Goal: Task Accomplishment & Management: Manage account settings

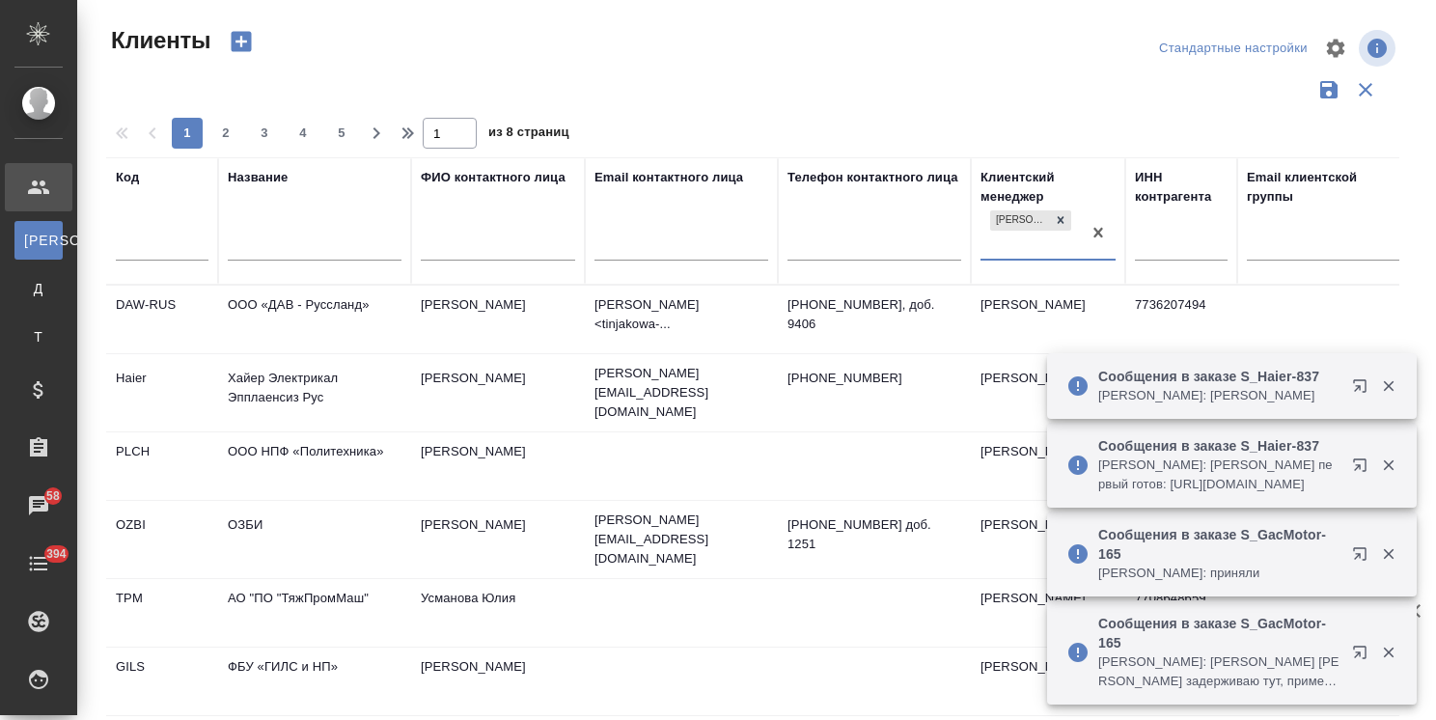
select select "RU"
click at [322, 236] on input "text" at bounding box center [315, 247] width 174 height 24
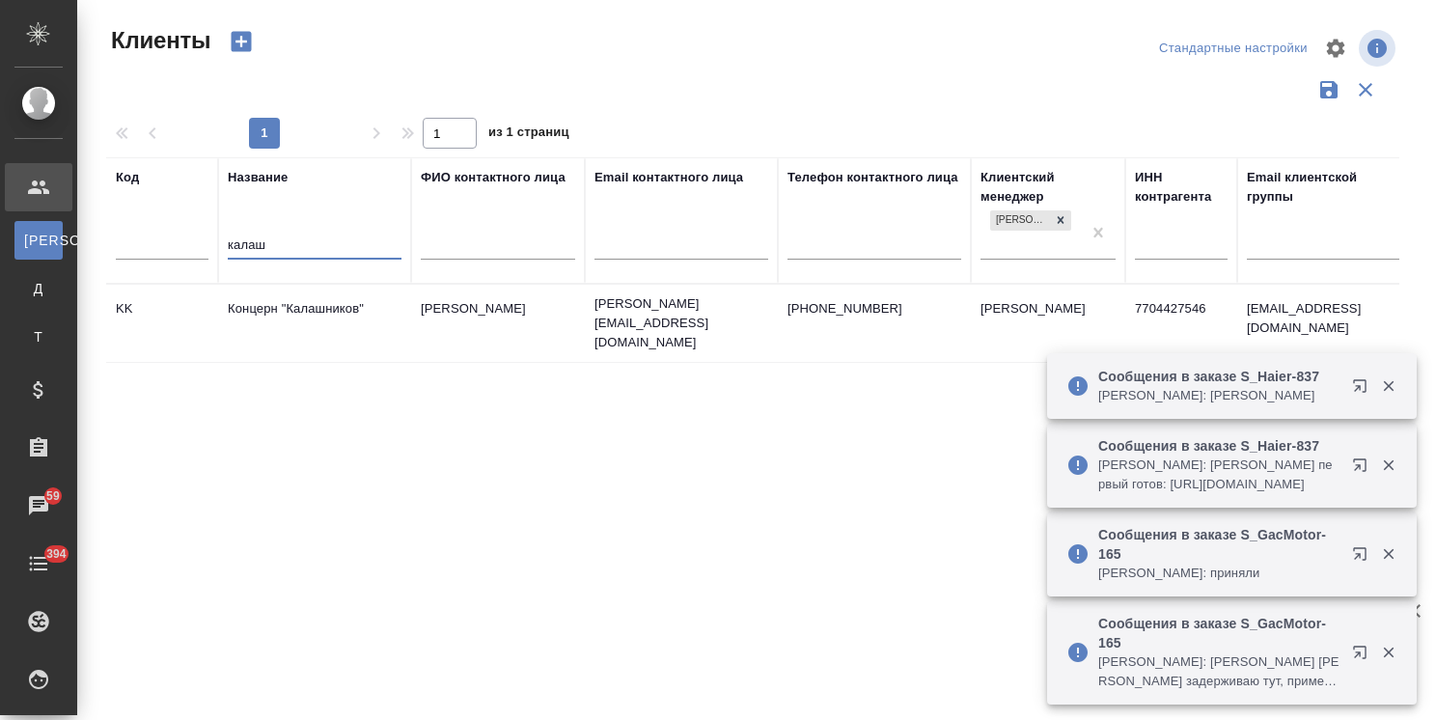
click at [1380, 386] on icon "button" at bounding box center [1388, 385] width 17 height 17
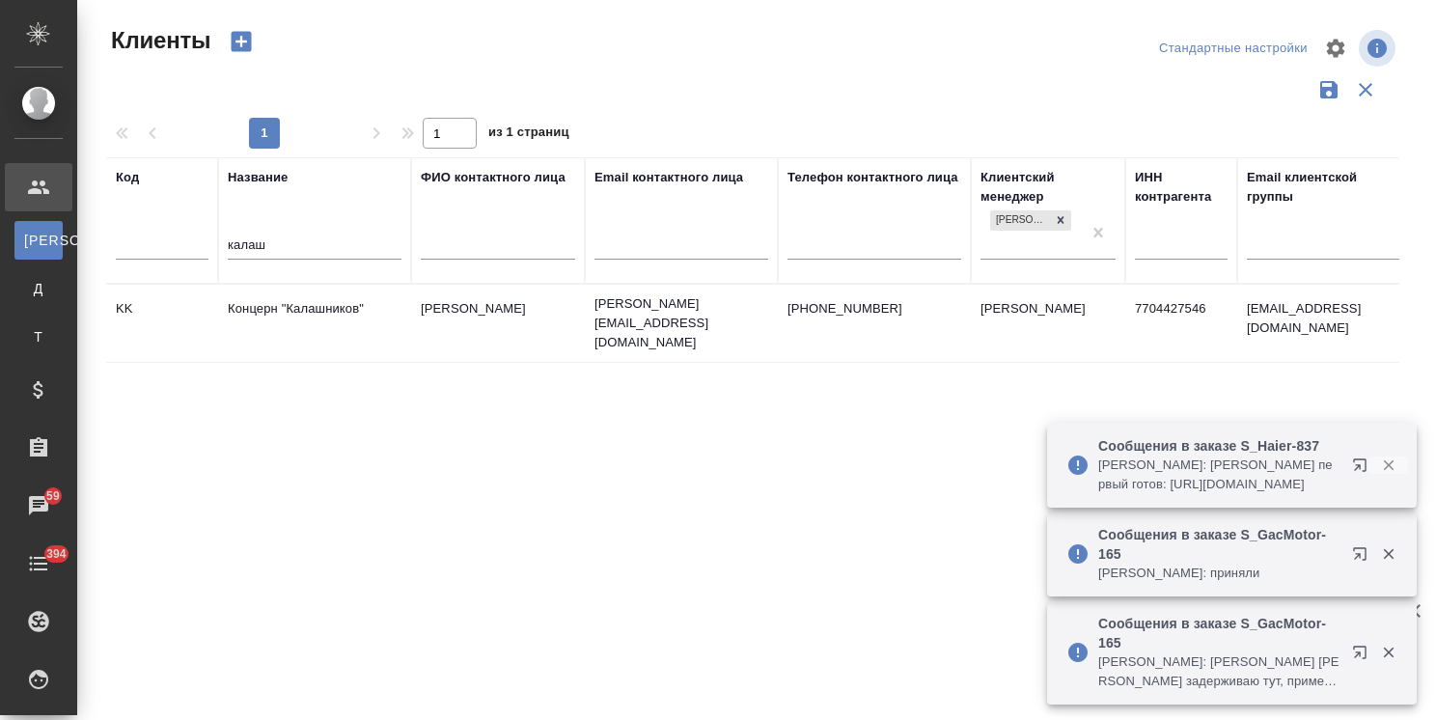
click at [1397, 471] on button "button" at bounding box center [1389, 464] width 40 height 17
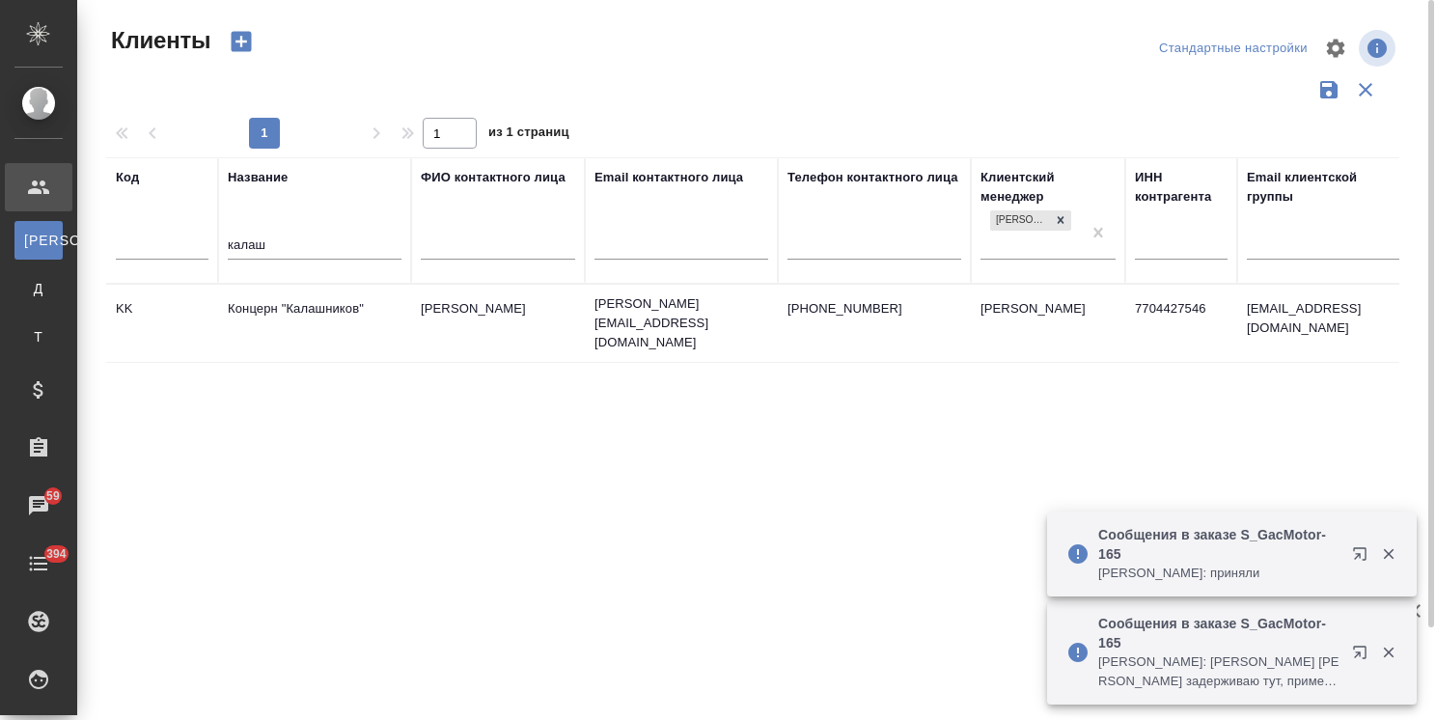
click at [338, 315] on td "Концерн "Калашников"" at bounding box center [314, 324] width 193 height 68
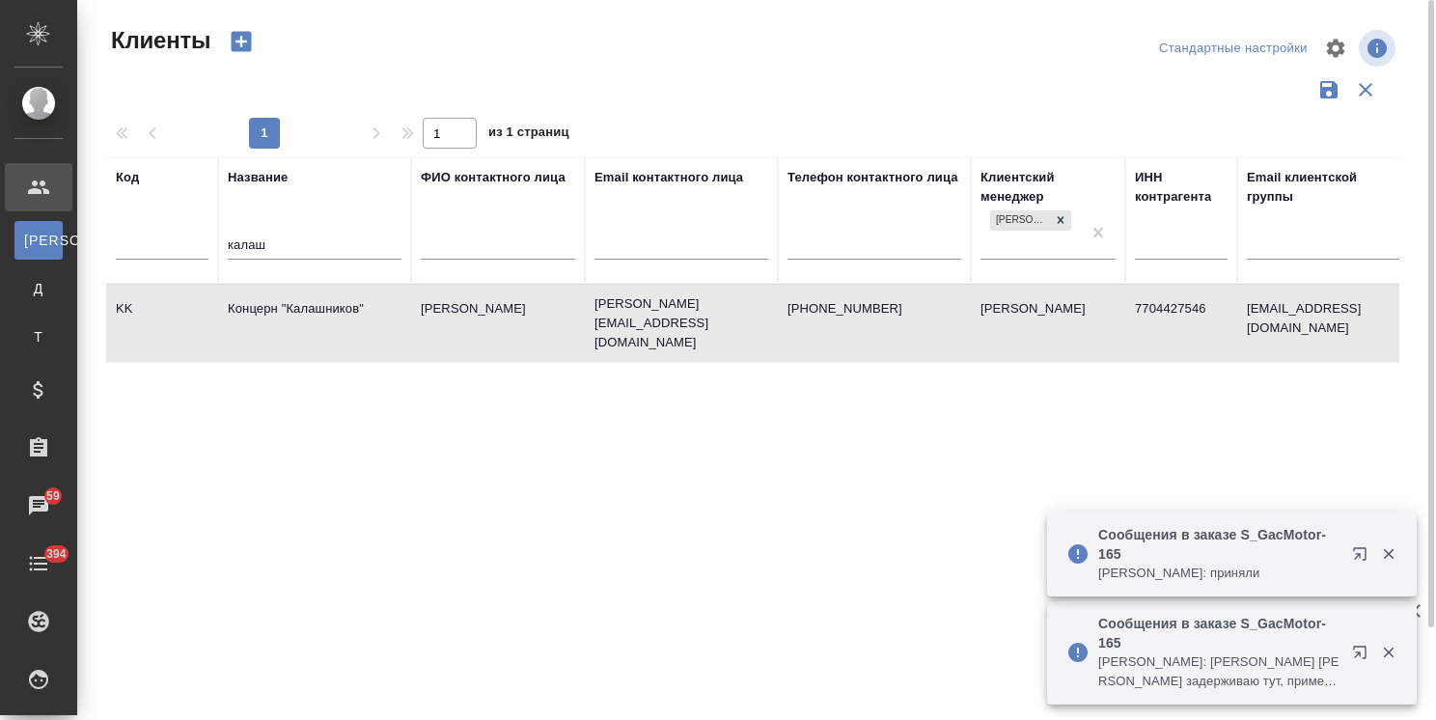
drag, startPoint x: 188, startPoint y: 244, endPoint x: 128, endPoint y: 244, distance: 59.8
click at [128, 244] on tr "Код Название калаш ФИО контактного лица Email контактного лица Телефон контактн…" at bounding box center [835, 220] width 1459 height 126
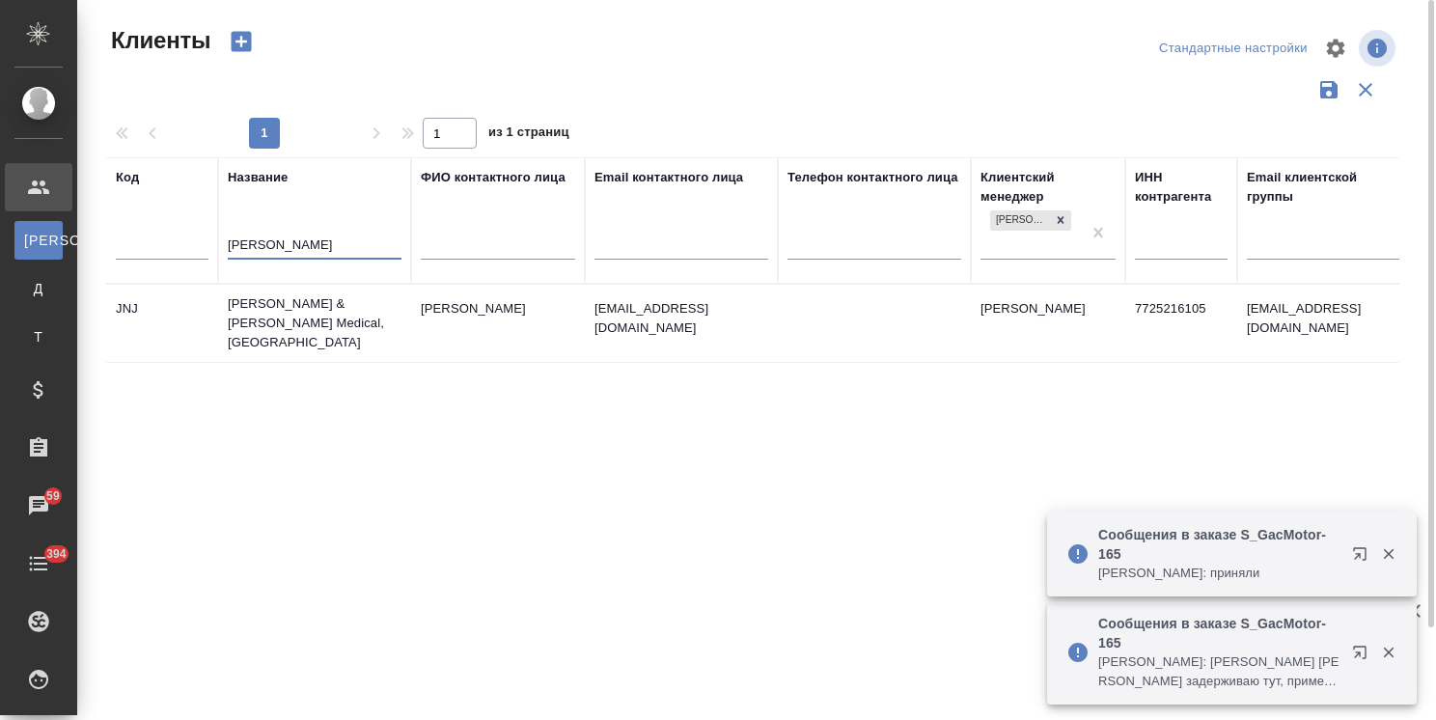
type input "john"
click at [276, 318] on td "[PERSON_NAME] & [PERSON_NAME] Medical, [GEOGRAPHIC_DATA]" at bounding box center [314, 323] width 193 height 77
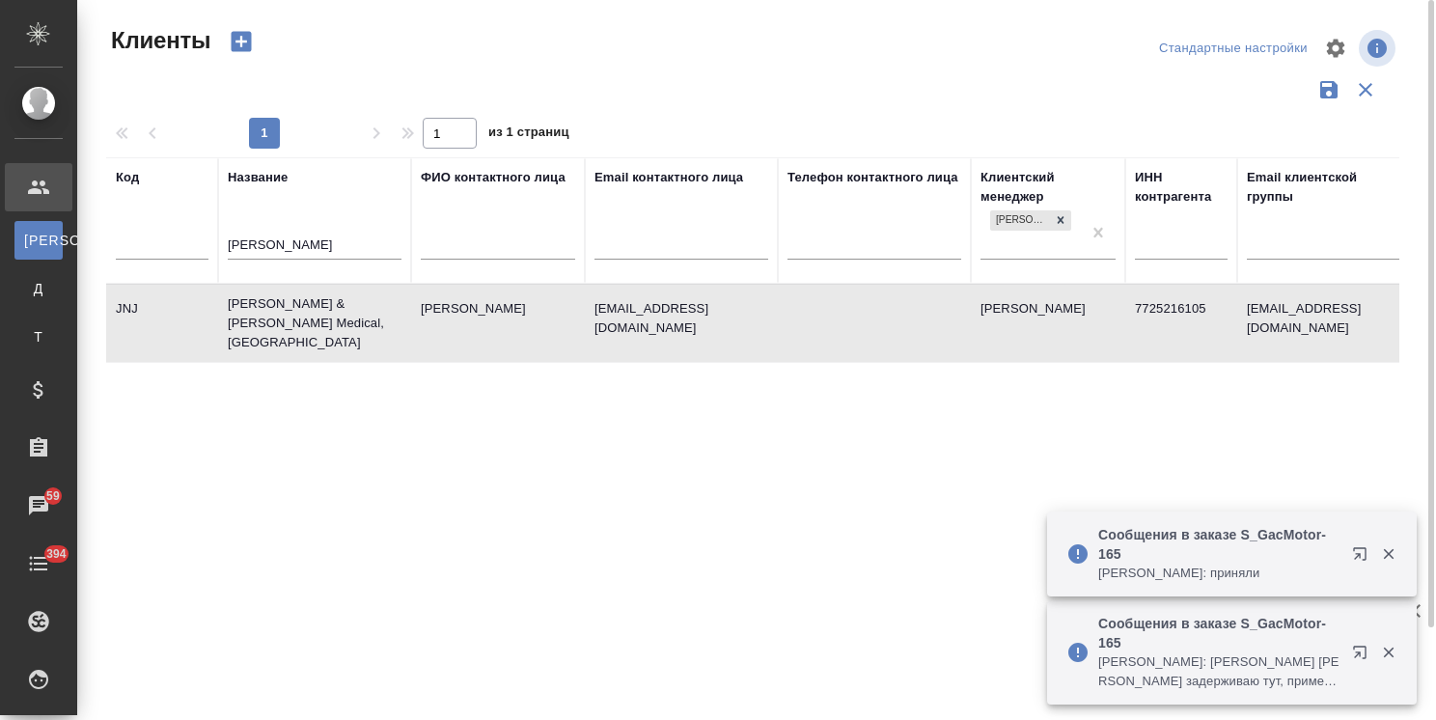
click at [276, 318] on td "[PERSON_NAME] & [PERSON_NAME] Medical, [GEOGRAPHIC_DATA]" at bounding box center [314, 323] width 193 height 77
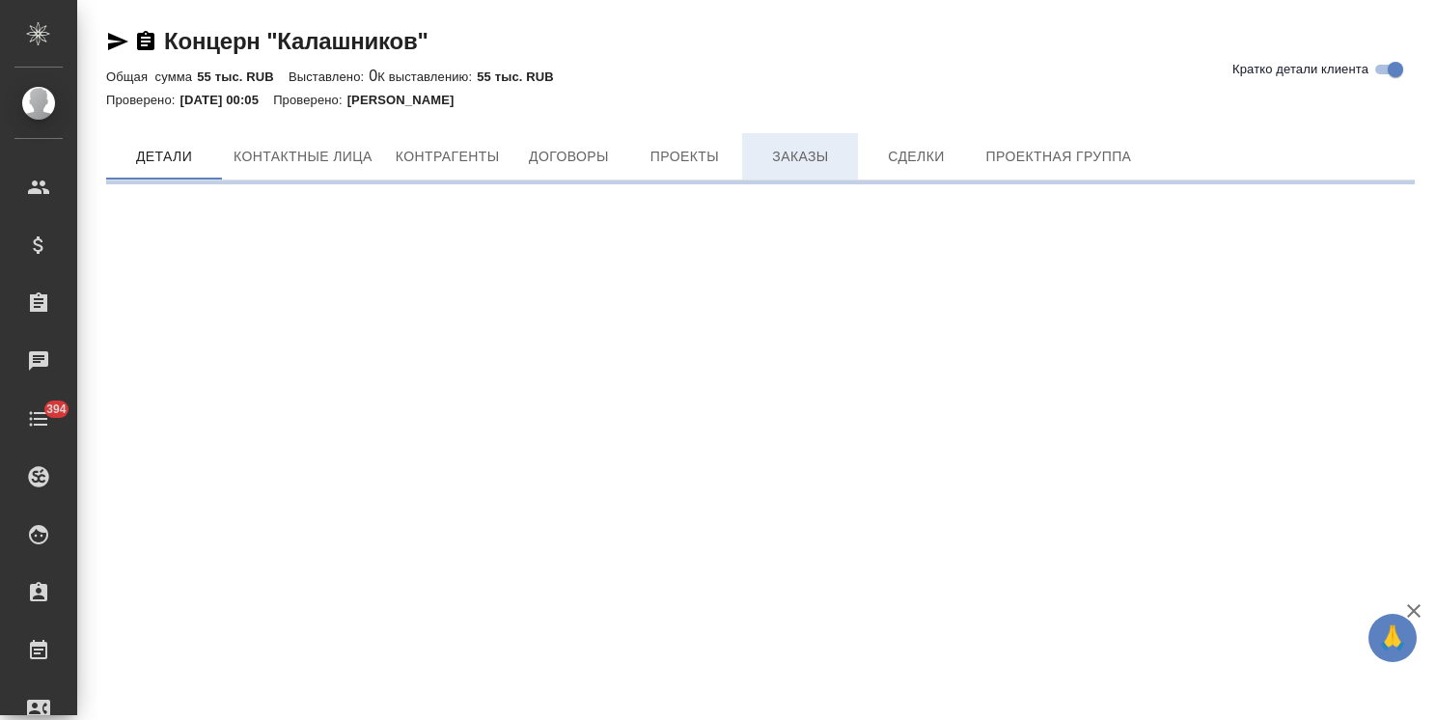
click at [811, 169] on button "Заказы" at bounding box center [800, 156] width 116 height 46
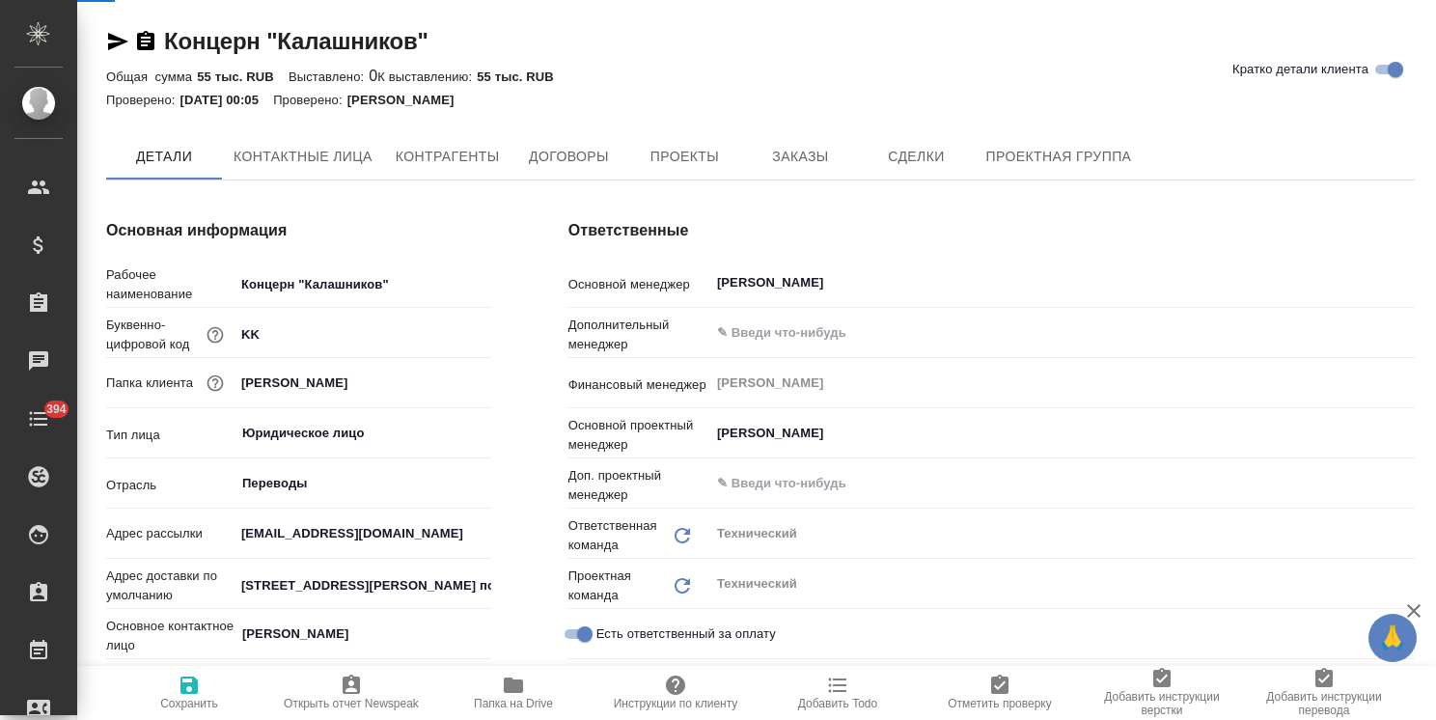
type textarea "x"
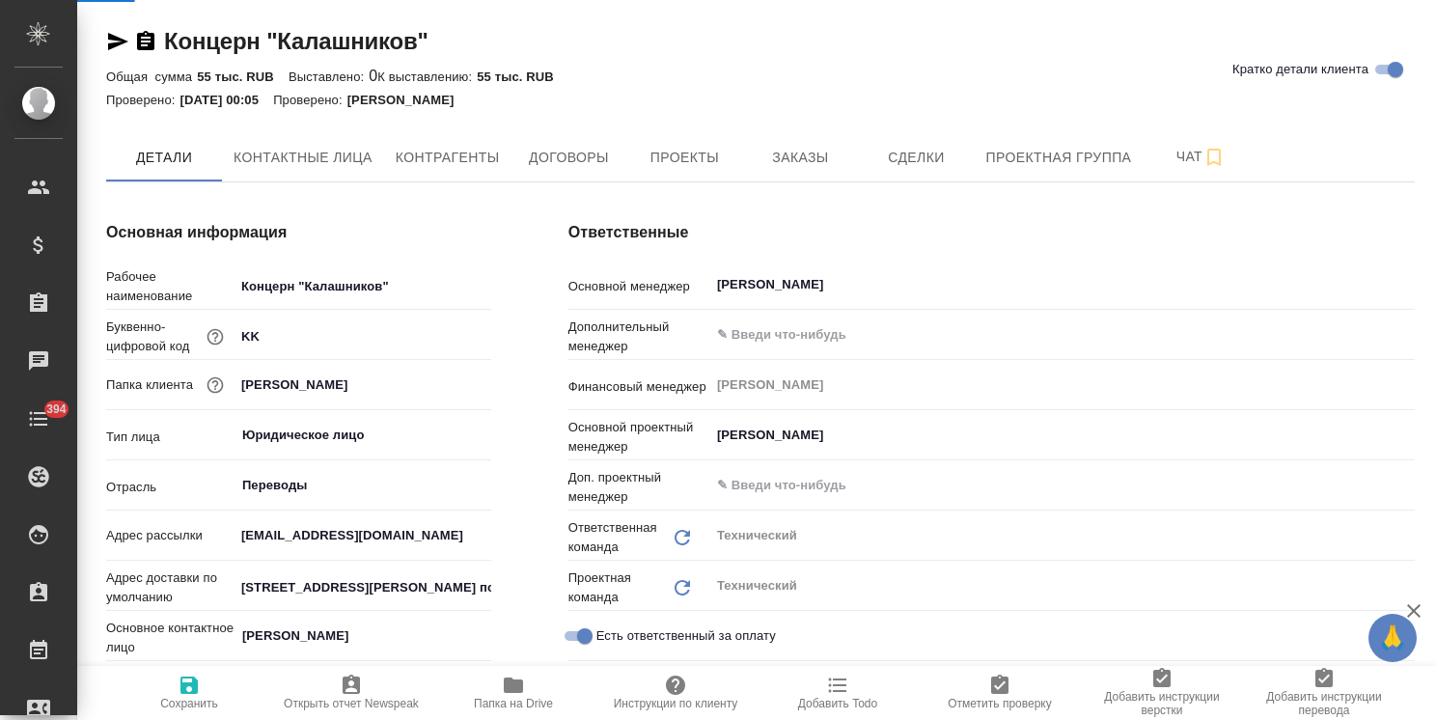
type textarea "x"
click at [814, 168] on span "Заказы" at bounding box center [800, 158] width 93 height 24
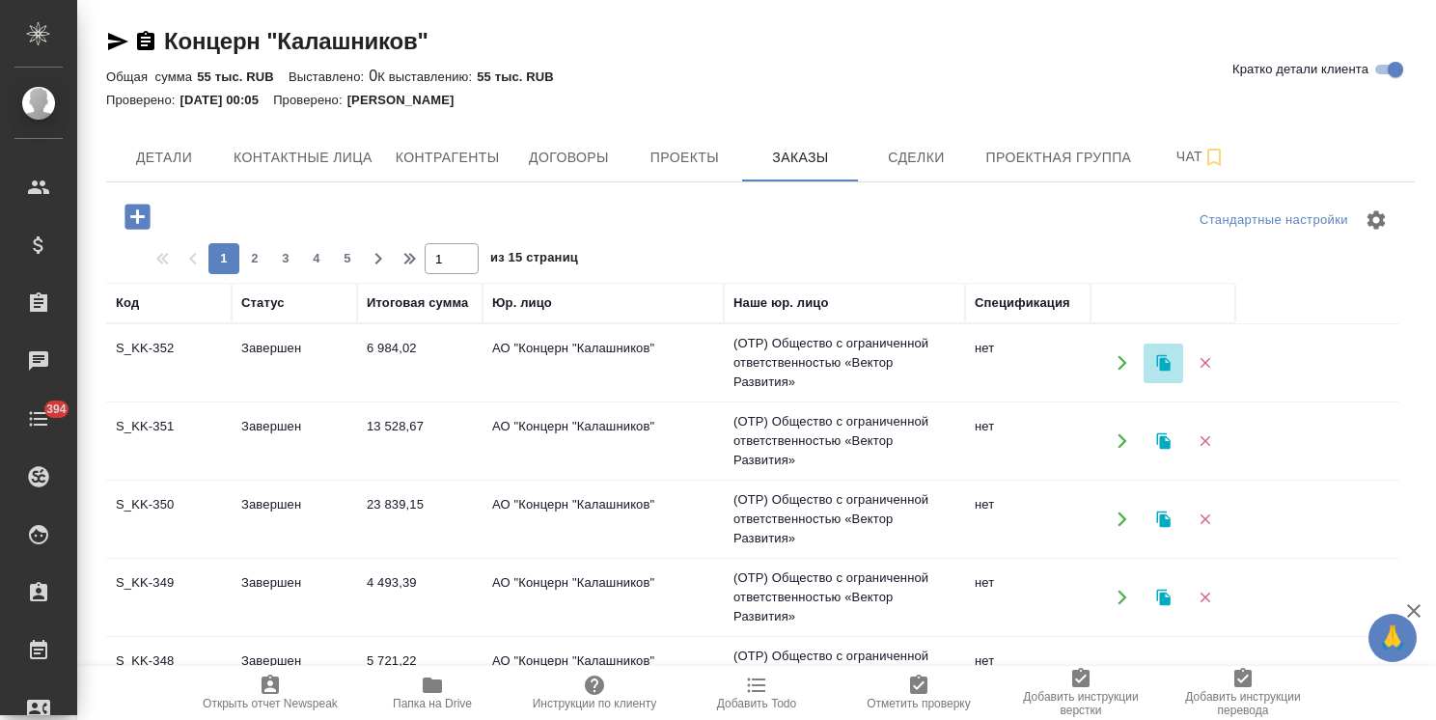
click at [1166, 361] on icon "button" at bounding box center [1163, 362] width 17 height 17
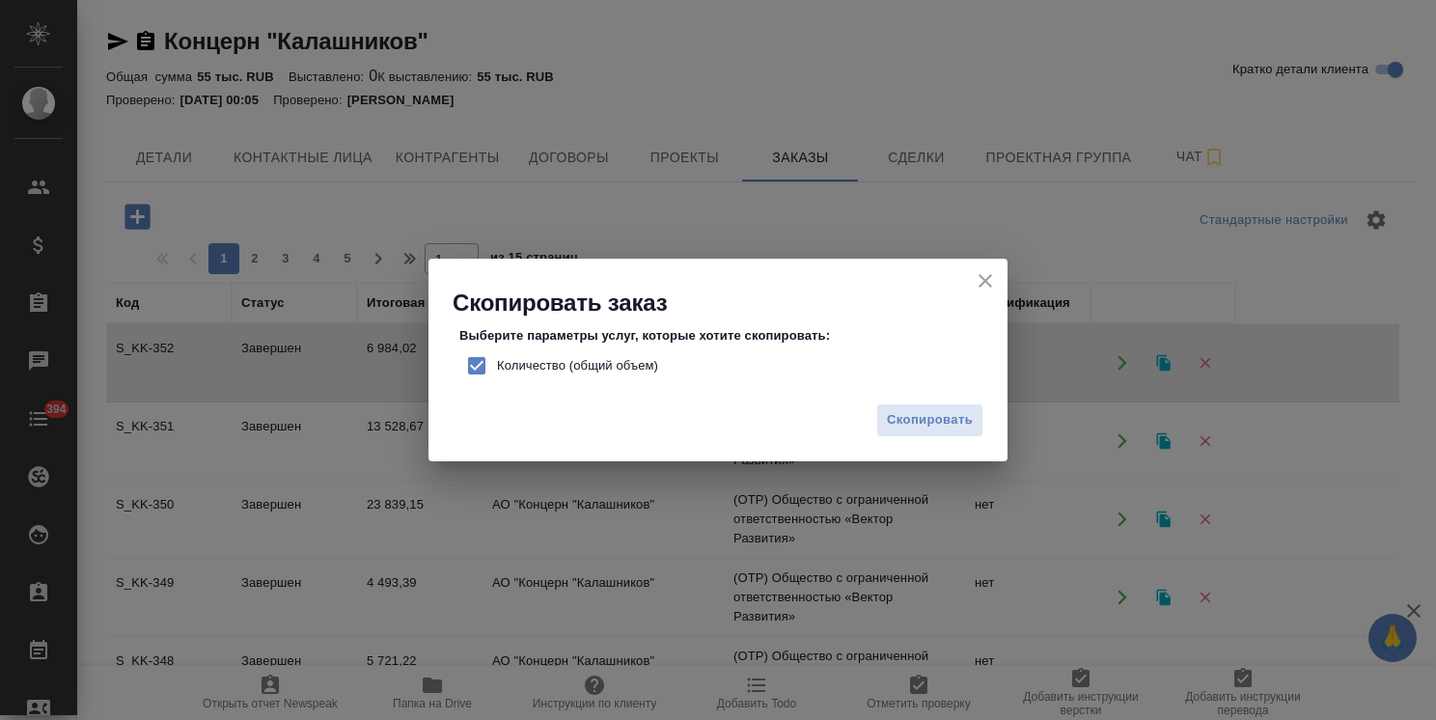
click at [601, 361] on span "Количество (общий объем)" at bounding box center [577, 365] width 161 height 19
click at [497, 361] on input "Количество (общий объем)" at bounding box center [476, 366] width 41 height 41
checkbox input "false"
click at [919, 431] on button "Скопировать" at bounding box center [929, 420] width 107 height 34
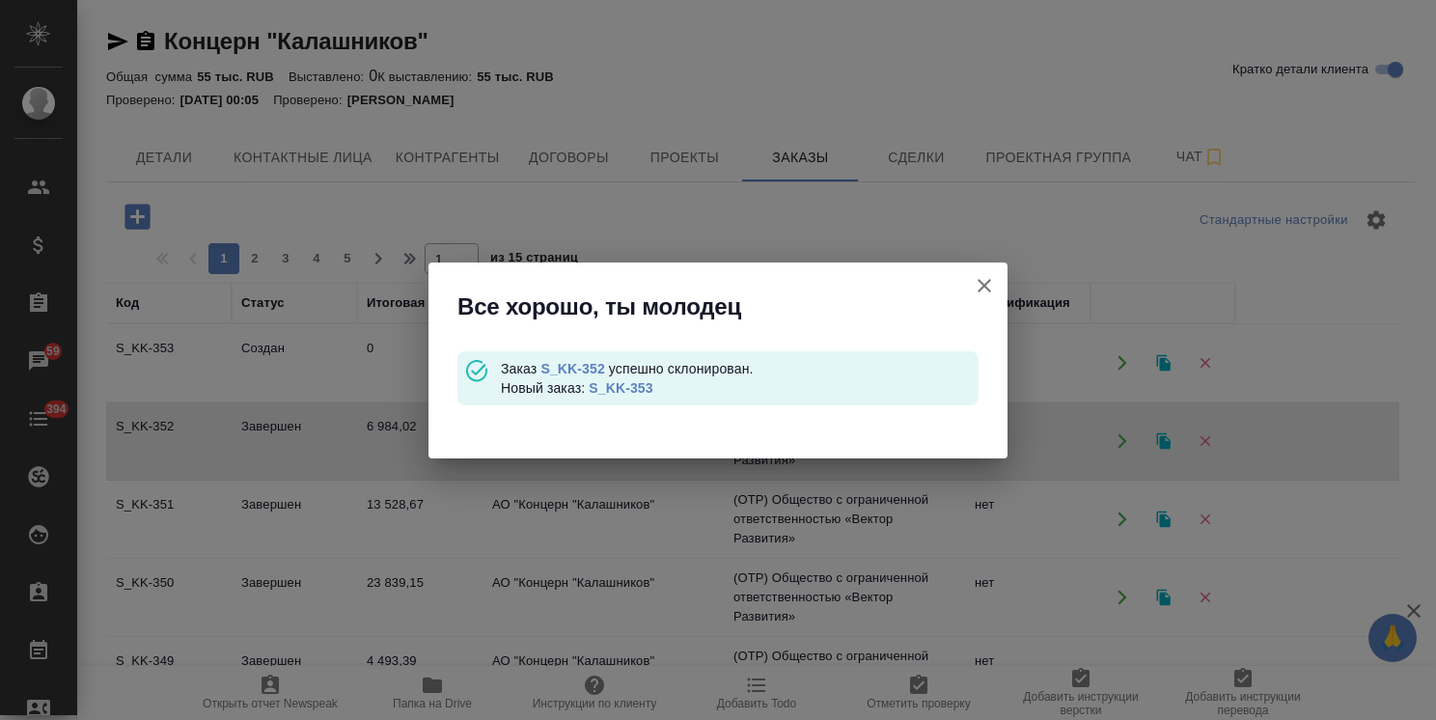
click at [635, 388] on link "S_KK-353" at bounding box center [621, 387] width 64 height 15
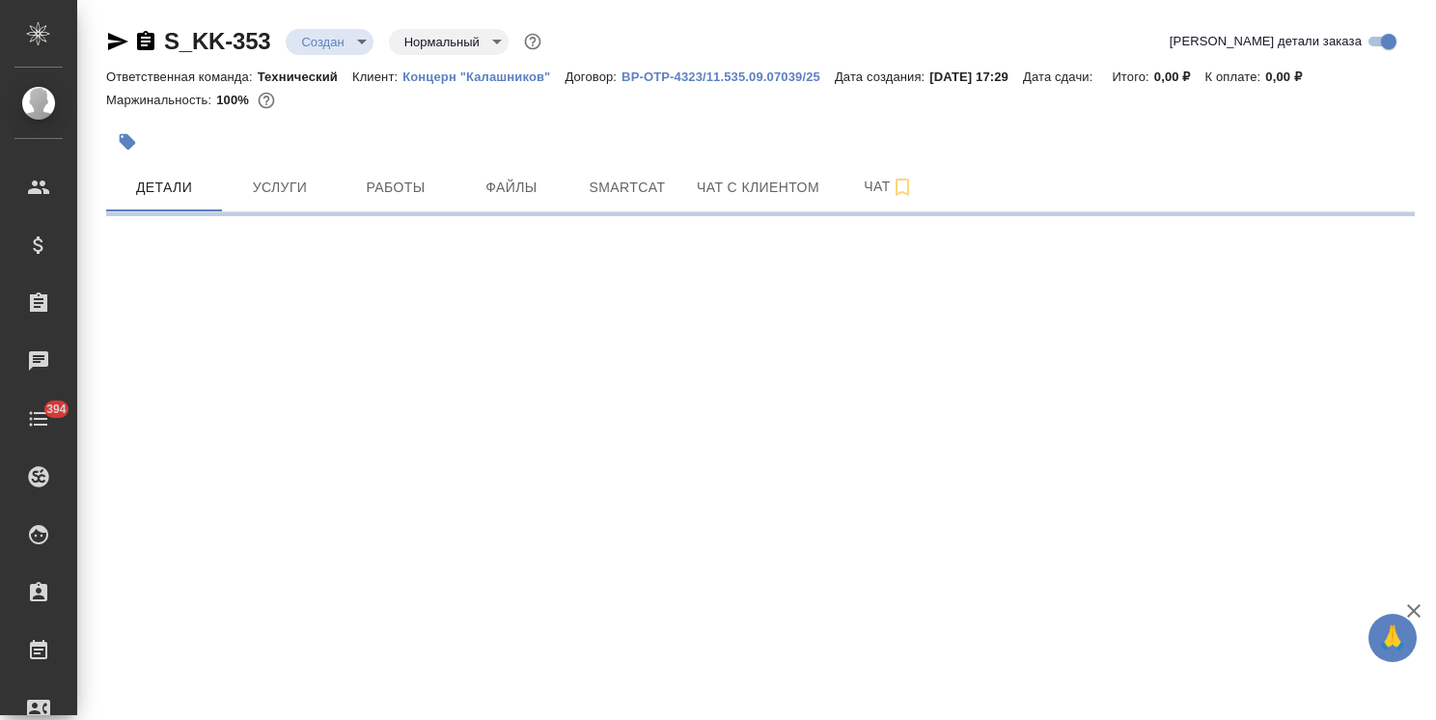
select select "RU"
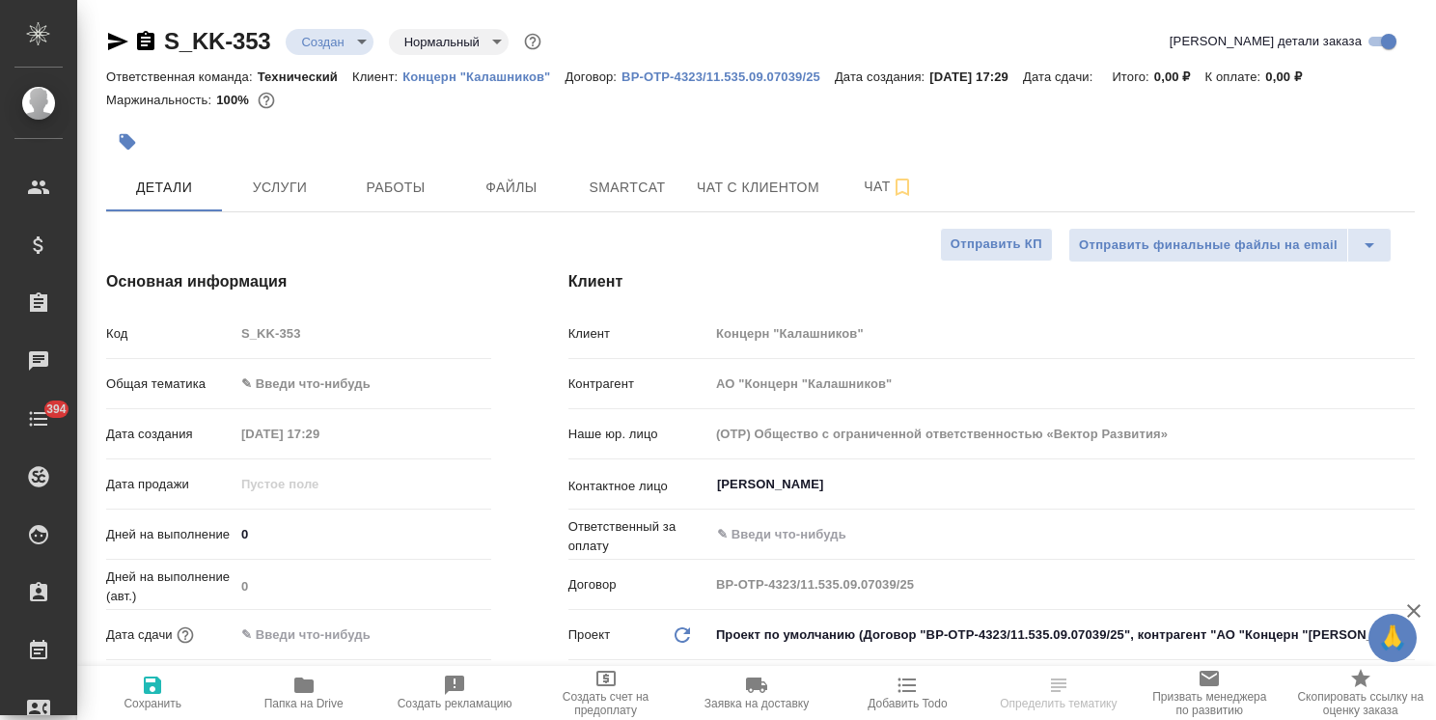
type textarea "x"
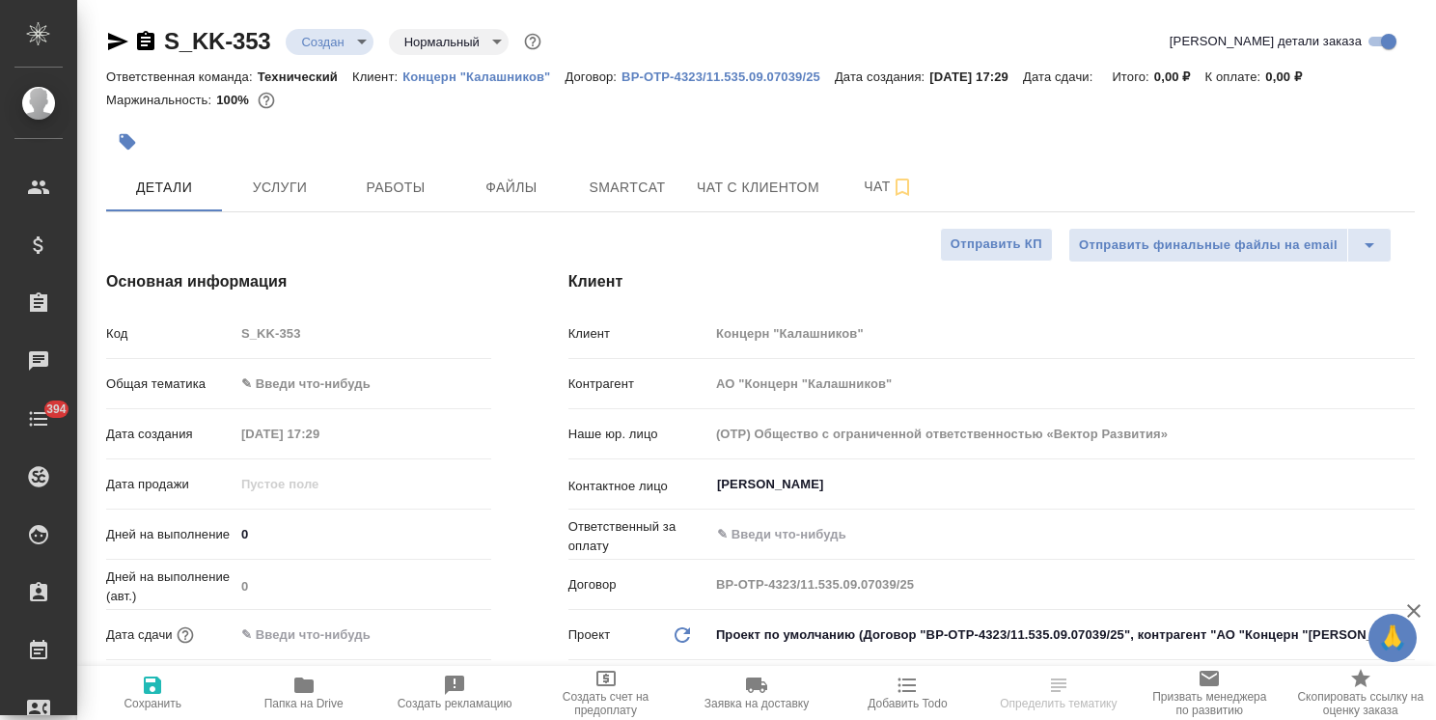
type textarea "x"
click at [331, 386] on body "🙏 .cls-1 fill:#fff; AWATERA Usmanova Olga Клиенты Спецификации Заказы Чаты 394 …" at bounding box center [718, 360] width 1436 height 720
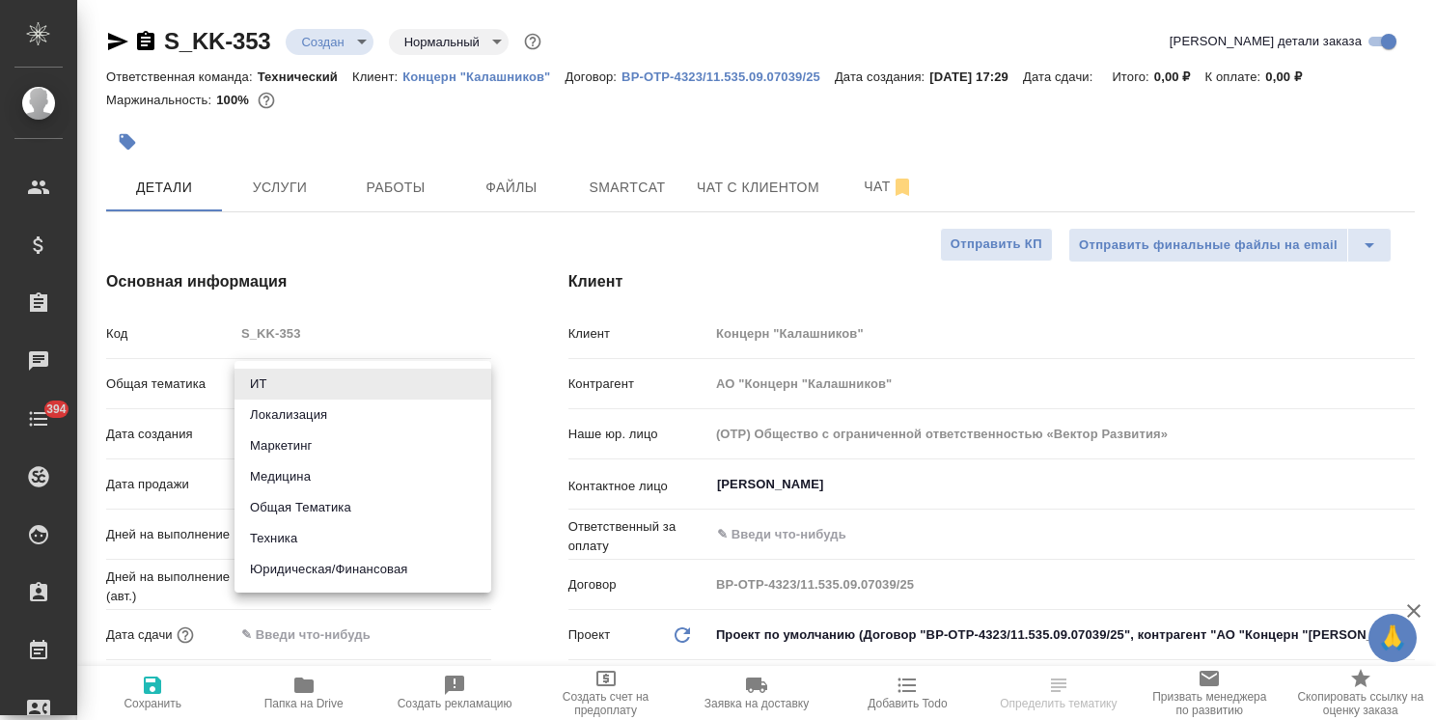
click at [287, 542] on li "Техника" at bounding box center [363, 538] width 257 height 31
type input "tech"
type textarea "x"
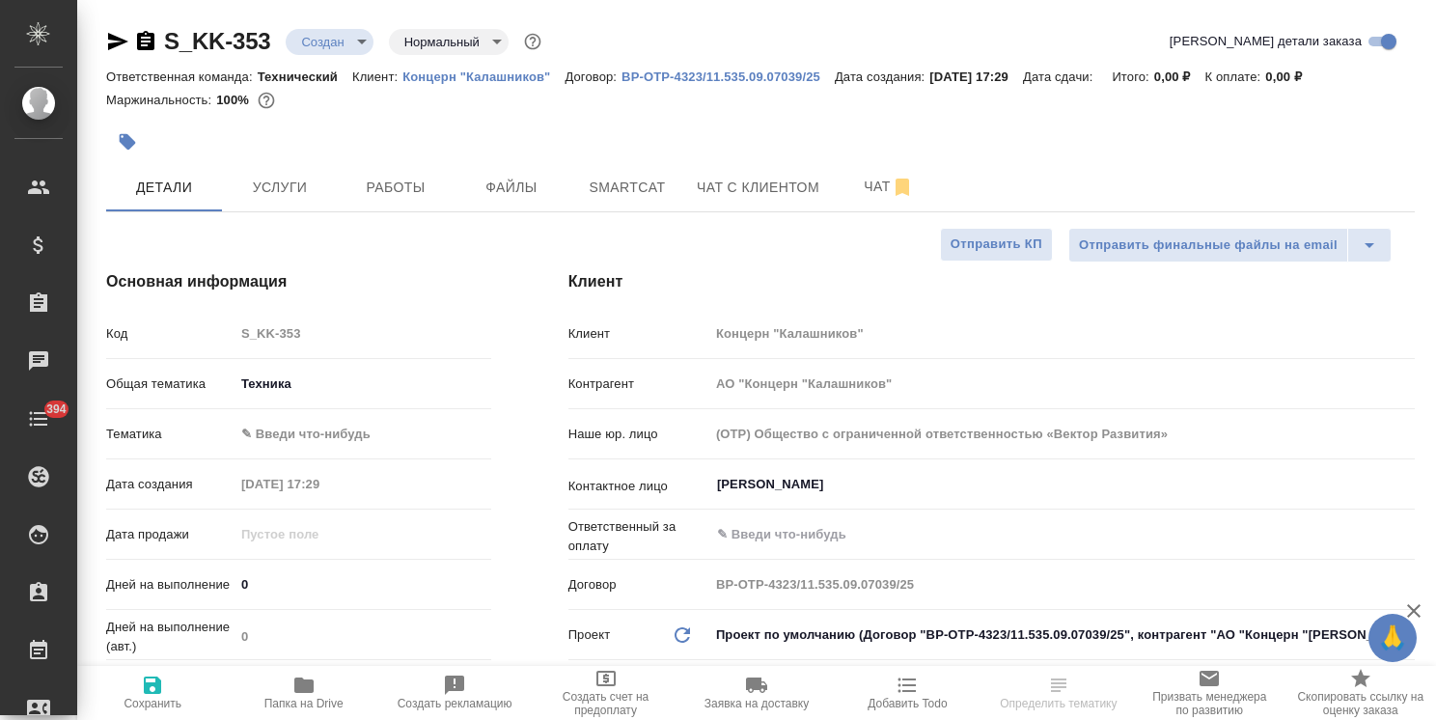
click at [333, 431] on body "🙏 .cls-1 fill:#fff; AWATERA Usmanova Olga Клиенты Спецификации Заказы Чаты 394 …" at bounding box center [718, 360] width 1436 height 720
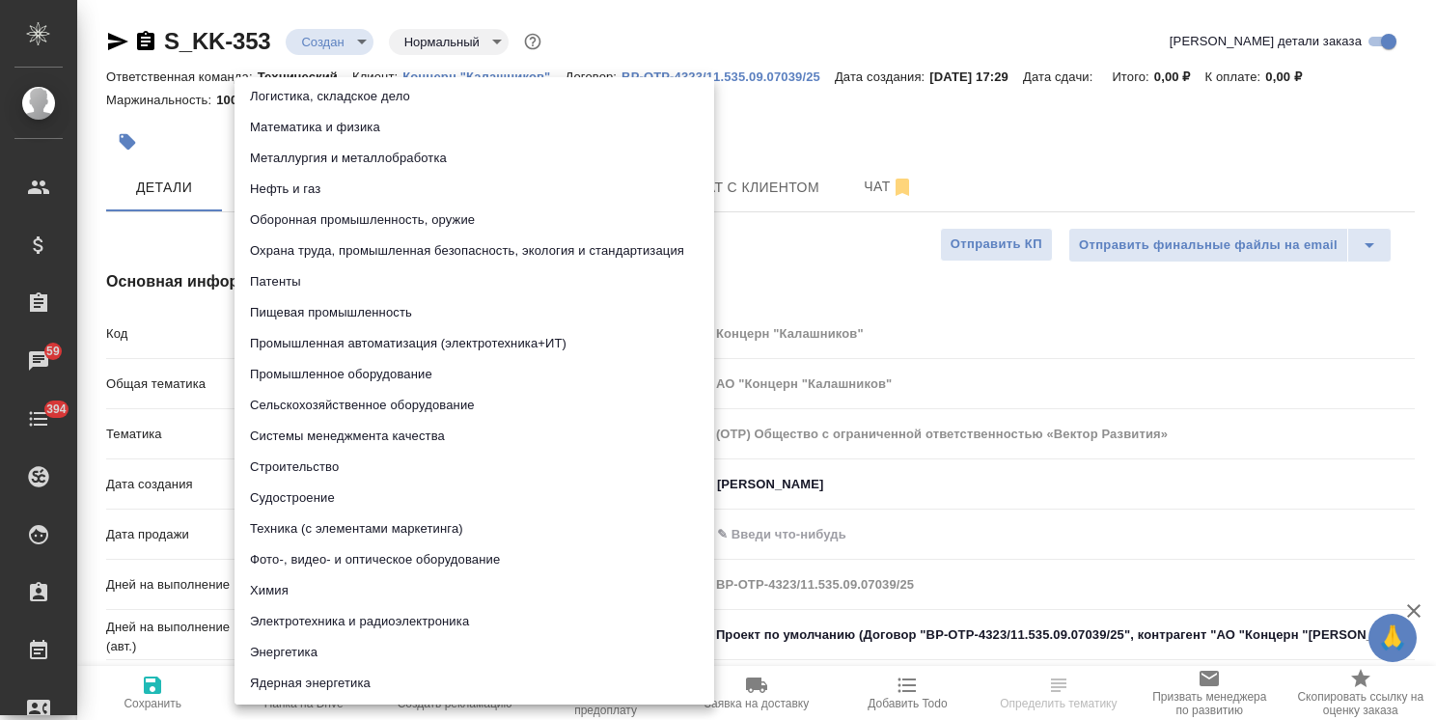
scroll to position [221, 0]
click at [371, 530] on li "Техника (с элементами маркетинга)" at bounding box center [475, 527] width 480 height 31
type textarea "x"
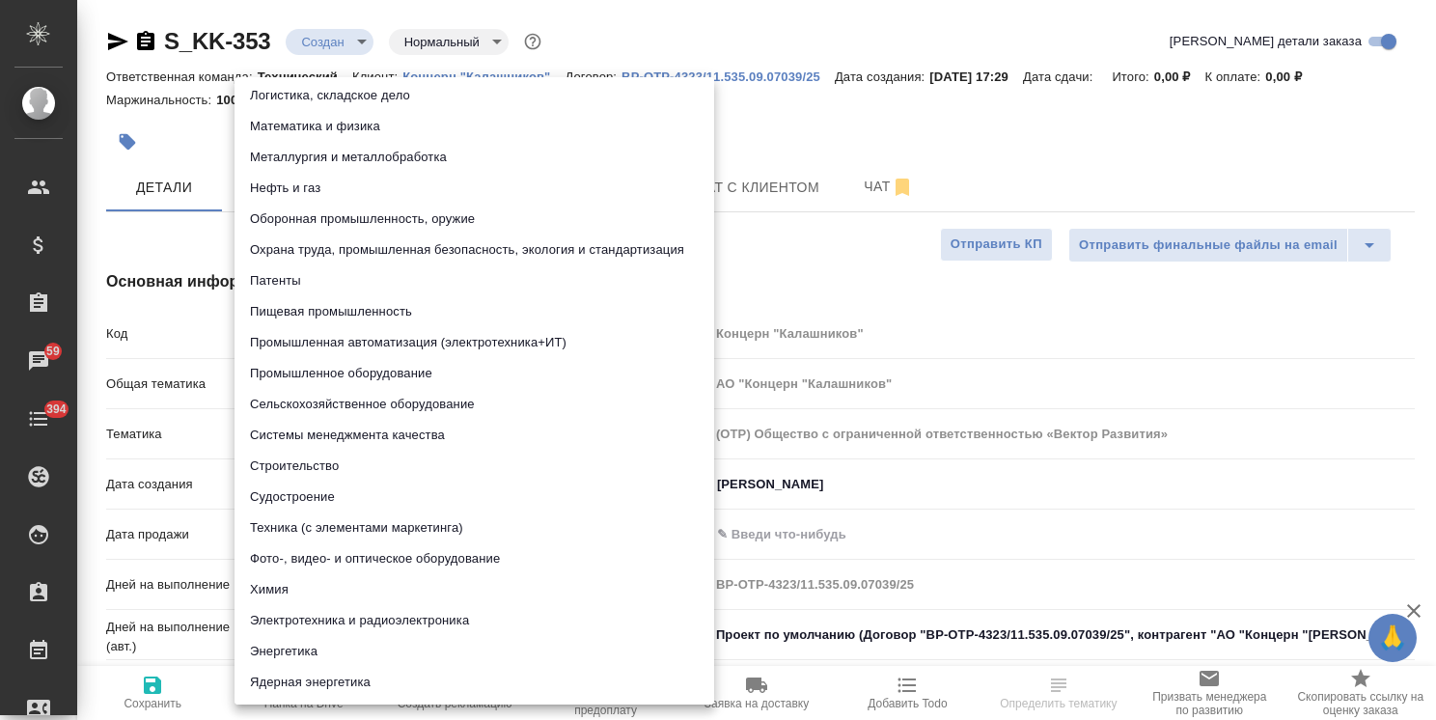
type input "60014f8f4811385ea454c731"
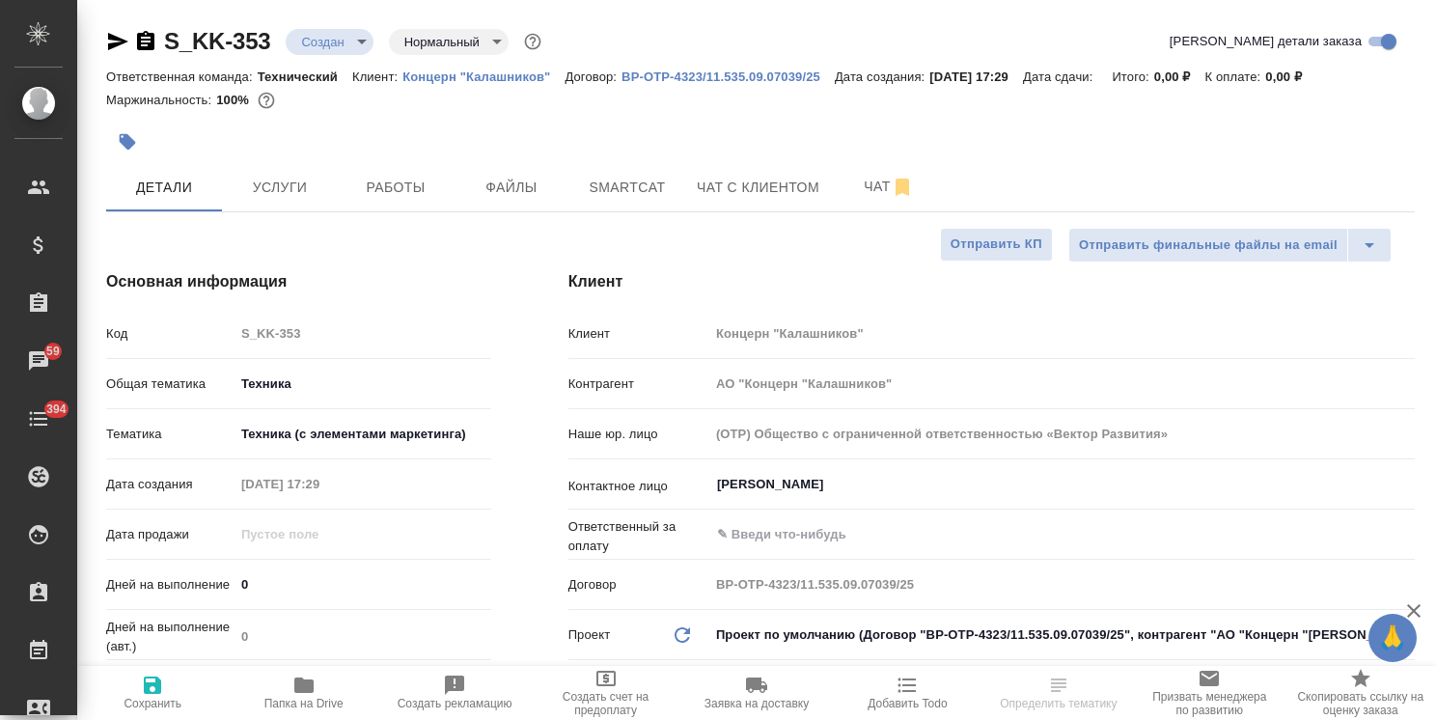
click at [158, 694] on icon "button" at bounding box center [152, 685] width 23 height 23
type textarea "x"
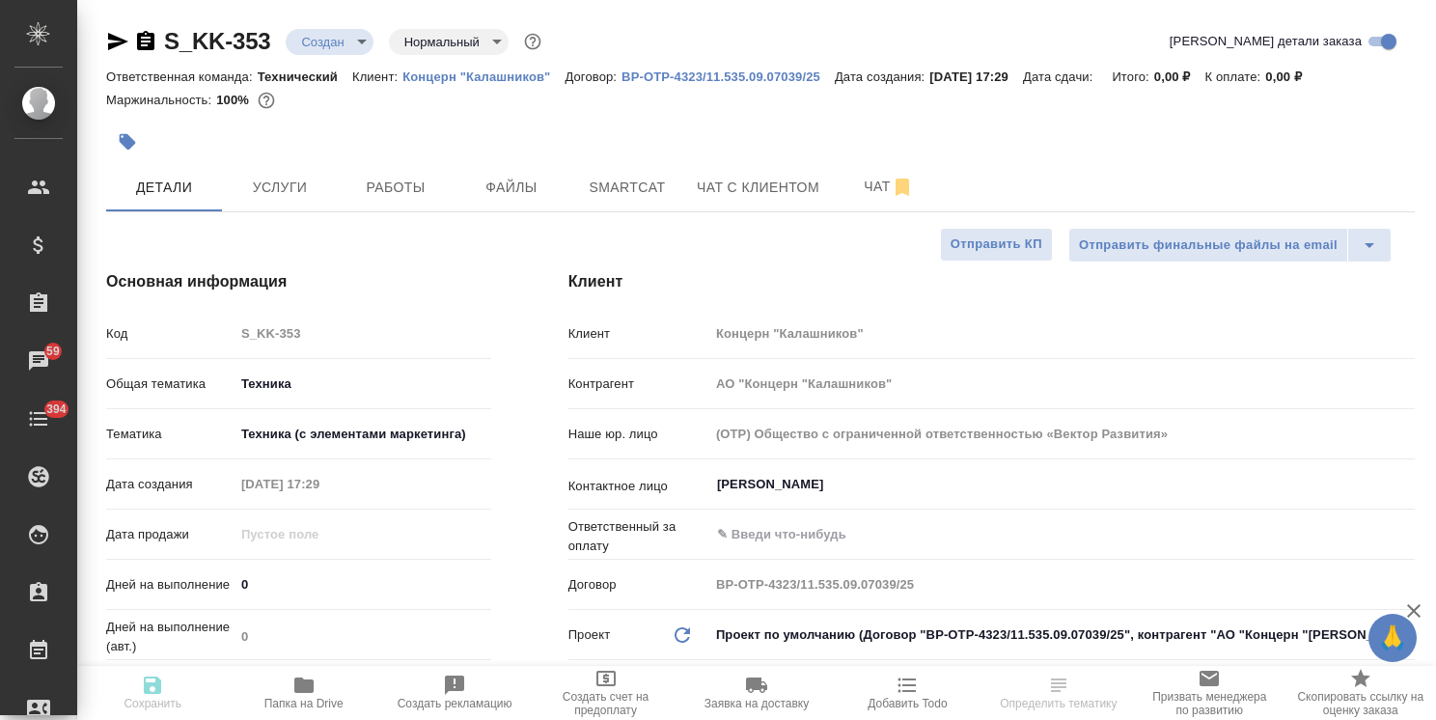
type textarea "x"
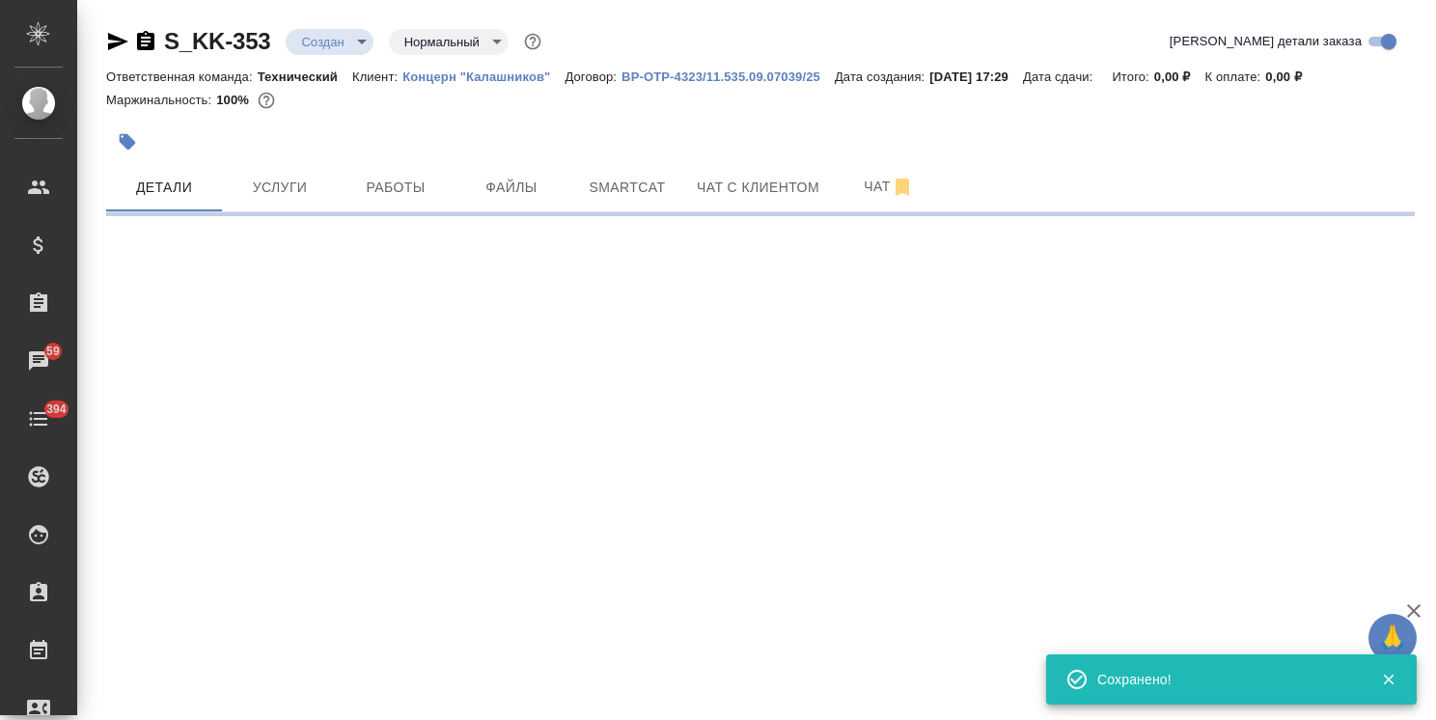
select select "RU"
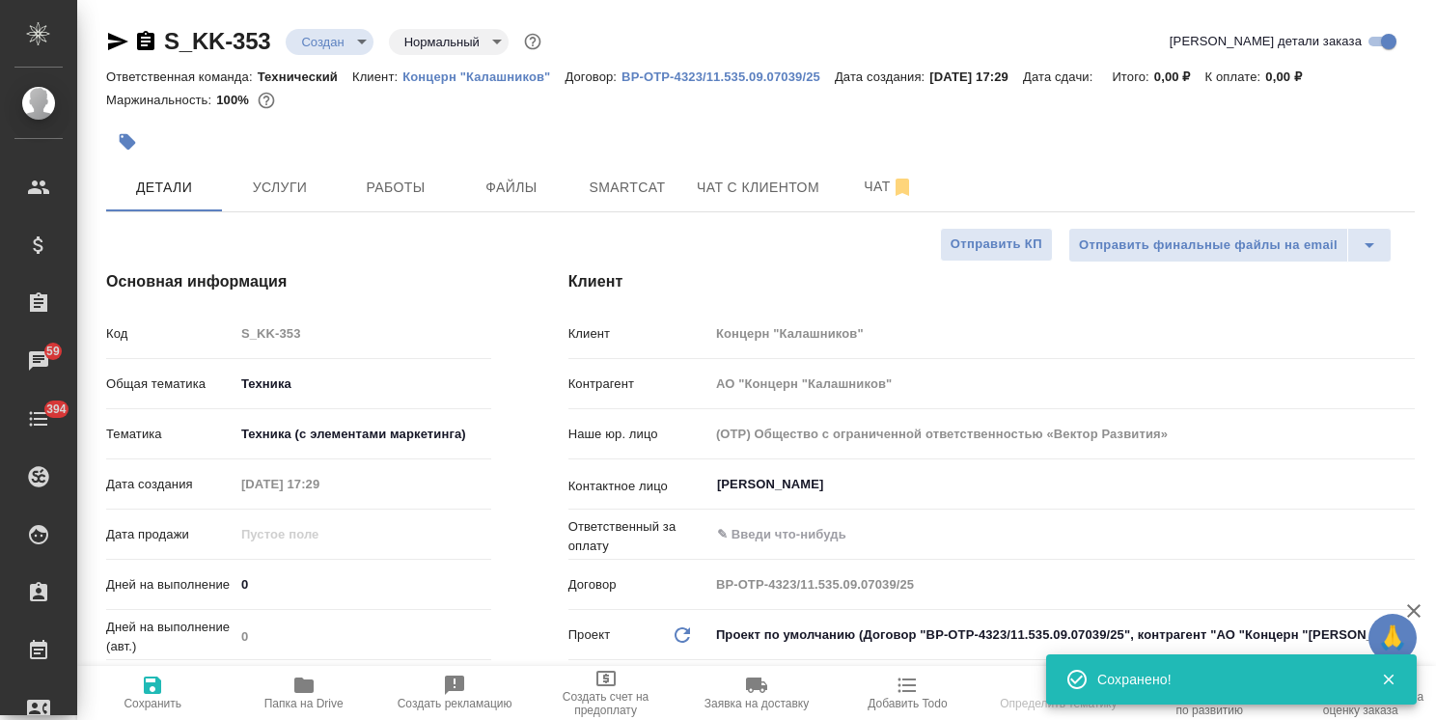
type textarea "x"
select select "RU"
type textarea "x"
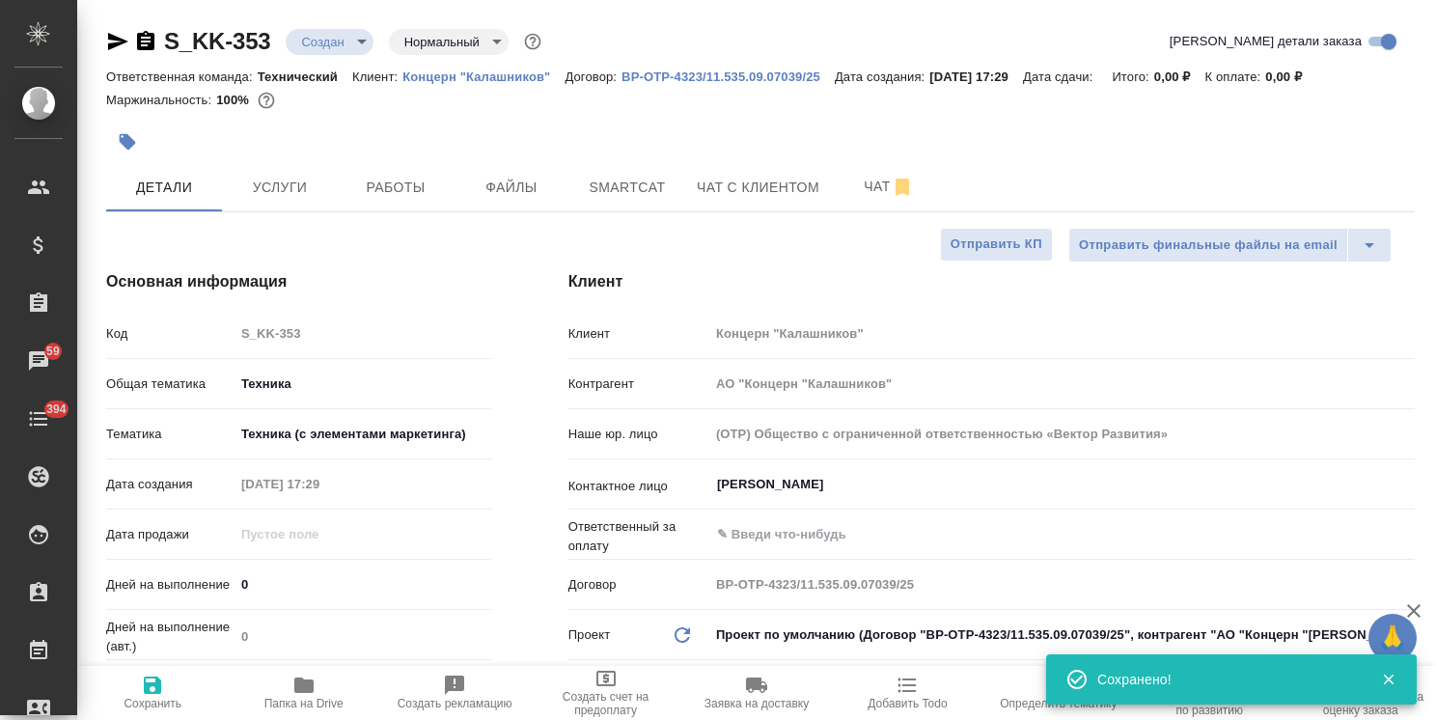
type textarea "x"
drag, startPoint x: 278, startPoint y: 18, endPoint x: 131, endPoint y: 7, distance: 147.2
copy link "S_KK-353"
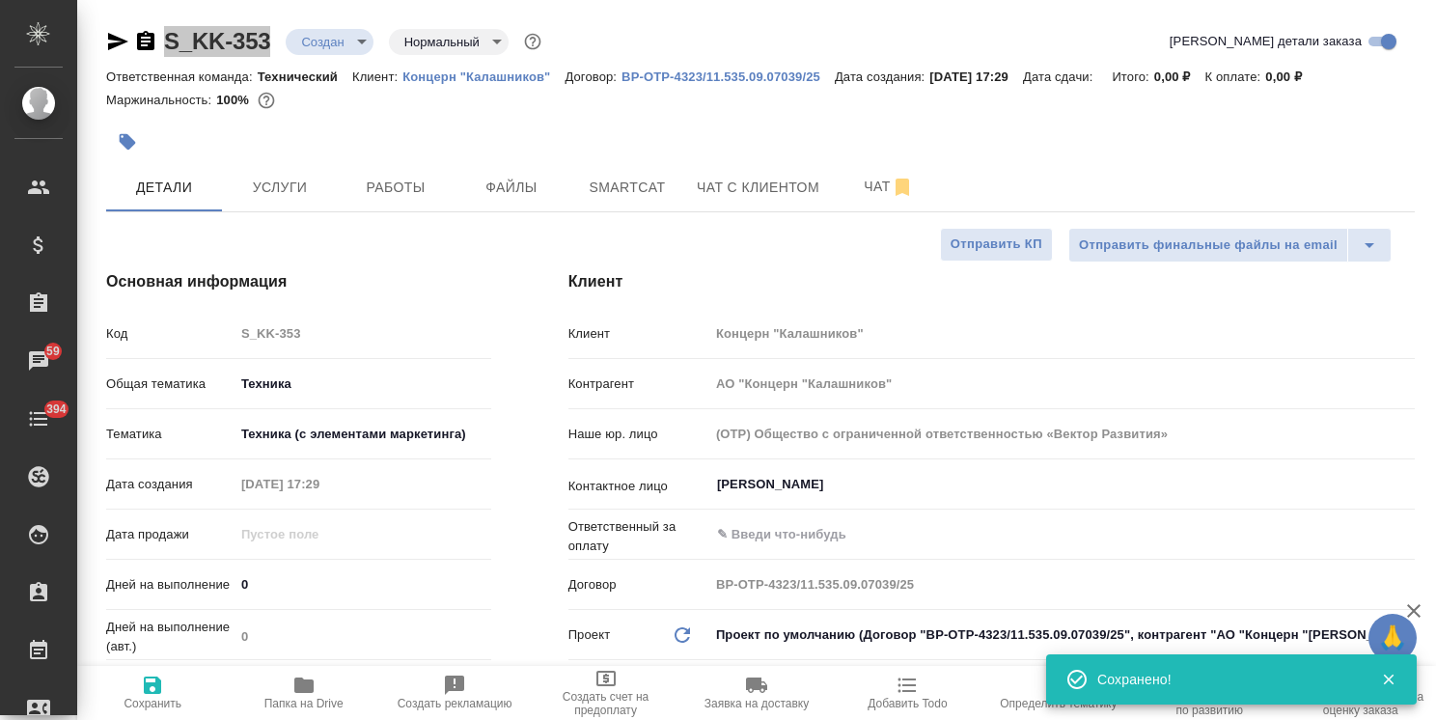
type textarea "x"
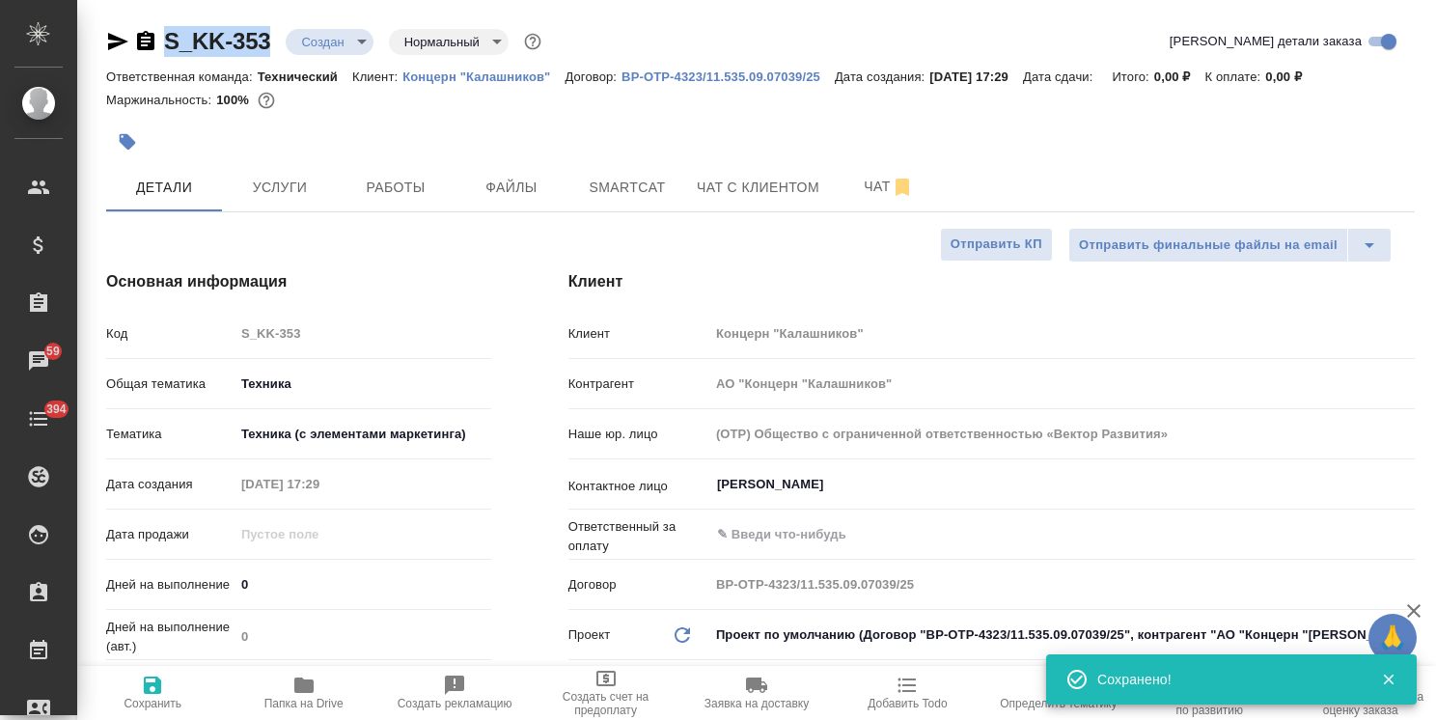
type textarea "x"
click at [510, 179] on span "Файлы" at bounding box center [511, 188] width 93 height 24
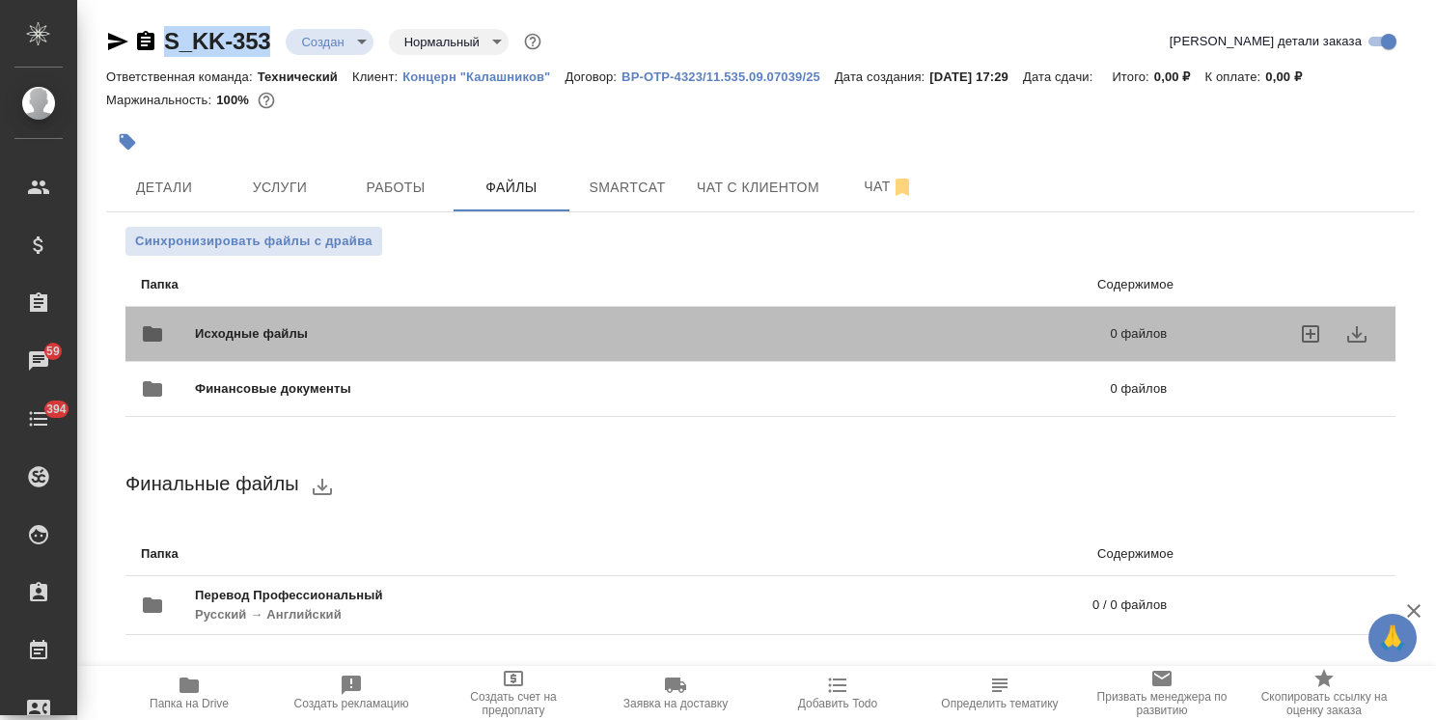
click at [234, 332] on span "Исходные файлы" at bounding box center [452, 333] width 514 height 19
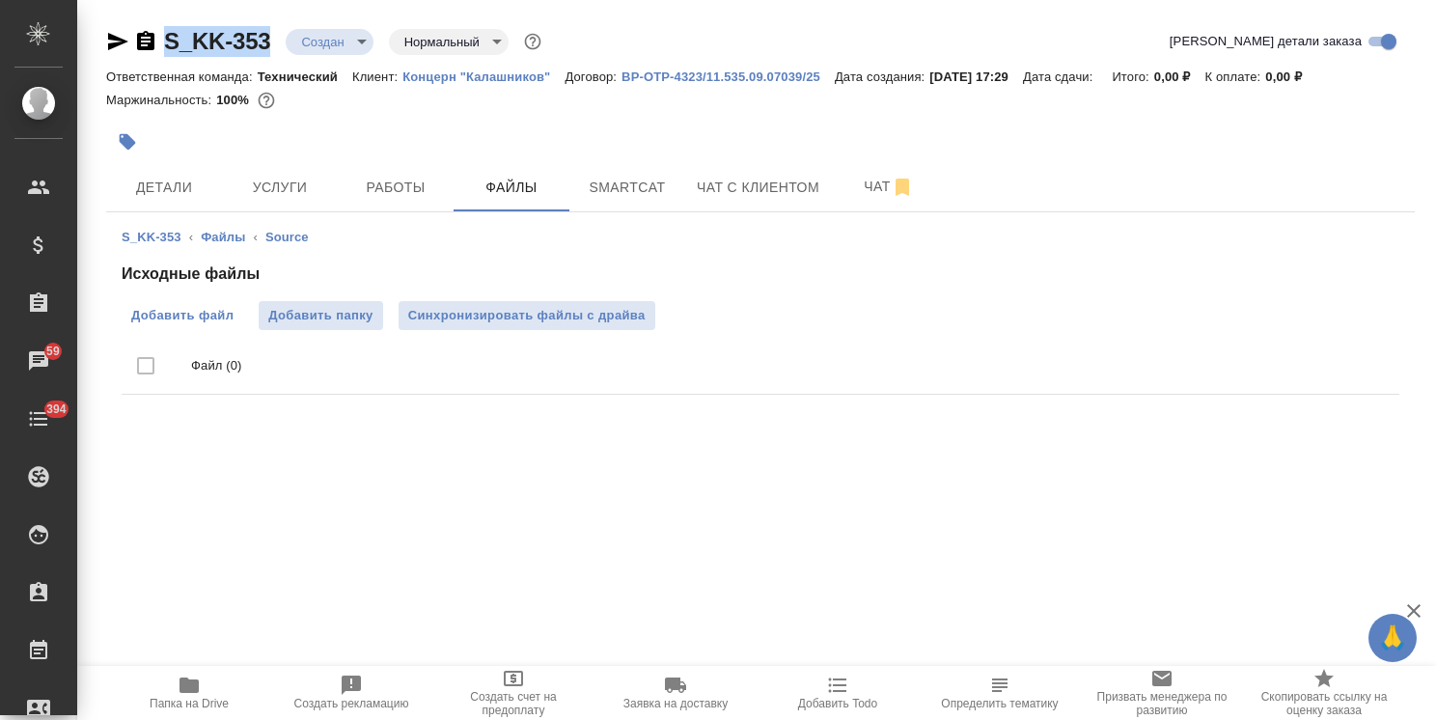
click at [197, 308] on span "Добавить файл" at bounding box center [182, 315] width 102 height 19
click at [0, 0] on input "Добавить файл" at bounding box center [0, 0] width 0 height 0
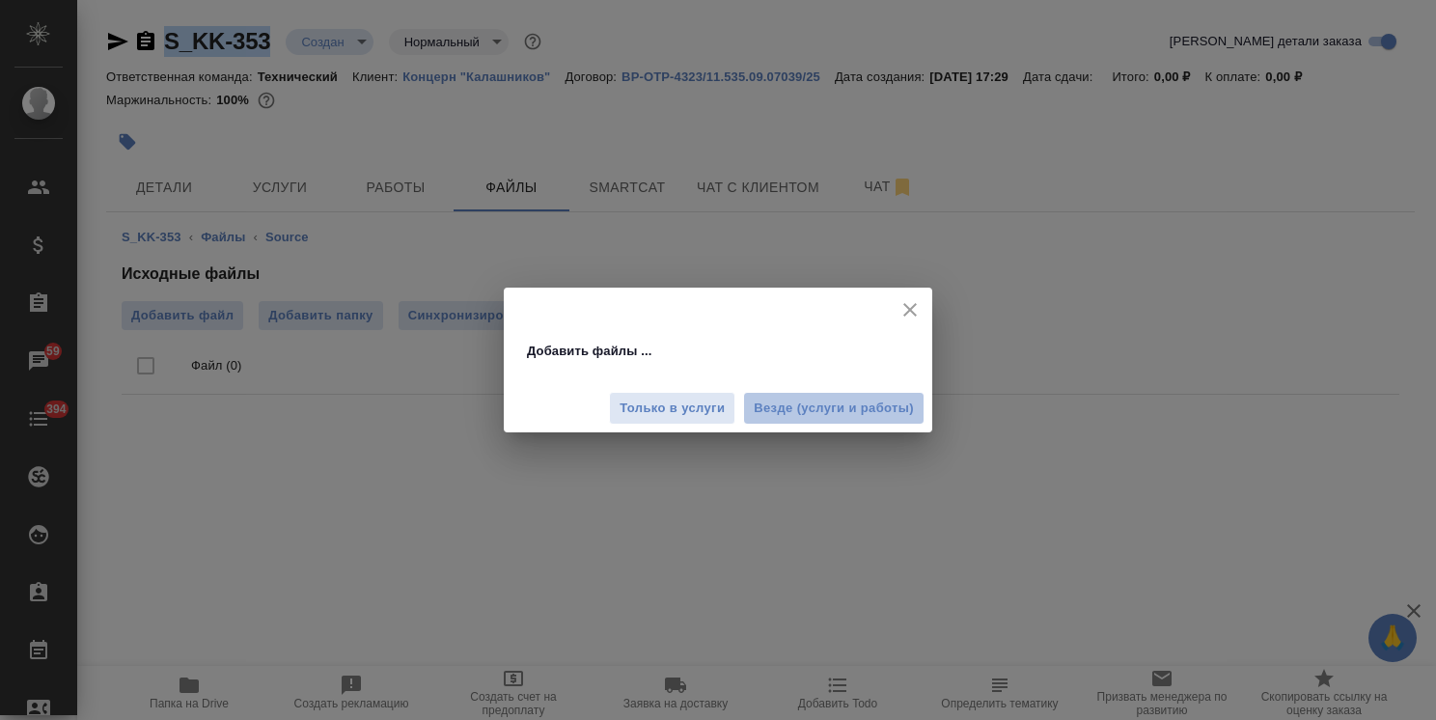
click at [782, 394] on button "Везде (услуги и работы)" at bounding box center [833, 409] width 181 height 34
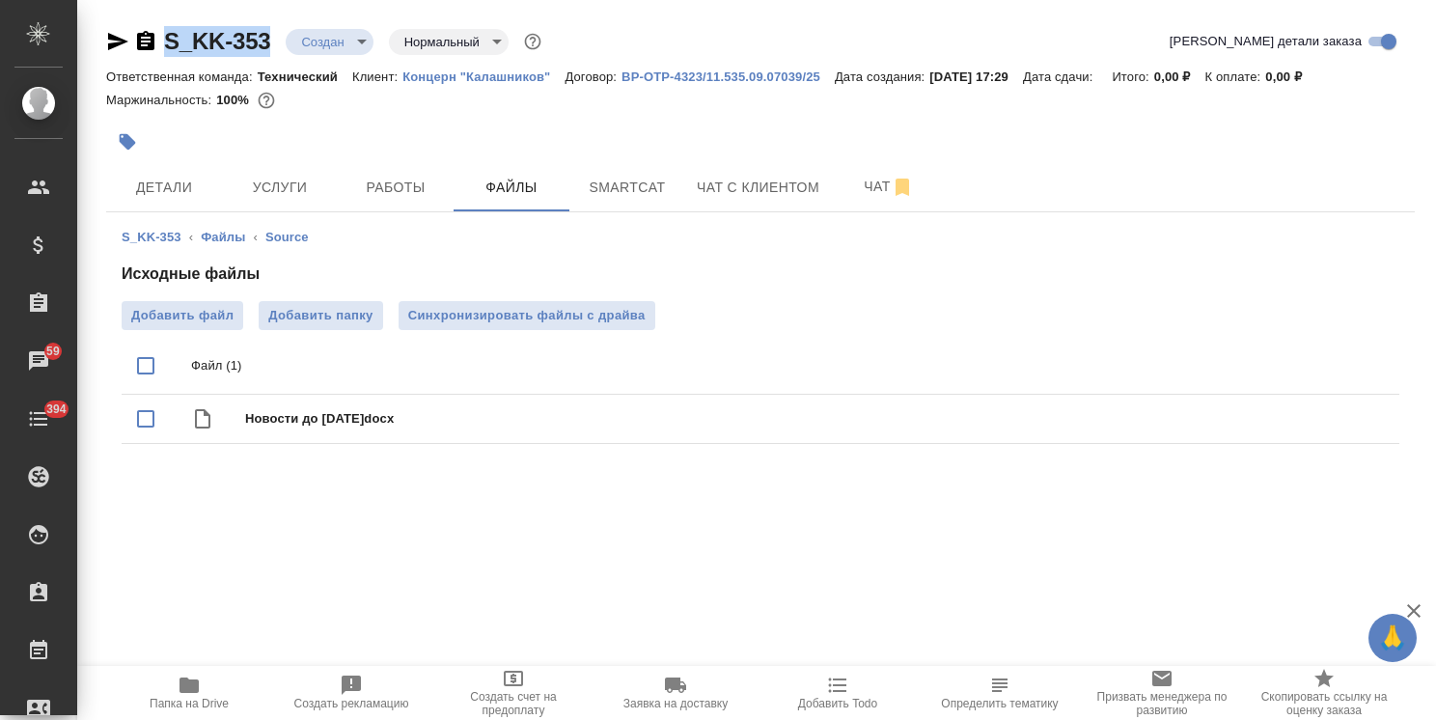
click at [277, 191] on span "Услуги" at bounding box center [280, 188] width 93 height 24
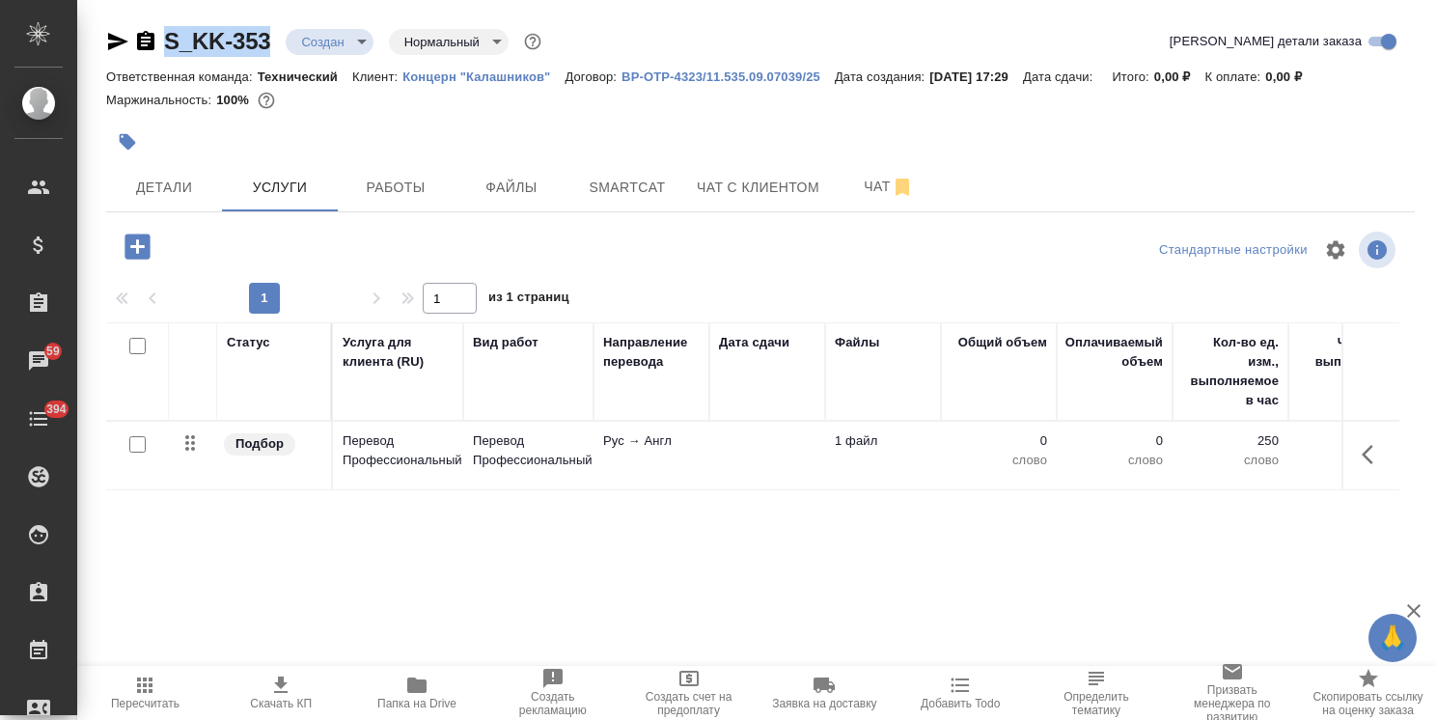
click at [140, 444] on input "checkbox" at bounding box center [137, 444] width 16 height 16
checkbox input "true"
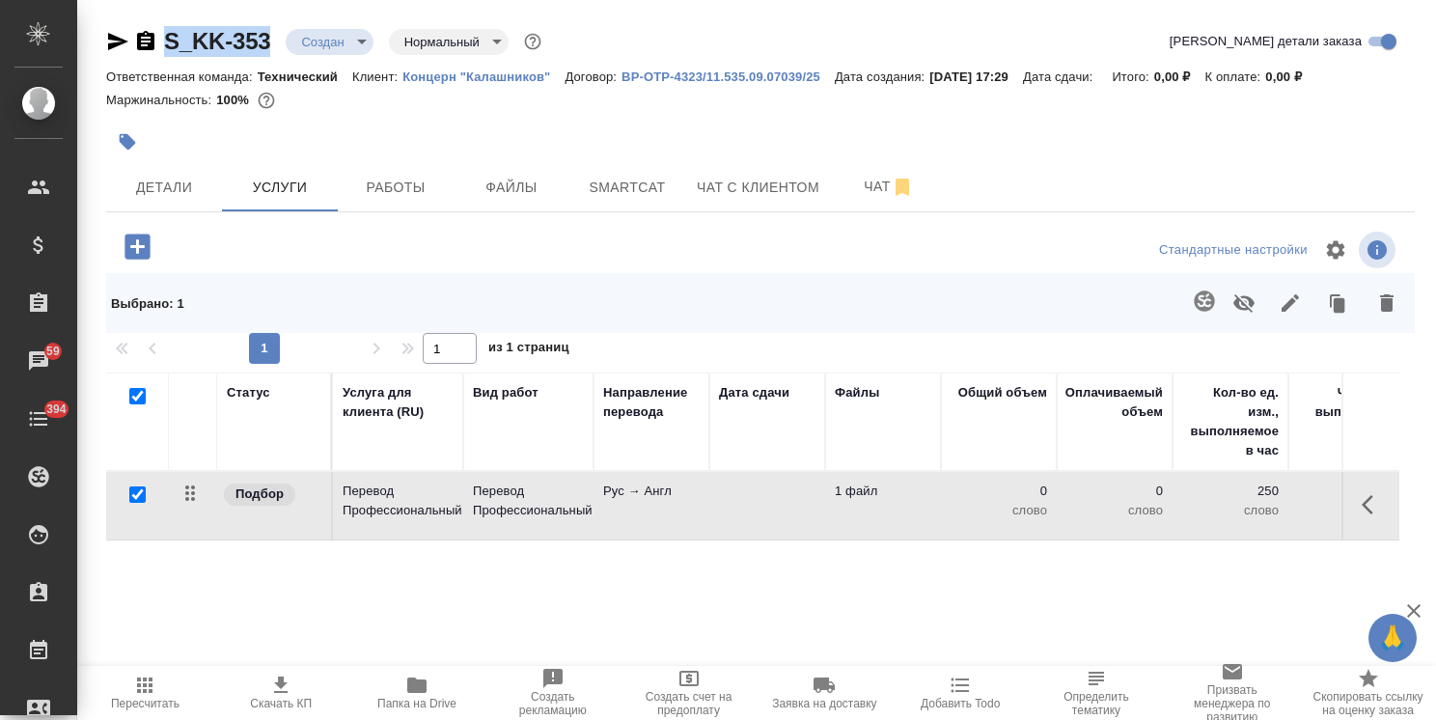
click at [1206, 303] on icon "button" at bounding box center [1204, 300] width 20 height 20
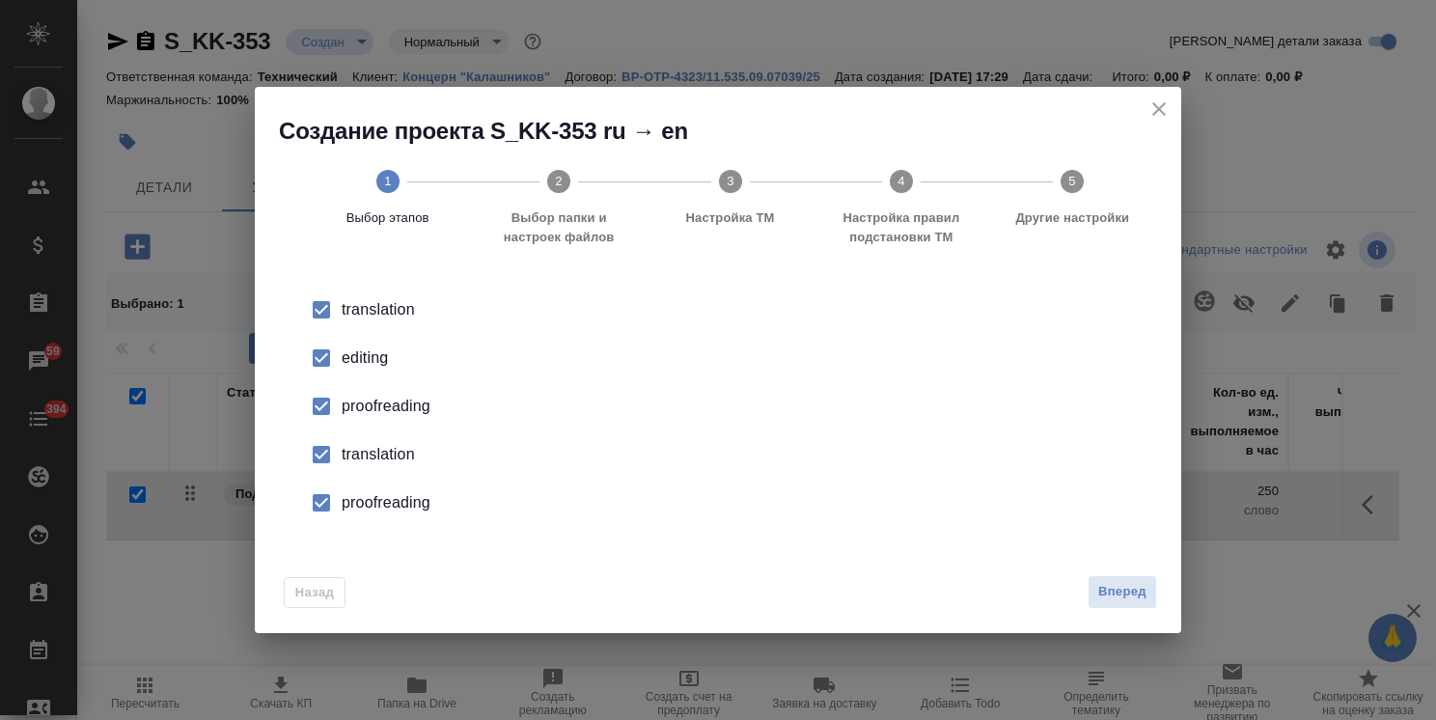
click at [1081, 584] on div "Вперед" at bounding box center [1118, 592] width 77 height 34
click at [1110, 591] on span "Вперед" at bounding box center [1122, 592] width 48 height 22
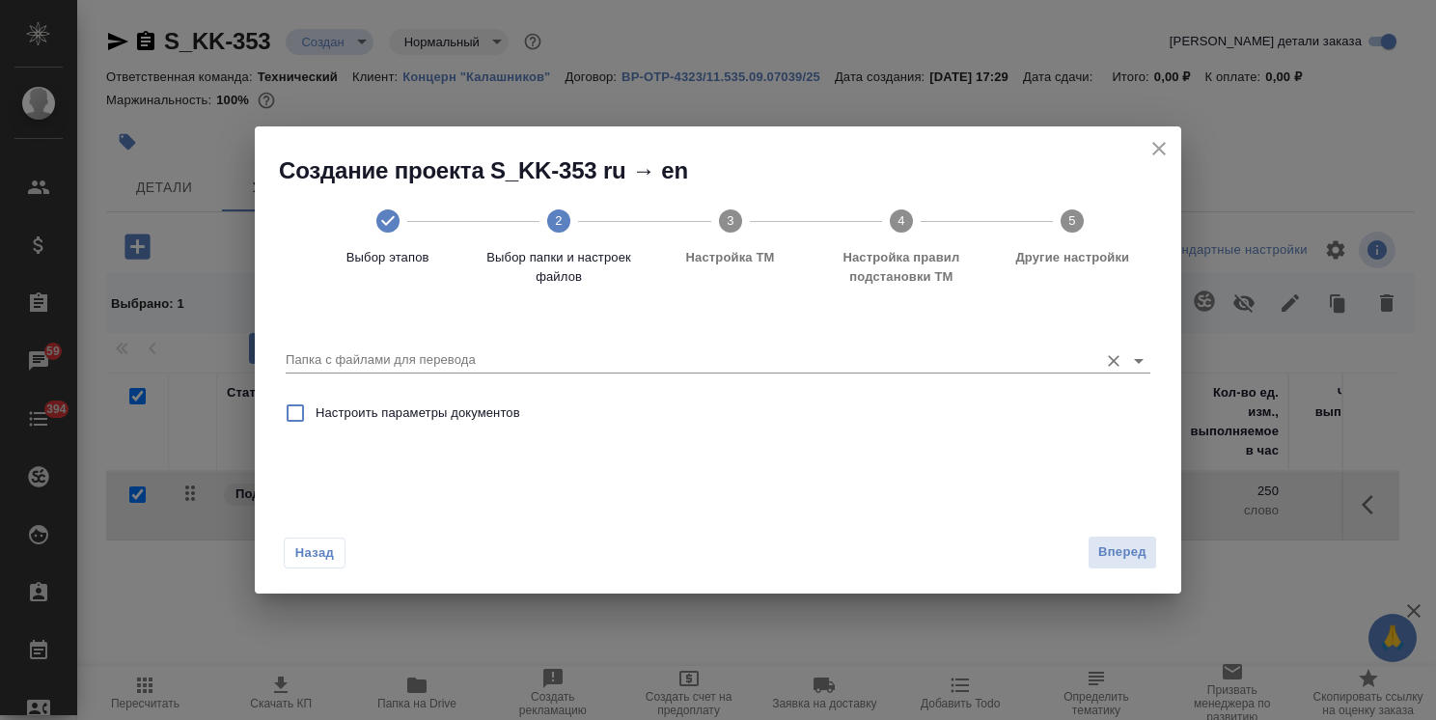
click at [496, 352] on input "Папка с файлами для перевода" at bounding box center [687, 359] width 803 height 23
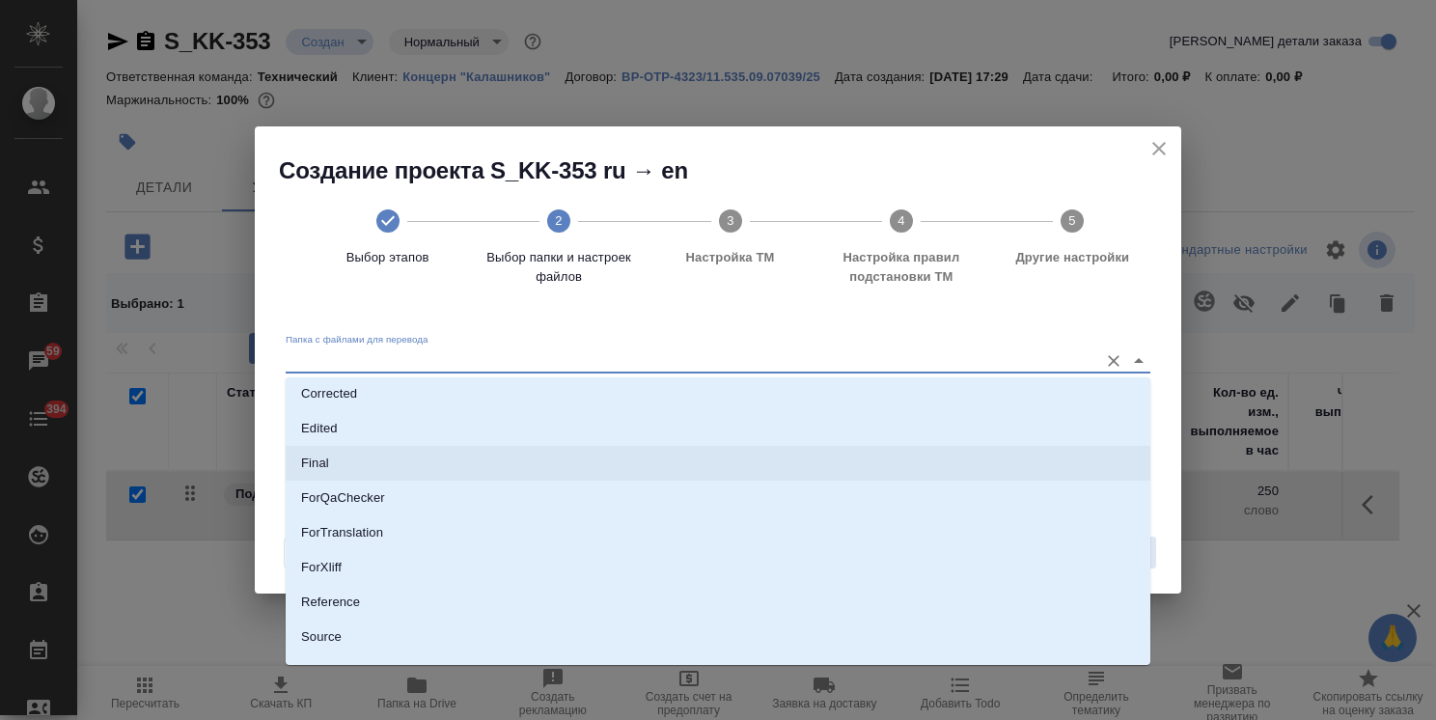
scroll to position [73, 0]
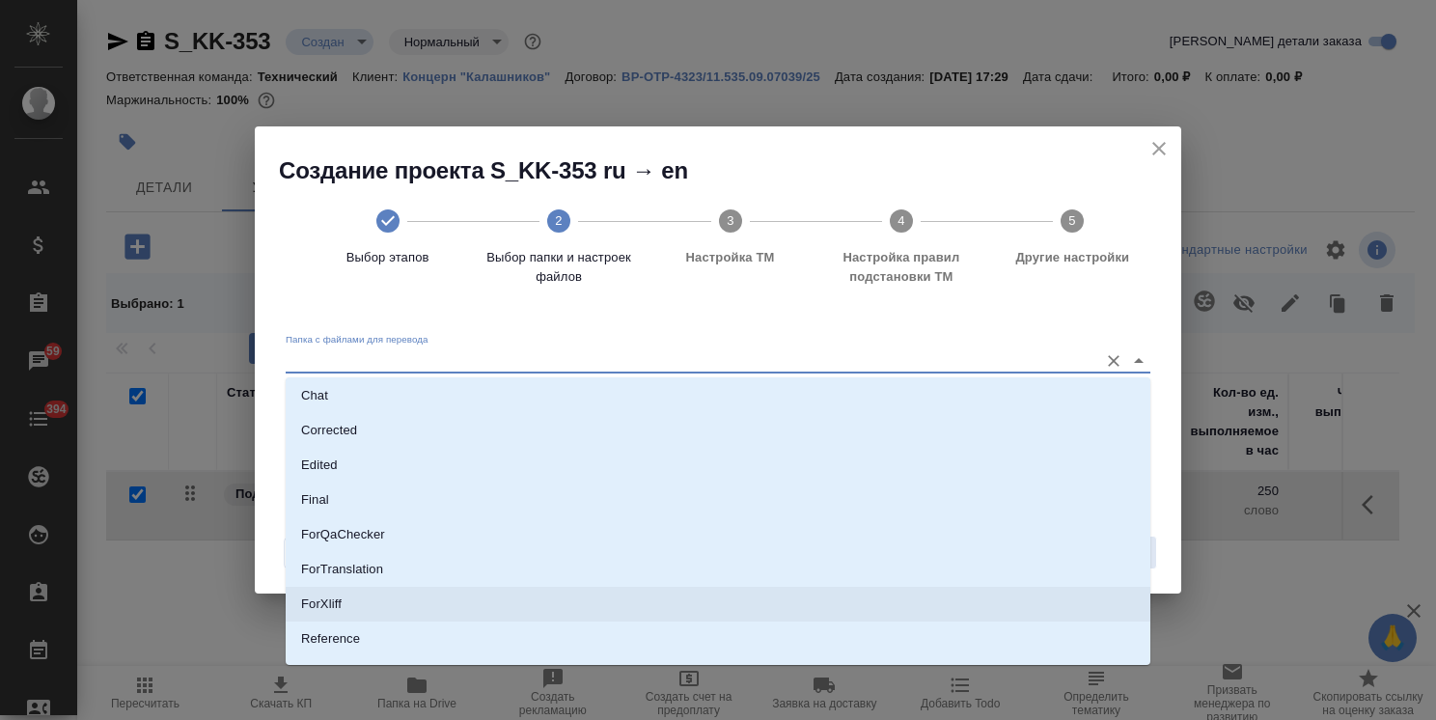
click at [319, 605] on p "ForXliff" at bounding box center [321, 604] width 41 height 19
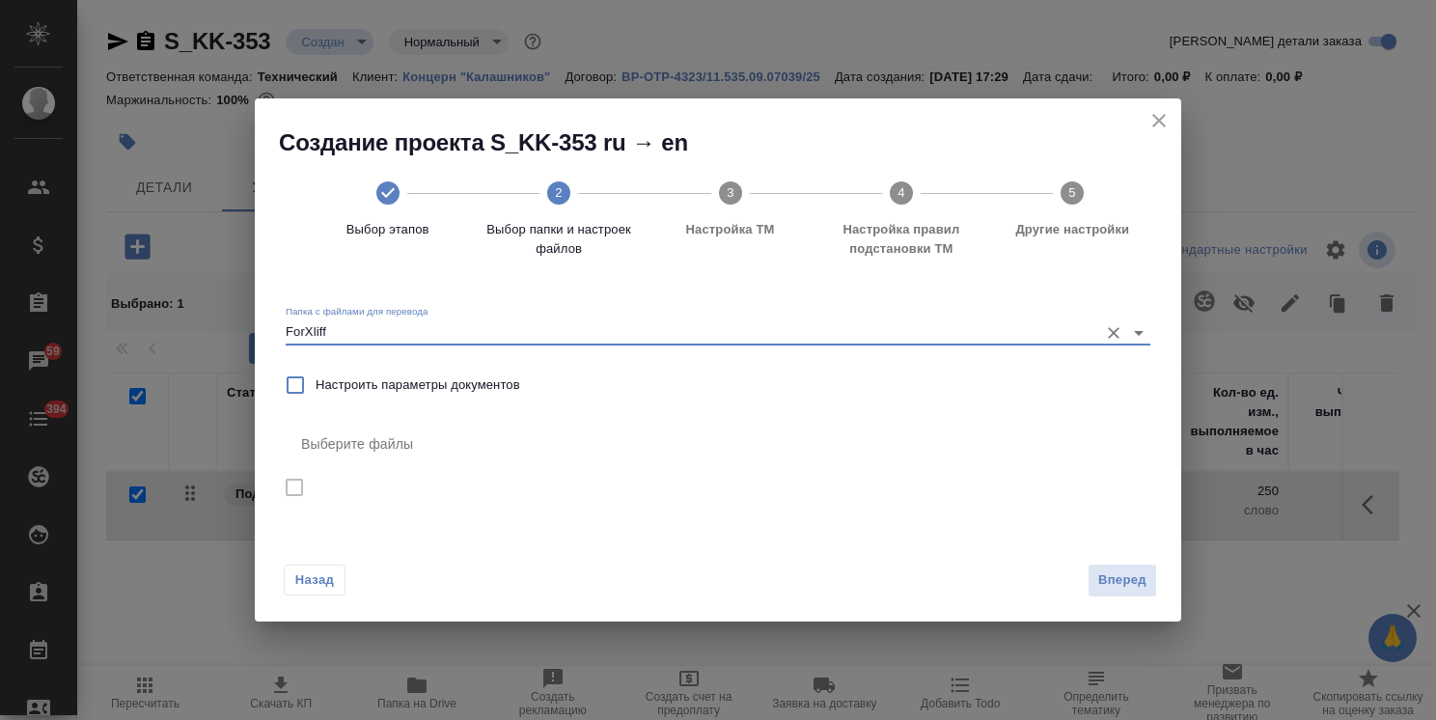
click at [369, 334] on input "ForXliff" at bounding box center [687, 331] width 803 height 23
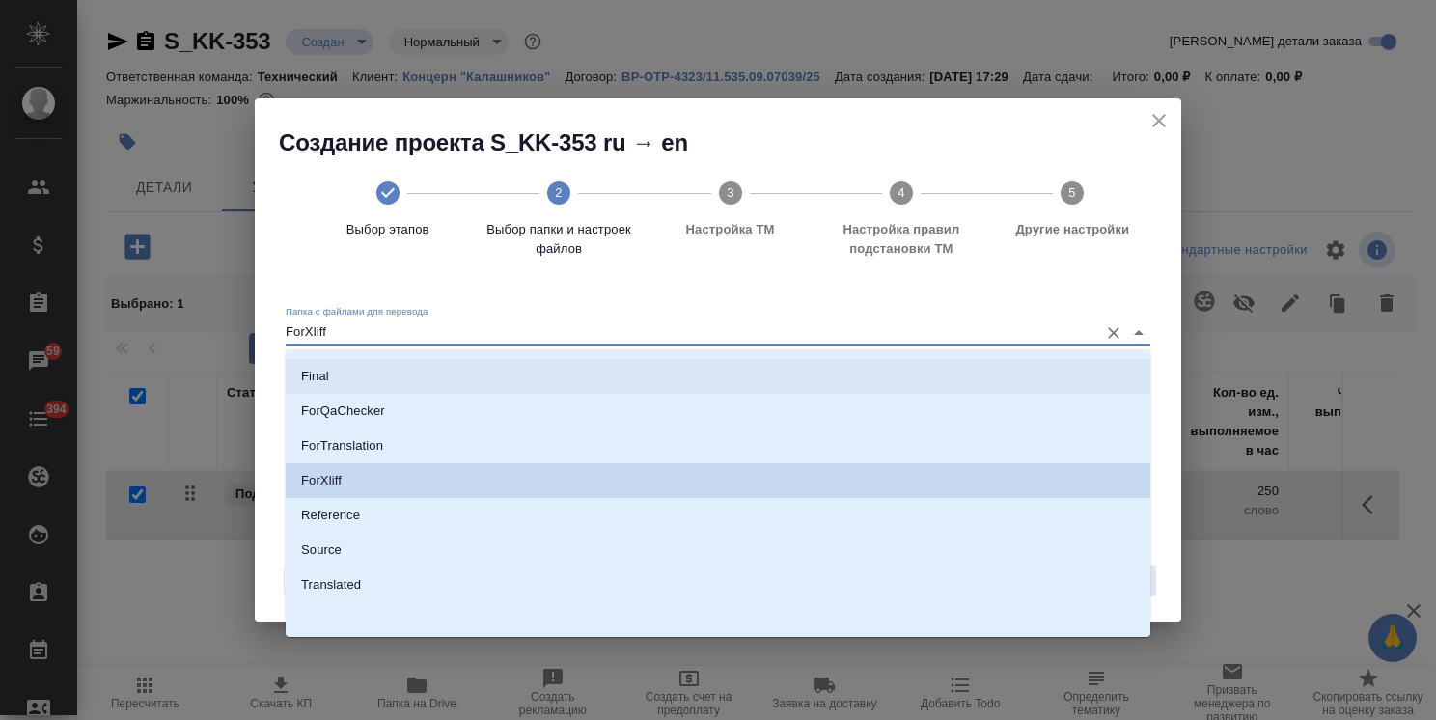
scroll to position [170, 0]
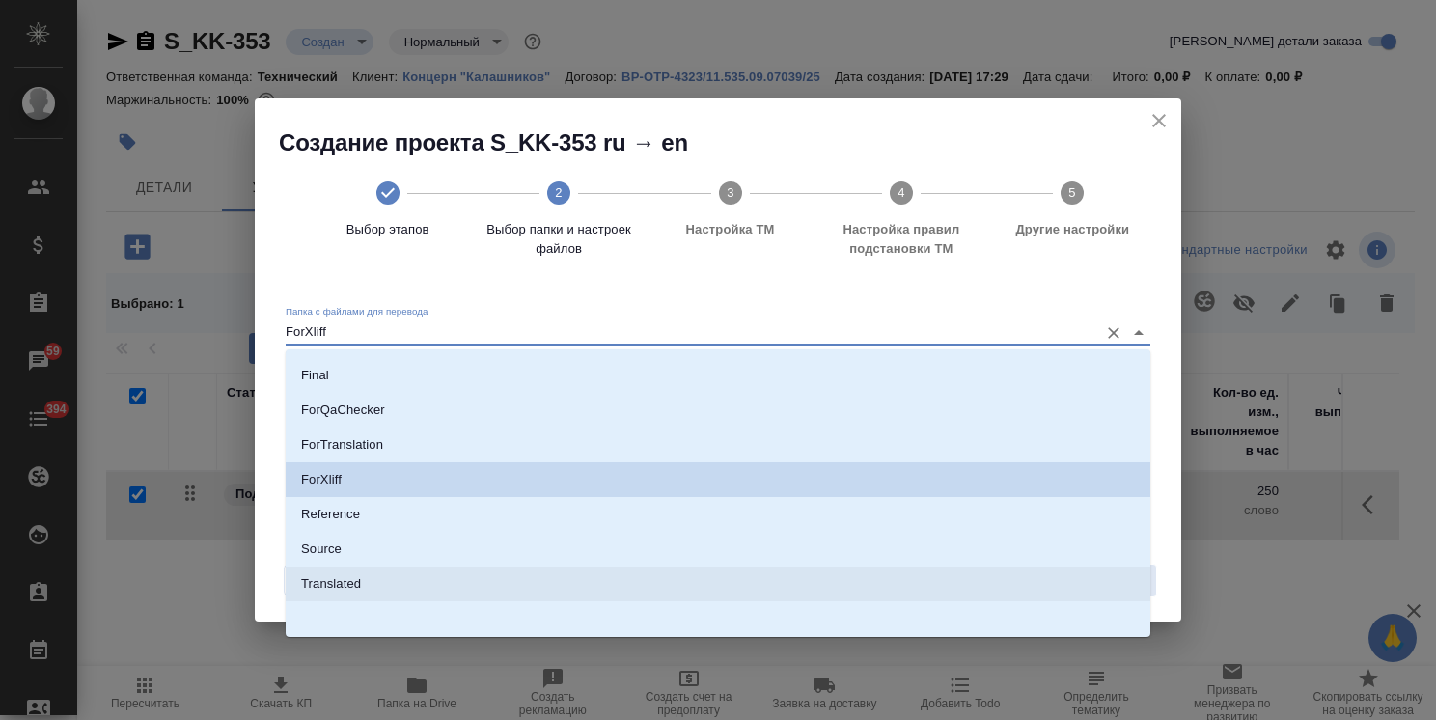
click at [336, 551] on p "Source" at bounding box center [321, 548] width 41 height 19
type input "Source"
checkbox input "true"
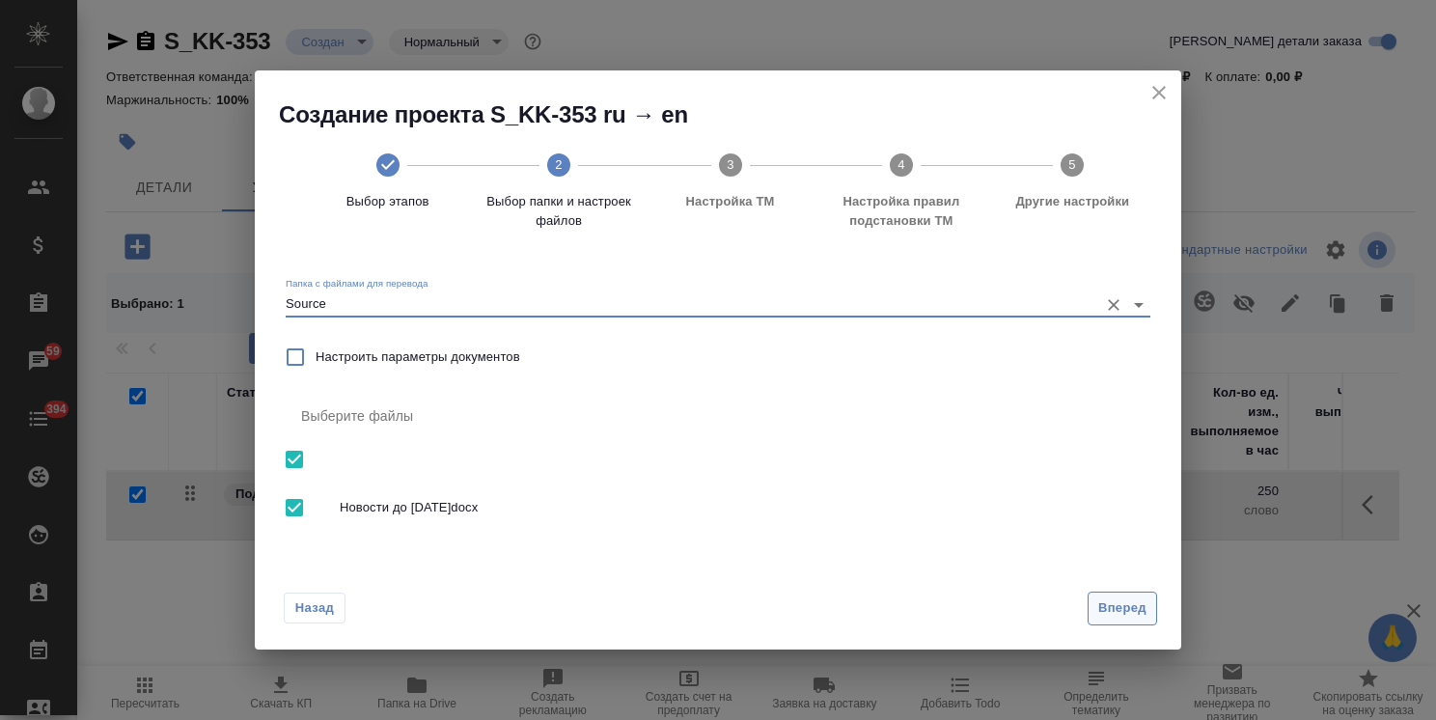
click at [1107, 607] on span "Вперед" at bounding box center [1122, 608] width 48 height 22
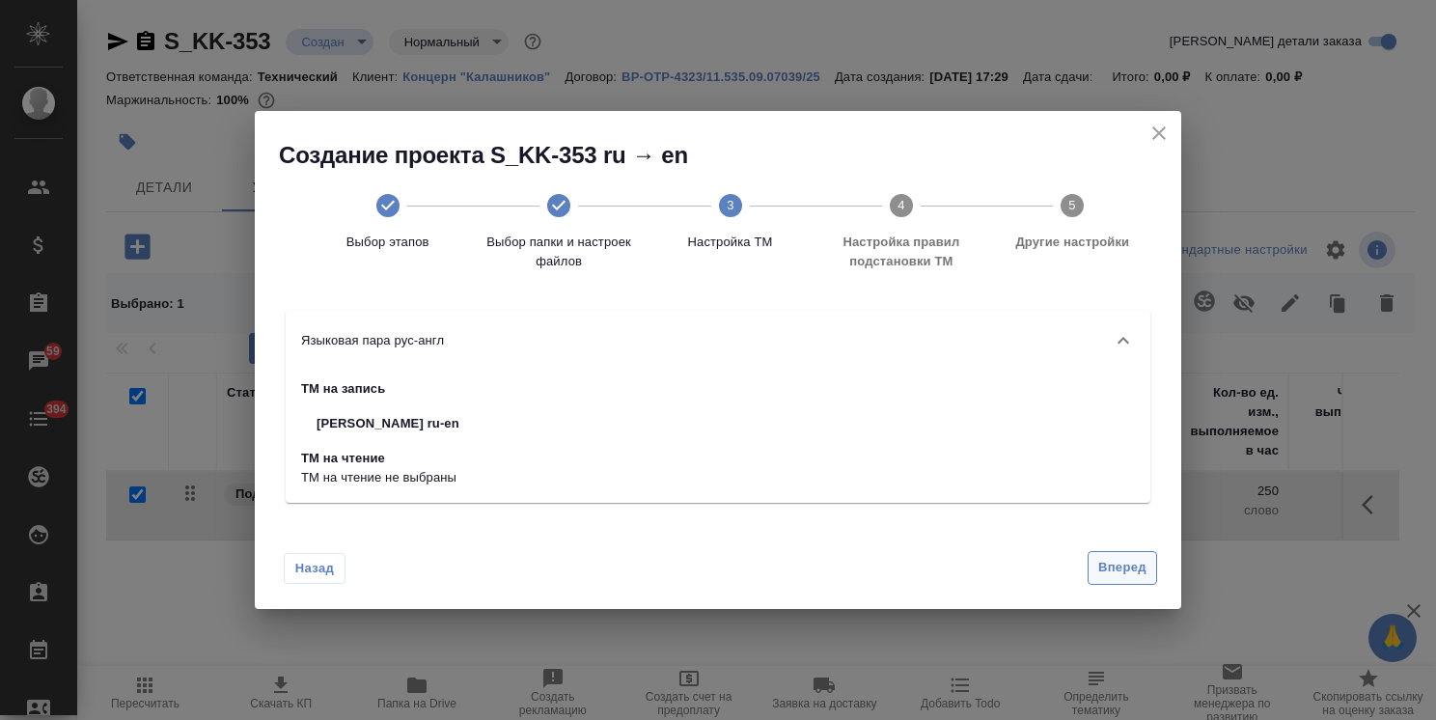
click at [1138, 565] on span "Вперед" at bounding box center [1122, 568] width 48 height 22
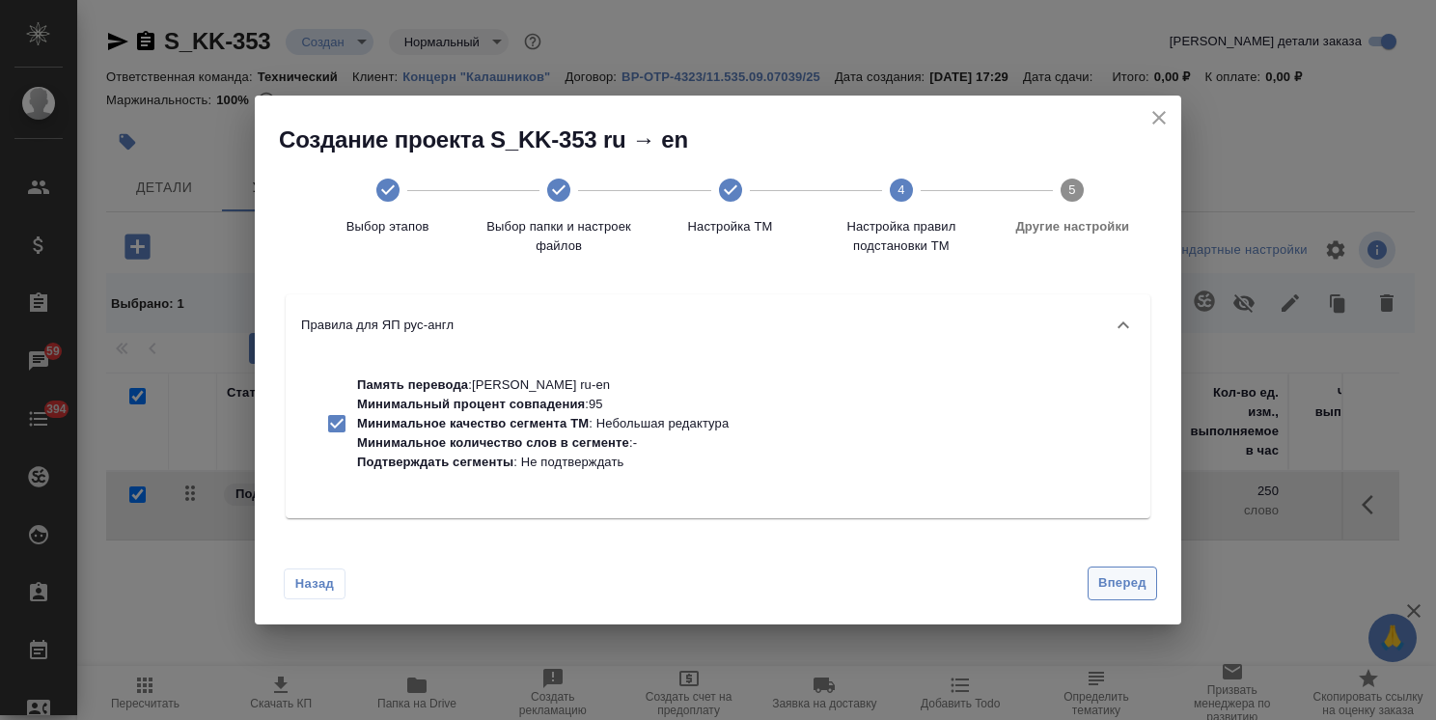
click at [1113, 590] on span "Вперед" at bounding box center [1122, 583] width 48 height 22
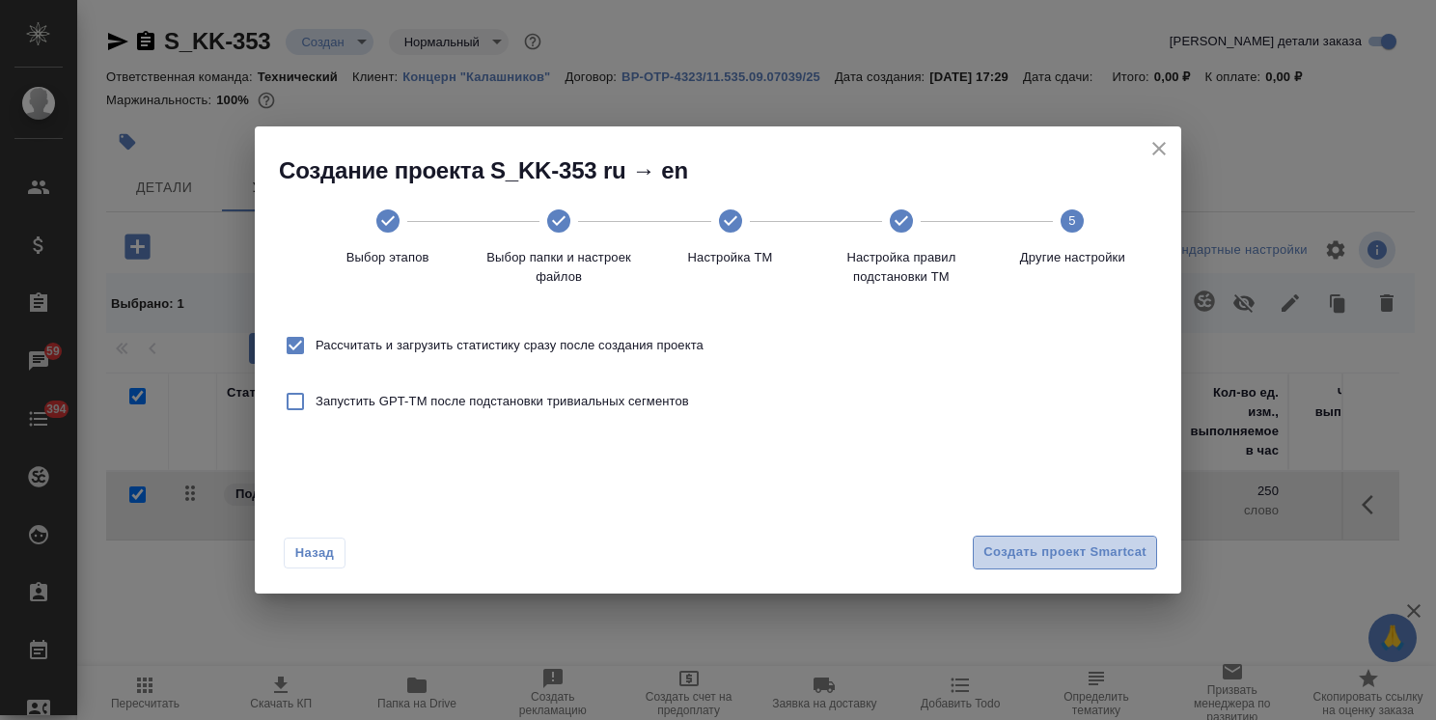
click at [1103, 550] on span "Создать проект Smartcat" at bounding box center [1064, 552] width 163 height 22
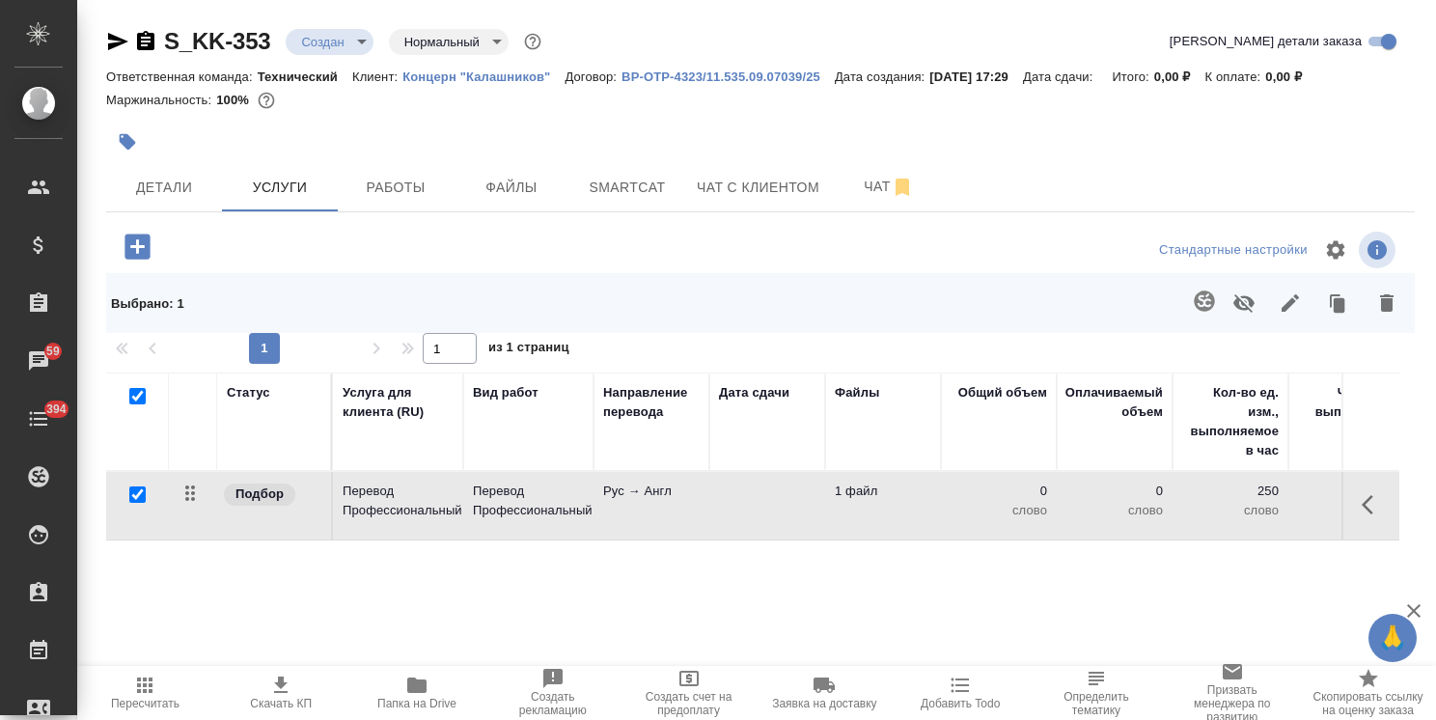
click at [671, 507] on td "Рус → Англ" at bounding box center [652, 506] width 116 height 68
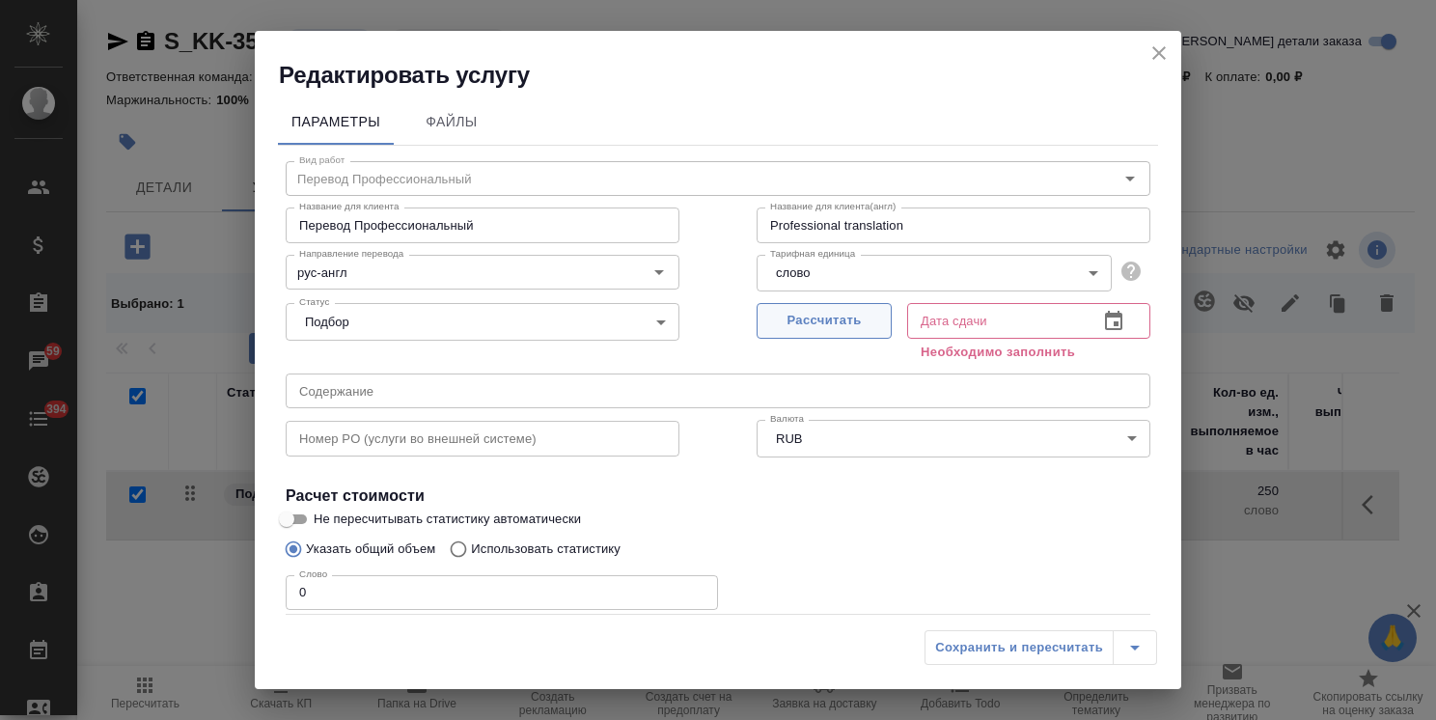
click at [809, 328] on span "Рассчитать" at bounding box center [824, 321] width 114 height 22
type input "26.09.2025 17:31"
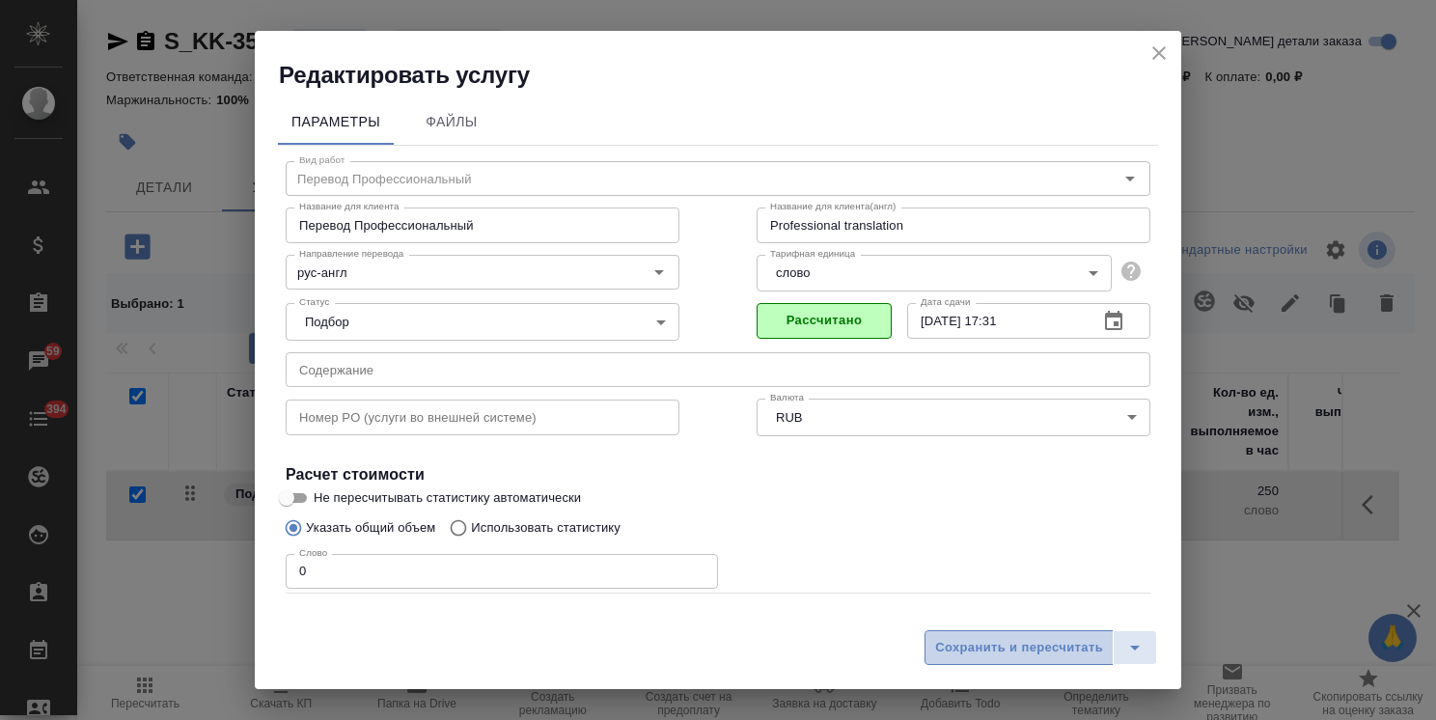
click at [995, 654] on span "Сохранить и пересчитать" at bounding box center [1019, 648] width 168 height 22
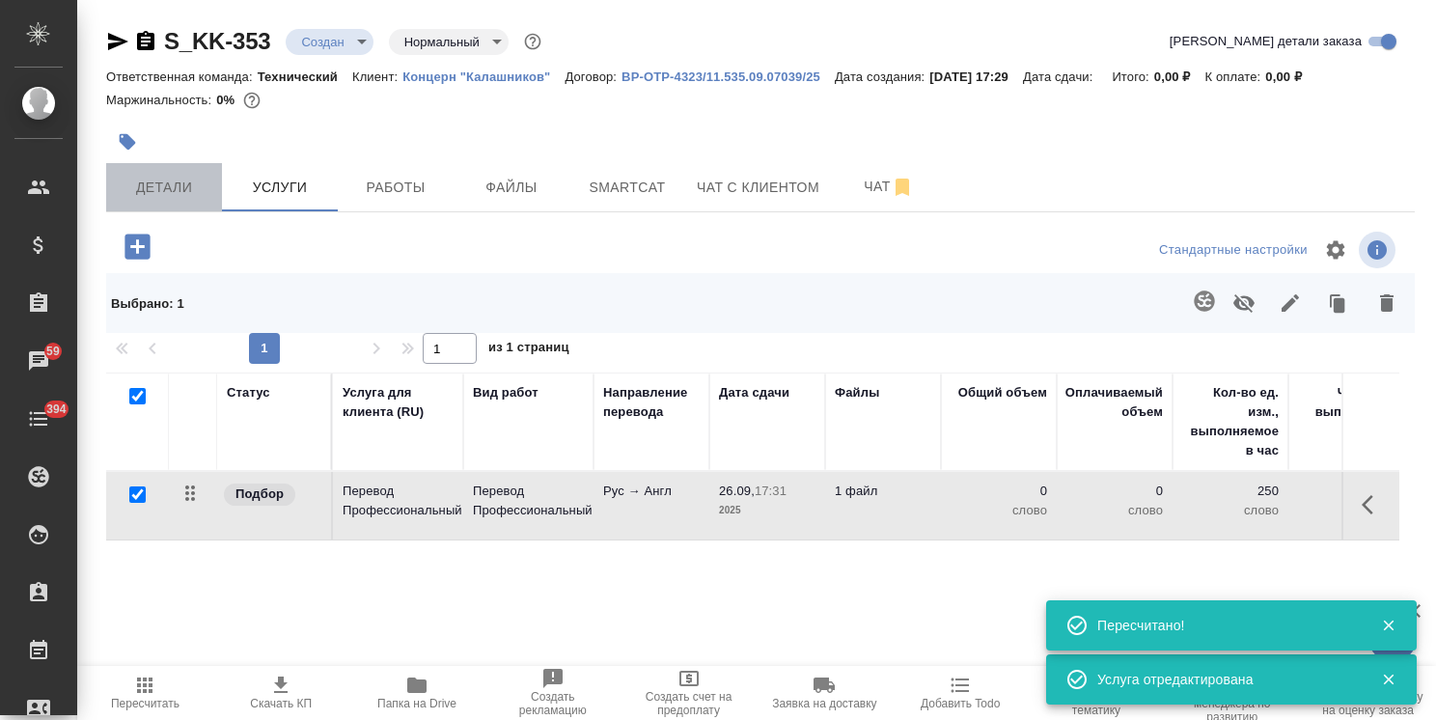
click at [186, 197] on span "Детали" at bounding box center [164, 188] width 93 height 24
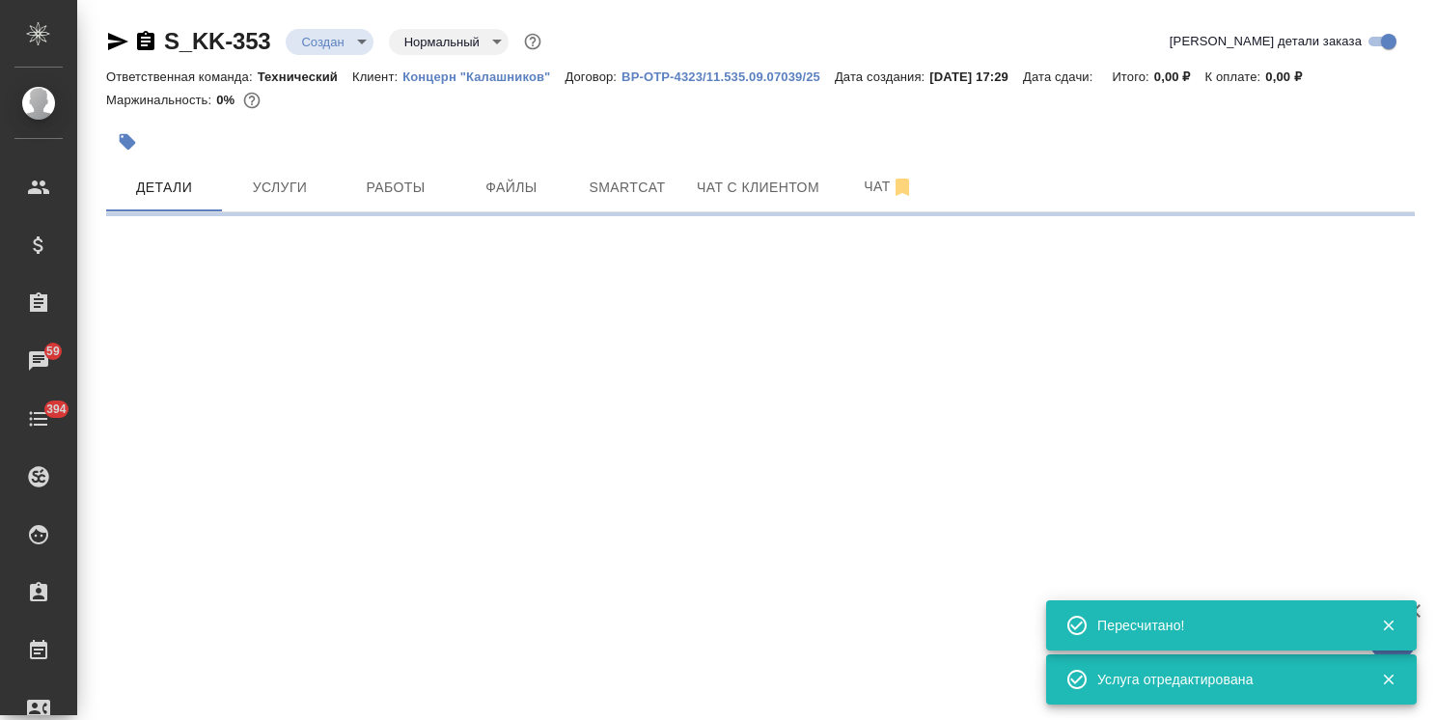
select select "RU"
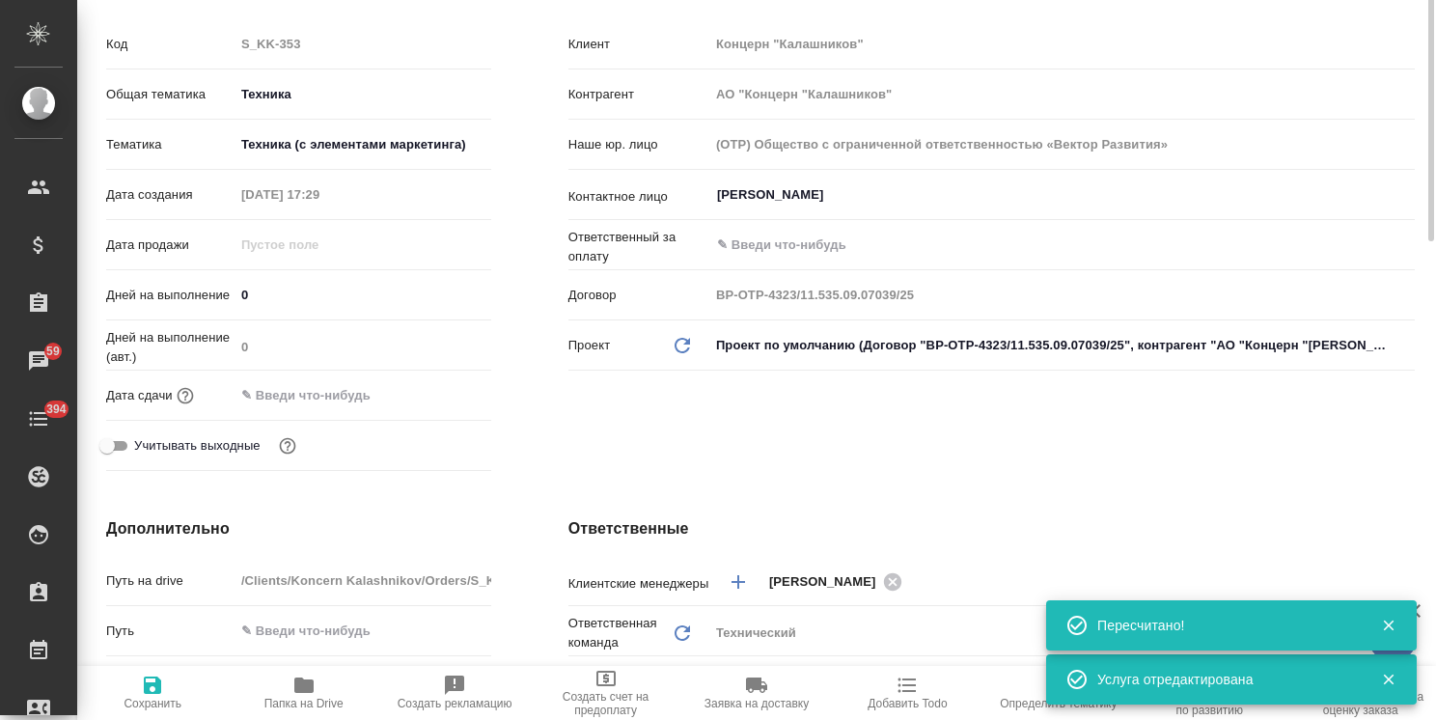
scroll to position [386, 0]
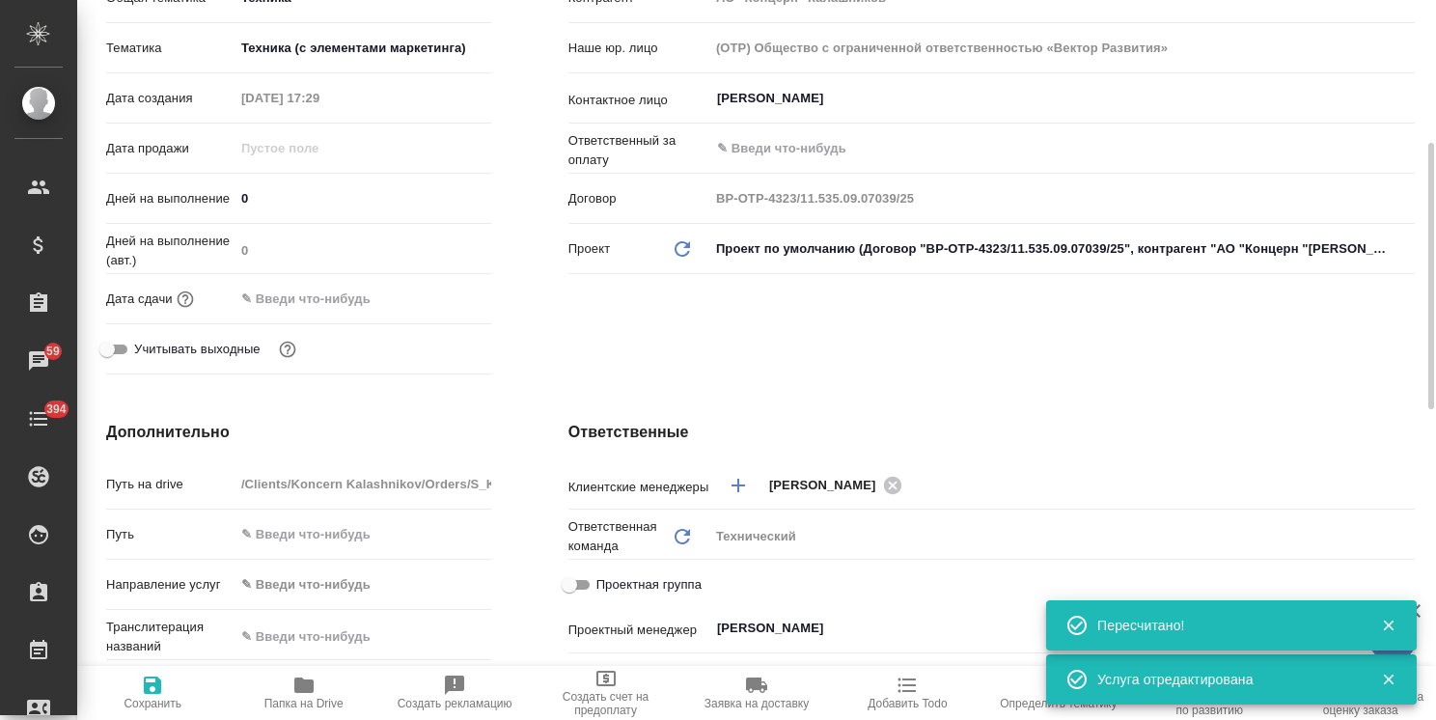
type textarea "x"
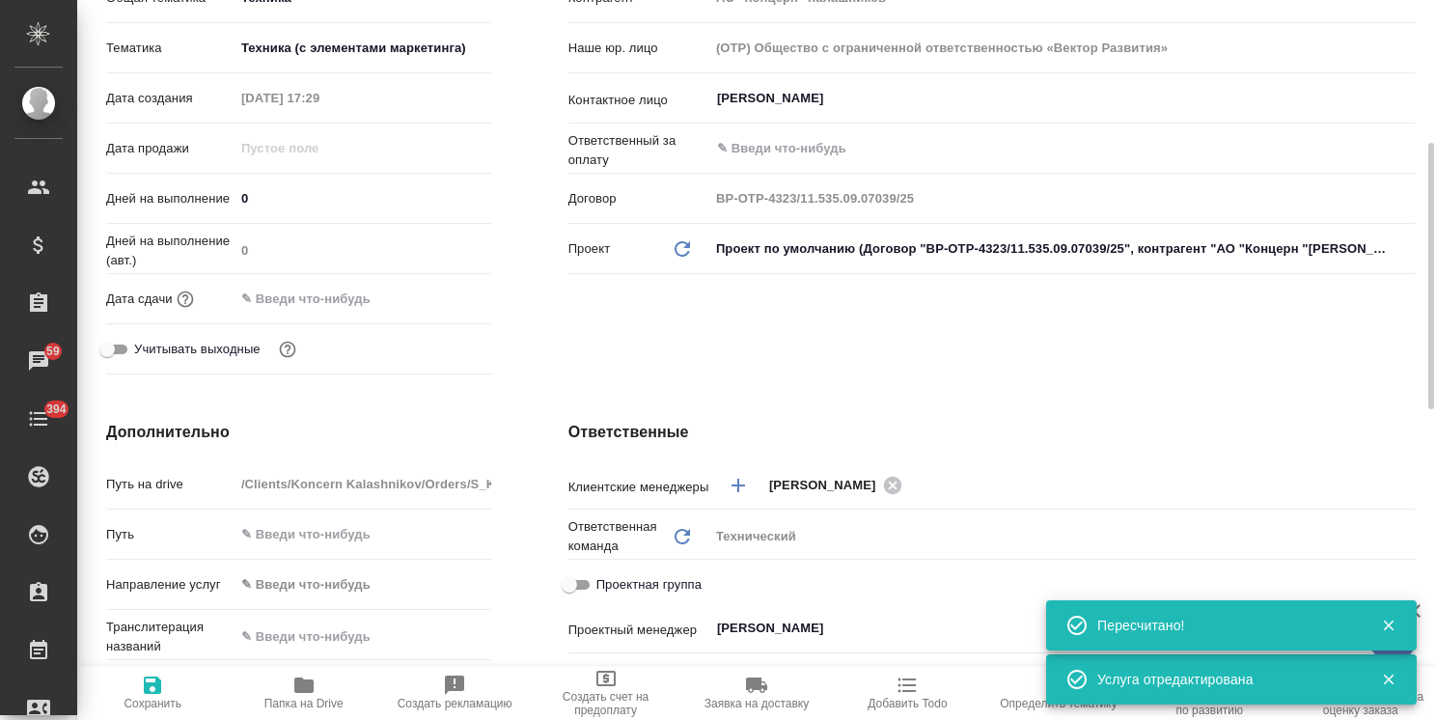
type textarea "x"
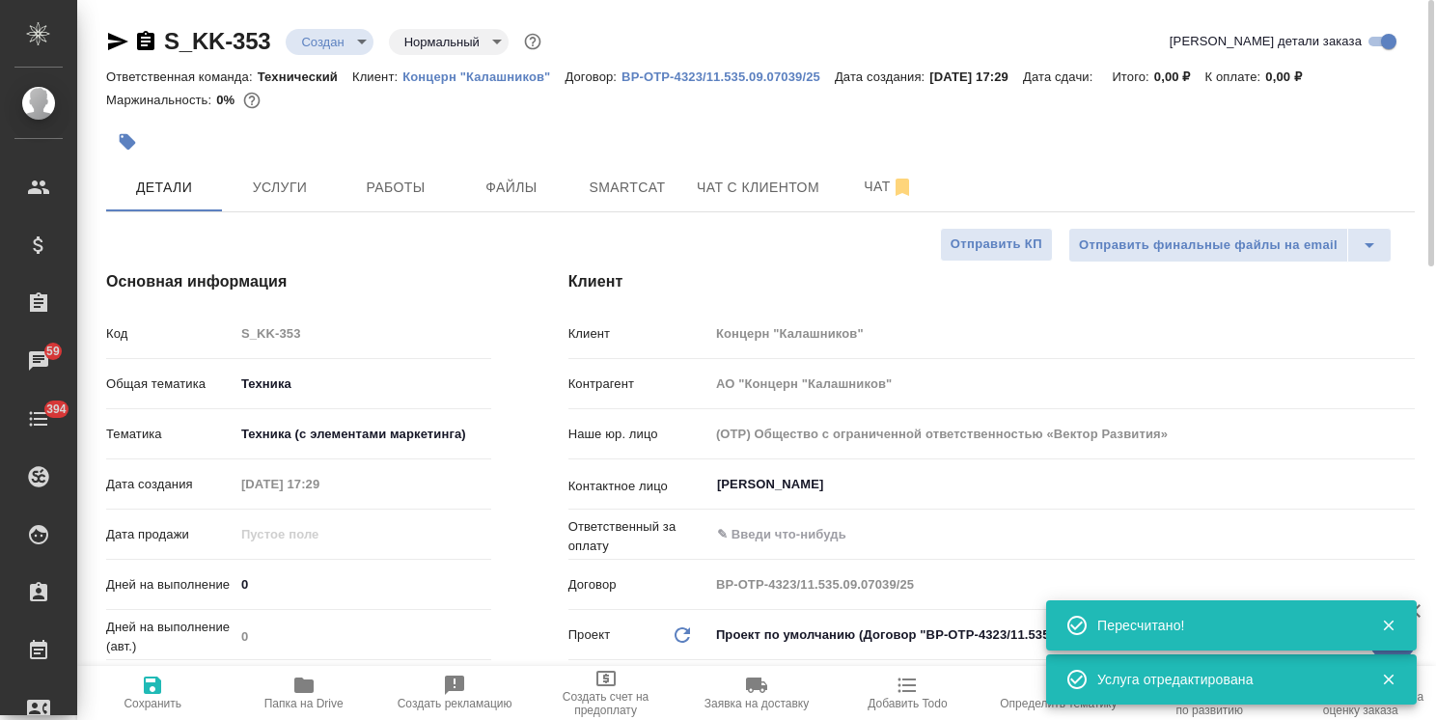
scroll to position [0, 0]
click at [298, 189] on span "Услуги" at bounding box center [280, 188] width 93 height 24
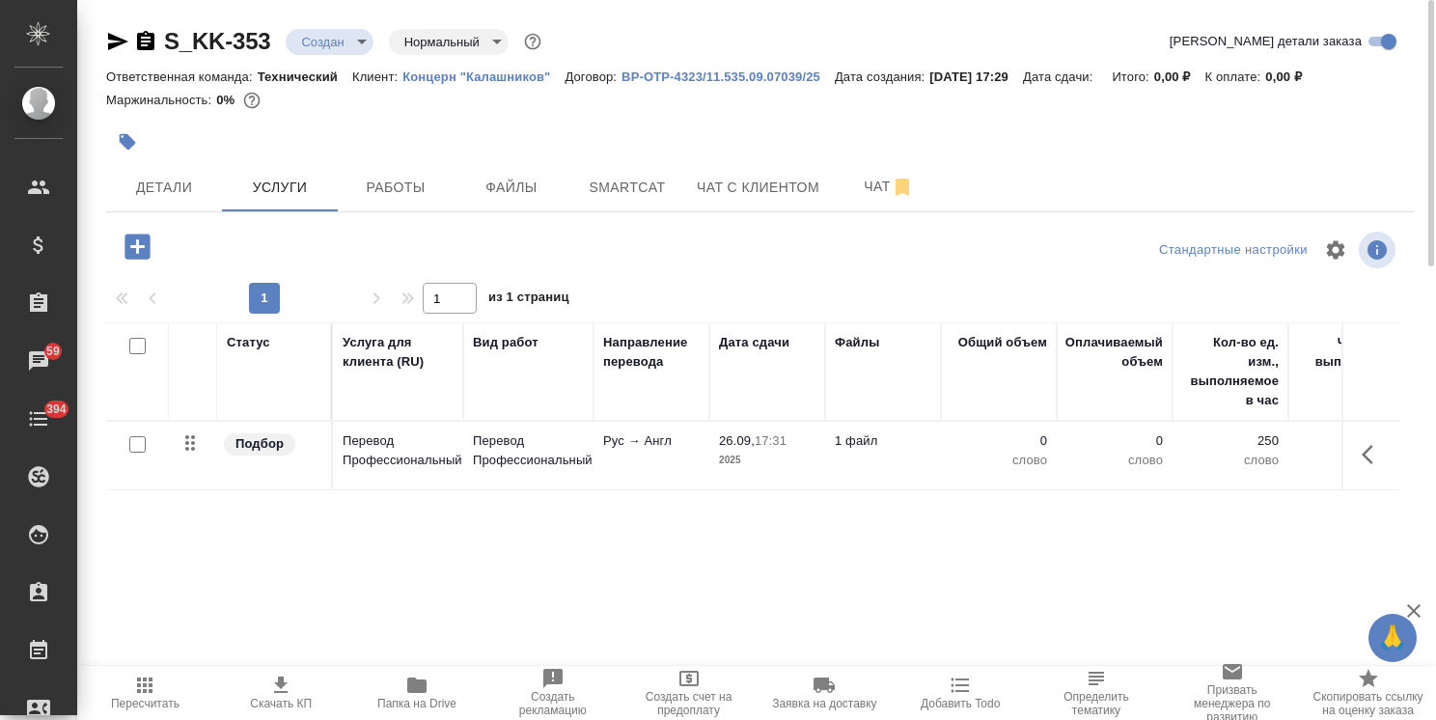
click at [140, 699] on span "Пересчитать" at bounding box center [145, 704] width 69 height 14
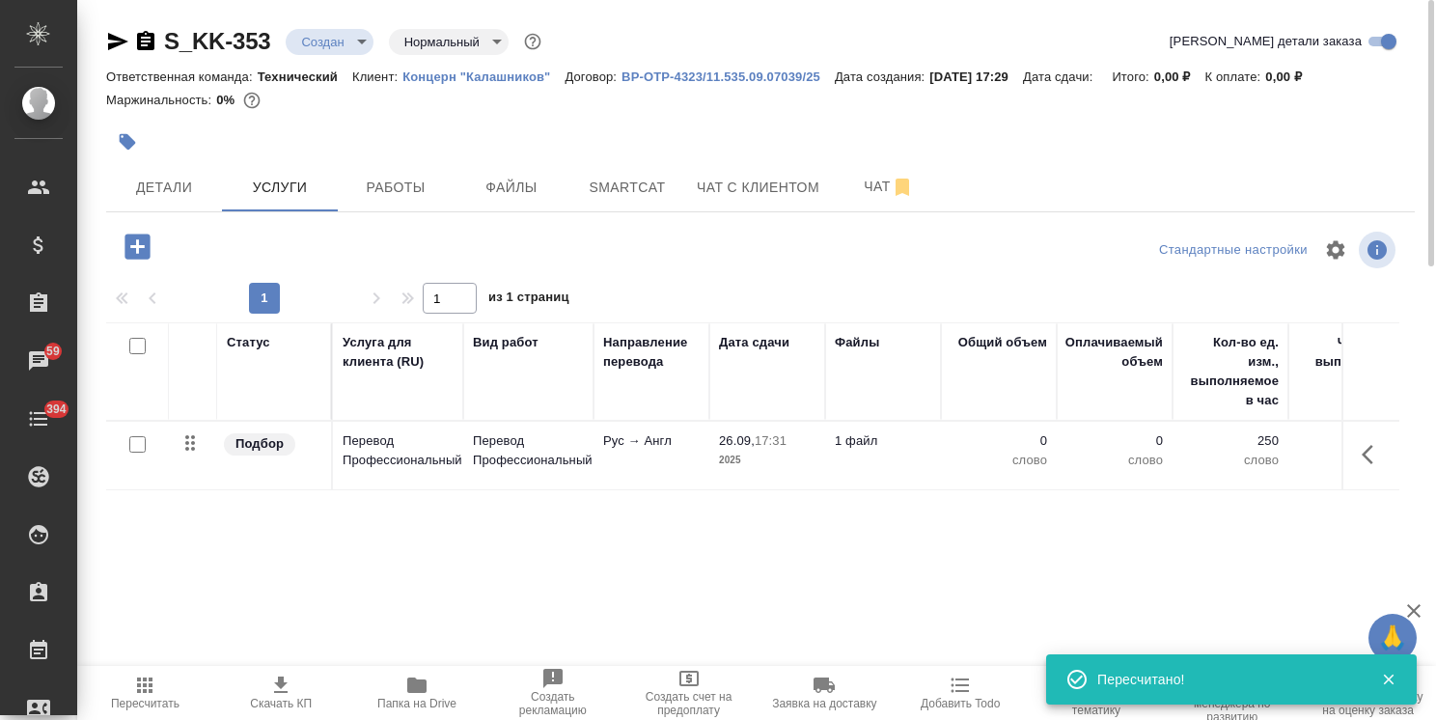
click at [144, 704] on span "Пересчитать" at bounding box center [145, 704] width 69 height 14
click at [146, 707] on span "Пересчитать" at bounding box center [145, 704] width 69 height 14
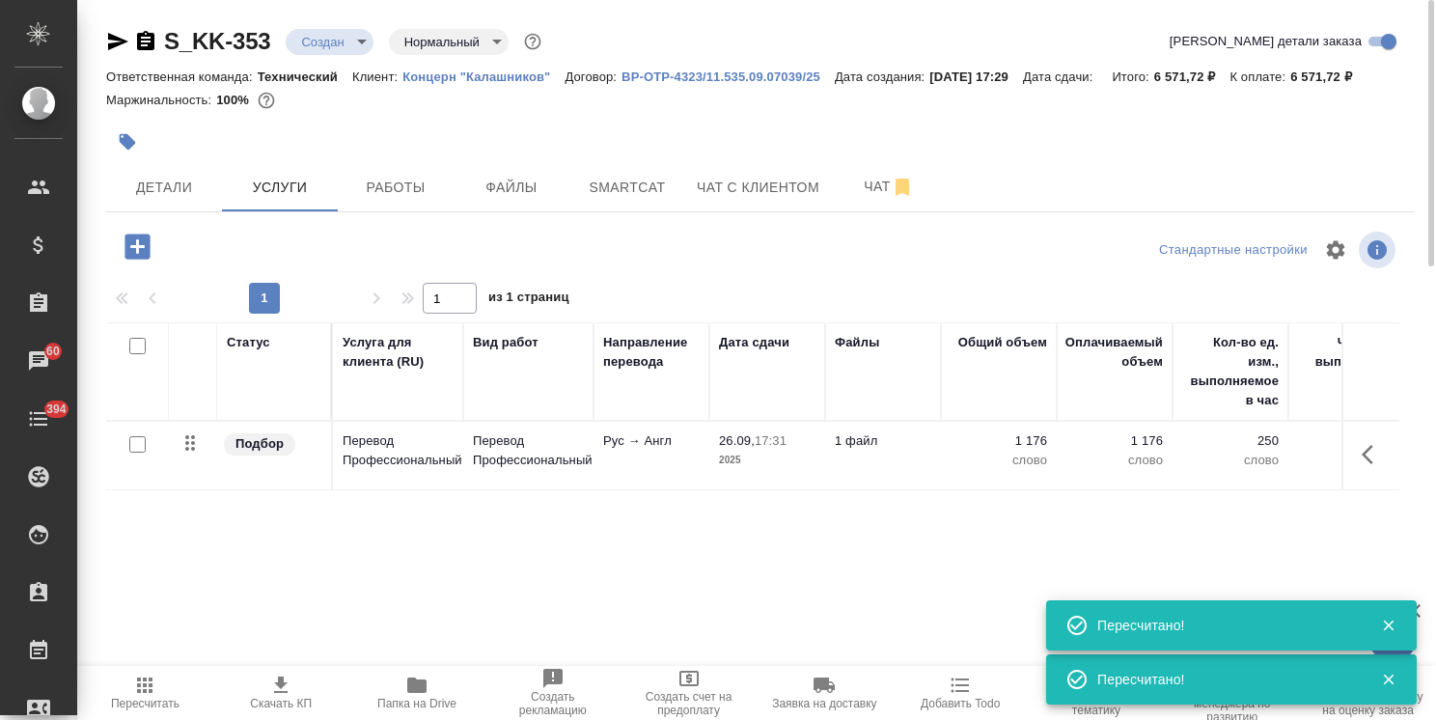
click at [146, 707] on span "Пересчитать" at bounding box center [145, 704] width 69 height 14
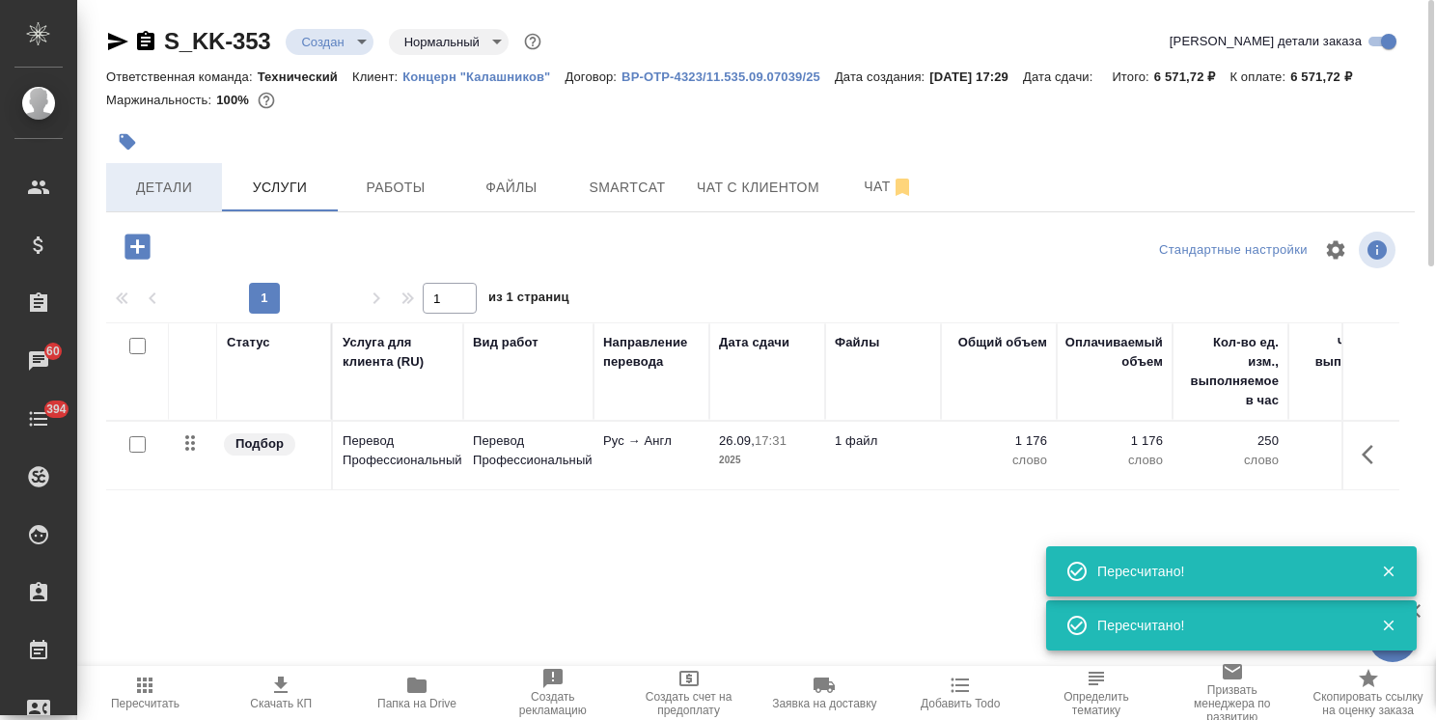
click at [186, 193] on span "Детали" at bounding box center [164, 188] width 93 height 24
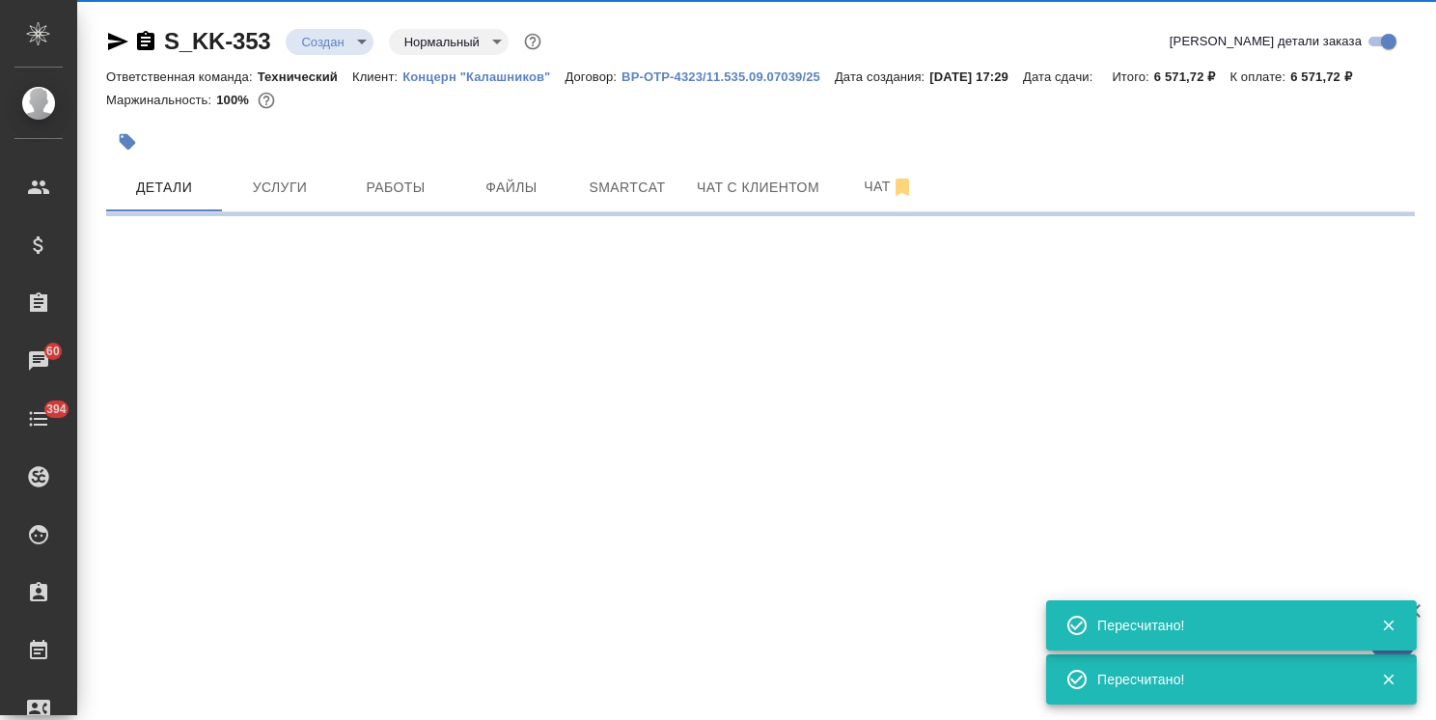
select select "RU"
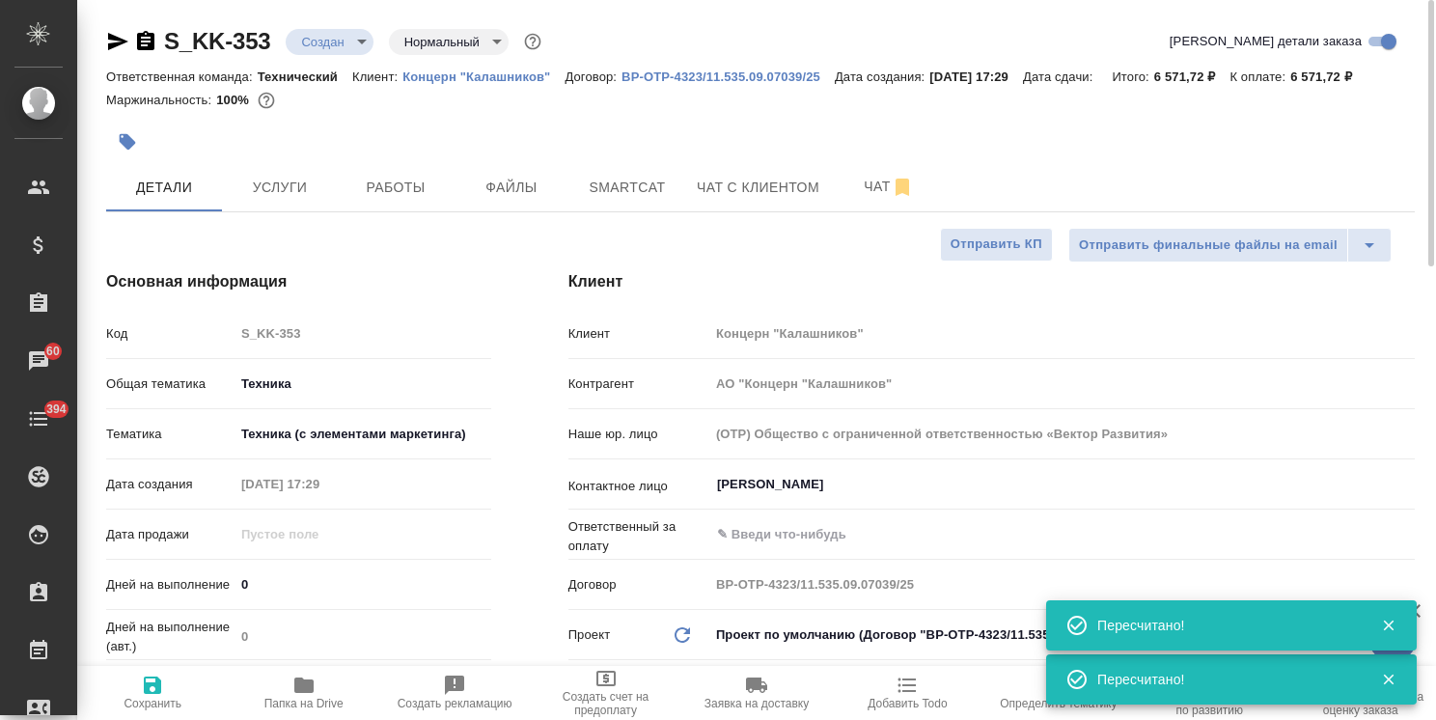
type textarea "x"
drag, startPoint x: 270, startPoint y: 575, endPoint x: 216, endPoint y: 581, distance: 54.4
click at [215, 575] on div "Дней на выполнение 0" at bounding box center [298, 584] width 385 height 34
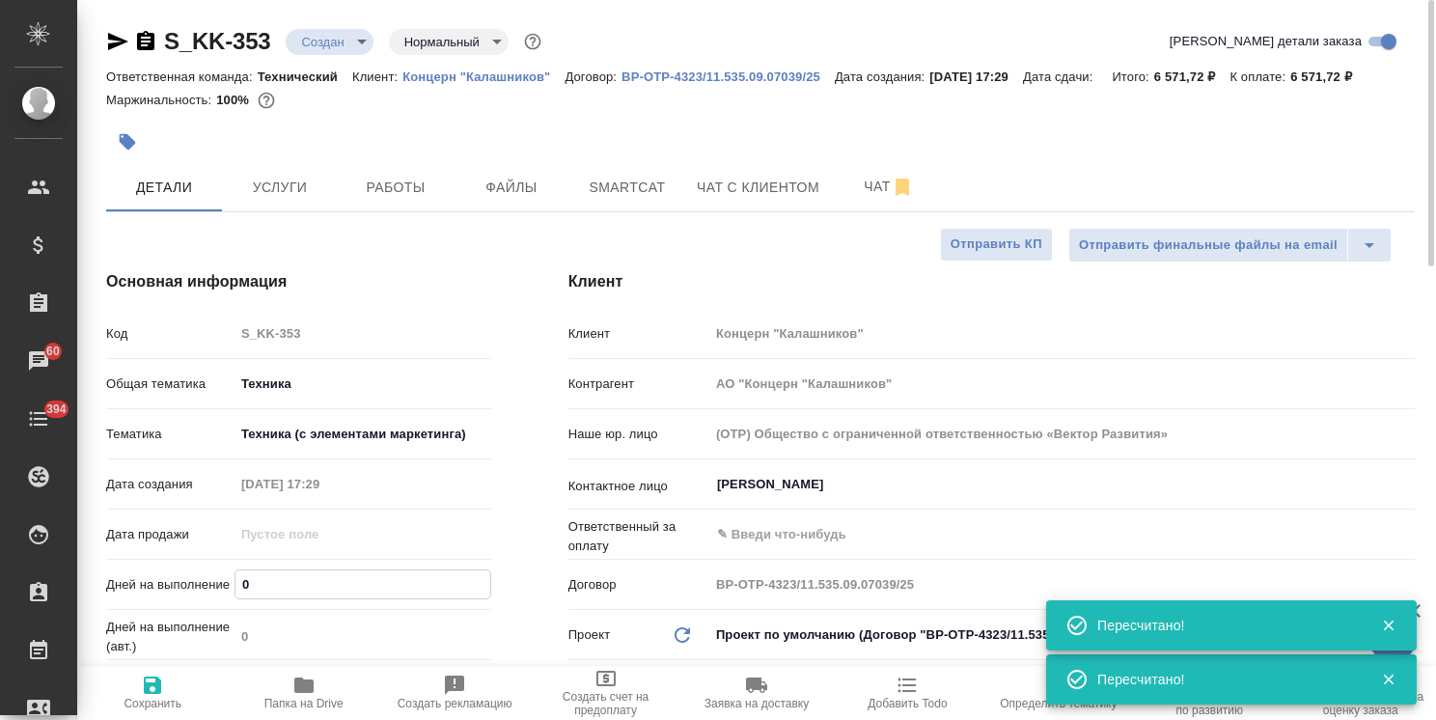
type input "1"
type textarea "x"
type input "1"
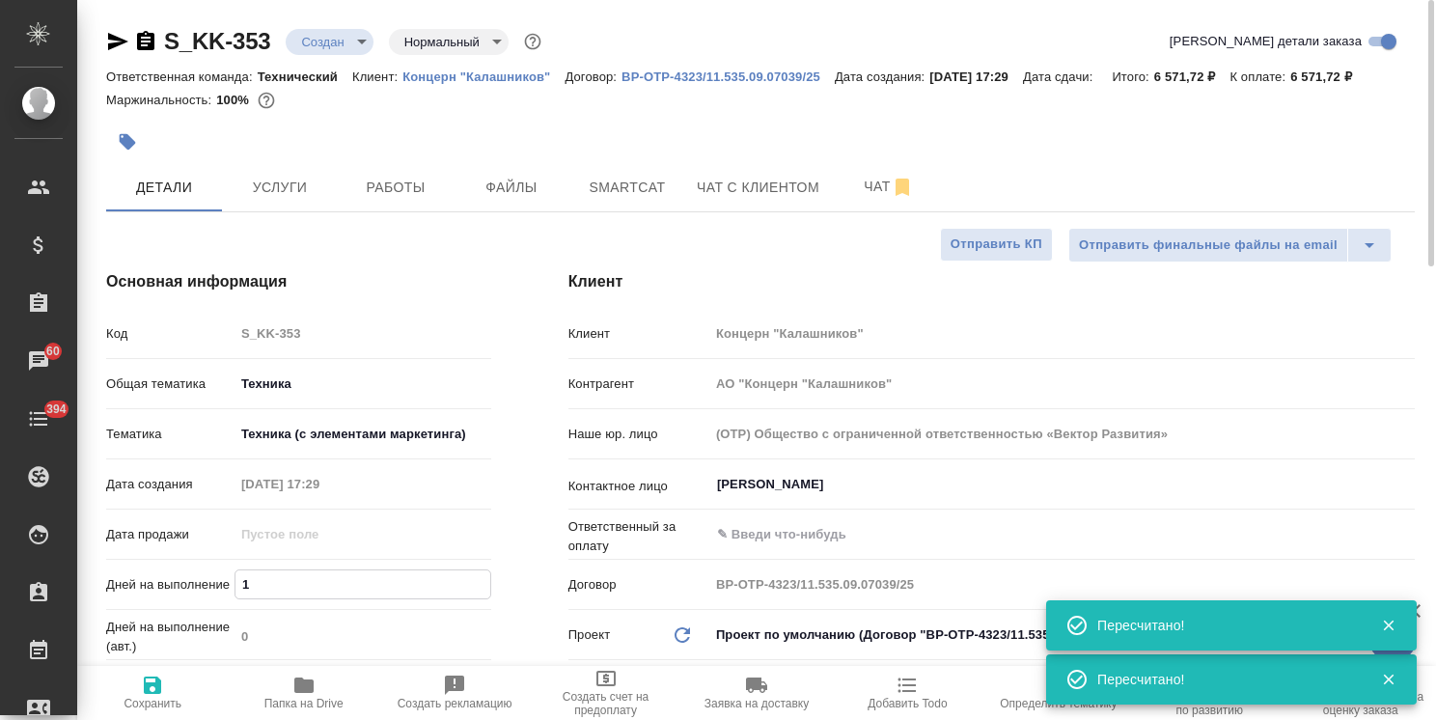
click at [147, 690] on icon "button" at bounding box center [152, 685] width 17 height 17
type textarea "x"
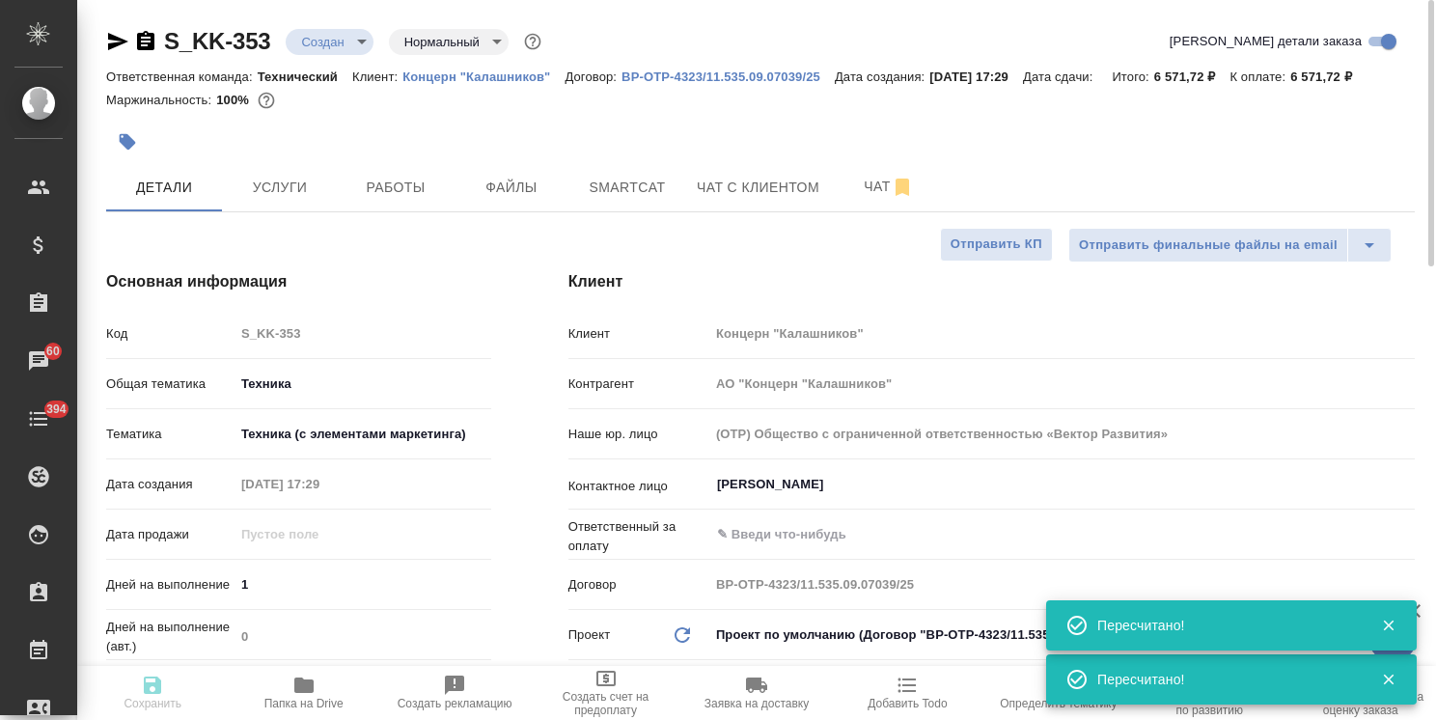
type textarea "x"
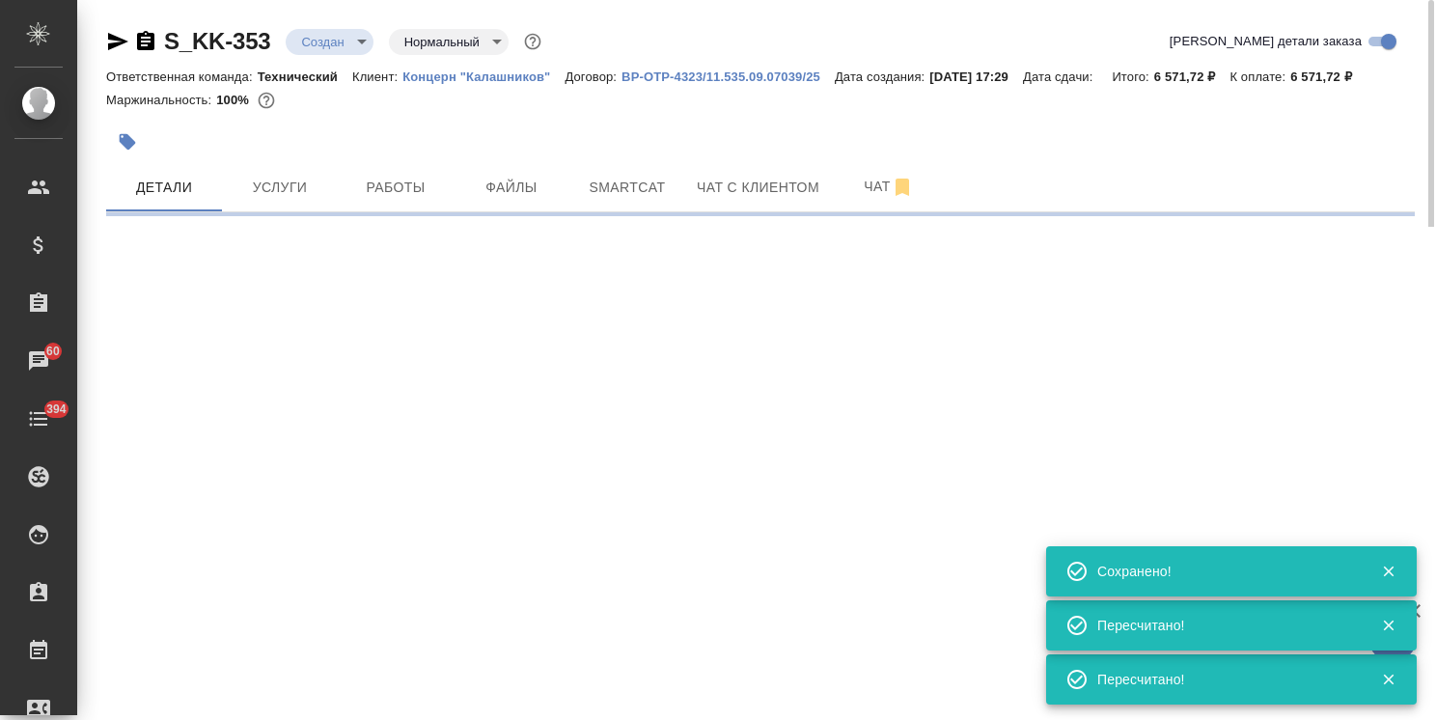
select select "RU"
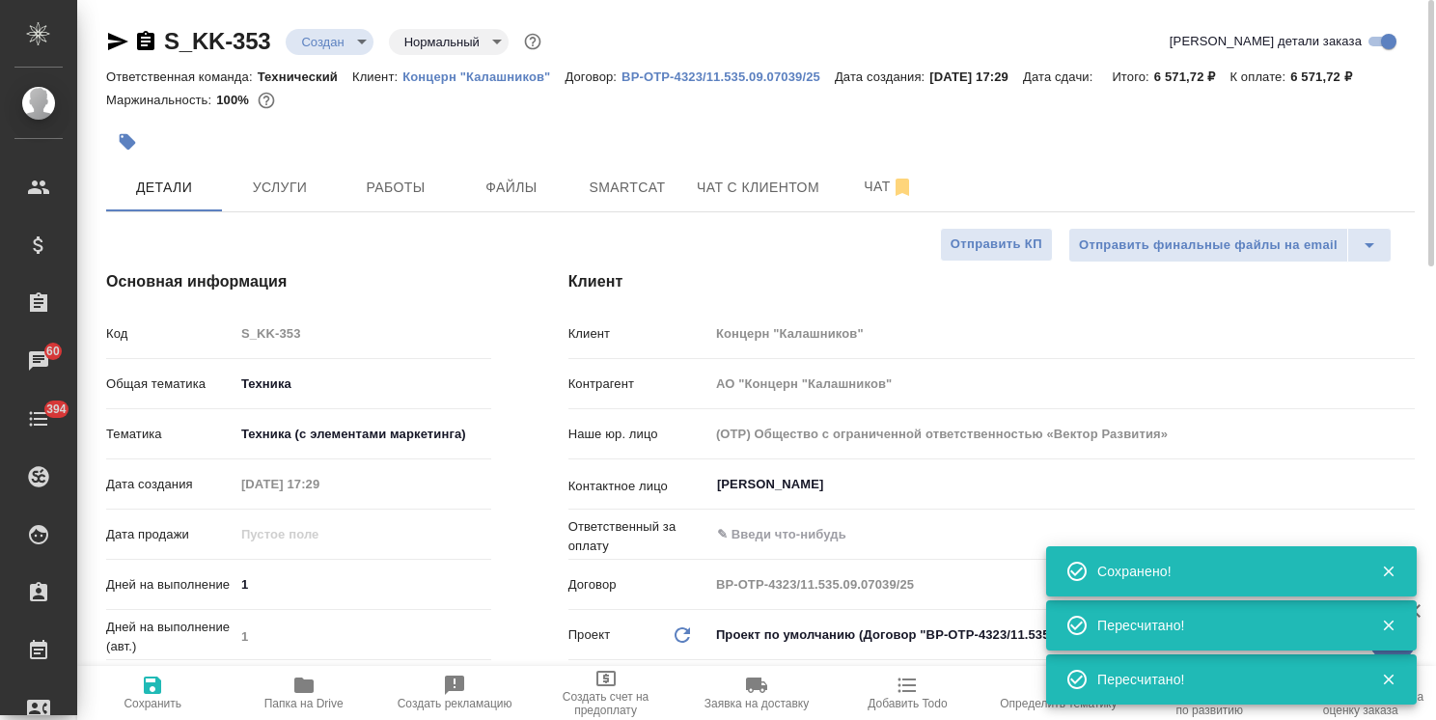
click at [365, 38] on body "🙏 .cls-1 fill:#fff; AWATERA Usmanova Olga Клиенты Спецификации Заказы 60 Чаты 3…" at bounding box center [718, 360] width 1436 height 720
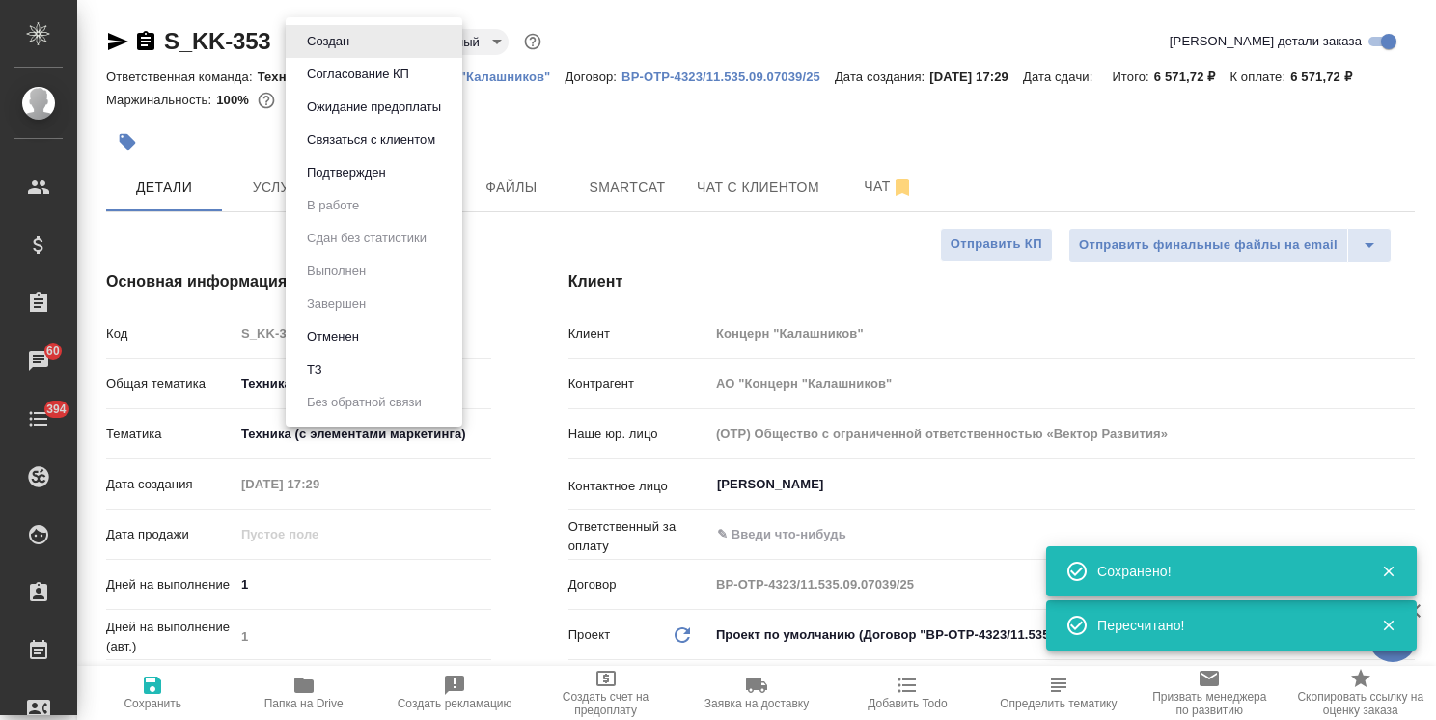
click at [348, 187] on li "Подтвержден" at bounding box center [374, 172] width 177 height 33
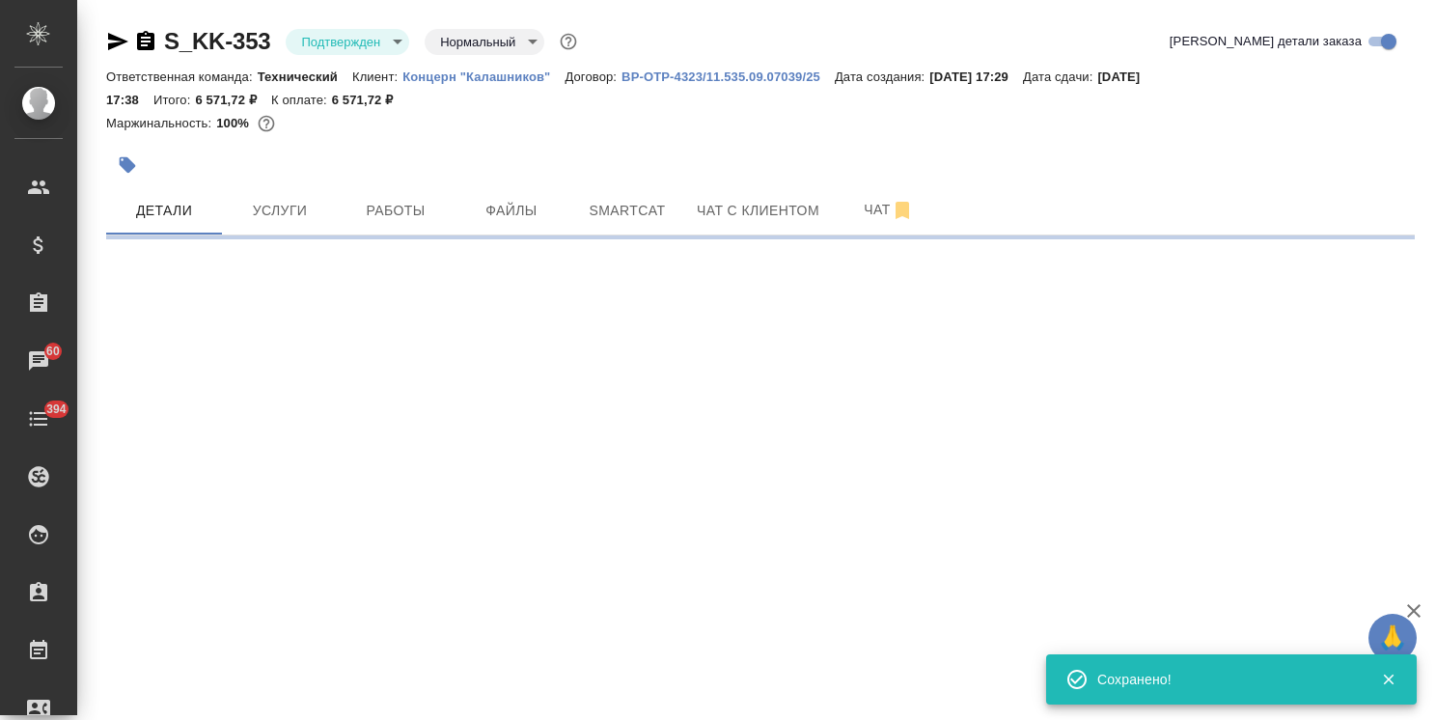
select select "RU"
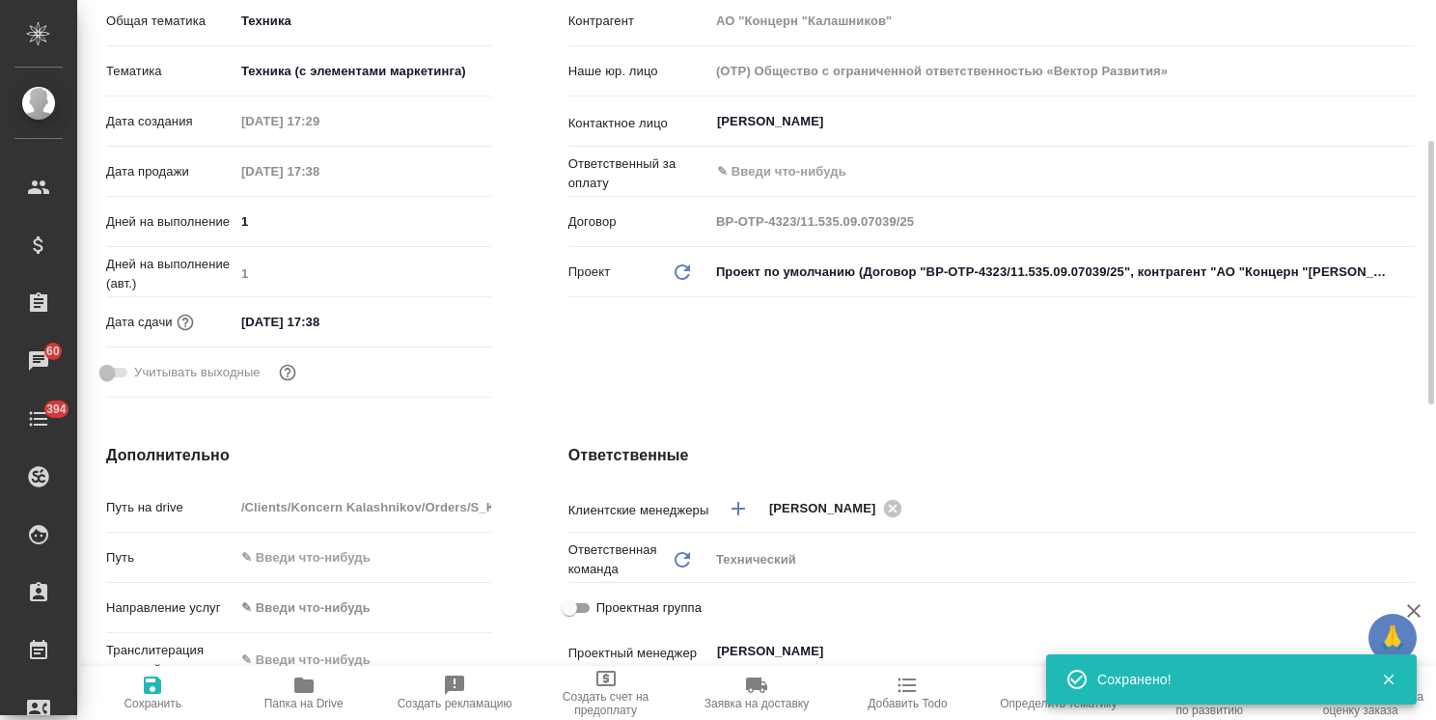
type textarea "x"
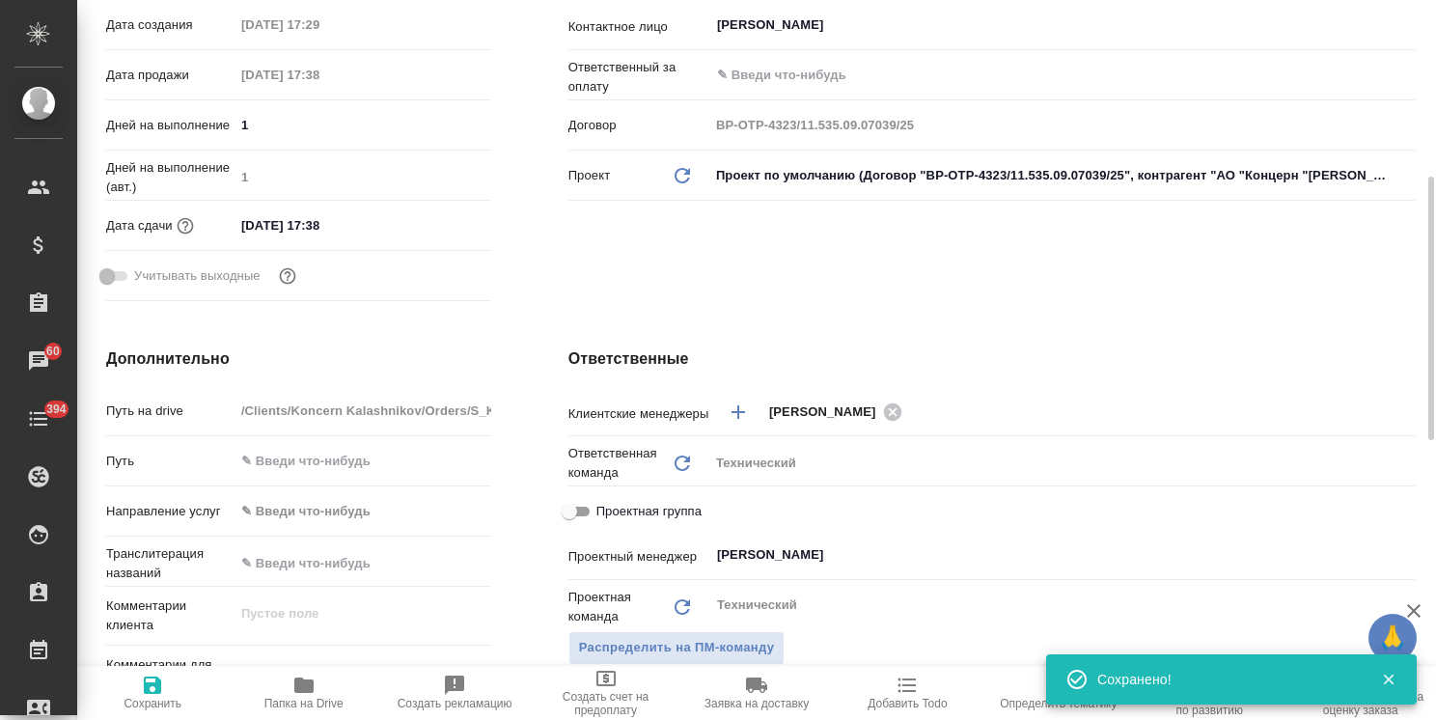
click at [318, 232] on input "29.09.2025 17:38" at bounding box center [319, 225] width 169 height 28
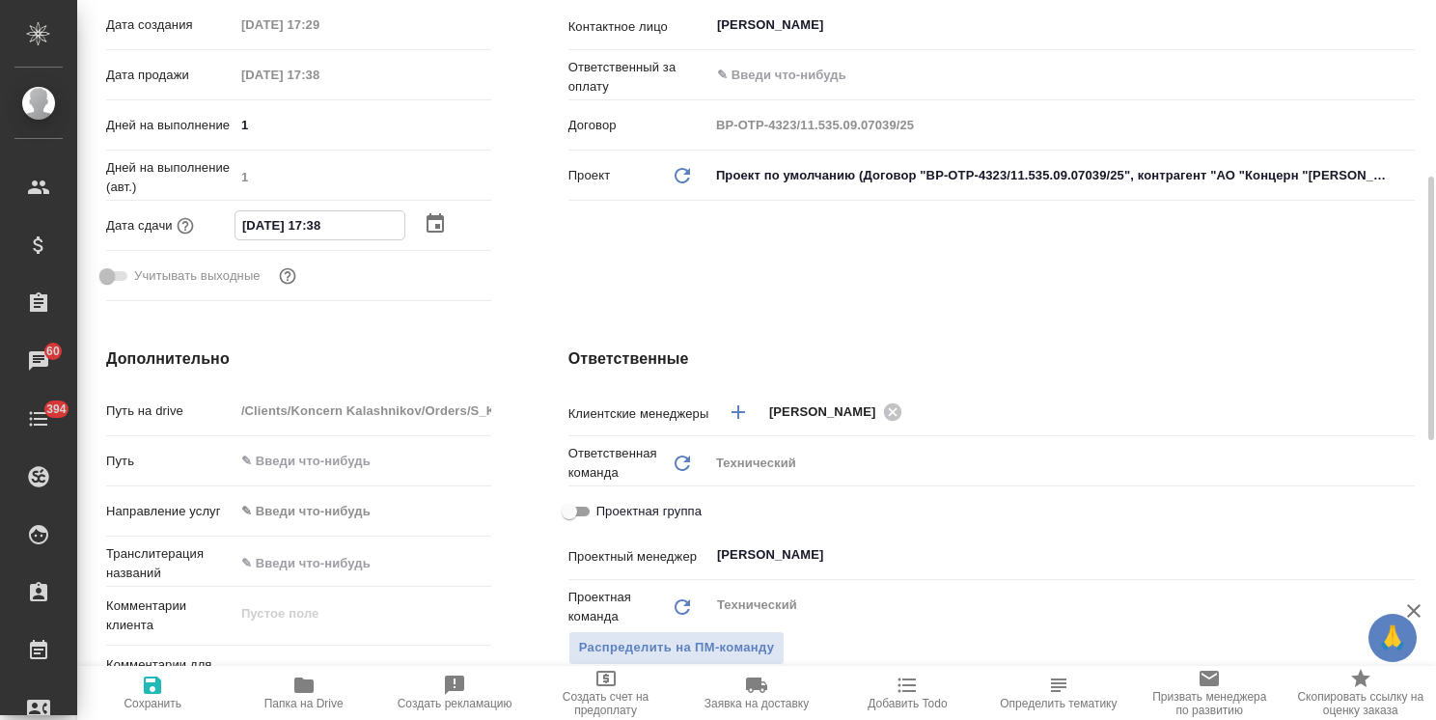
click at [317, 232] on input "29.09.2025 17:38" at bounding box center [319, 225] width 169 height 28
type input "29.09.2025 15:38"
type textarea "x"
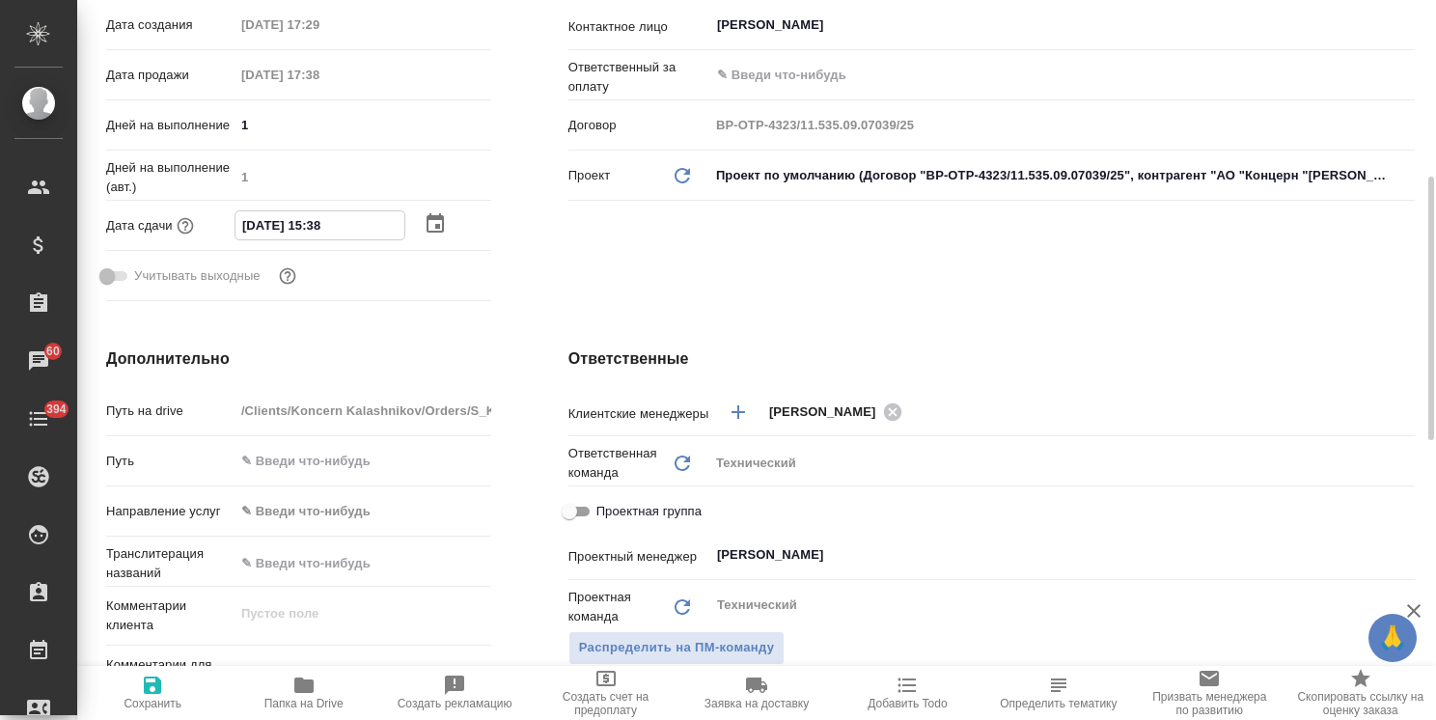
drag, startPoint x: 340, startPoint y: 230, endPoint x: 328, endPoint y: 234, distance: 12.2
click at [328, 234] on input "29.09.2025 15:38" at bounding box center [319, 225] width 169 height 28
type input "29.09.2025 15:0_"
type textarea "x"
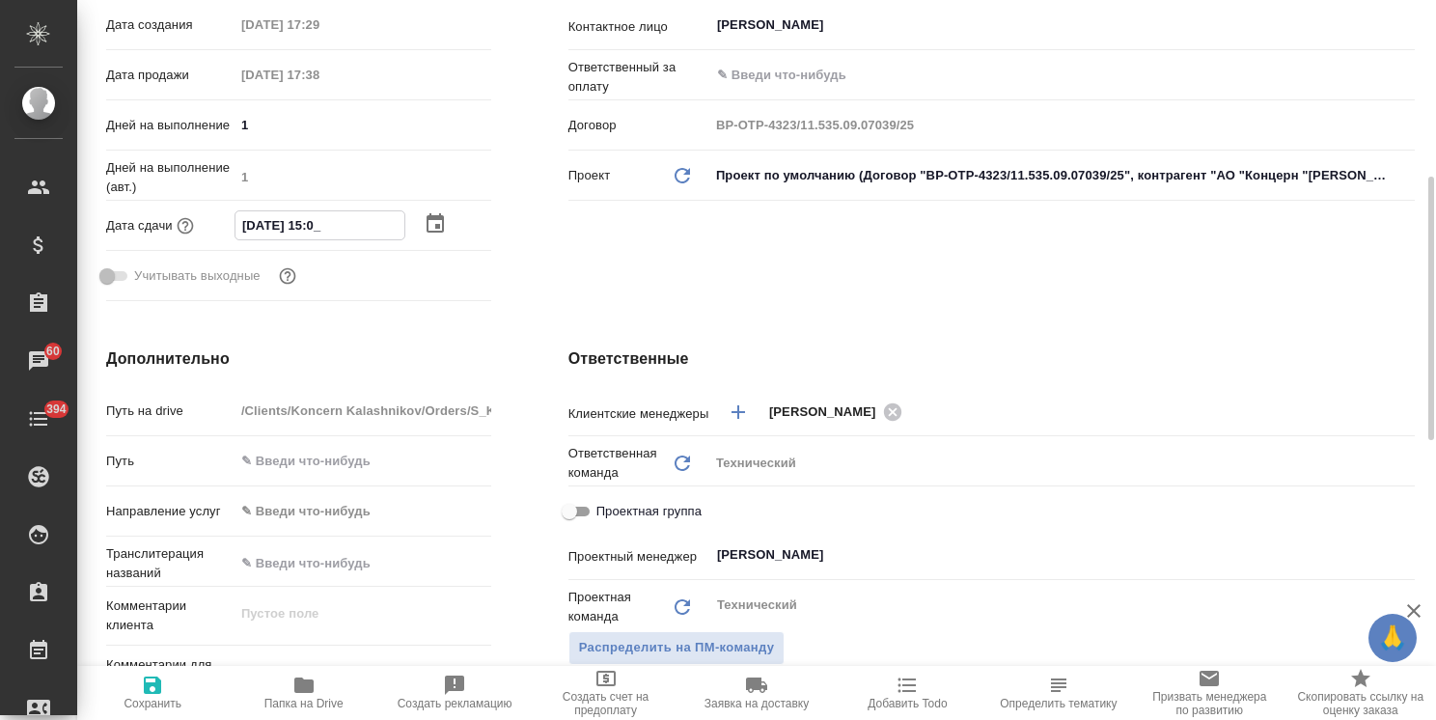
type textarea "x"
type input "29.09.2025 15:00"
type textarea "x"
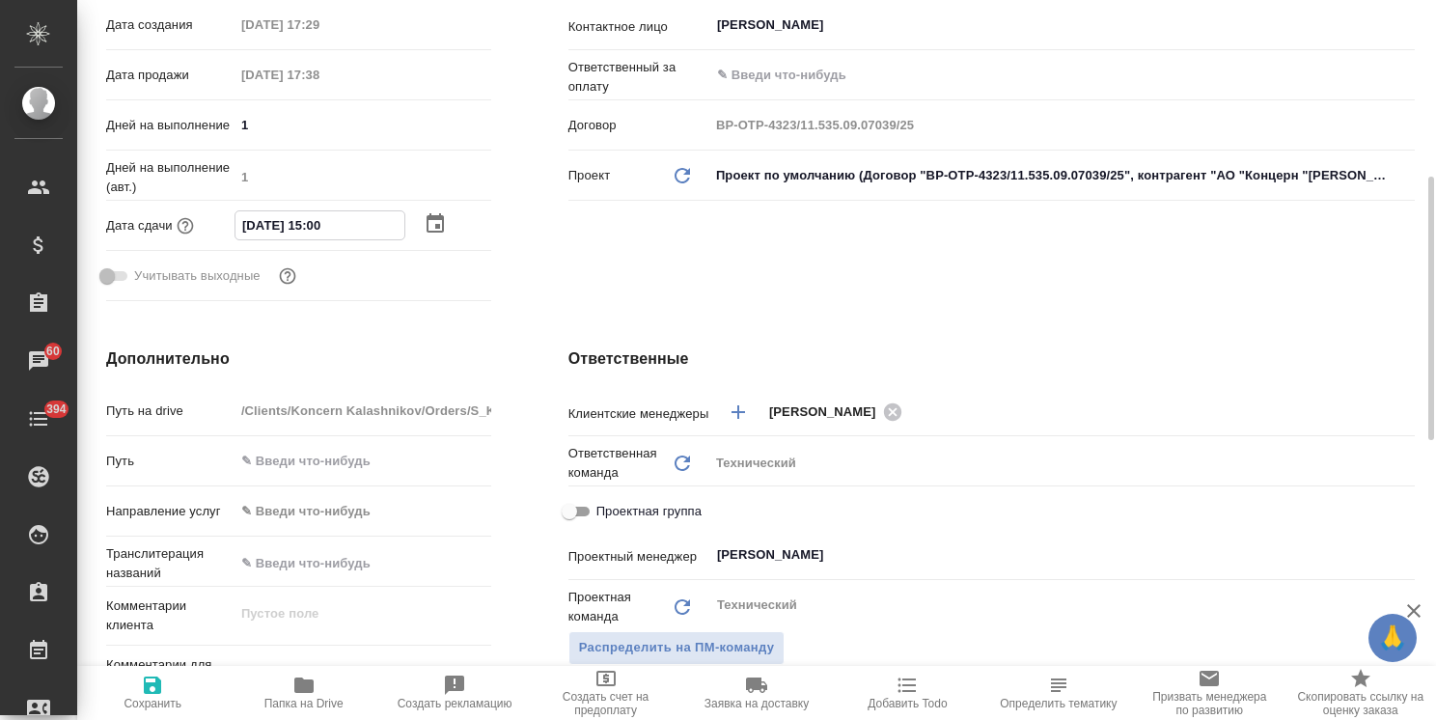
type input "29.09.2025 15:00"
click at [170, 690] on span "Сохранить" at bounding box center [152, 692] width 127 height 37
type textarea "x"
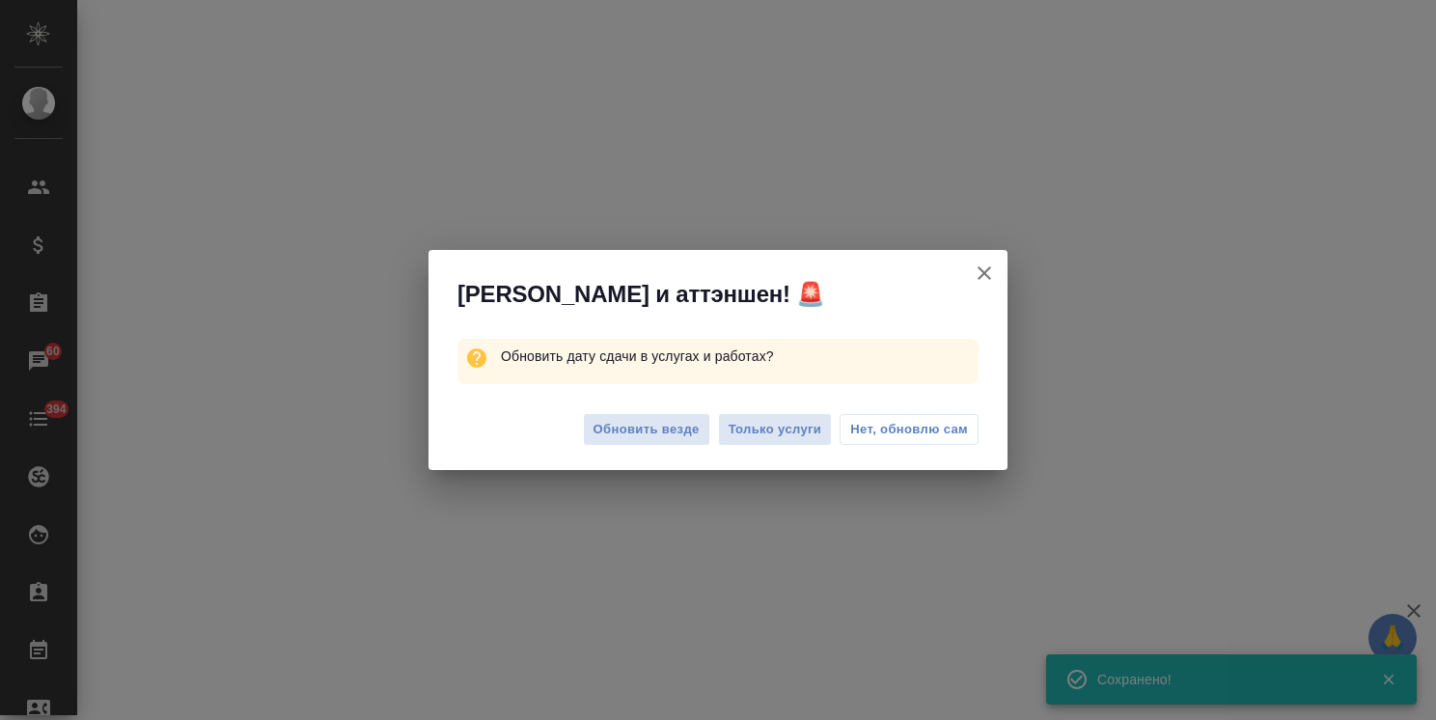
select select "RU"
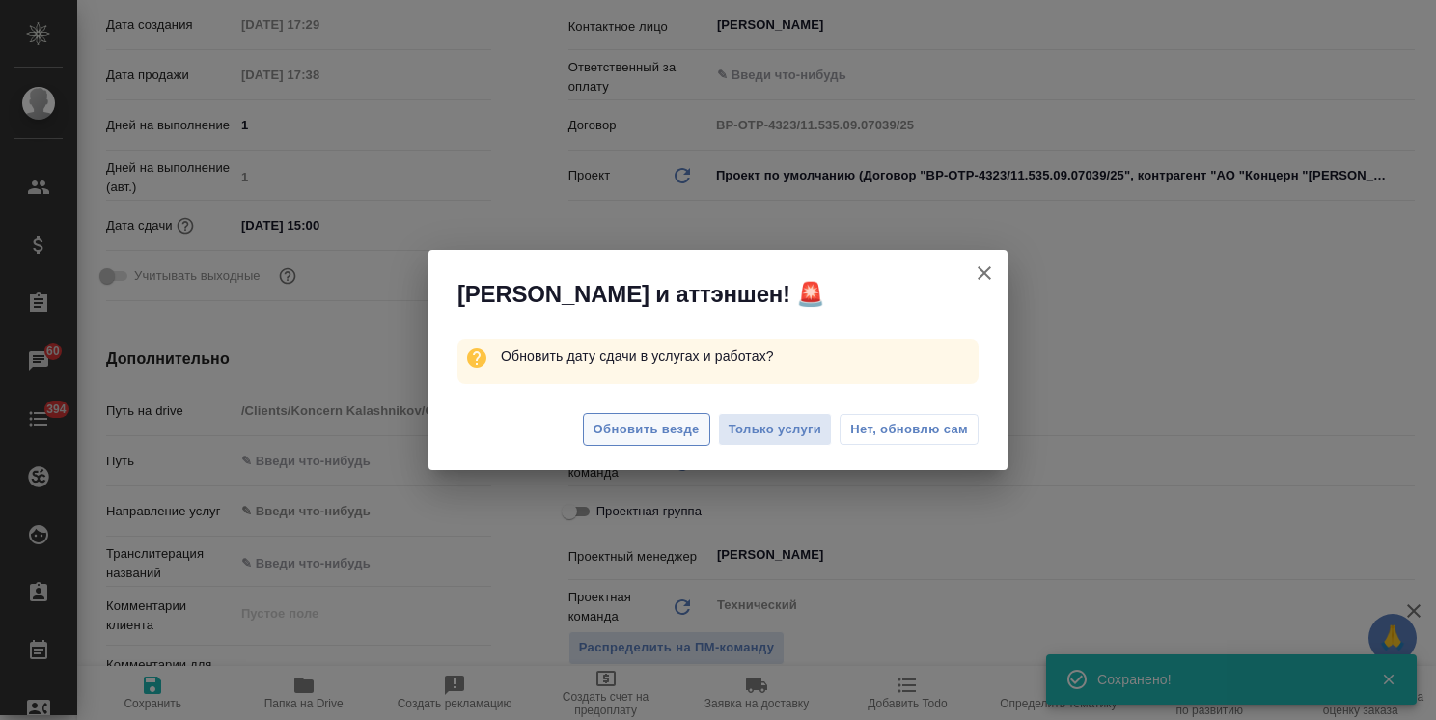
type textarea "x"
click at [675, 430] on span "Обновить везде" at bounding box center [647, 430] width 106 height 22
type textarea "x"
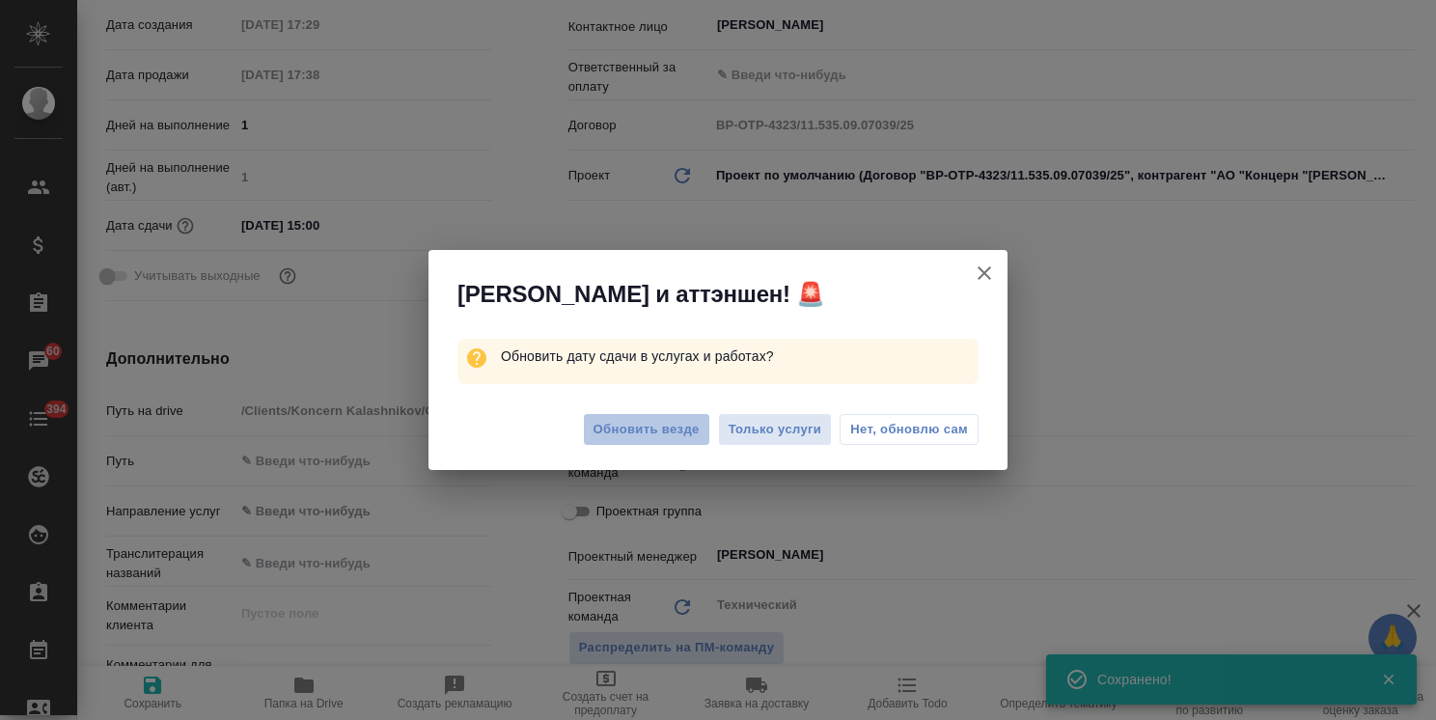
type textarea "x"
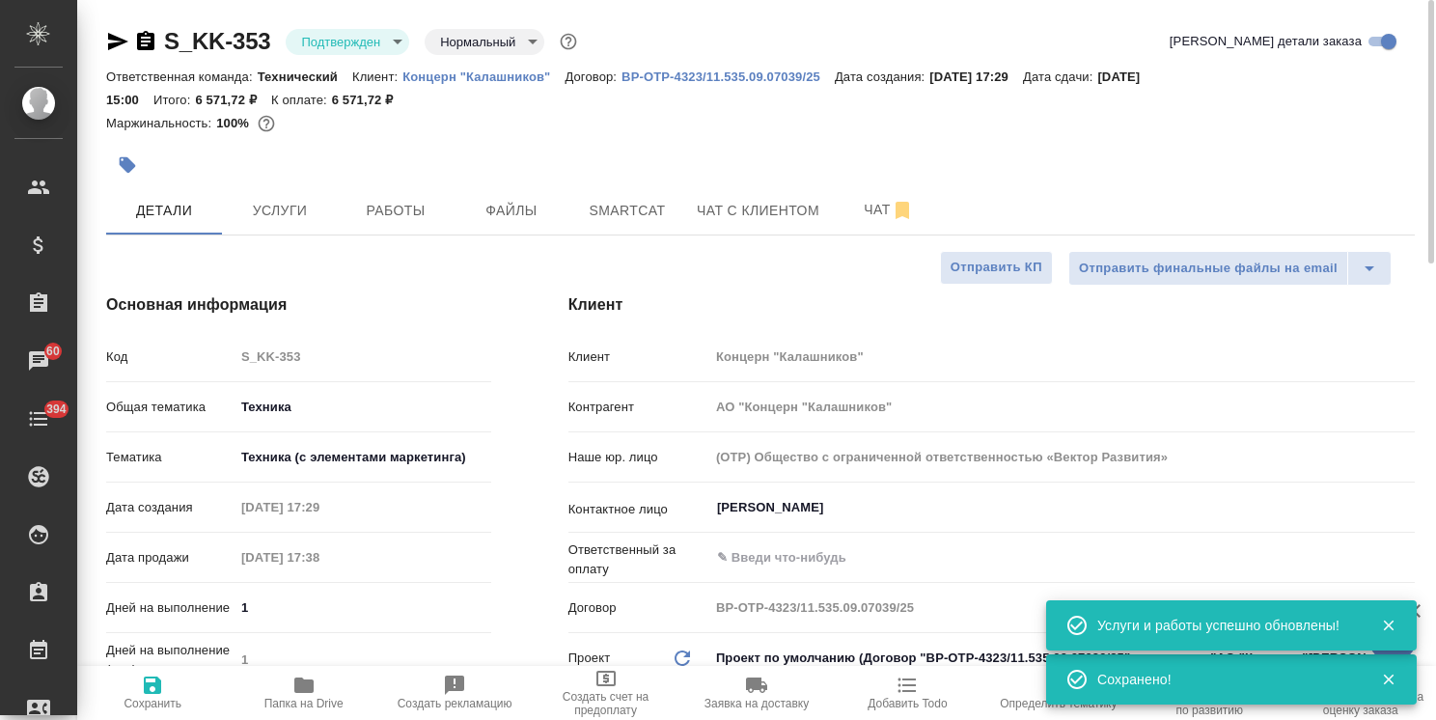
scroll to position [97, 0]
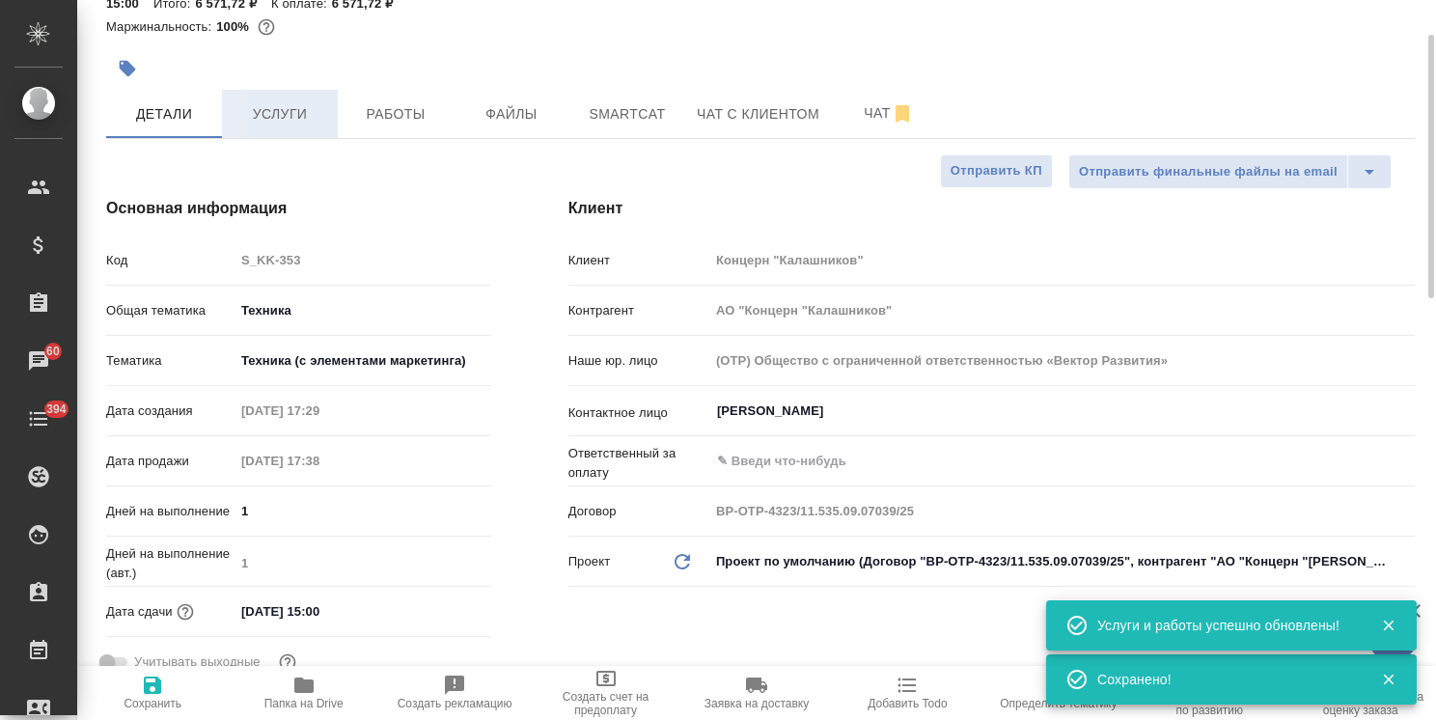
click at [290, 125] on button "Услуги" at bounding box center [280, 114] width 116 height 48
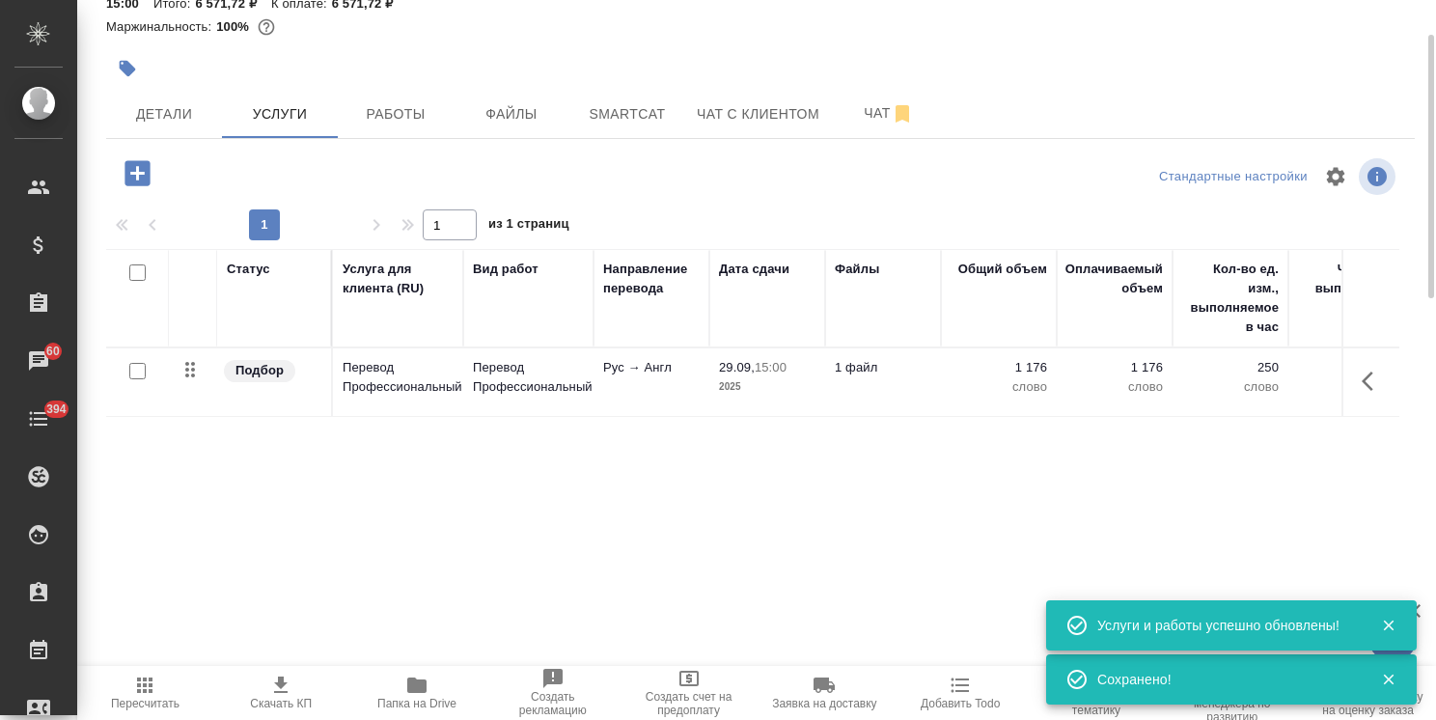
click at [280, 697] on span "Скачать КП" at bounding box center [281, 704] width 62 height 14
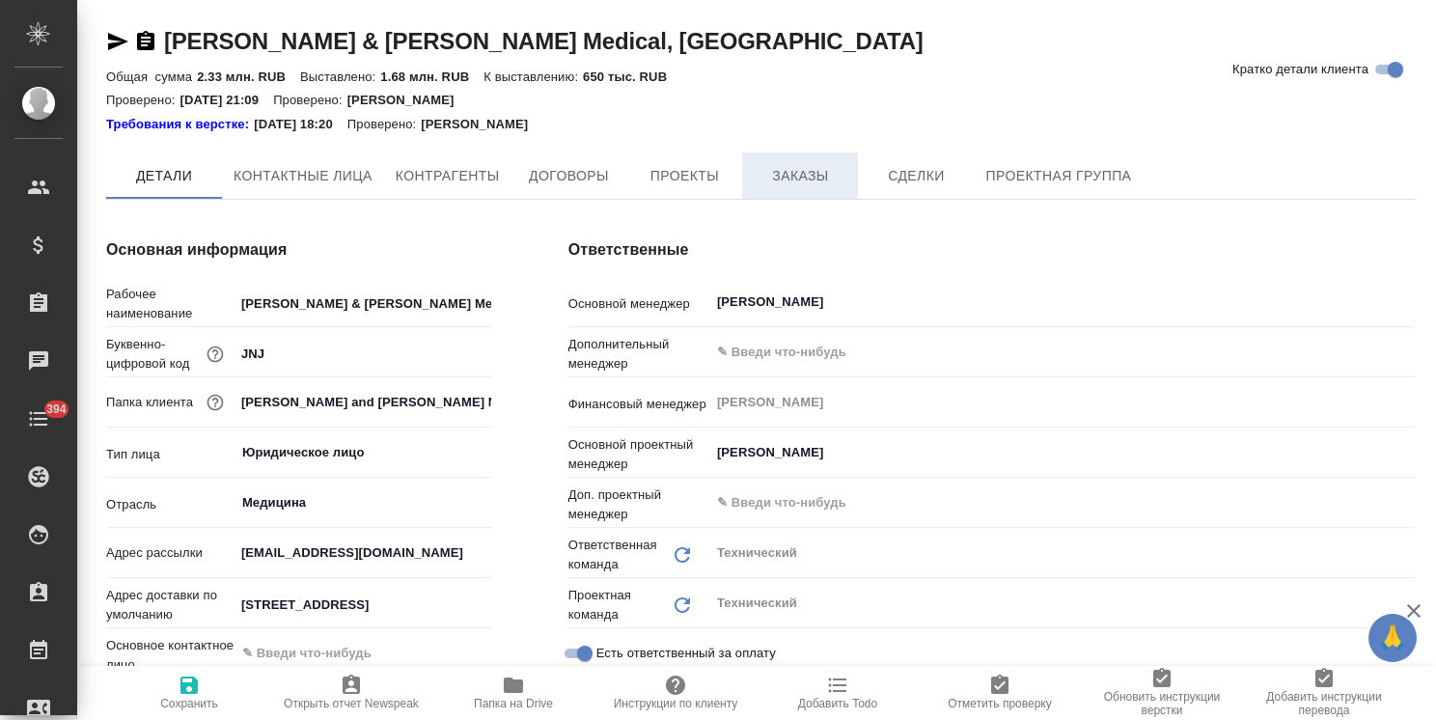
click at [808, 164] on span "Заказы" at bounding box center [800, 176] width 93 height 24
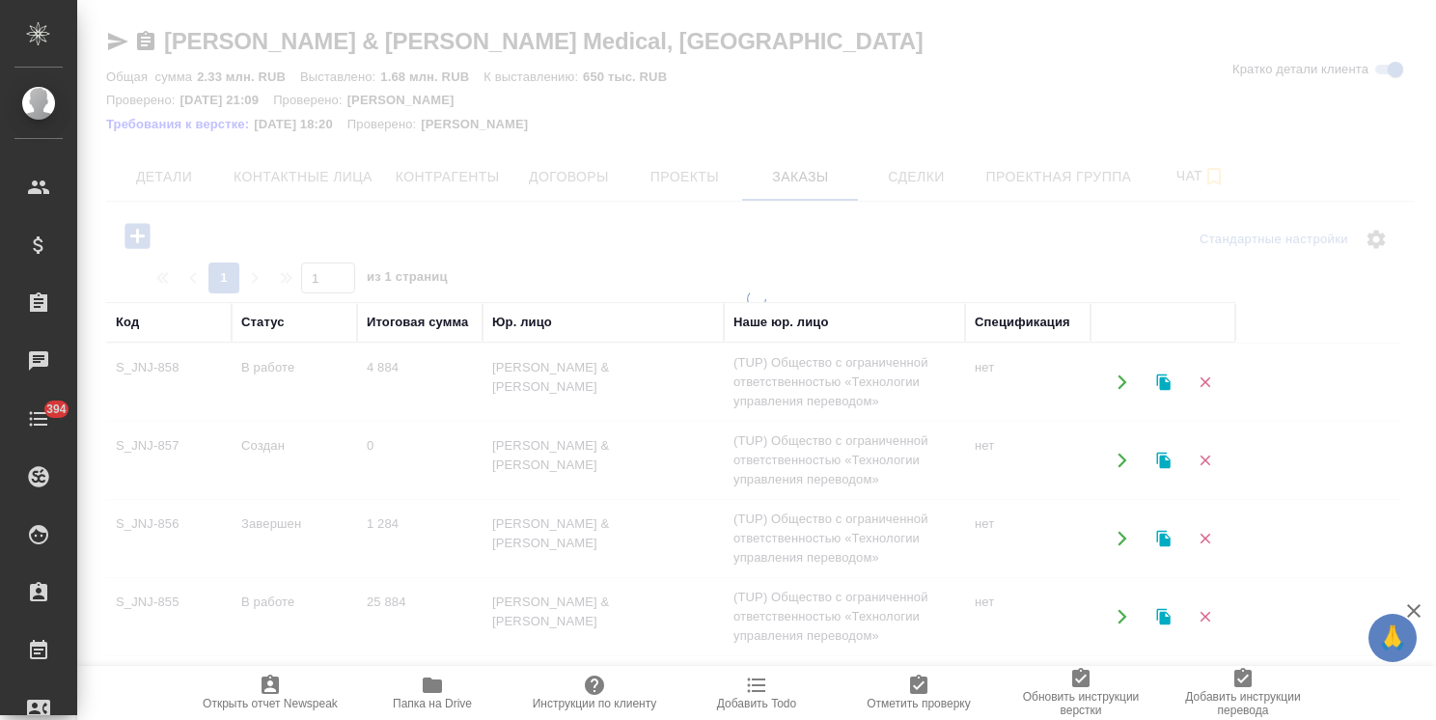
click at [133, 236] on div at bounding box center [756, 360] width 1359 height 720
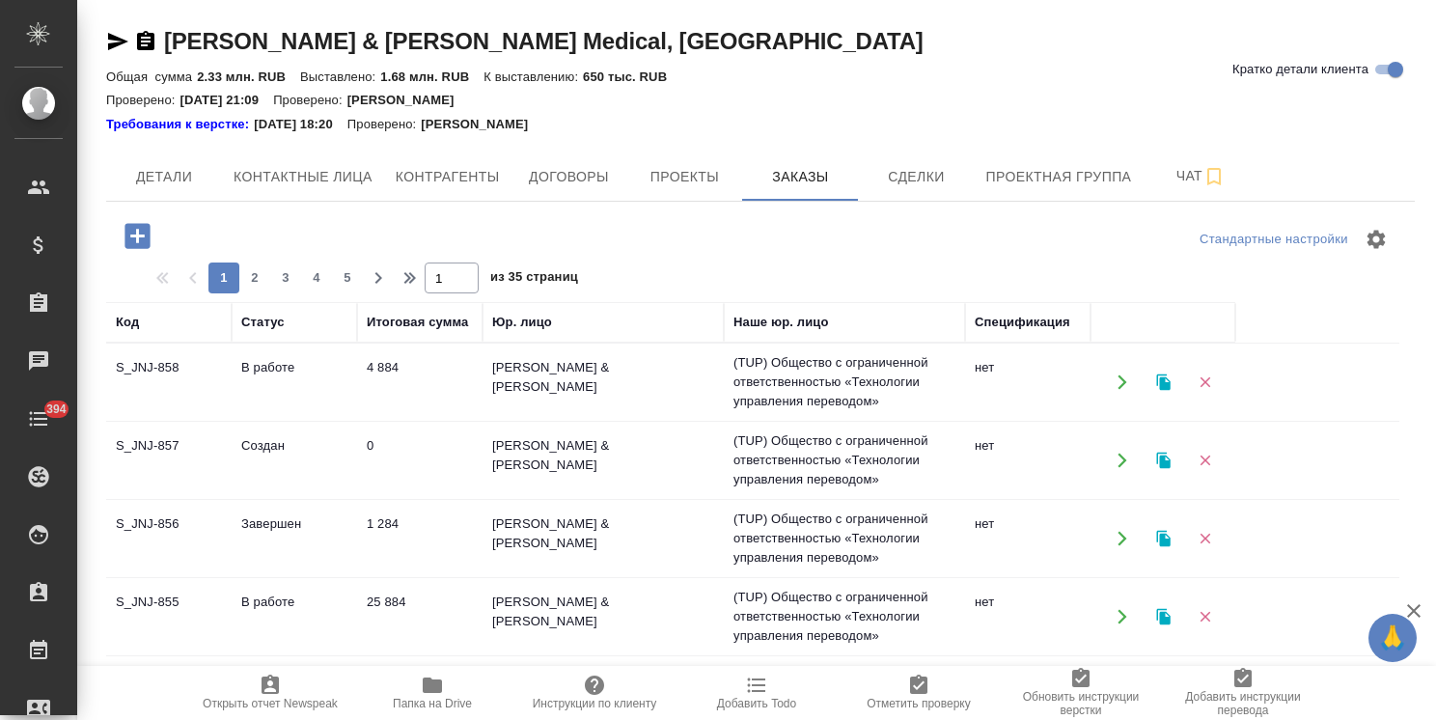
click at [138, 233] on icon "button" at bounding box center [138, 236] width 34 height 34
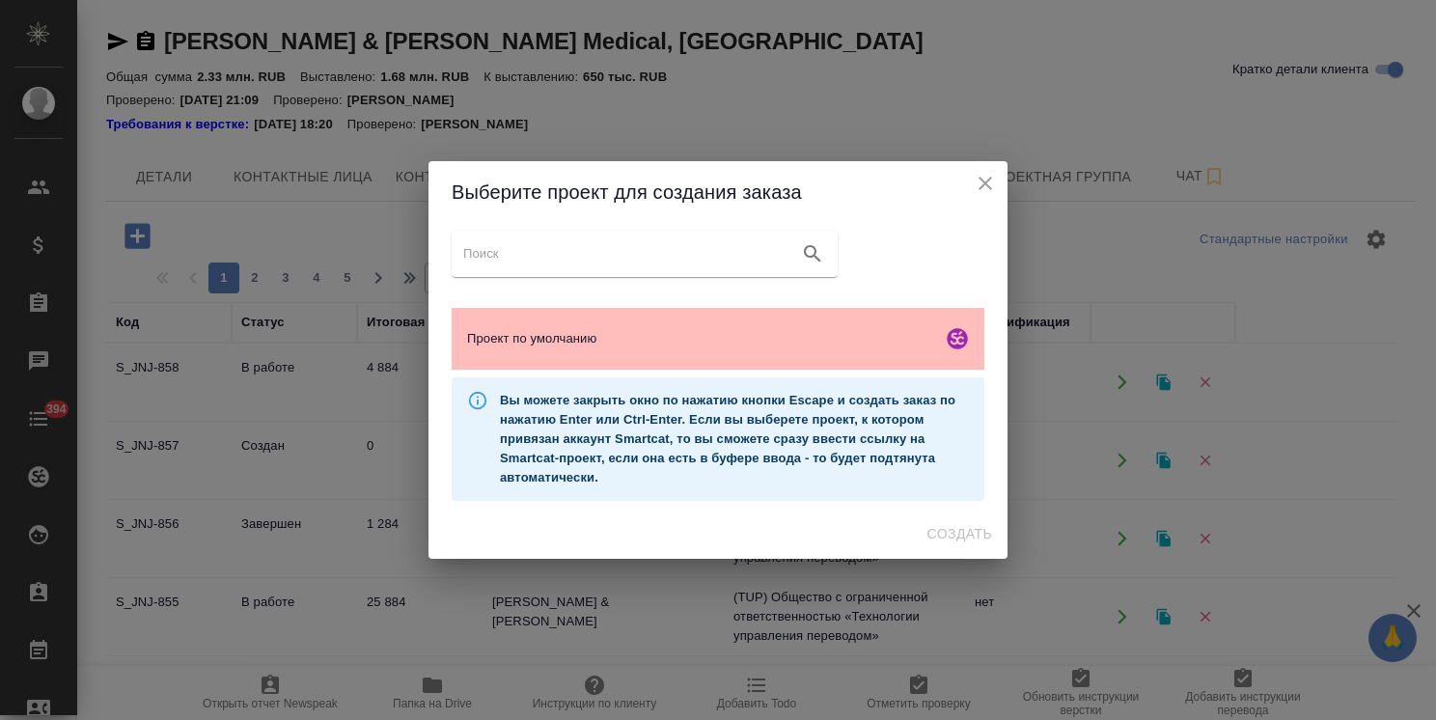
click at [696, 335] on span "Проект по умолчанию" at bounding box center [700, 338] width 467 height 19
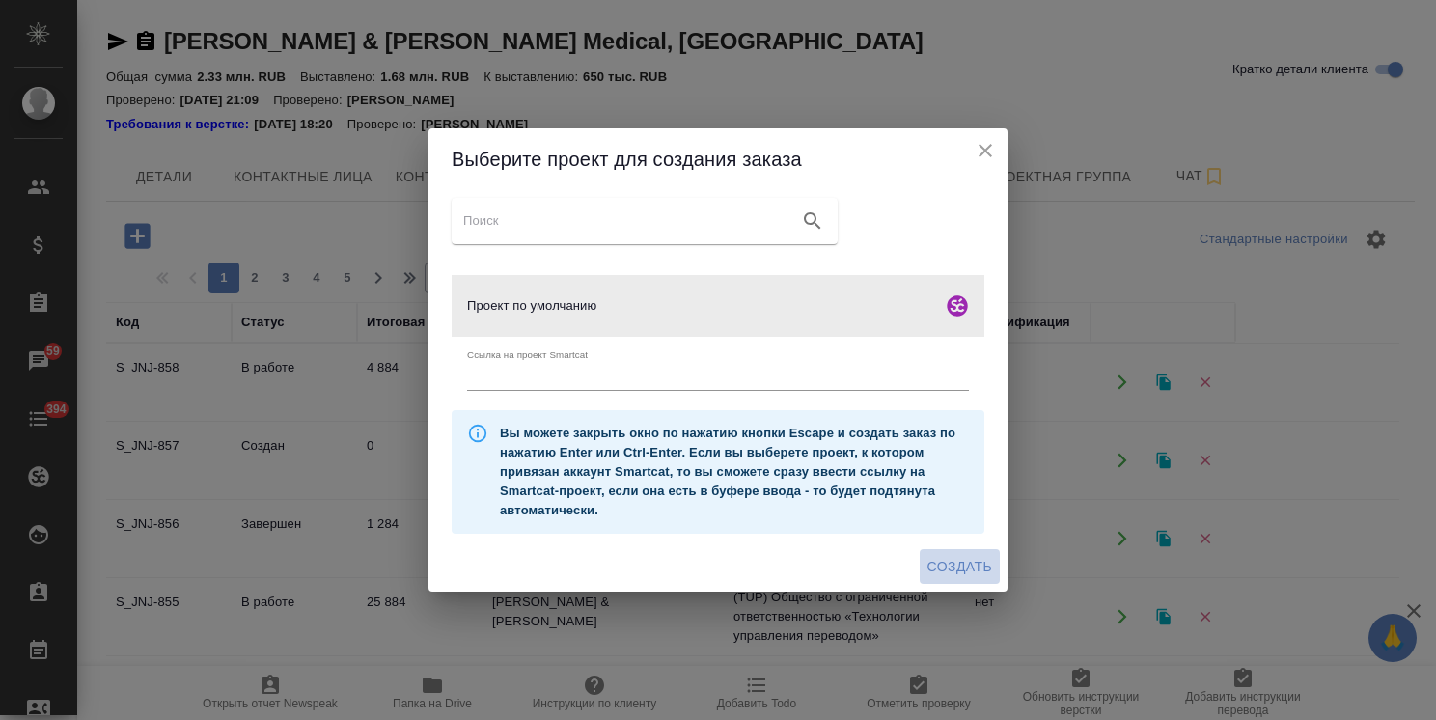
click at [969, 562] on span "Создать" at bounding box center [959, 567] width 65 height 24
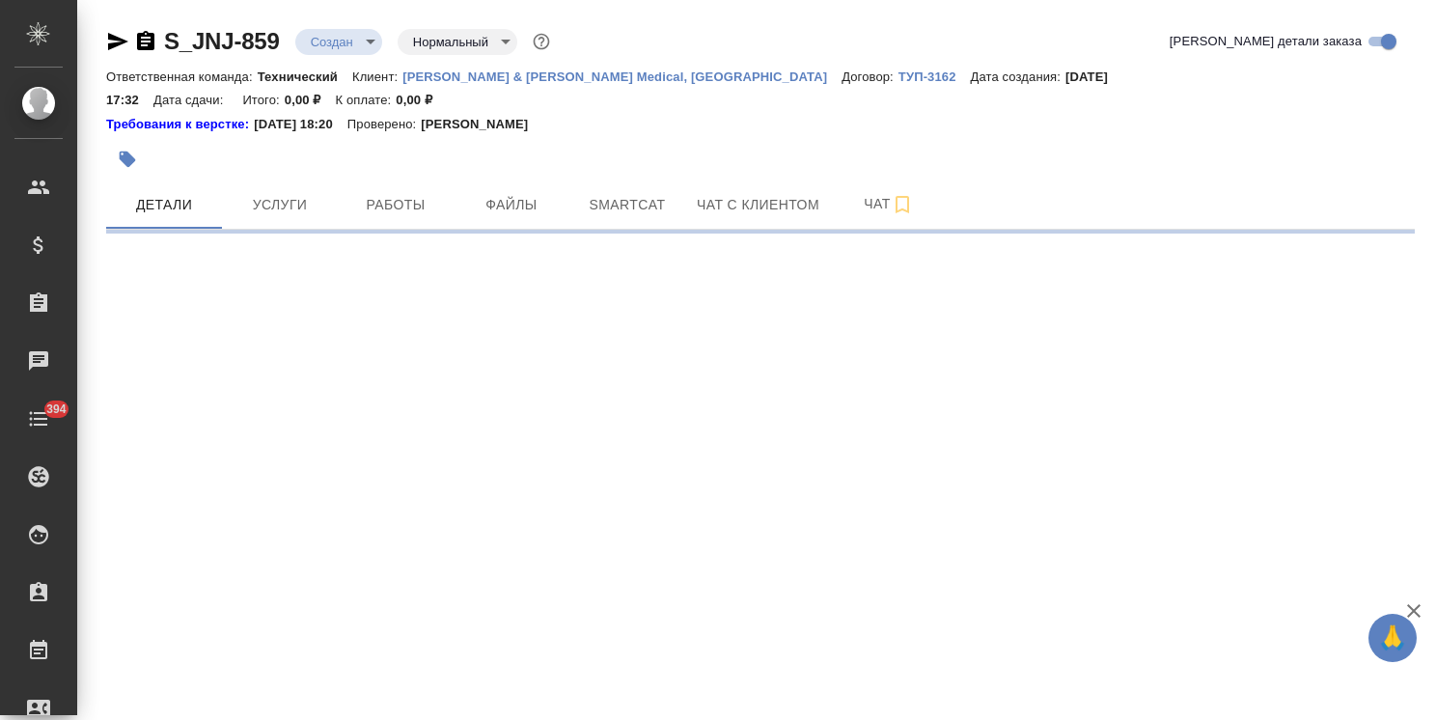
select select "RU"
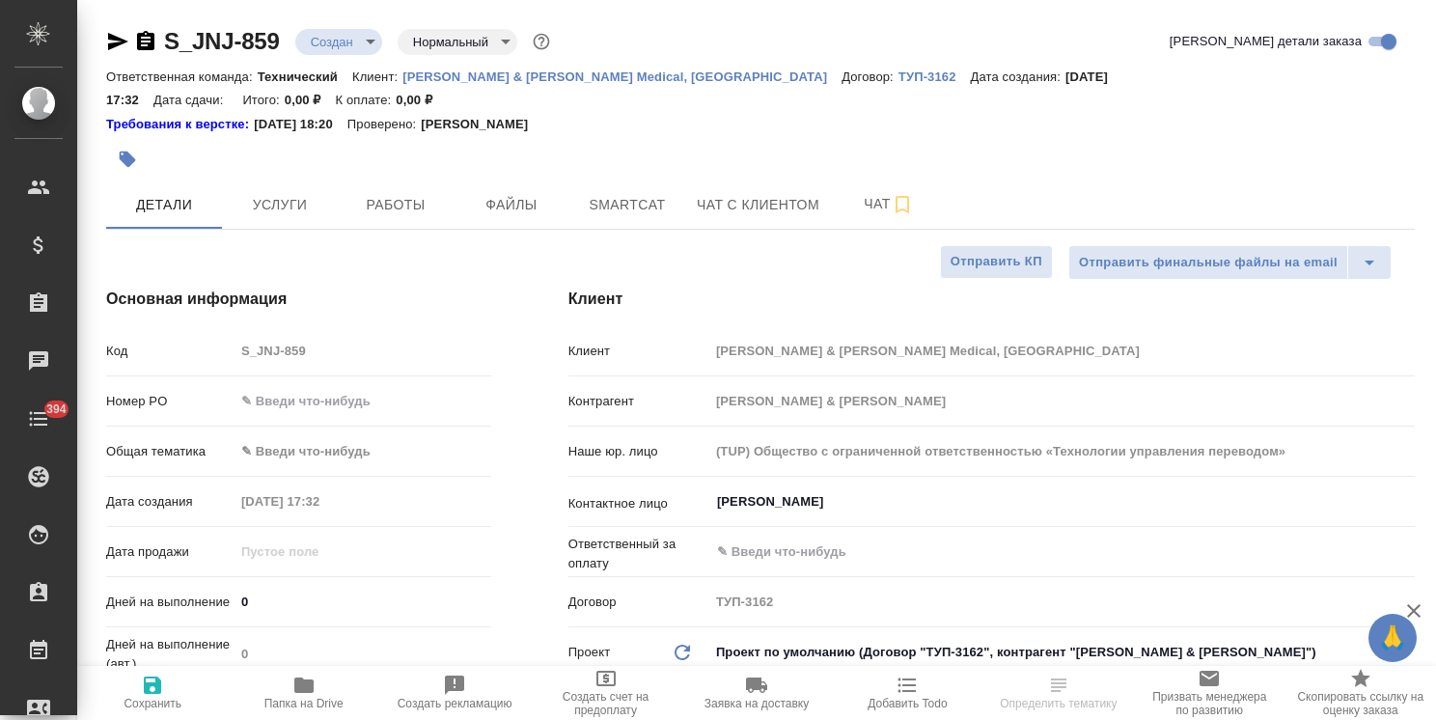
type textarea "x"
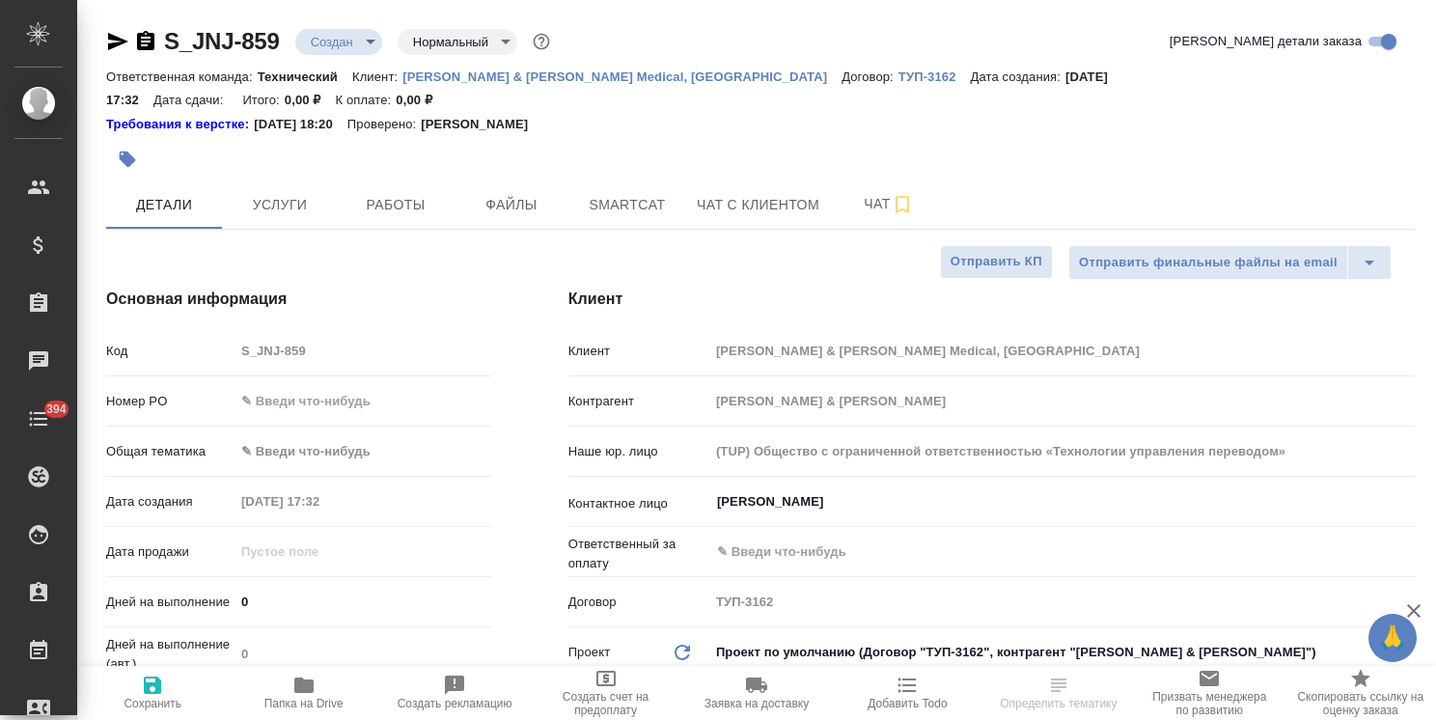
type textarea "x"
click at [783, 490] on input "[PERSON_NAME]" at bounding box center [1029, 501] width 629 height 23
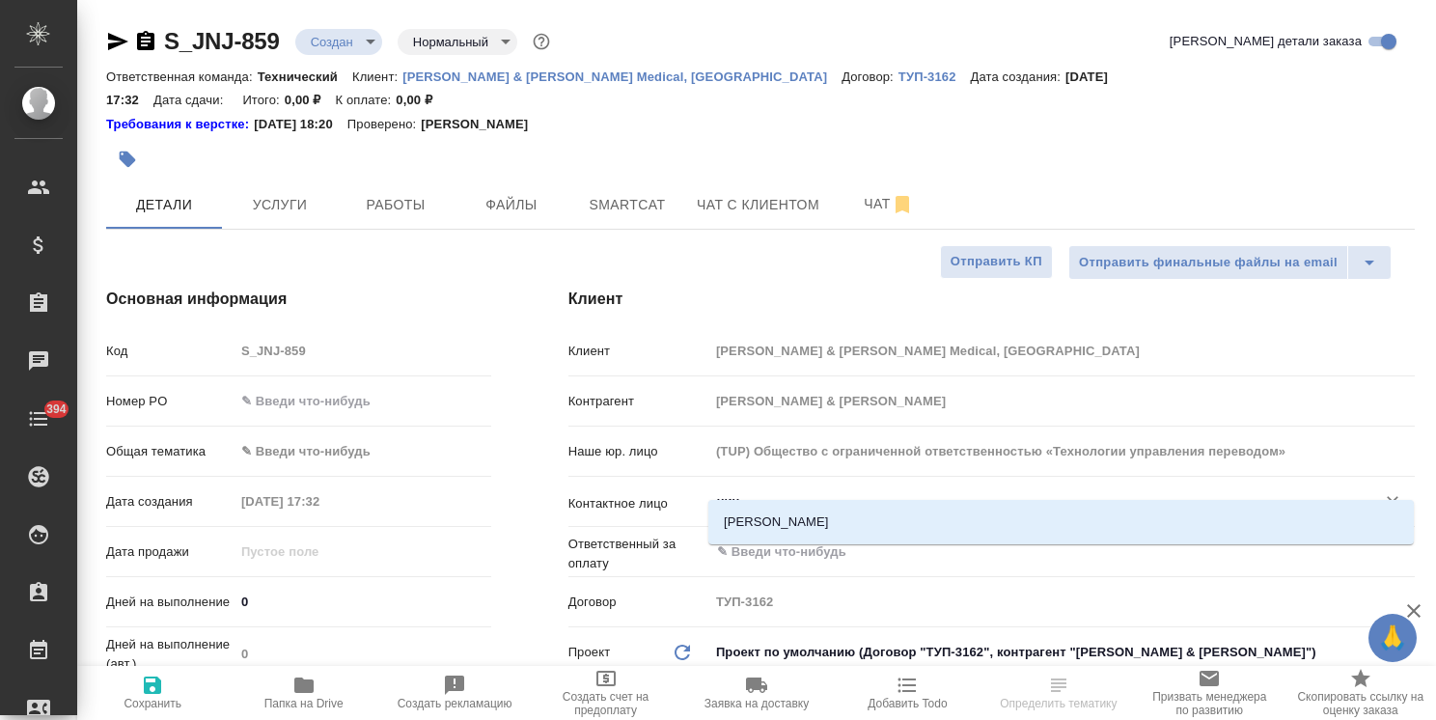
click at [764, 522] on li "[PERSON_NAME]" at bounding box center [1060, 522] width 705 height 35
type input "[PERSON_NAME]"
type textarea "x"
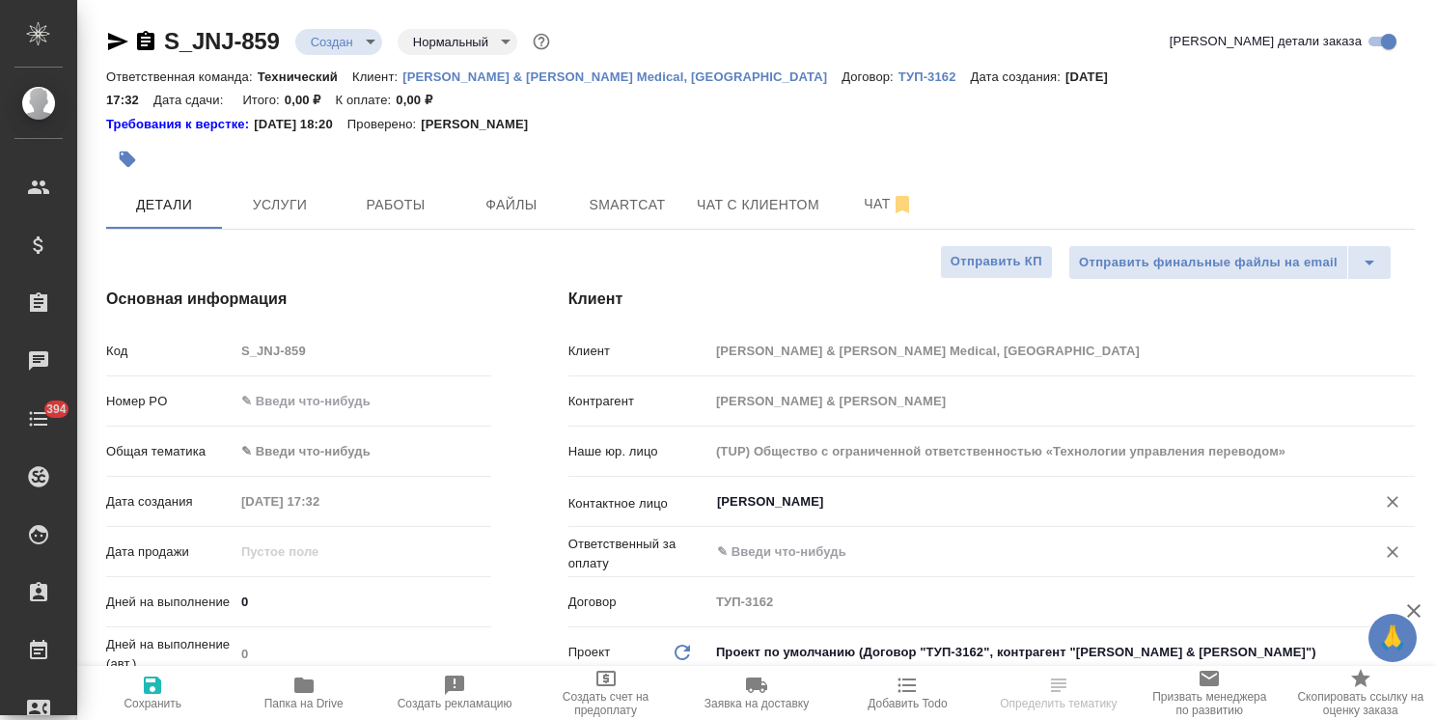
click at [757, 540] on div "​" at bounding box center [1061, 552] width 705 height 35
type input "[PERSON_NAME]"
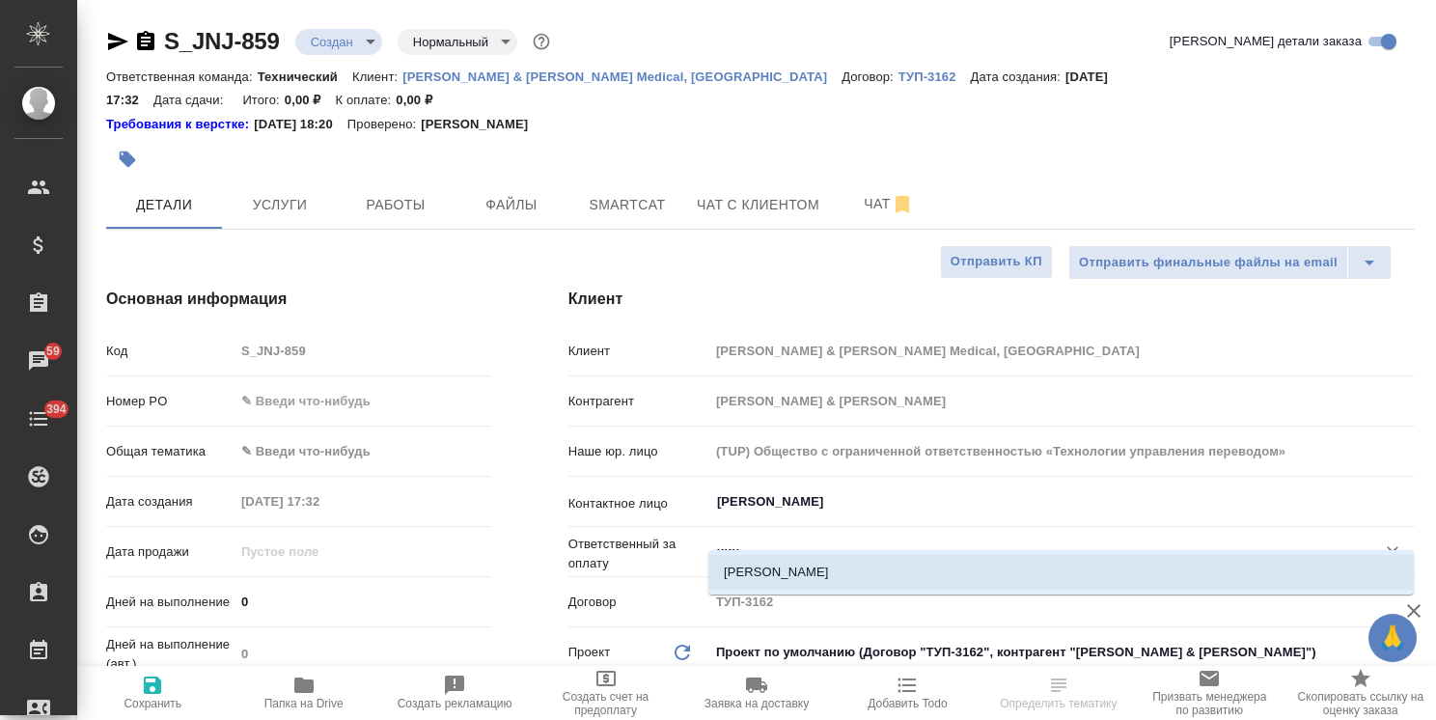
click at [778, 568] on li "[PERSON_NAME]" at bounding box center [1060, 572] width 705 height 35
type input "[PERSON_NAME]"
type textarea "x"
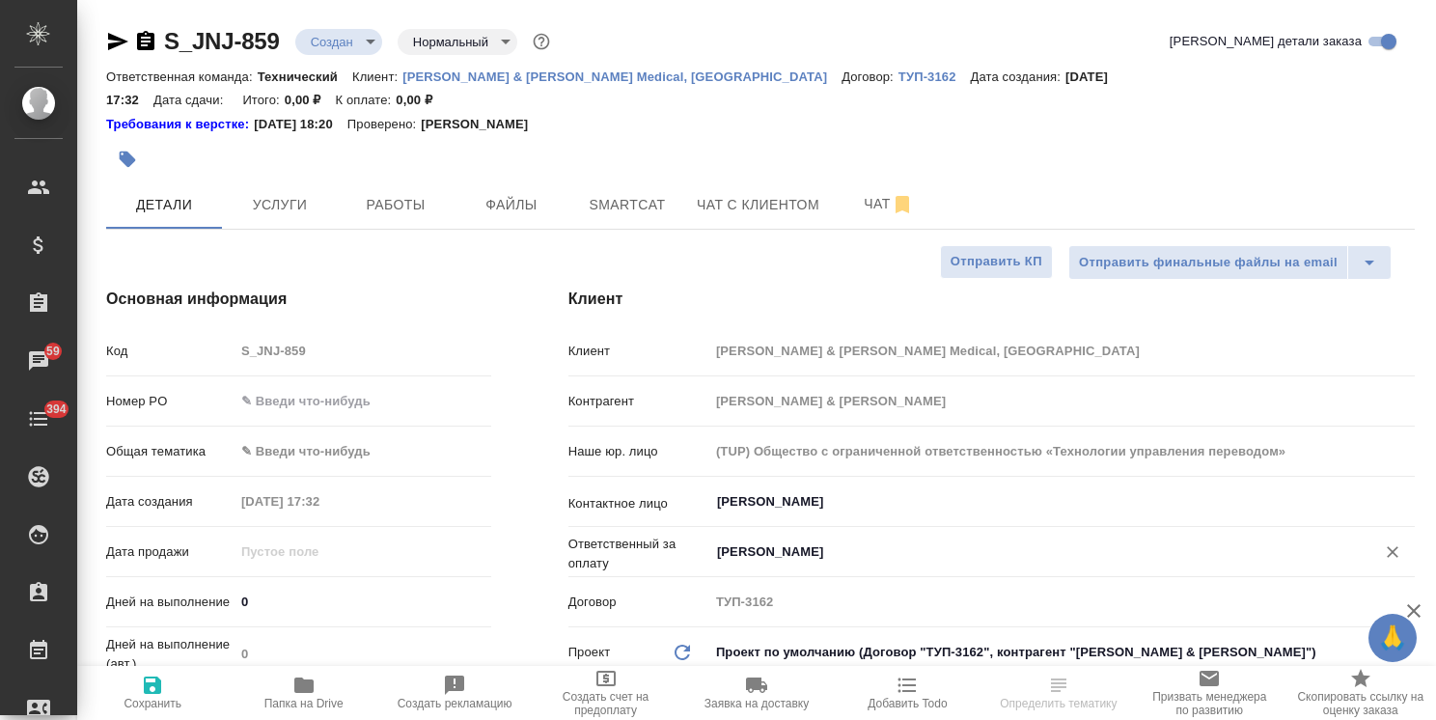
type input "[PERSON_NAME]"
click at [143, 690] on icon "button" at bounding box center [152, 685] width 23 height 23
type textarea "x"
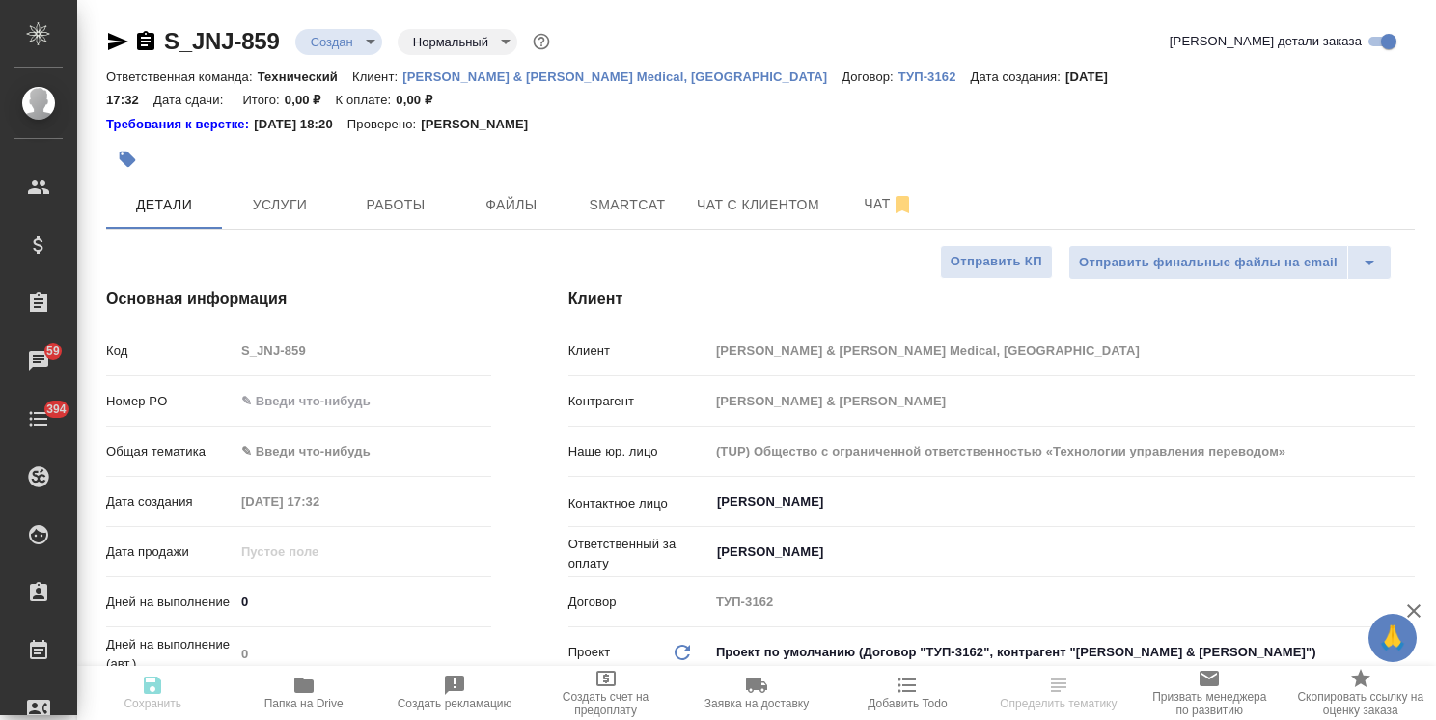
type textarea "x"
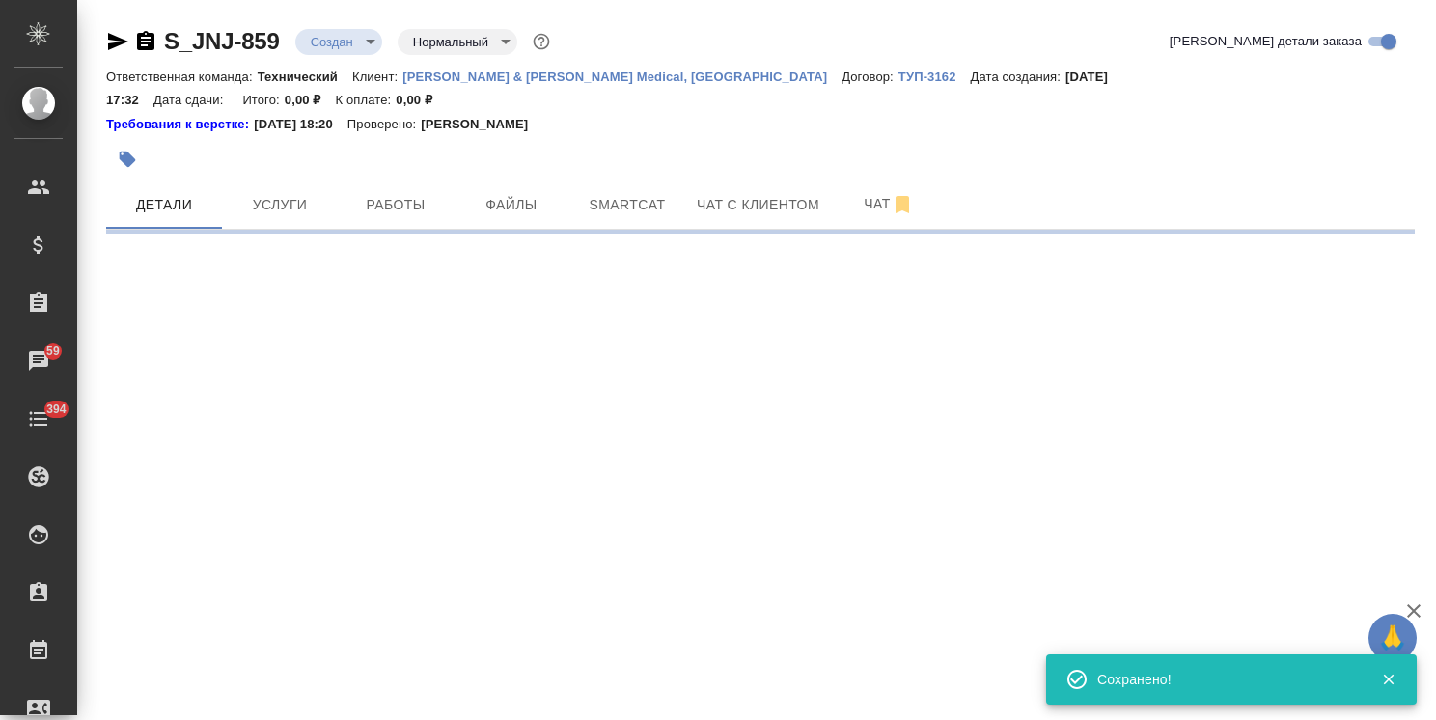
select select "RU"
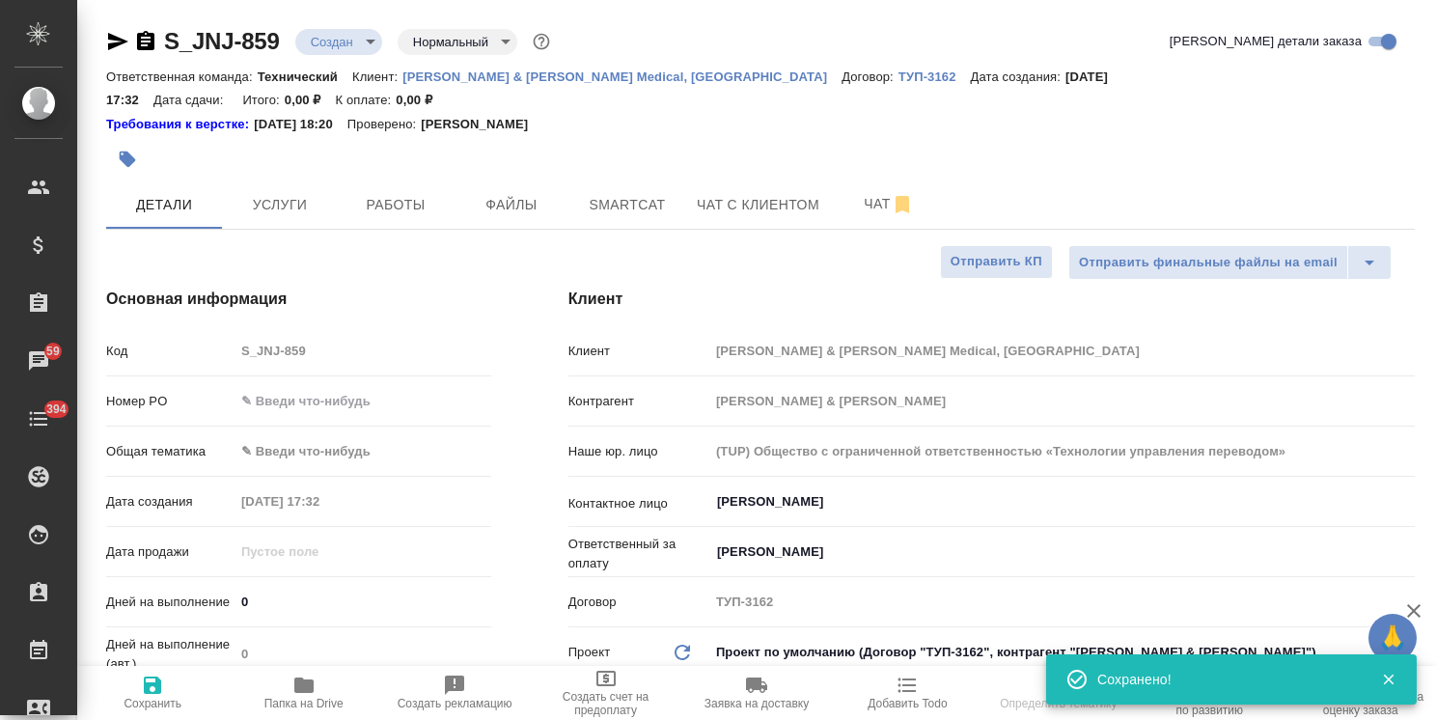
select select "RU"
type textarea "x"
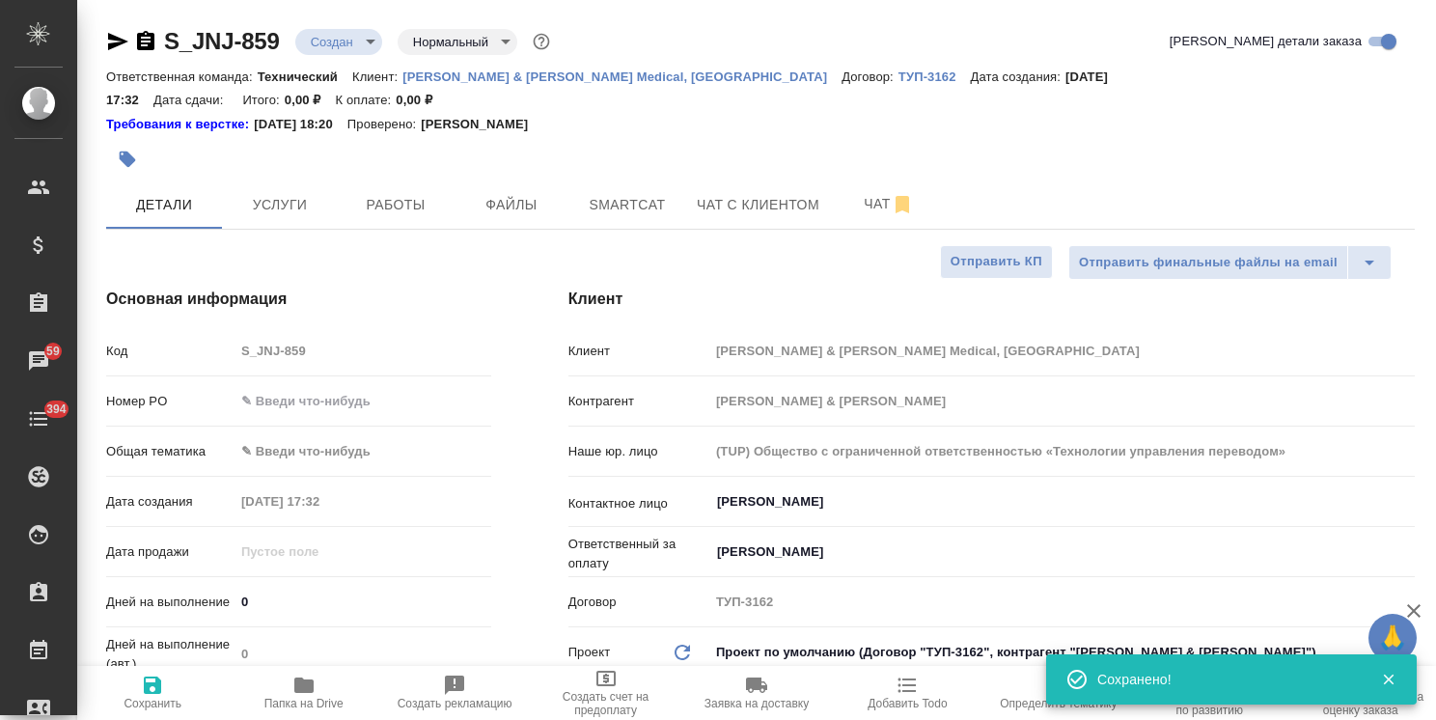
type textarea "x"
click at [321, 391] on input "text" at bounding box center [363, 401] width 257 height 28
paste input "P26095310R"
type input "P26095310R"
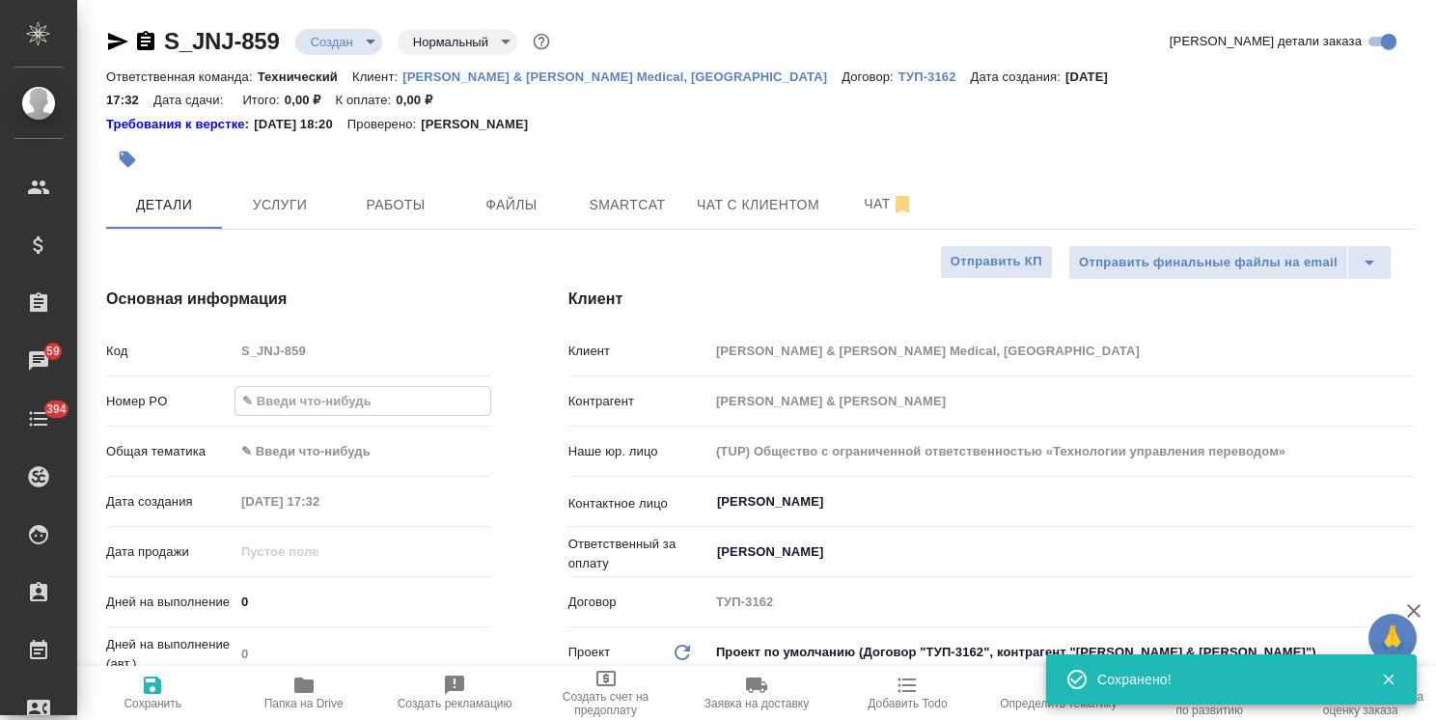
type textarea "x"
type input "P26095310R"
click at [147, 707] on span "Сохранить" at bounding box center [153, 704] width 58 height 14
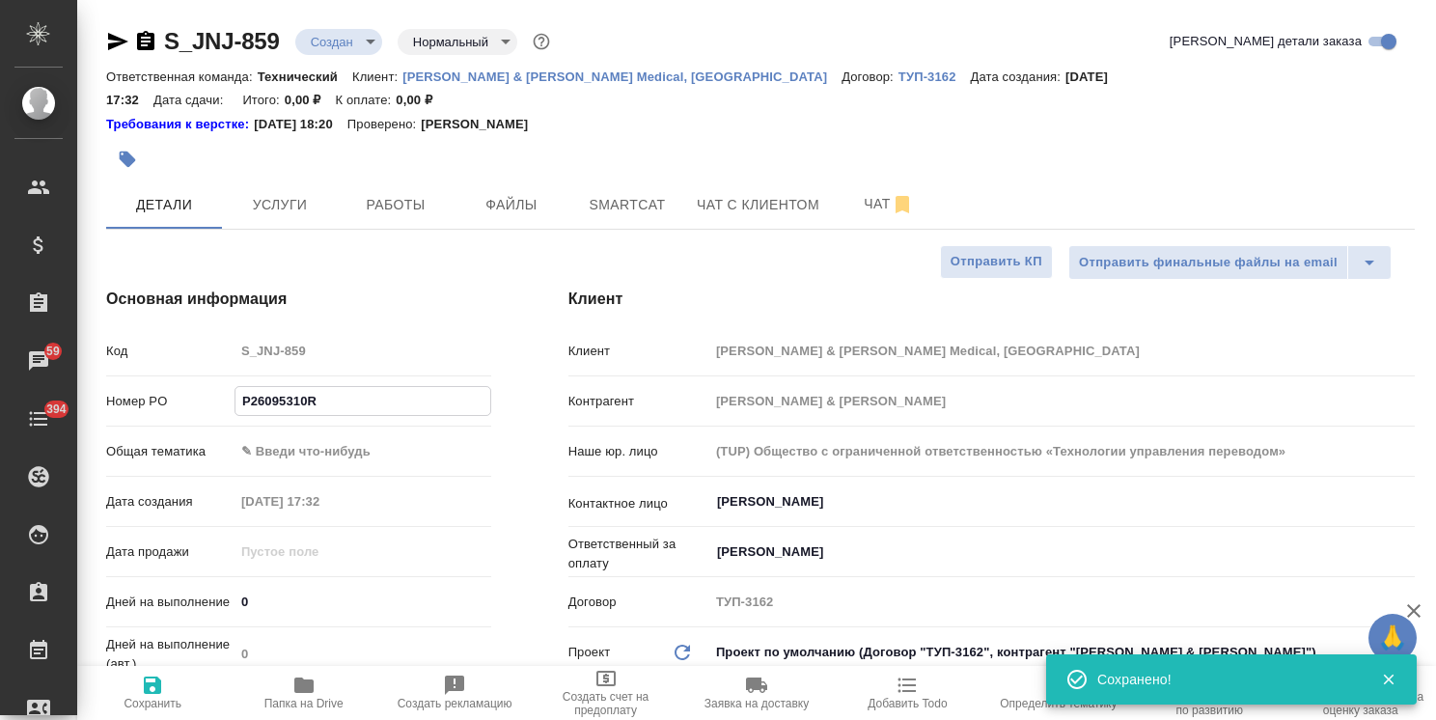
type textarea "x"
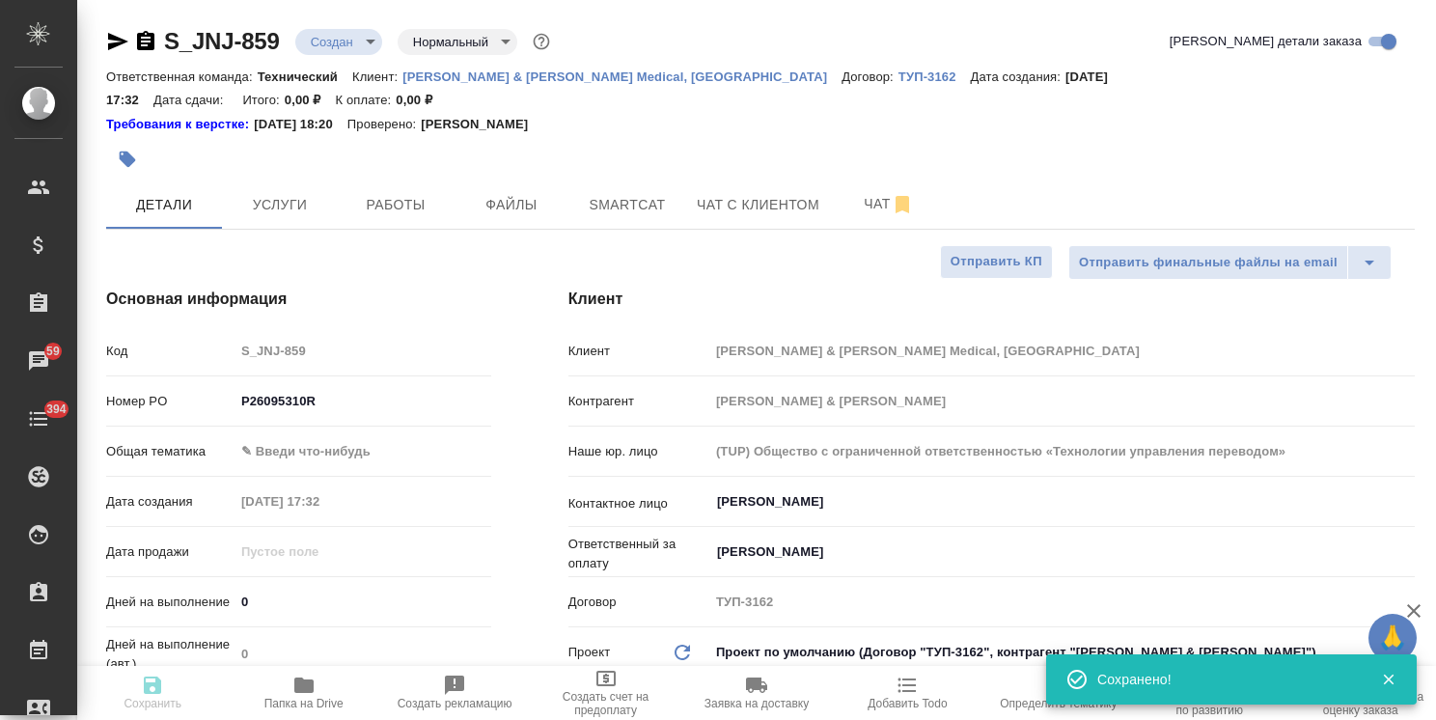
type textarea "x"
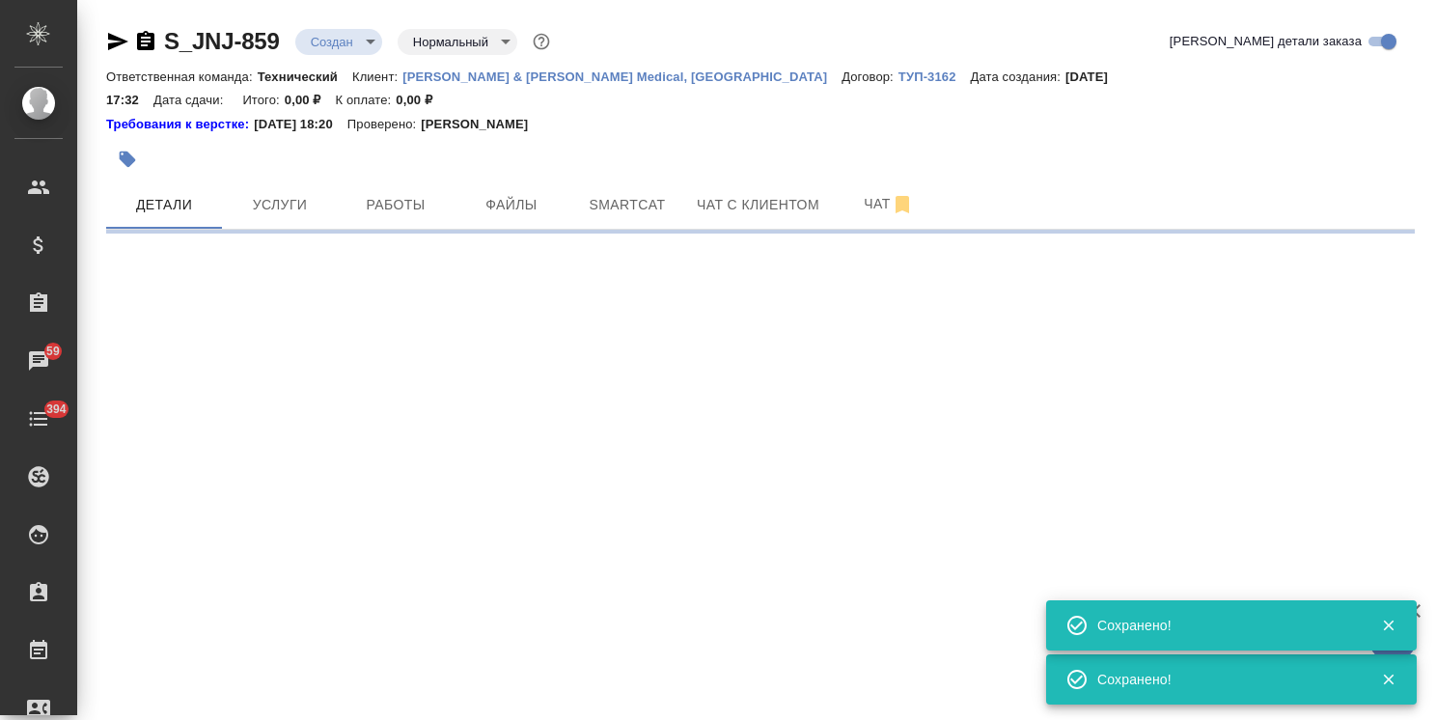
select select "RU"
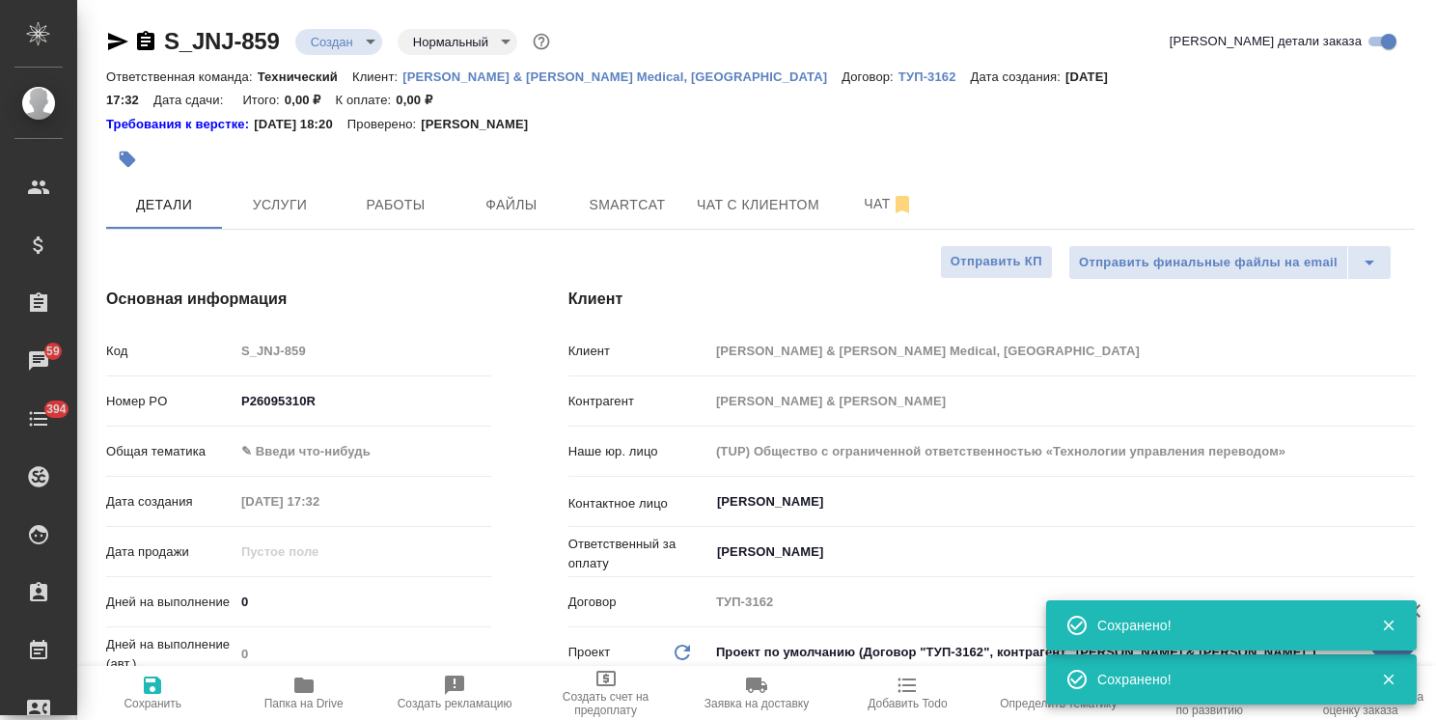
type textarea "x"
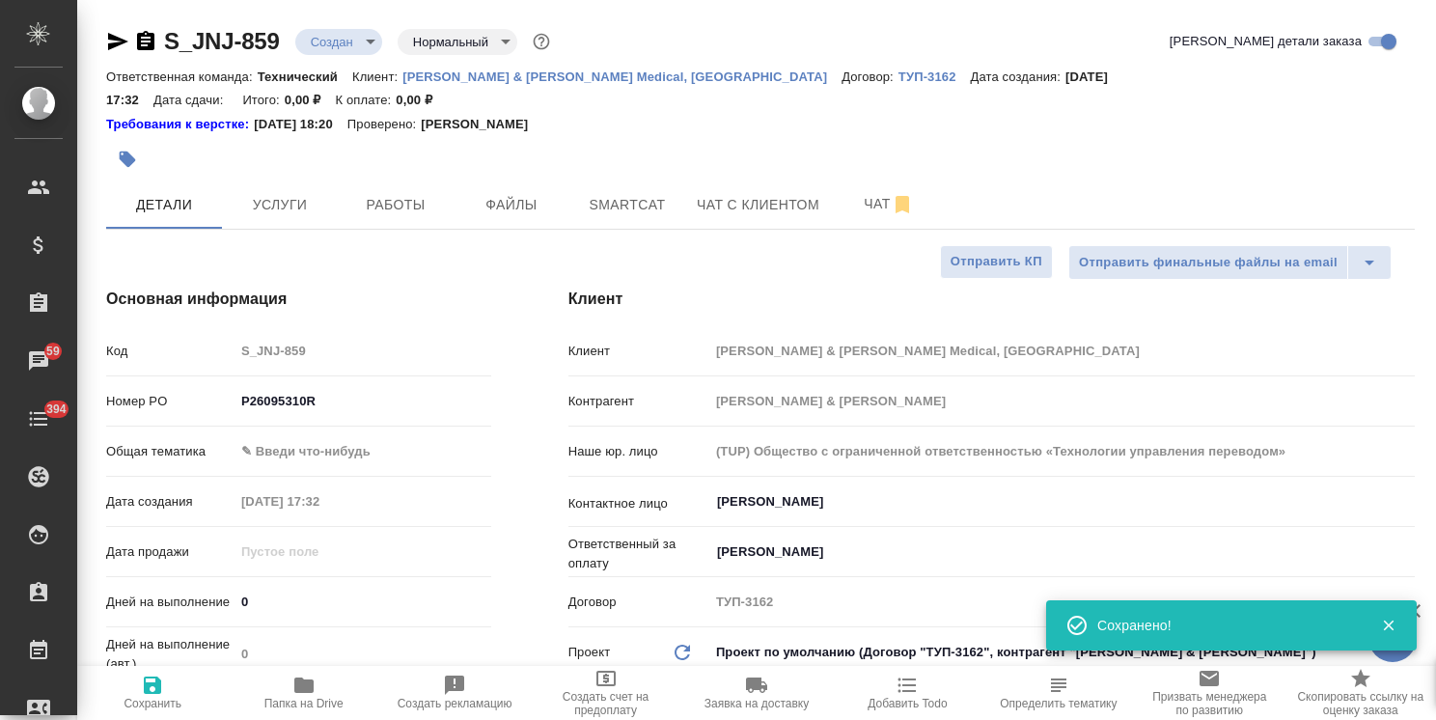
type textarea "x"
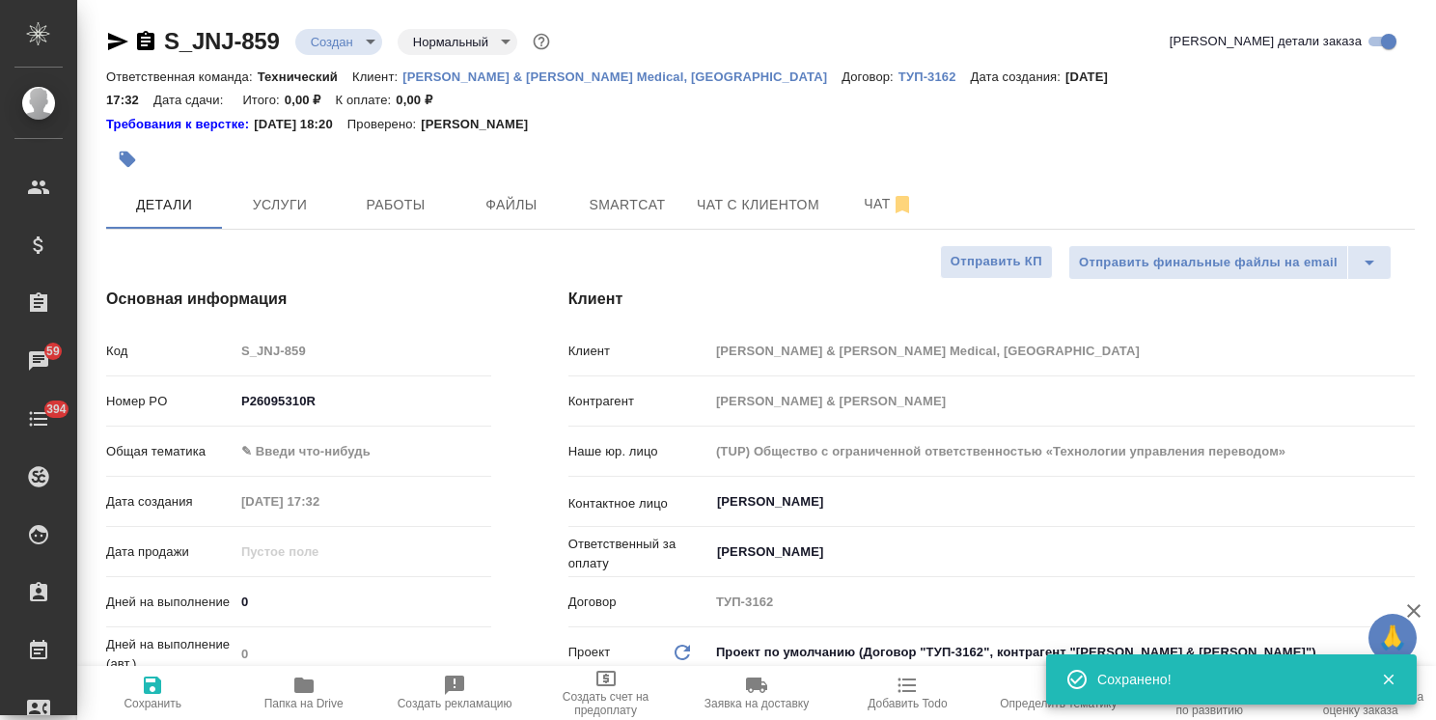
type textarea "x"
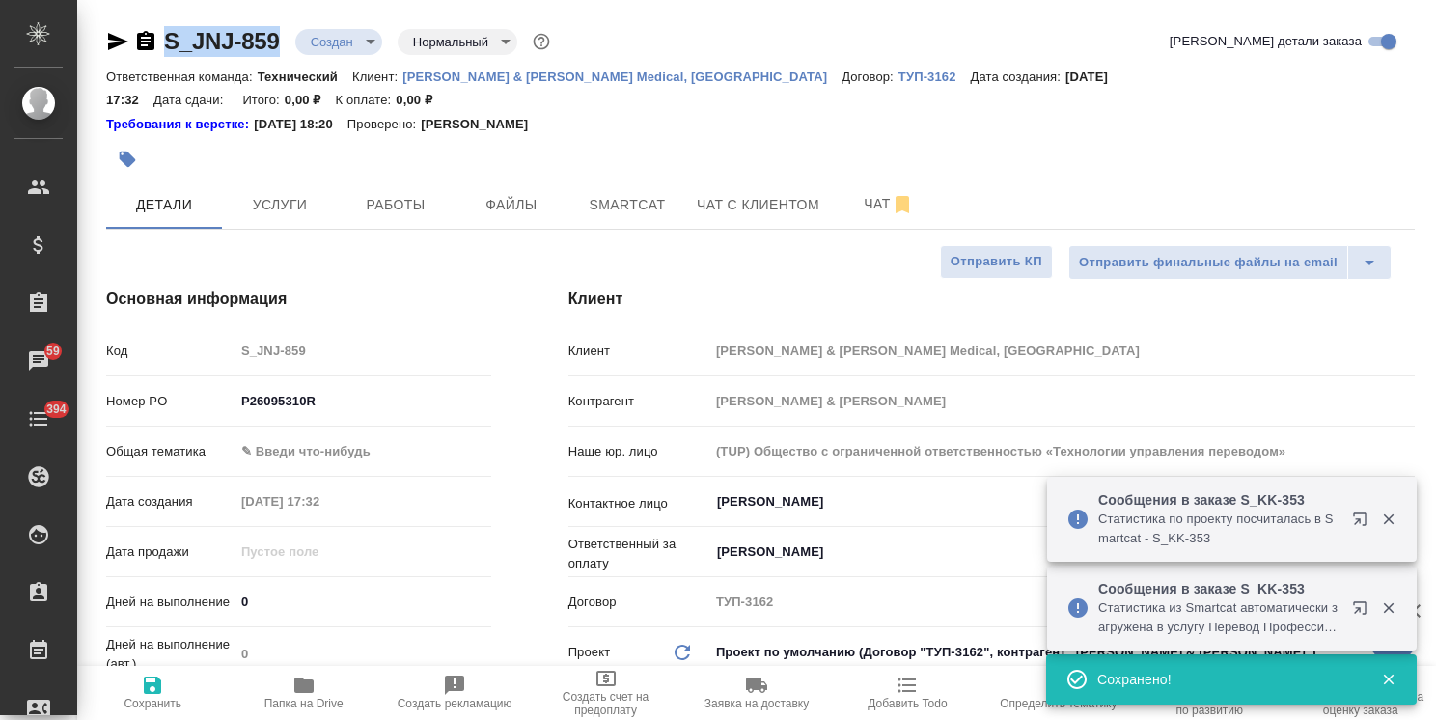
click at [48, 26] on div ".cls-1 fill:#fff; AWATERA [PERSON_NAME] Спецификации Заказы 59 Чаты 394 Todo Пр…" at bounding box center [718, 360] width 1436 height 720
type textarea "x"
copy link "S_JNJ-859"
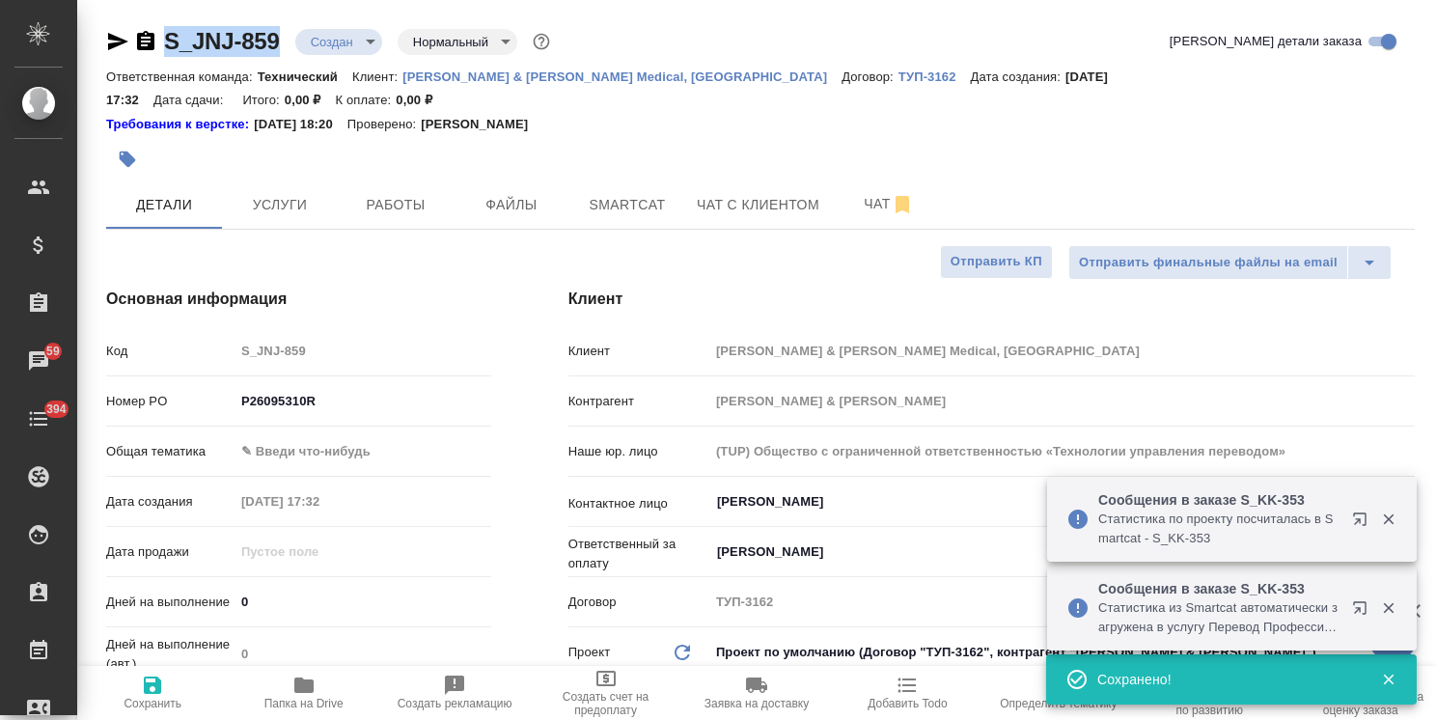
type textarea "x"
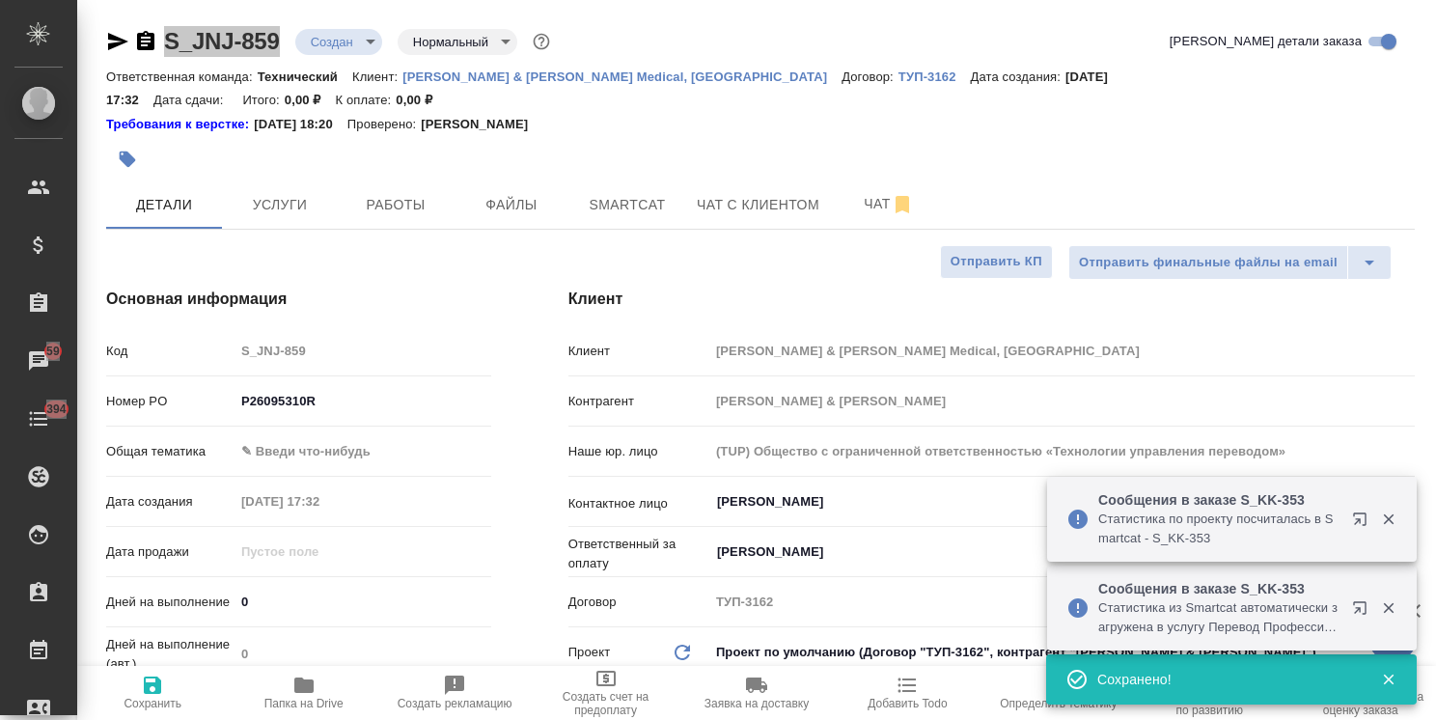
type textarea "x"
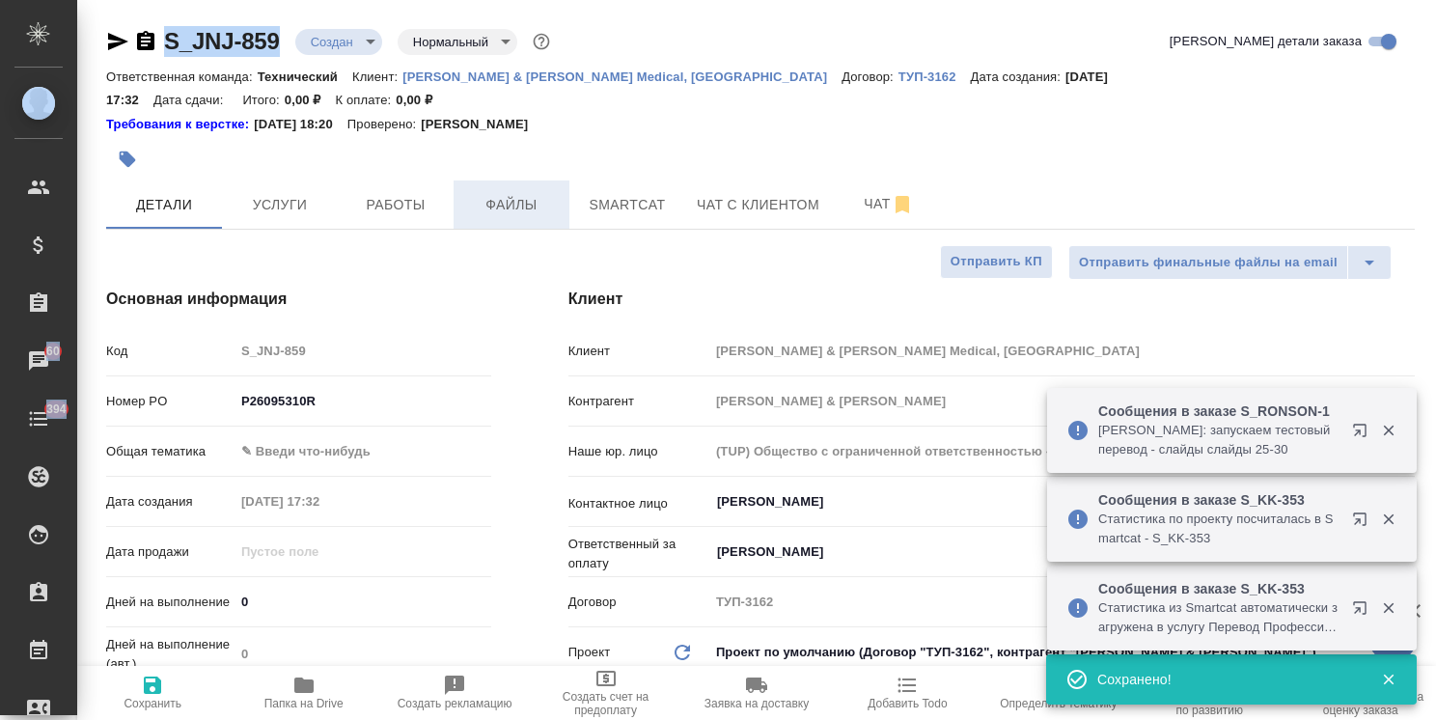
click at [538, 180] on button "Файлы" at bounding box center [512, 204] width 116 height 48
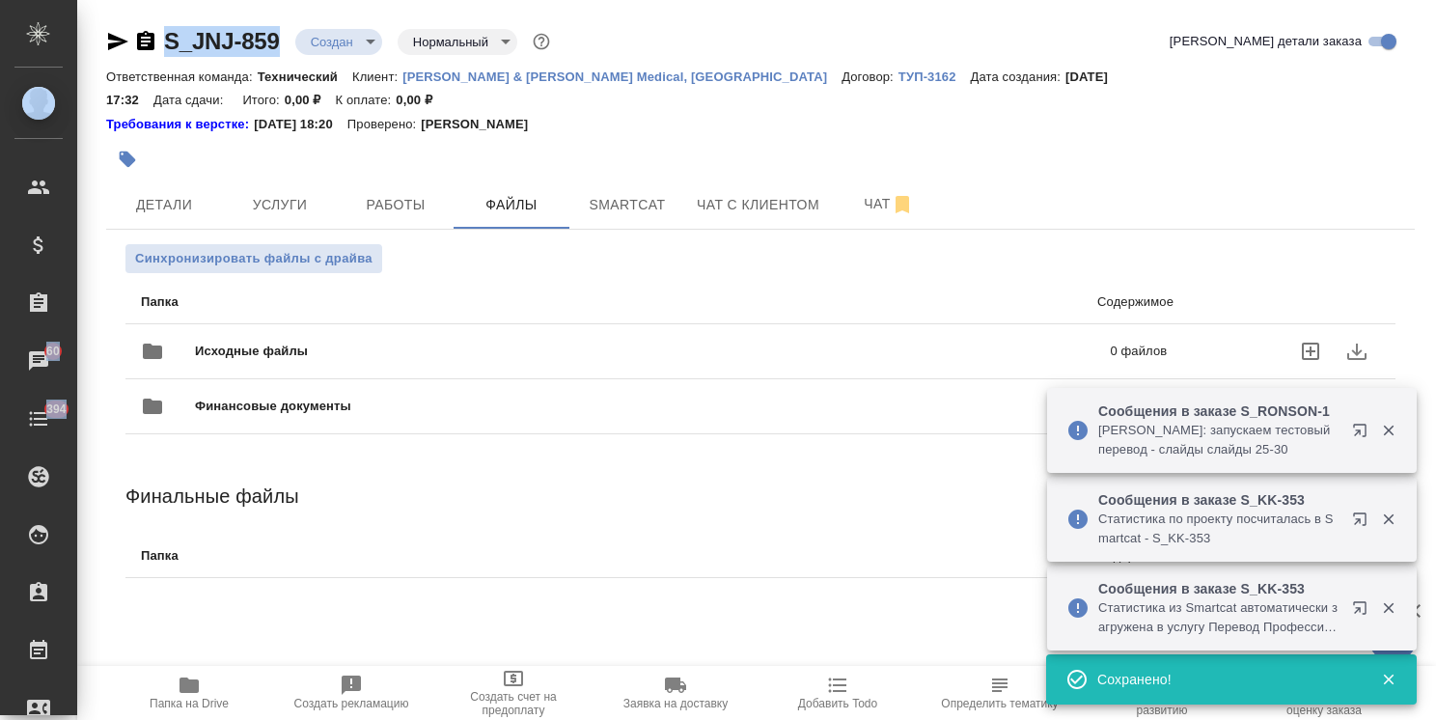
click at [214, 342] on span "Исходные файлы" at bounding box center [452, 351] width 514 height 19
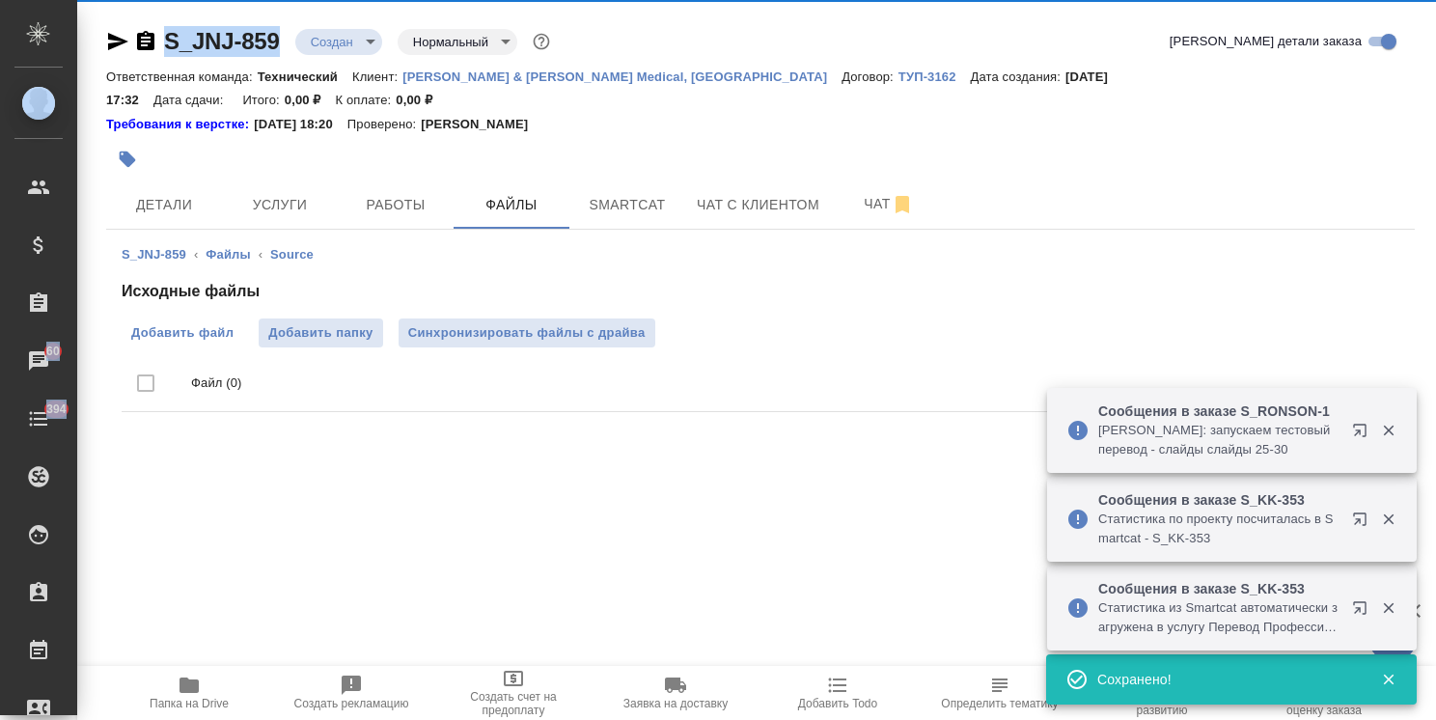
click at [174, 323] on span "Добавить файл" at bounding box center [182, 332] width 102 height 19
click at [0, 0] on input "Добавить файл" at bounding box center [0, 0] width 0 height 0
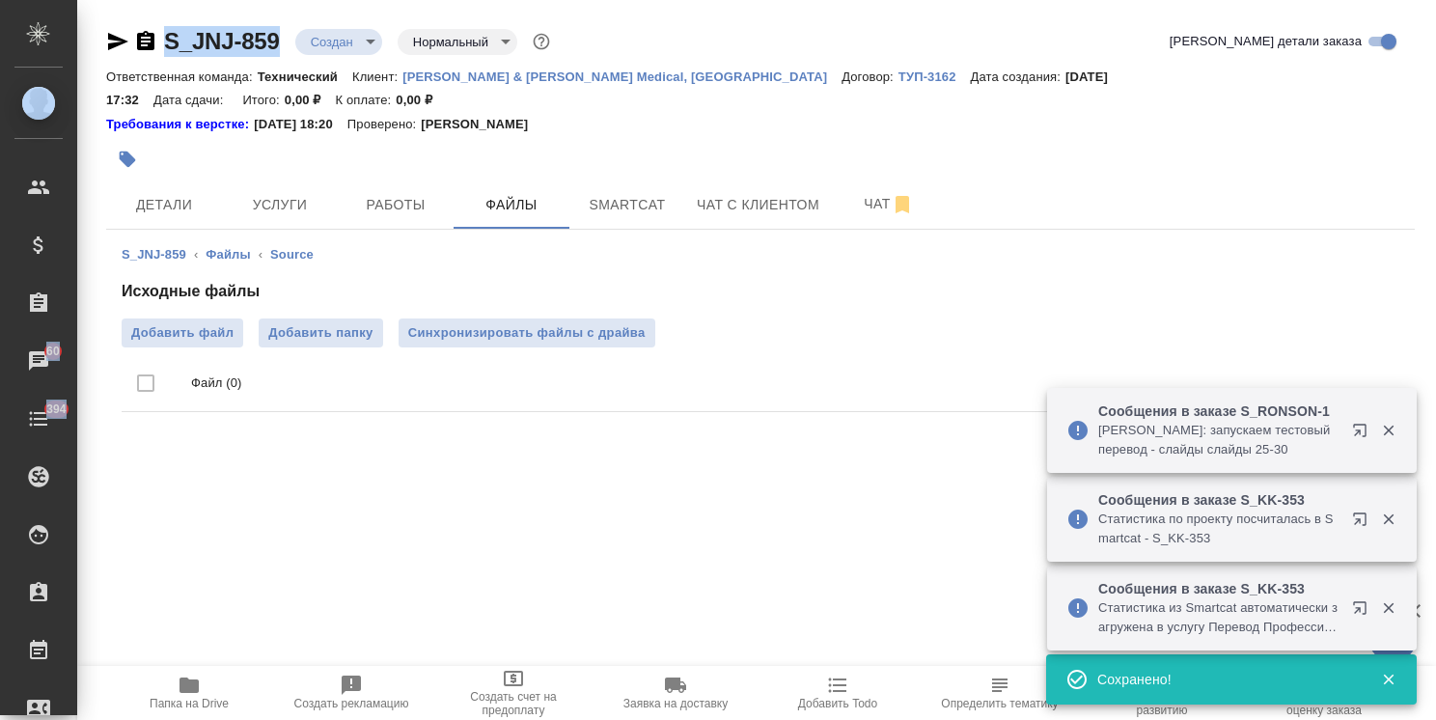
click at [180, 689] on icon "button" at bounding box center [189, 685] width 19 height 15
click at [504, 180] on button "Файлы" at bounding box center [512, 204] width 116 height 48
click at [525, 323] on span "Синхронизировать файлы с драйва" at bounding box center [526, 332] width 237 height 19
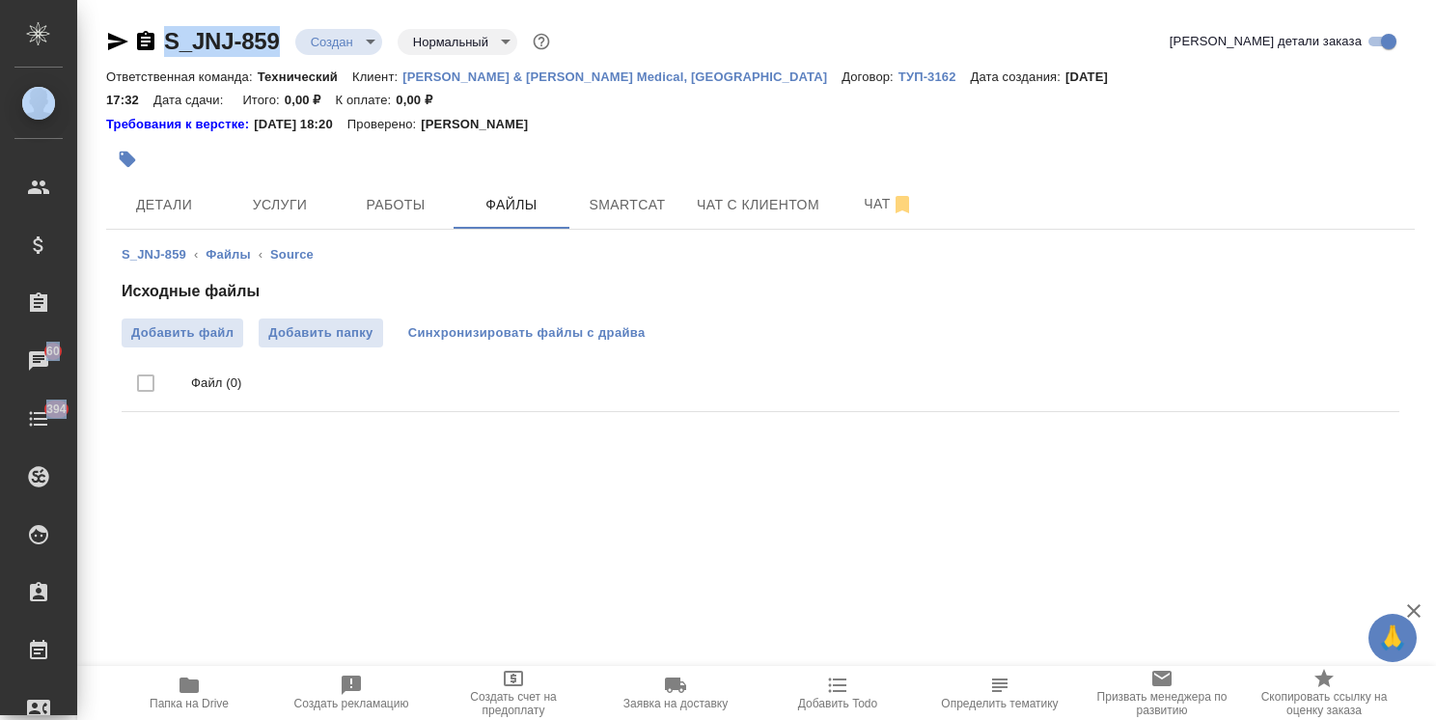
click at [451, 323] on span "Синхронизировать файлы с драйва" at bounding box center [526, 332] width 237 height 19
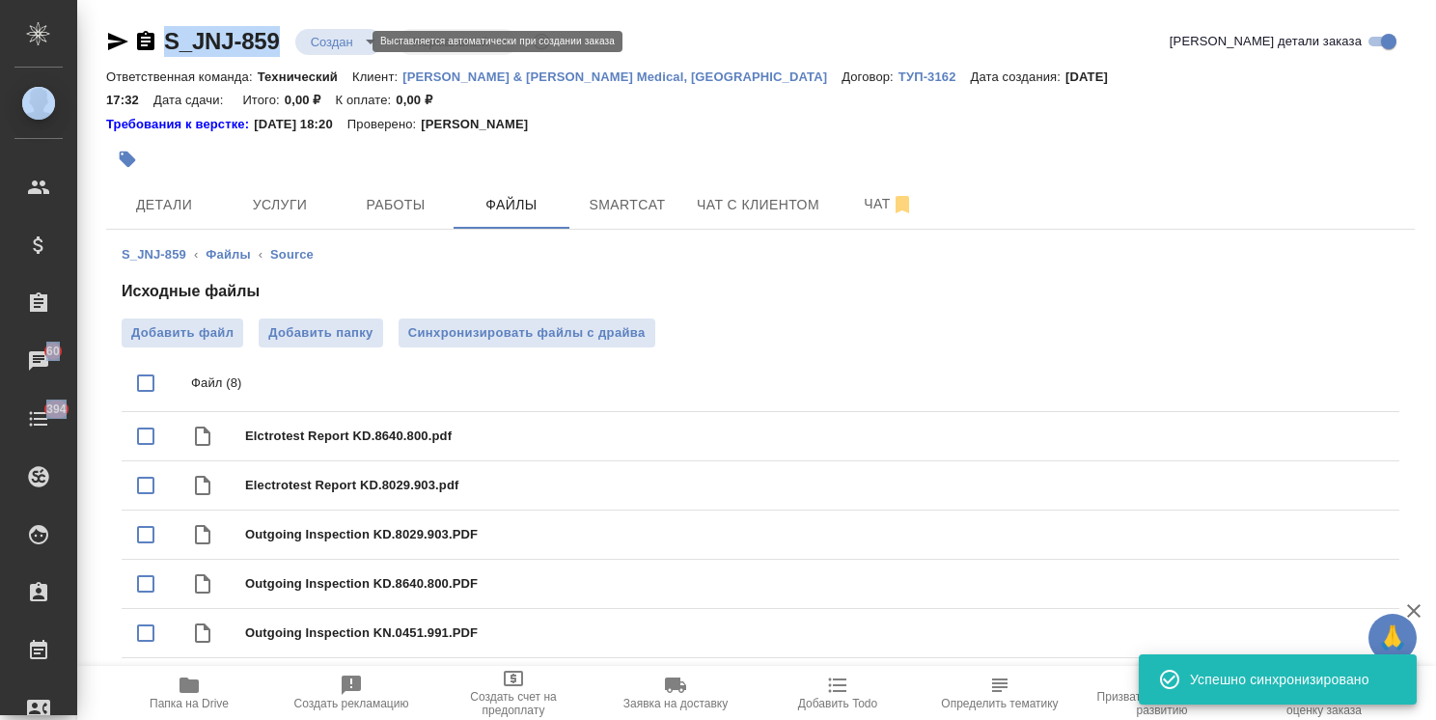
click at [332, 40] on body "🙏 .cls-1 fill:#fff; AWATERA [PERSON_NAME] Спецификации Заказы 60 Чаты 394 Todo …" at bounding box center [718, 360] width 1436 height 720
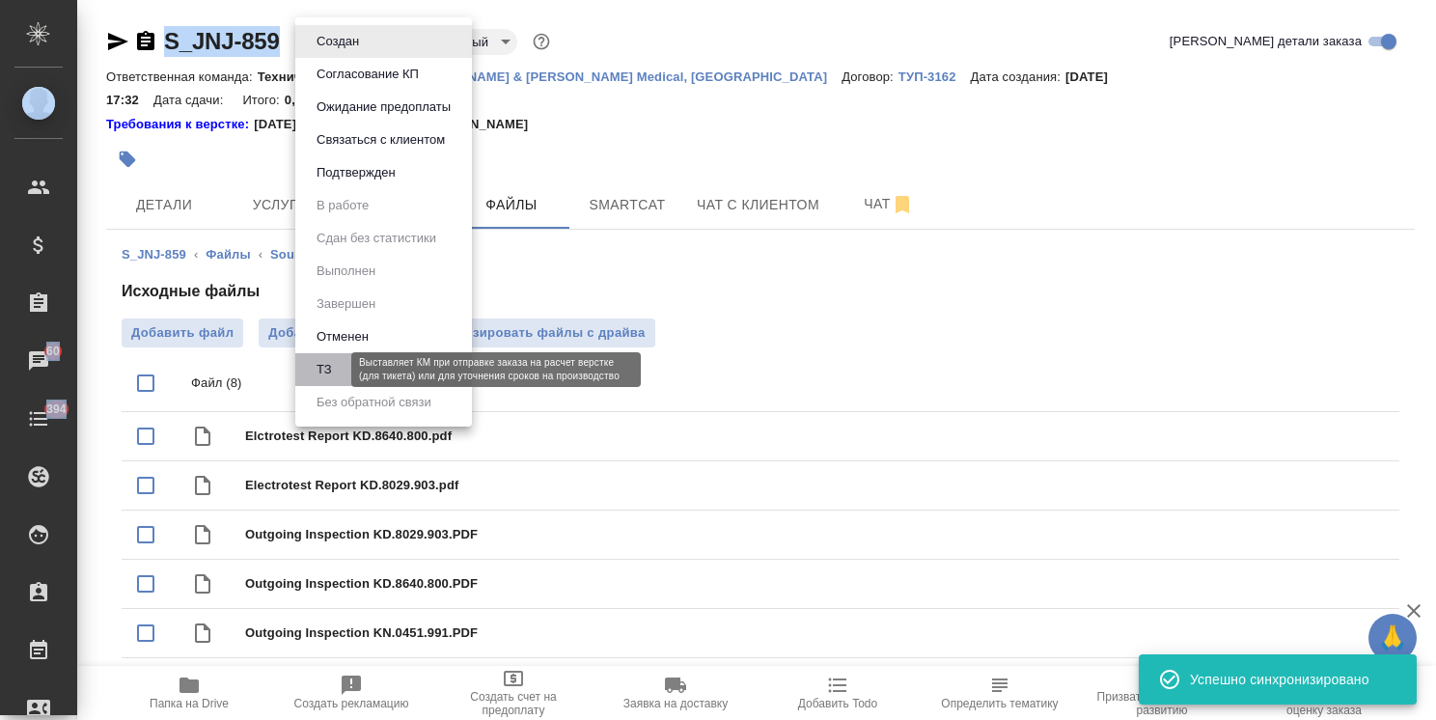
click at [324, 373] on button "ТЗ" at bounding box center [324, 369] width 27 height 21
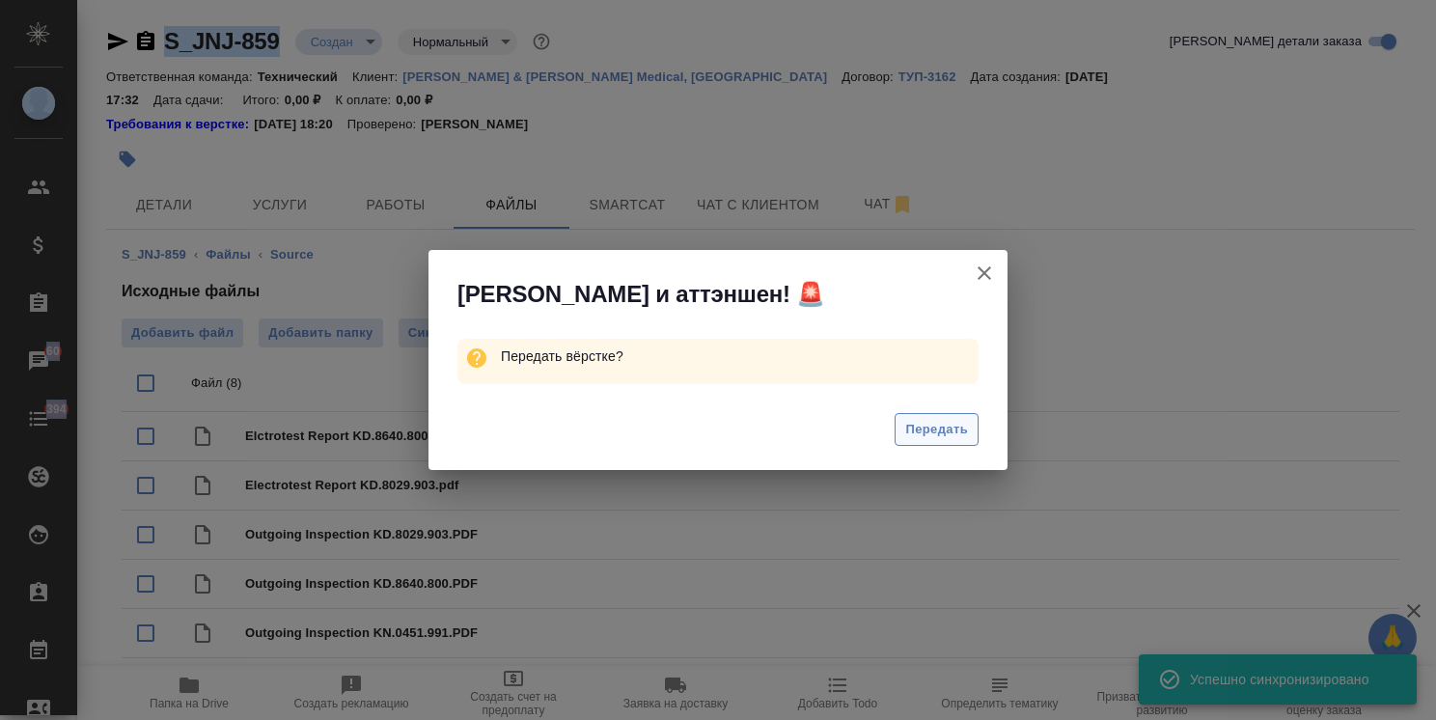
click at [922, 430] on span "Передать" at bounding box center [936, 430] width 63 height 22
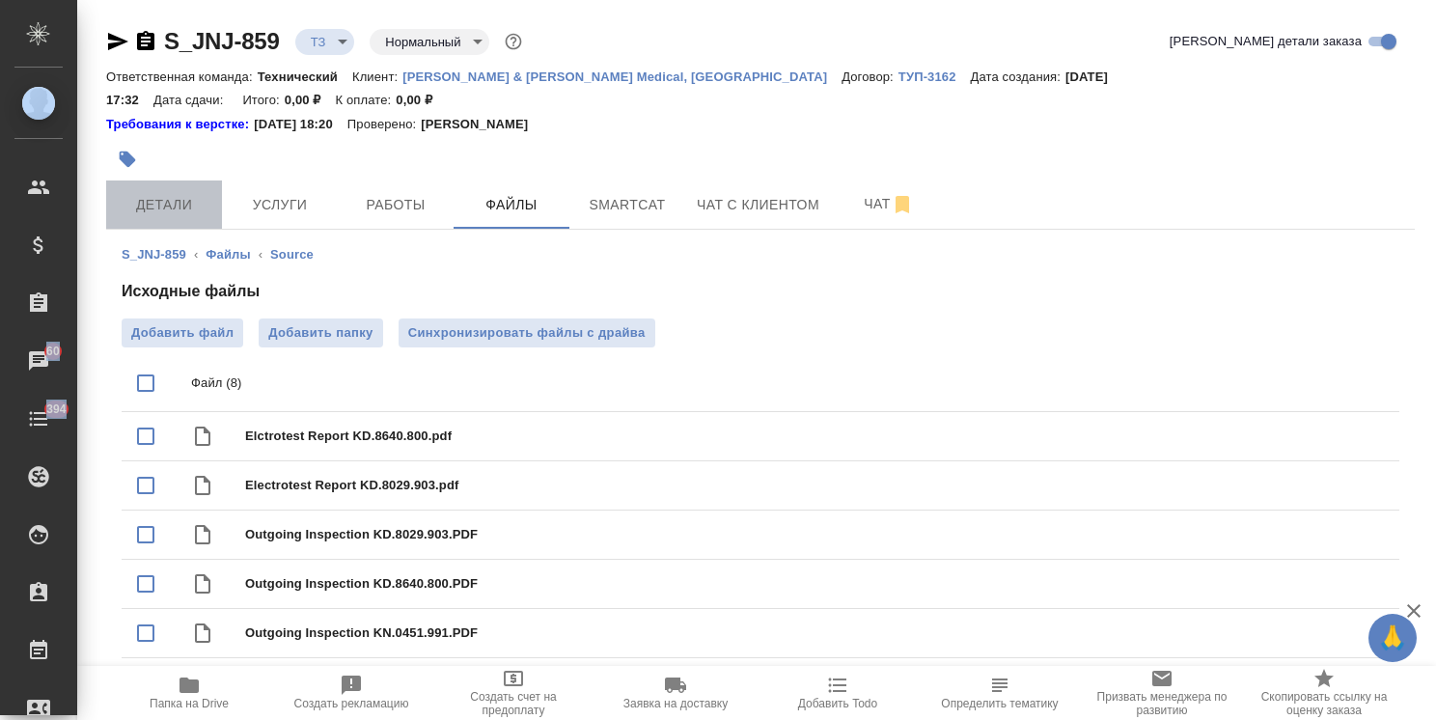
click at [162, 180] on button "Детали" at bounding box center [164, 204] width 116 height 48
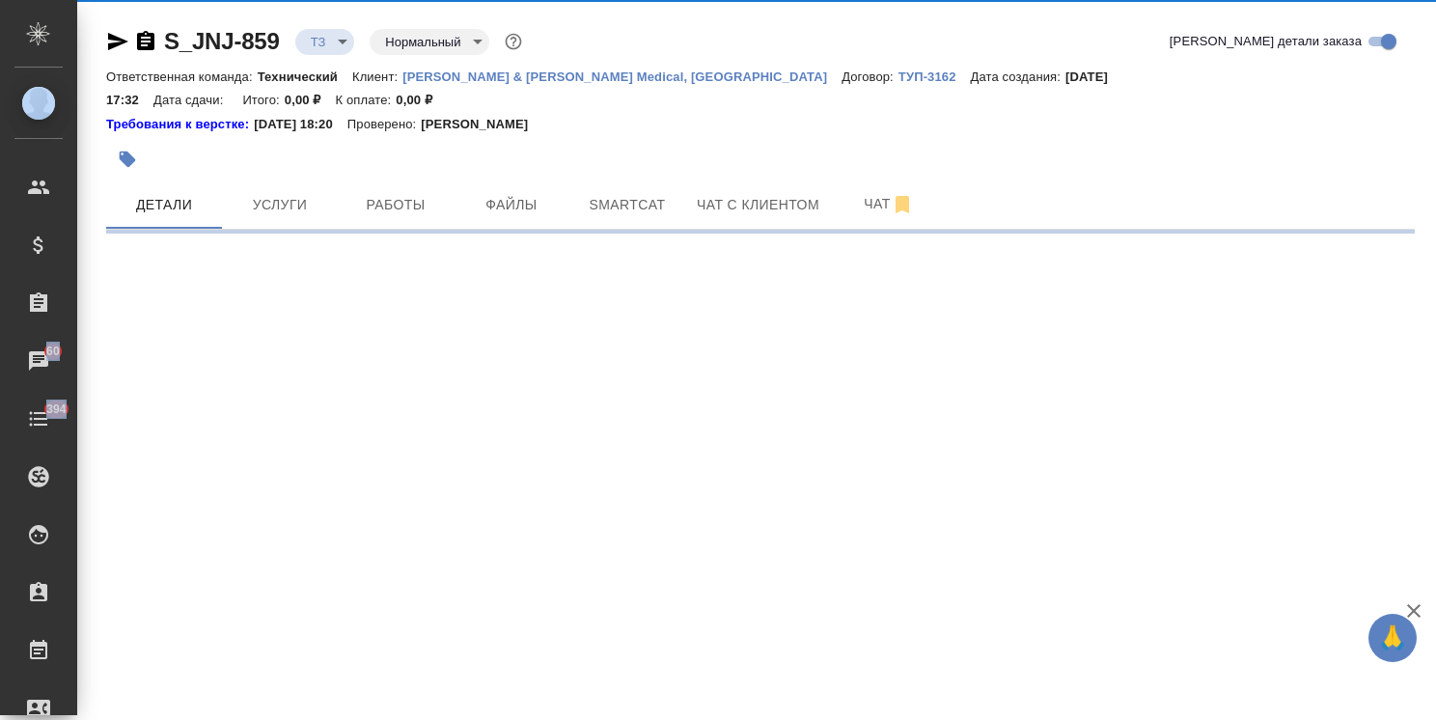
select select "RU"
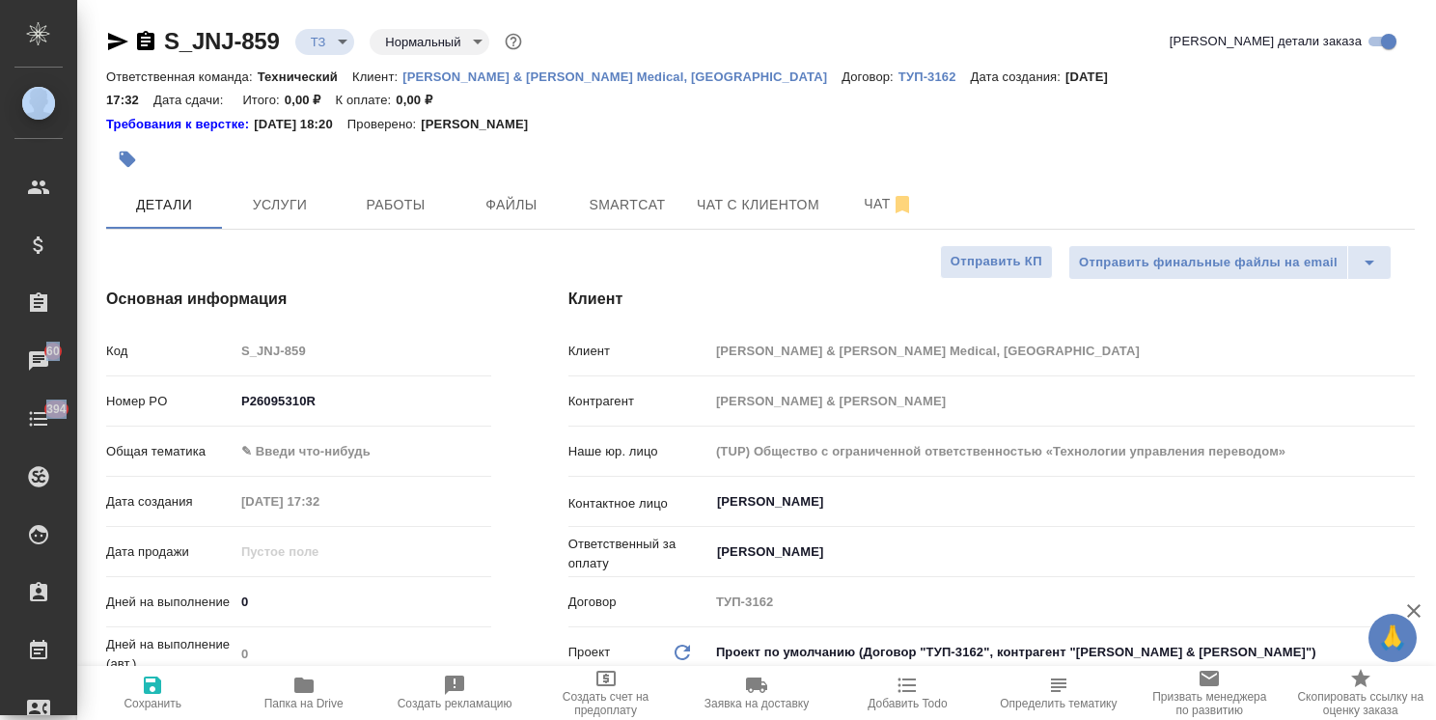
type textarea "x"
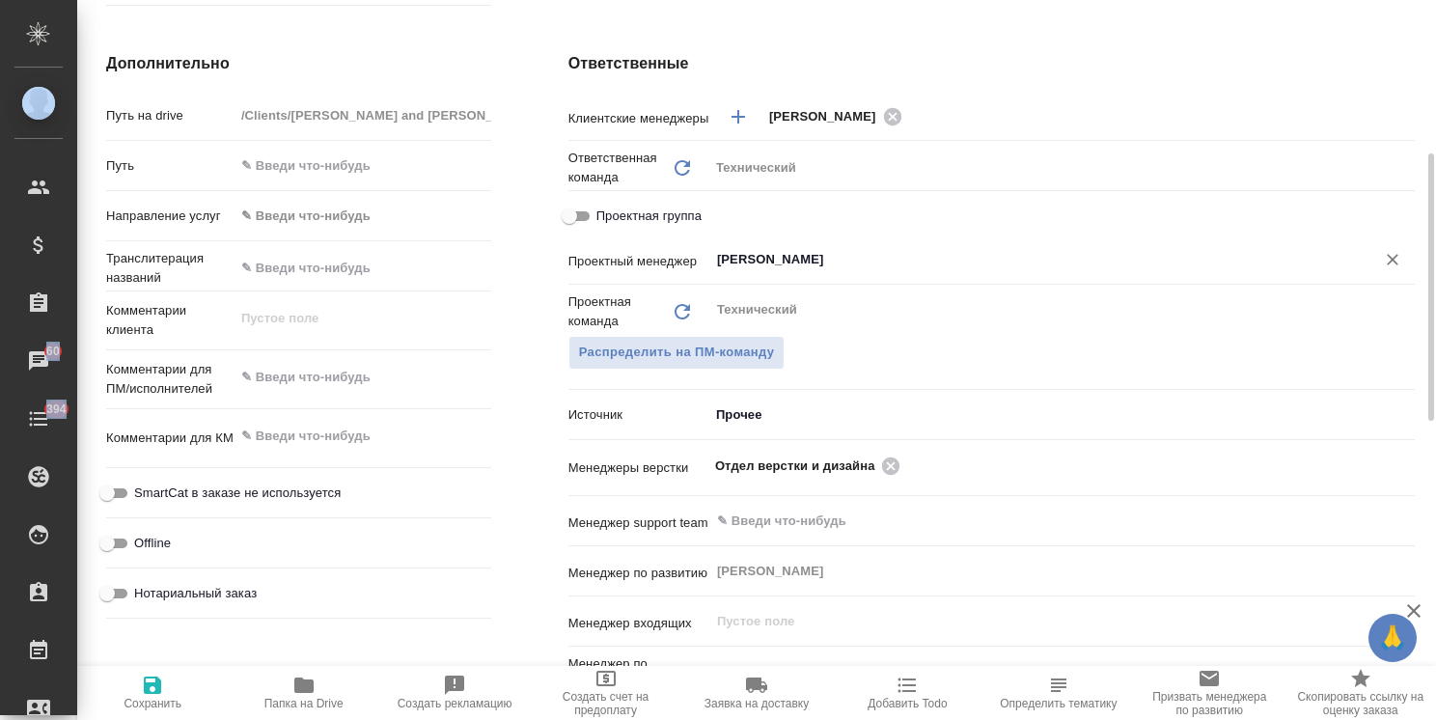
scroll to position [869, 0]
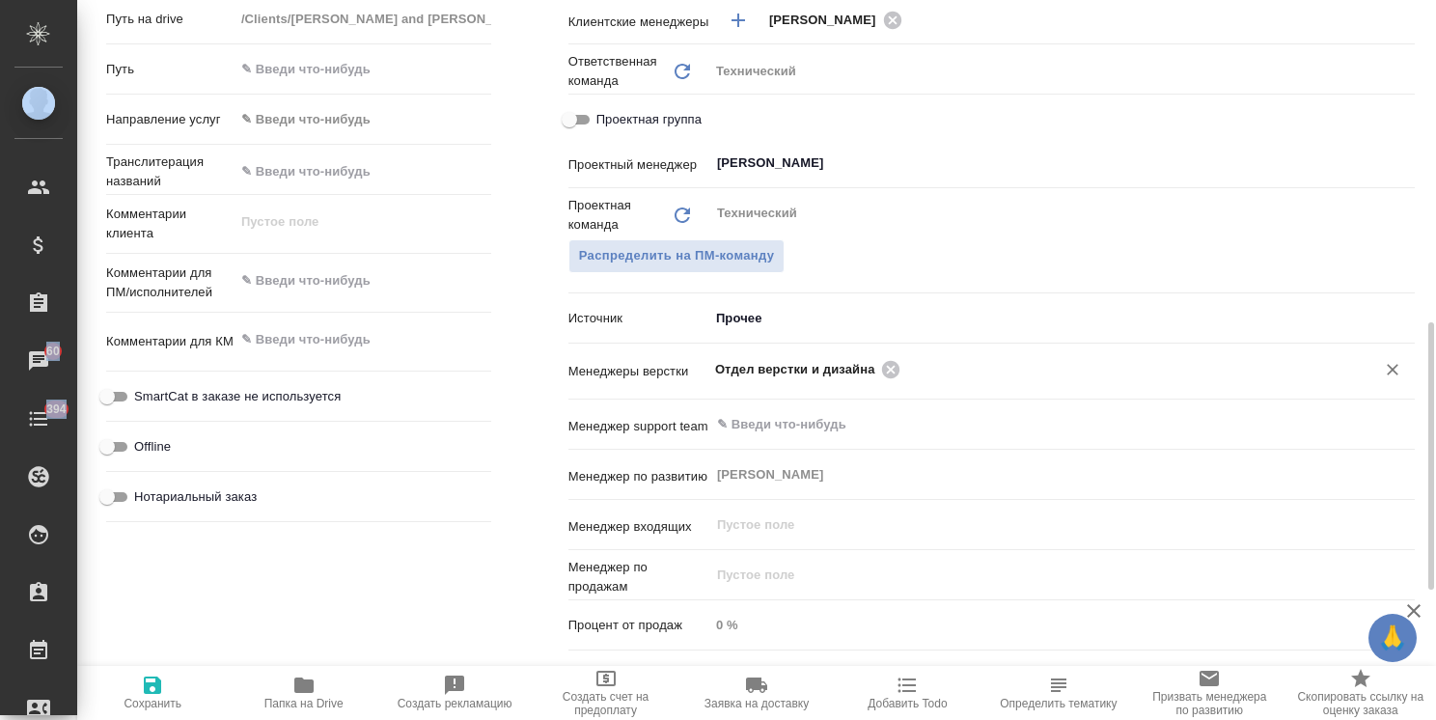
click at [884, 360] on icon at bounding box center [890, 368] width 17 height 17
type textarea "x"
click at [860, 357] on input "text" at bounding box center [1029, 368] width 629 height 23
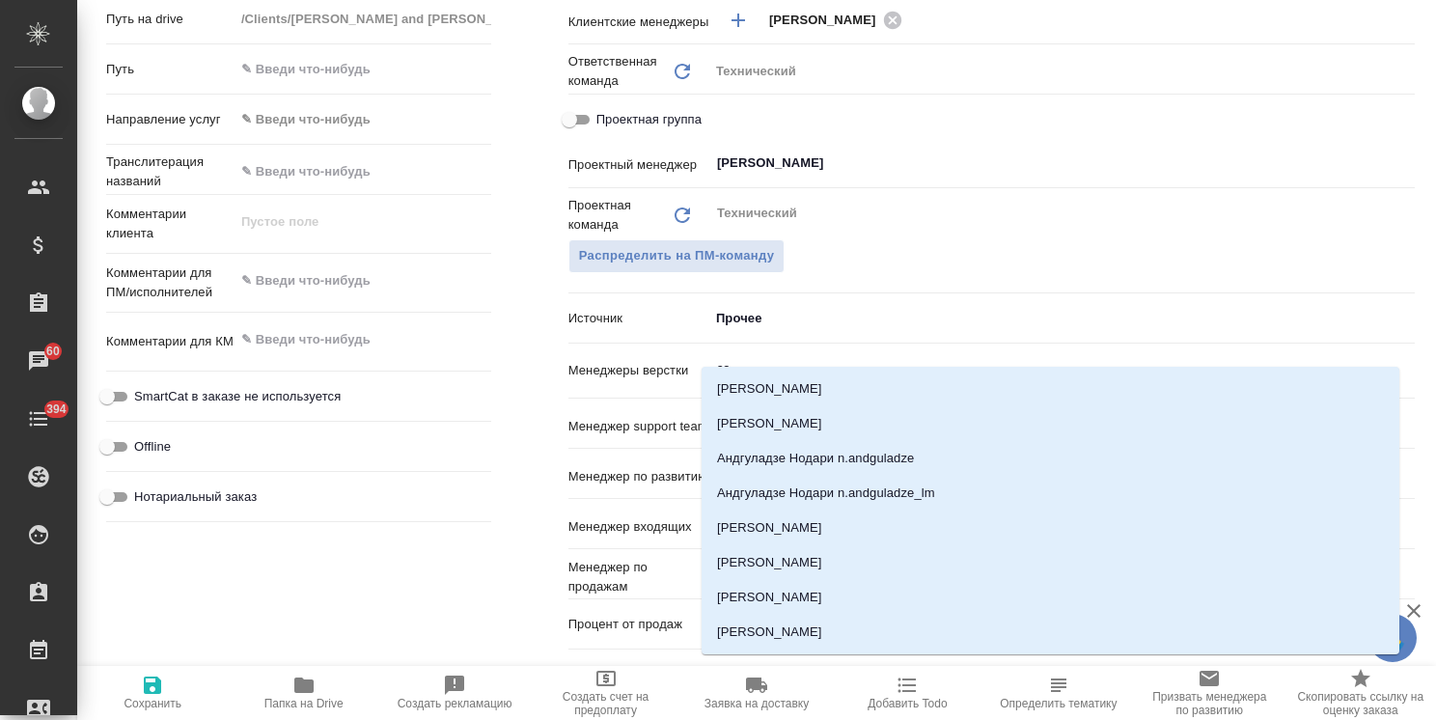
type input "заб"
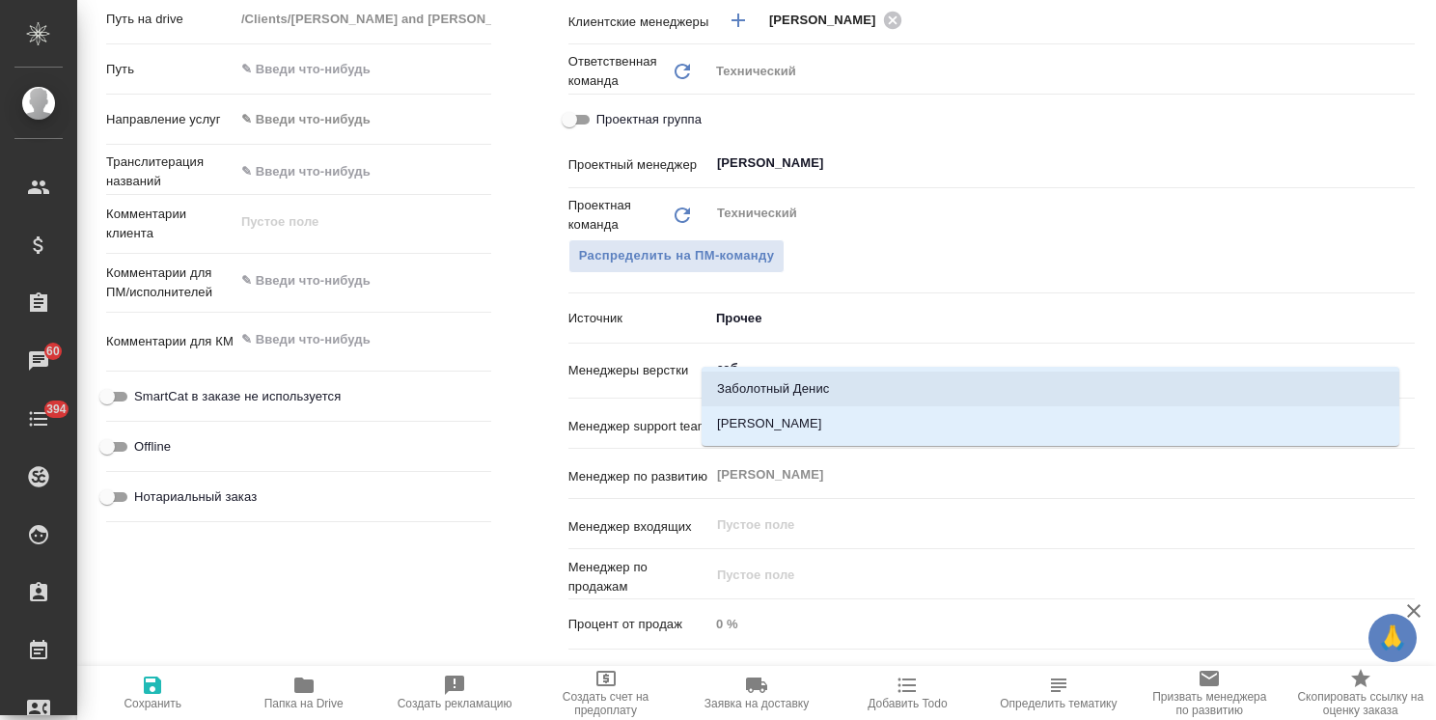
click at [821, 413] on li "[PERSON_NAME]" at bounding box center [1051, 423] width 698 height 35
type textarea "x"
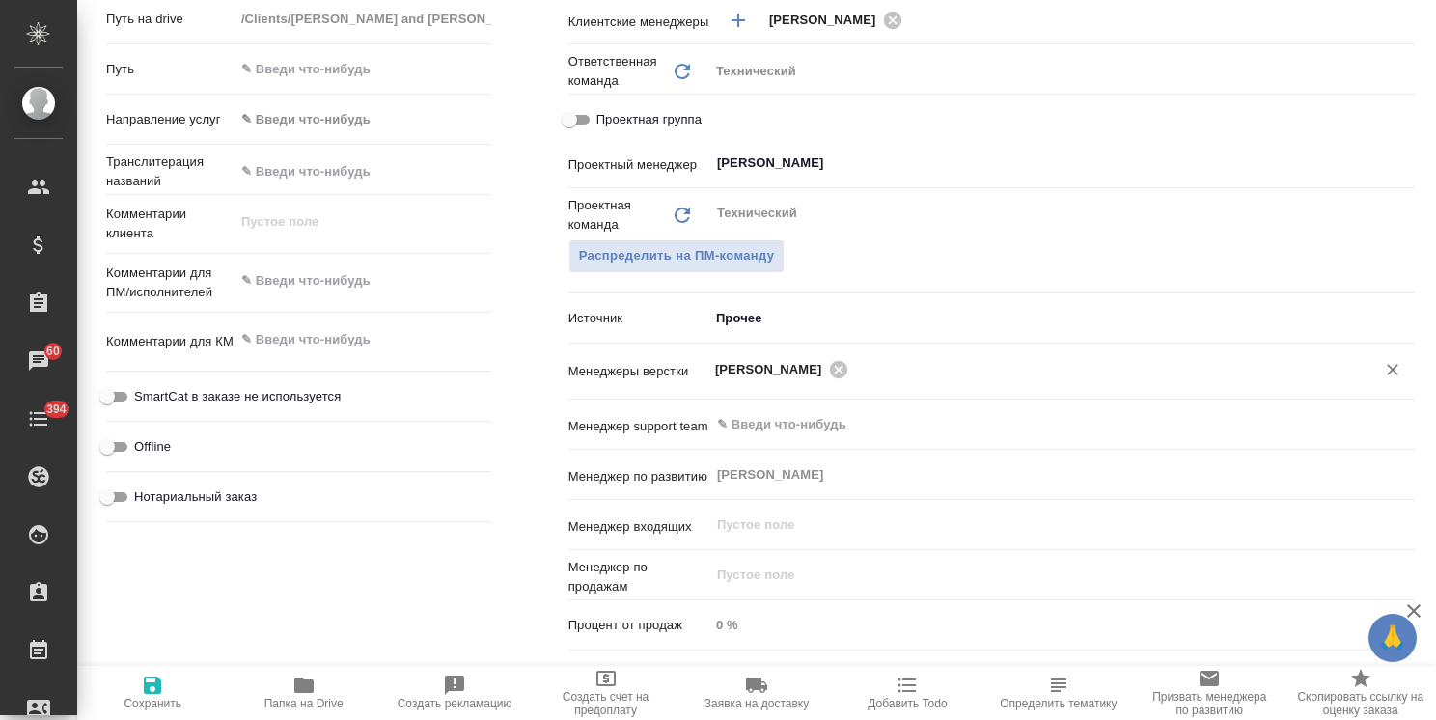
click at [145, 701] on span "Сохранить" at bounding box center [153, 704] width 58 height 14
type textarea "x"
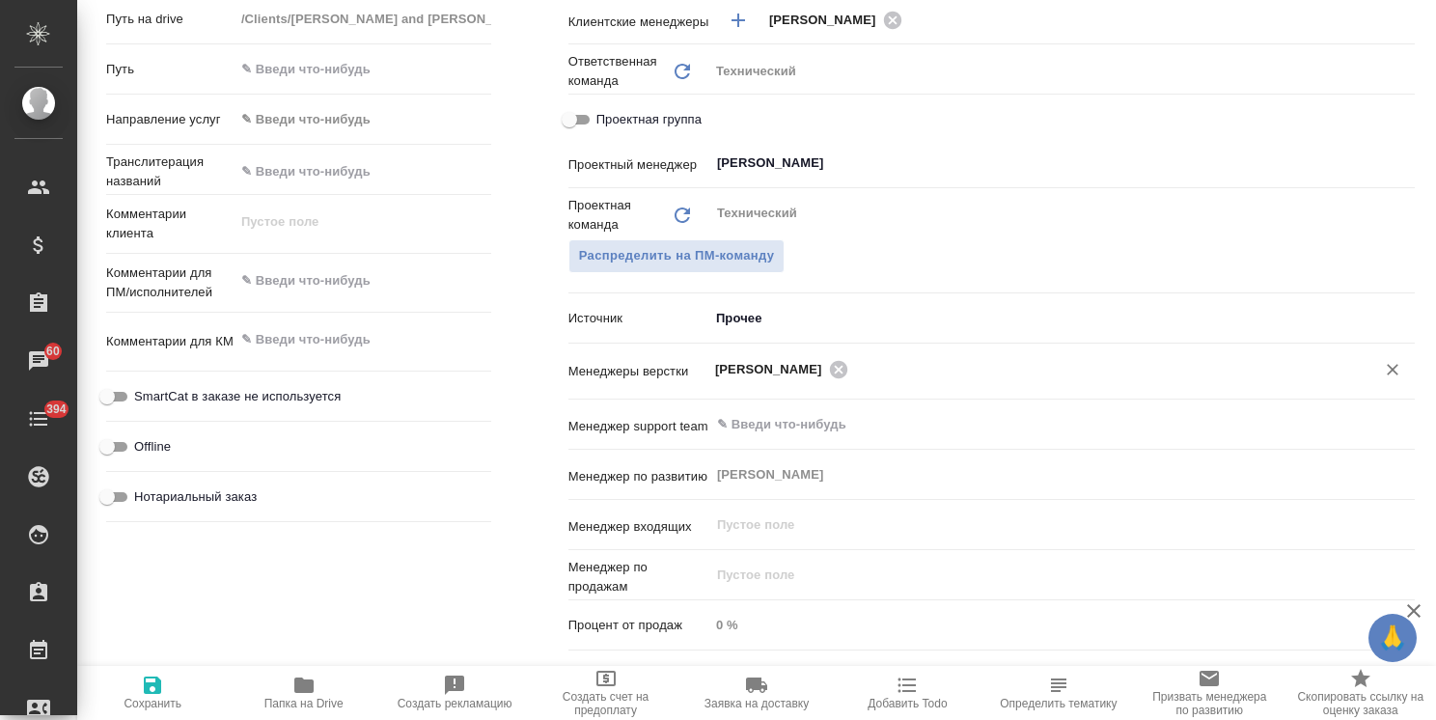
type textarea "x"
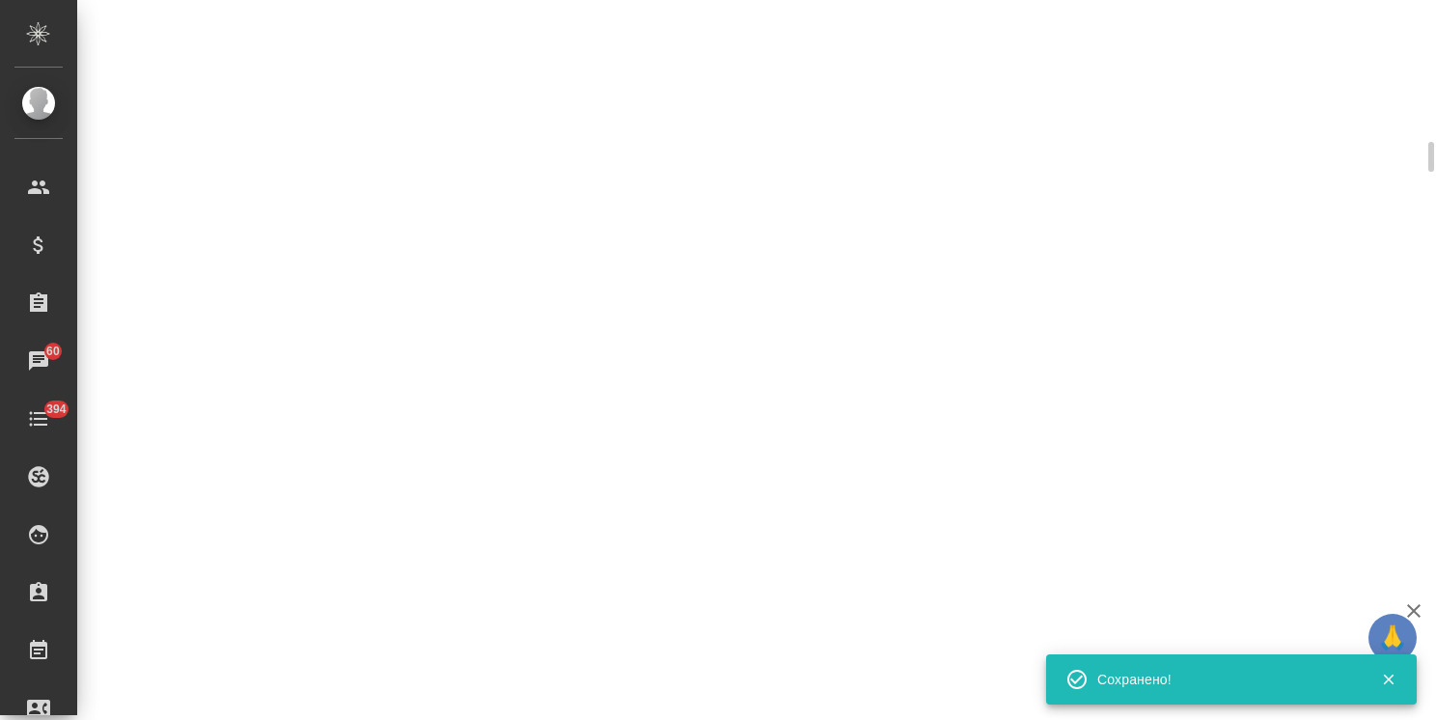
select select "RU"
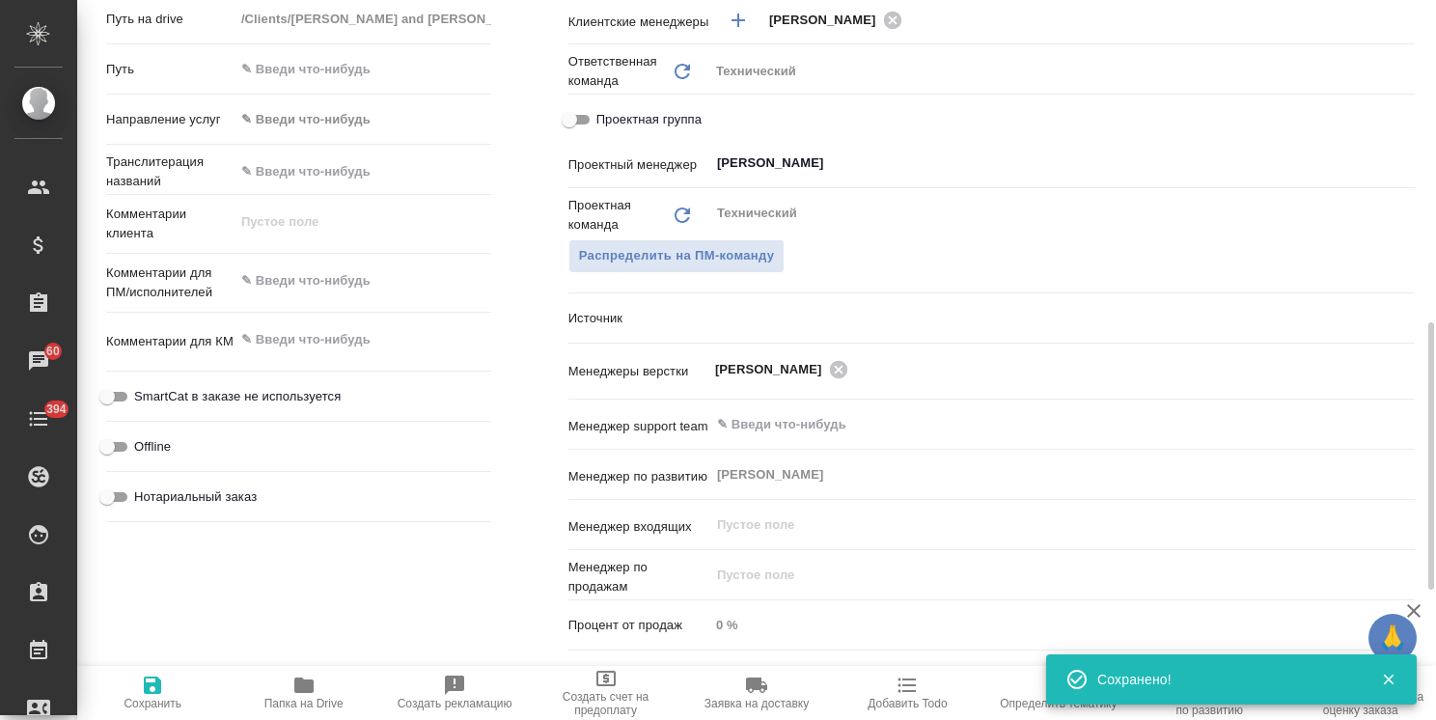
type textarea "x"
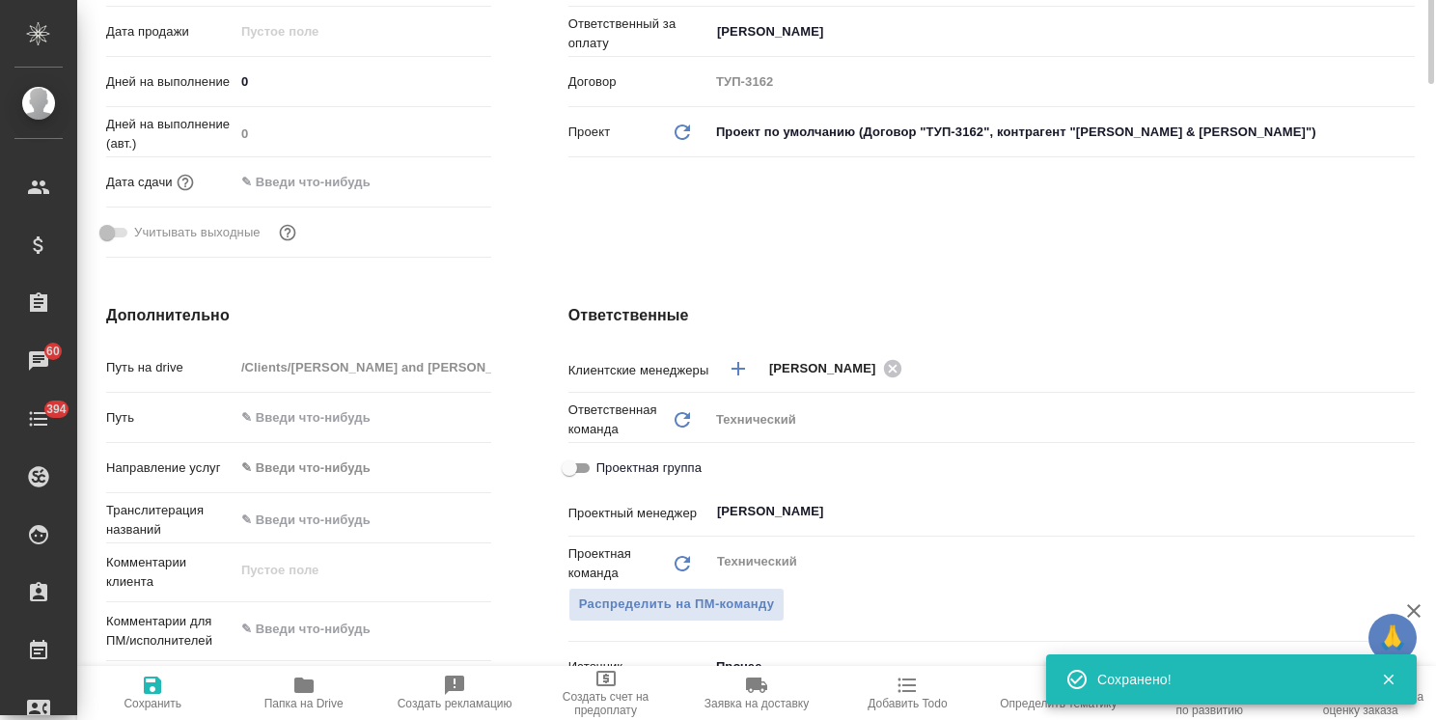
scroll to position [0, 0]
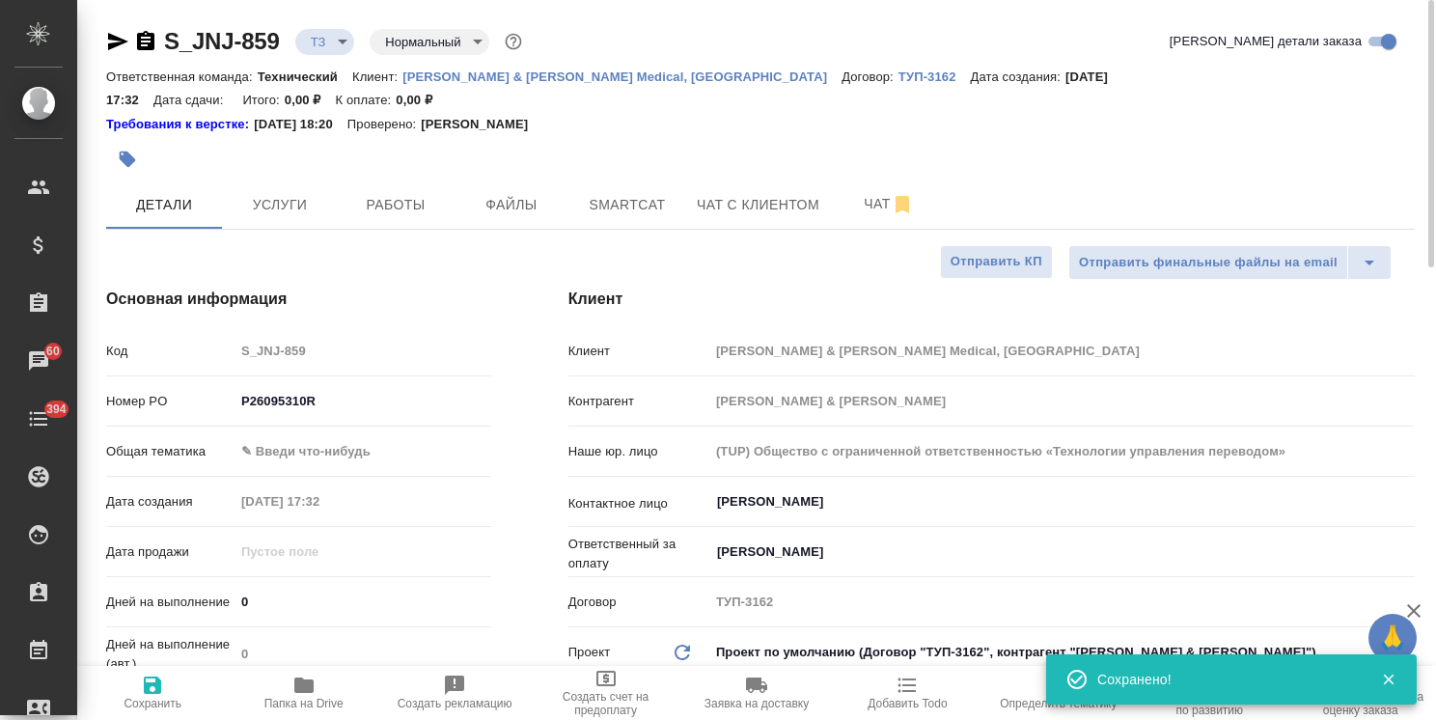
type textarea "x"
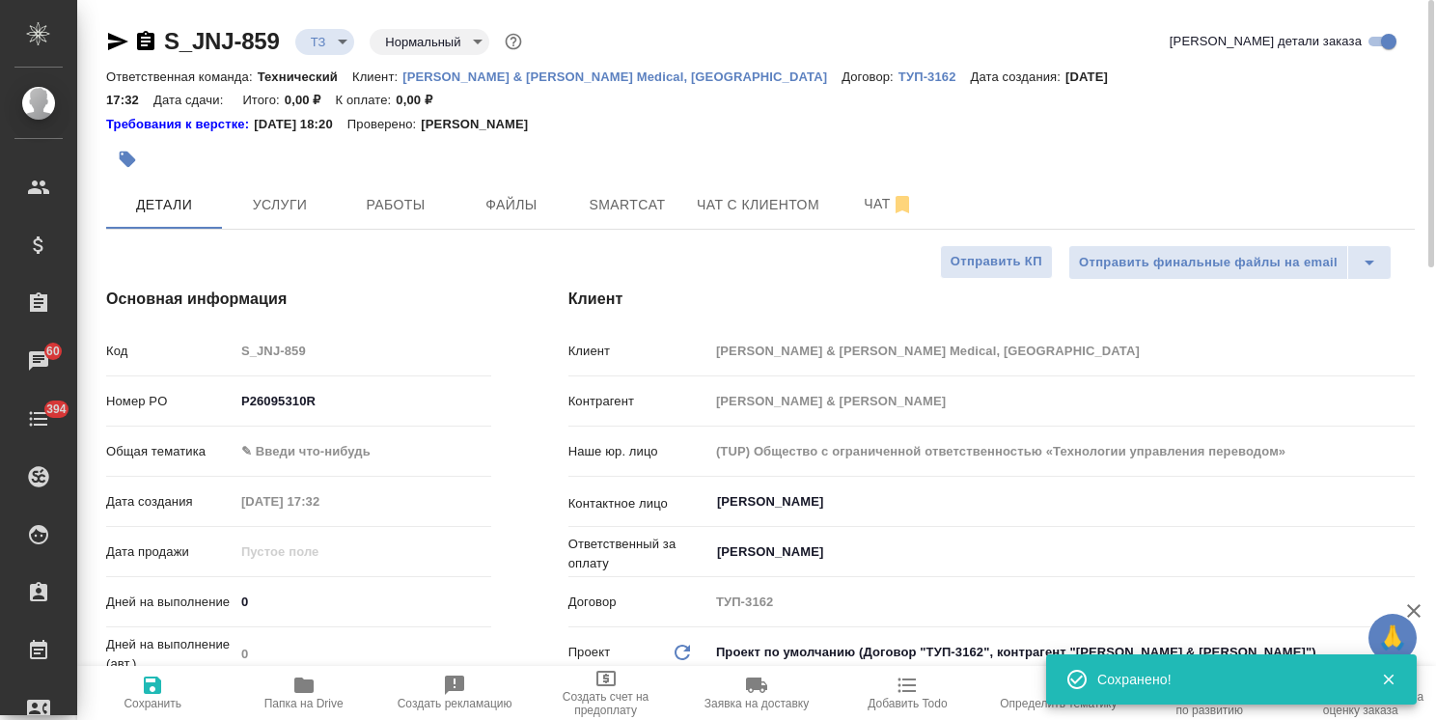
type textarea "x"
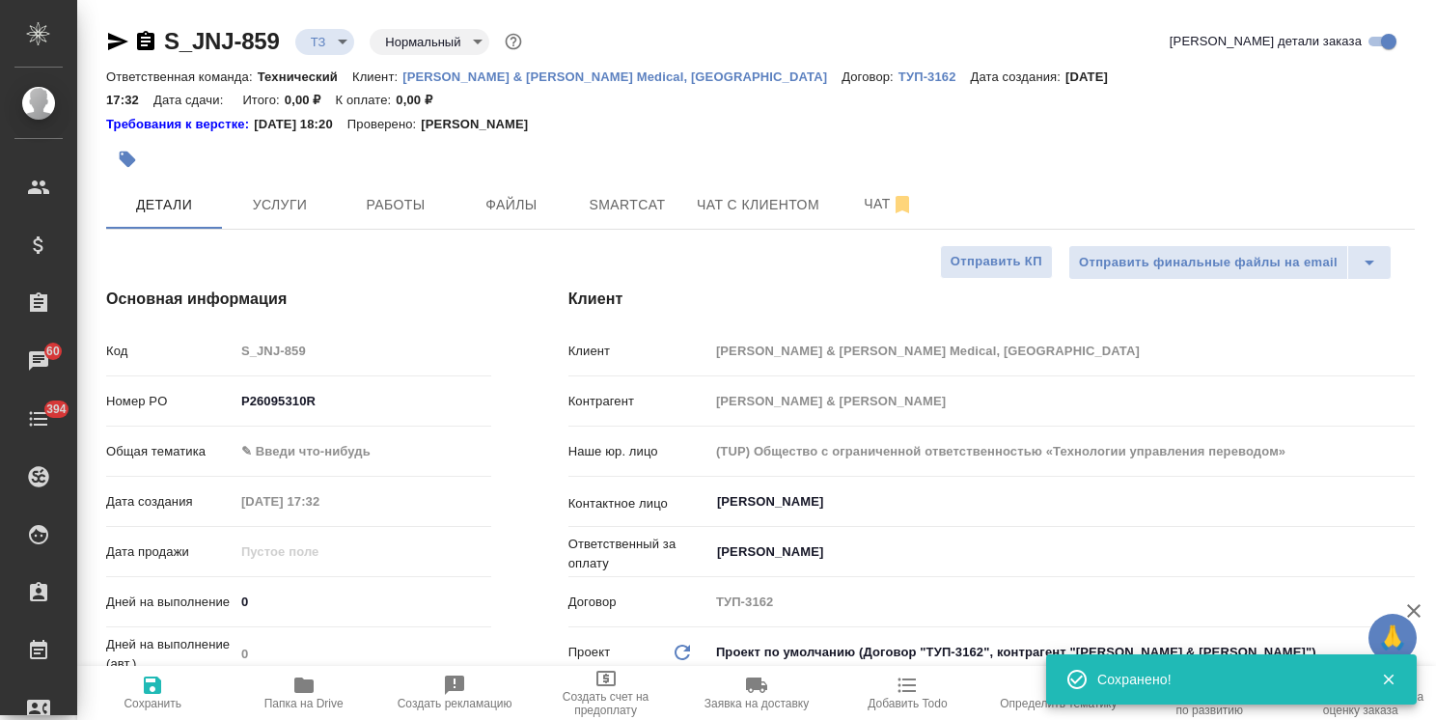
type textarea "x"
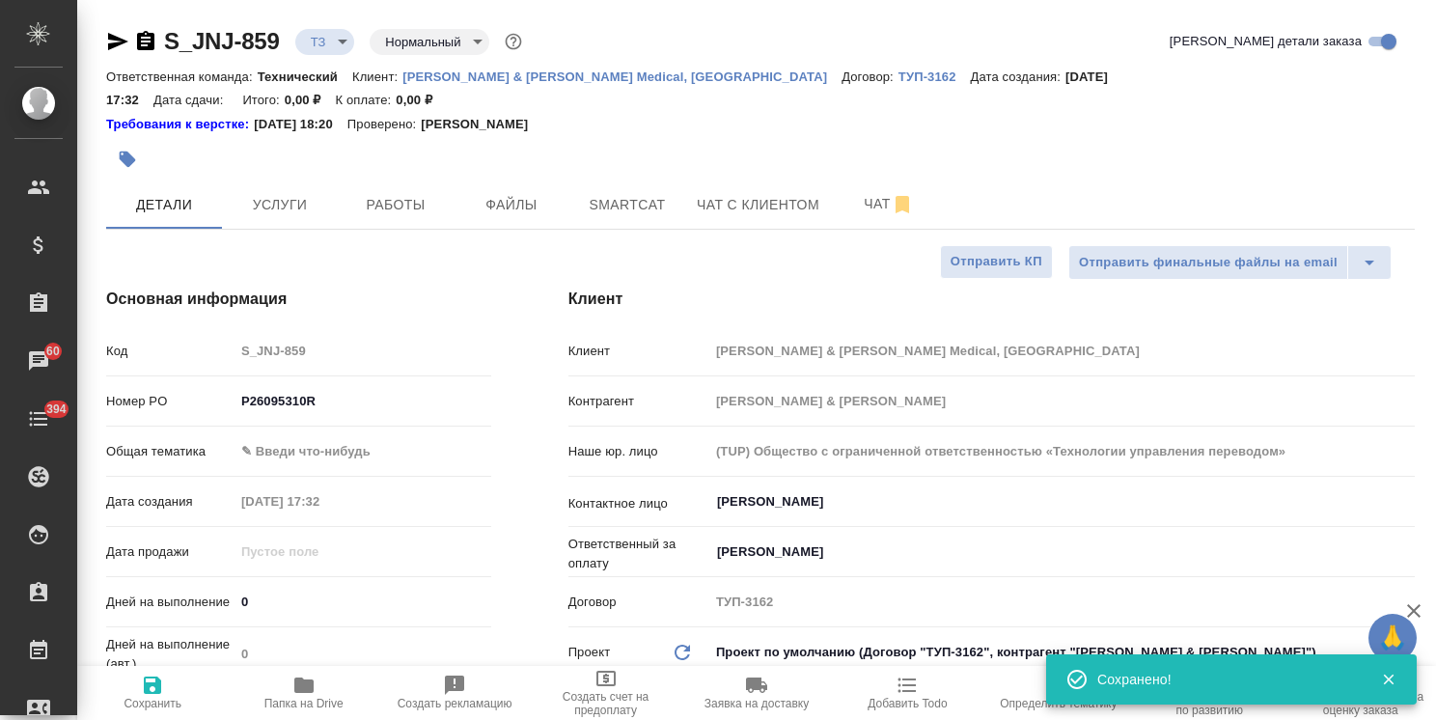
type textarea "x"
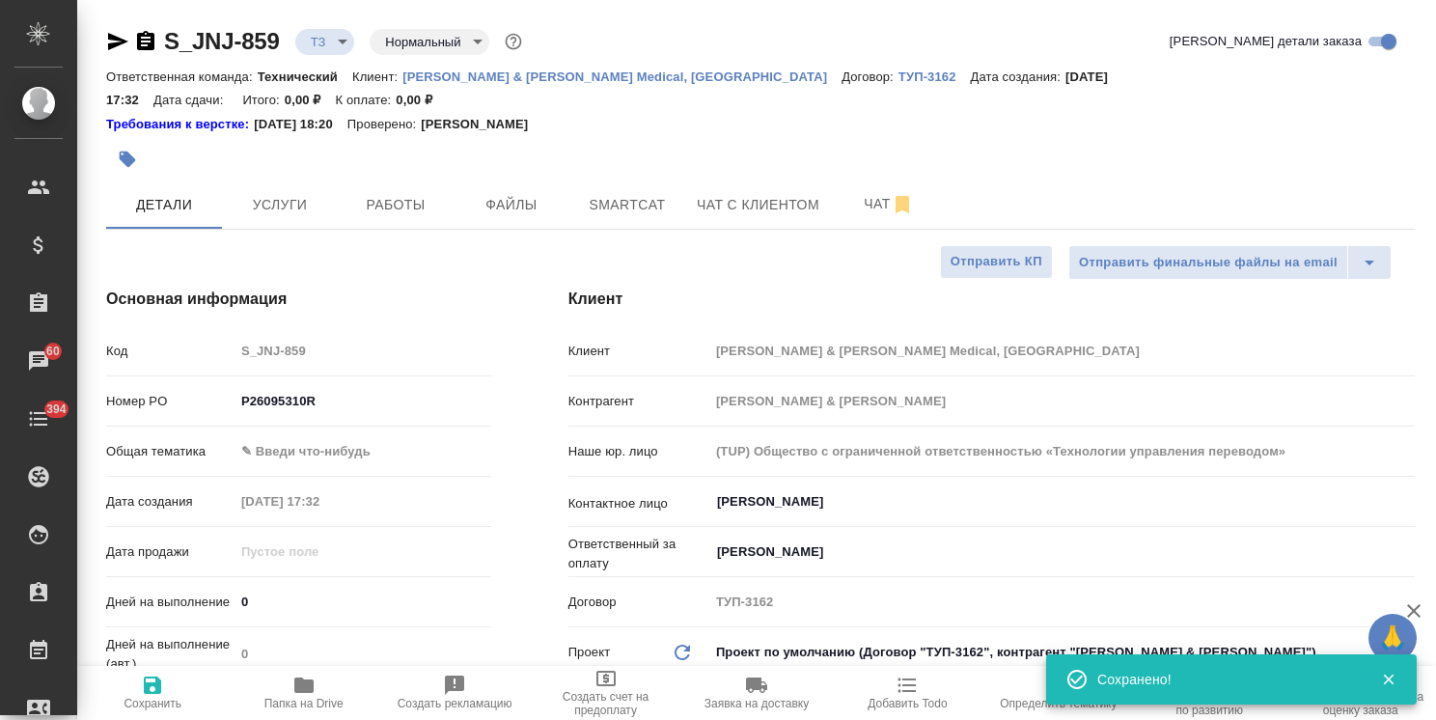
type textarea "x"
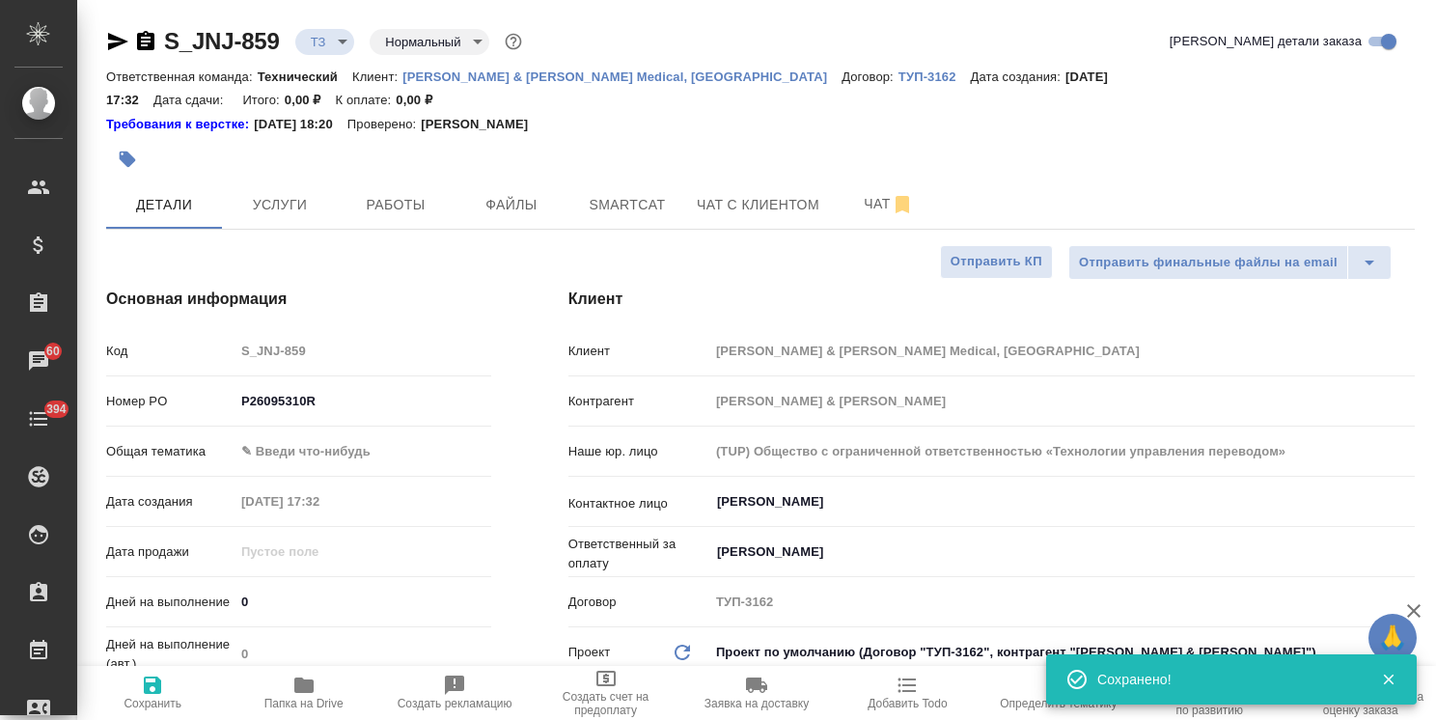
type textarea "x"
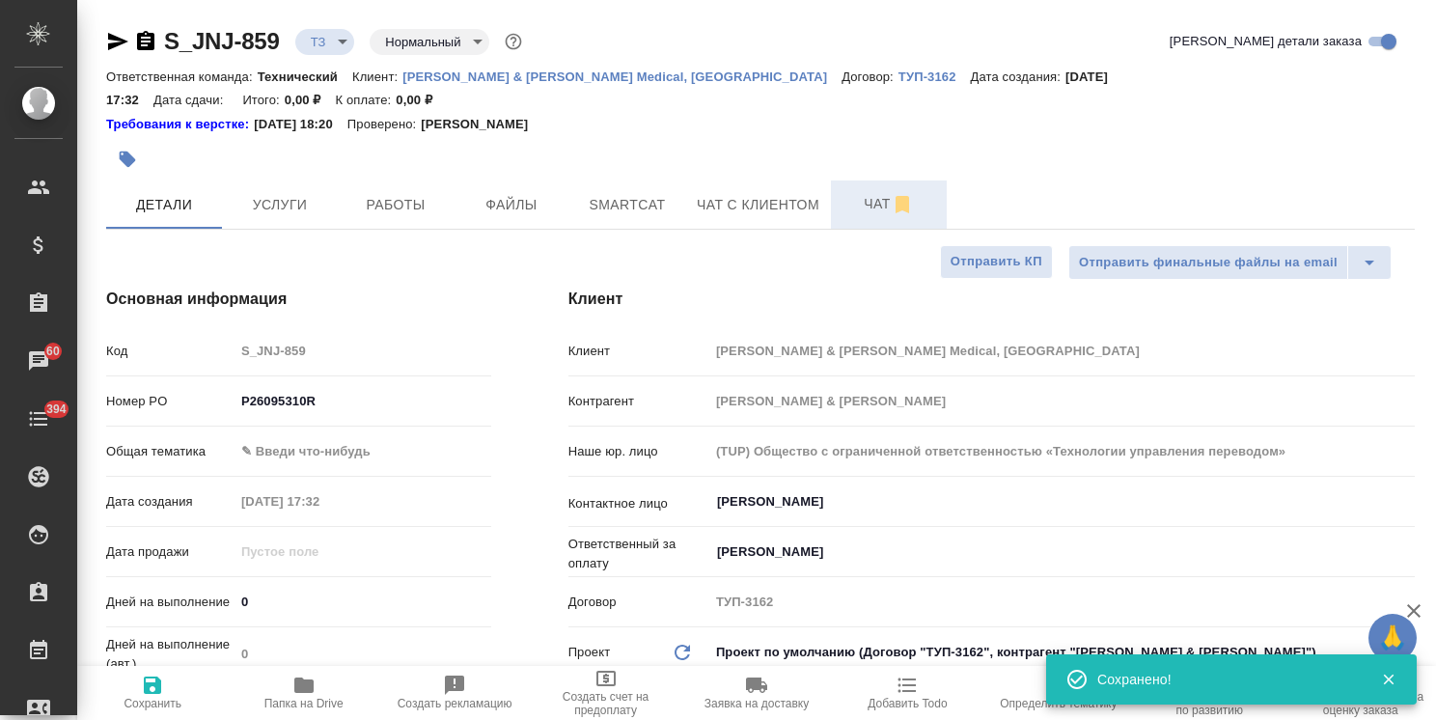
type textarea "x"
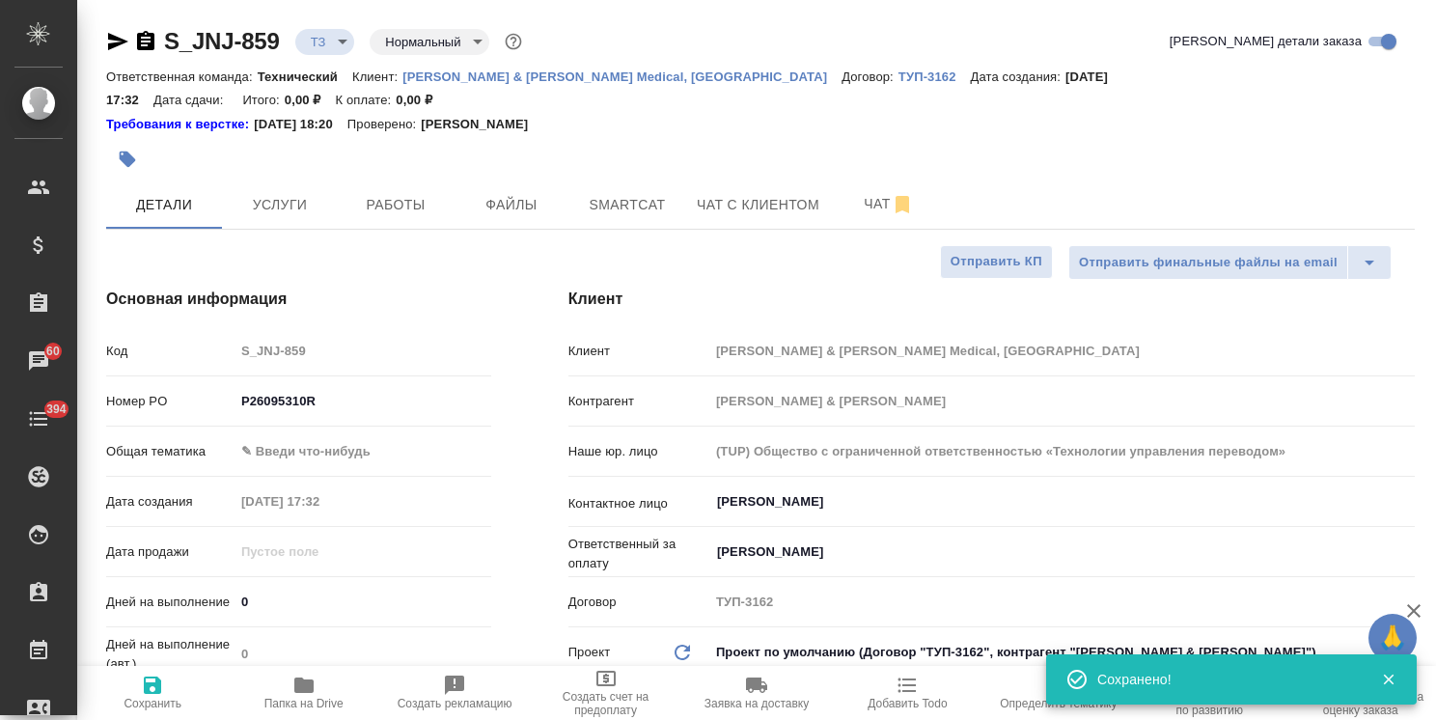
type textarea "x"
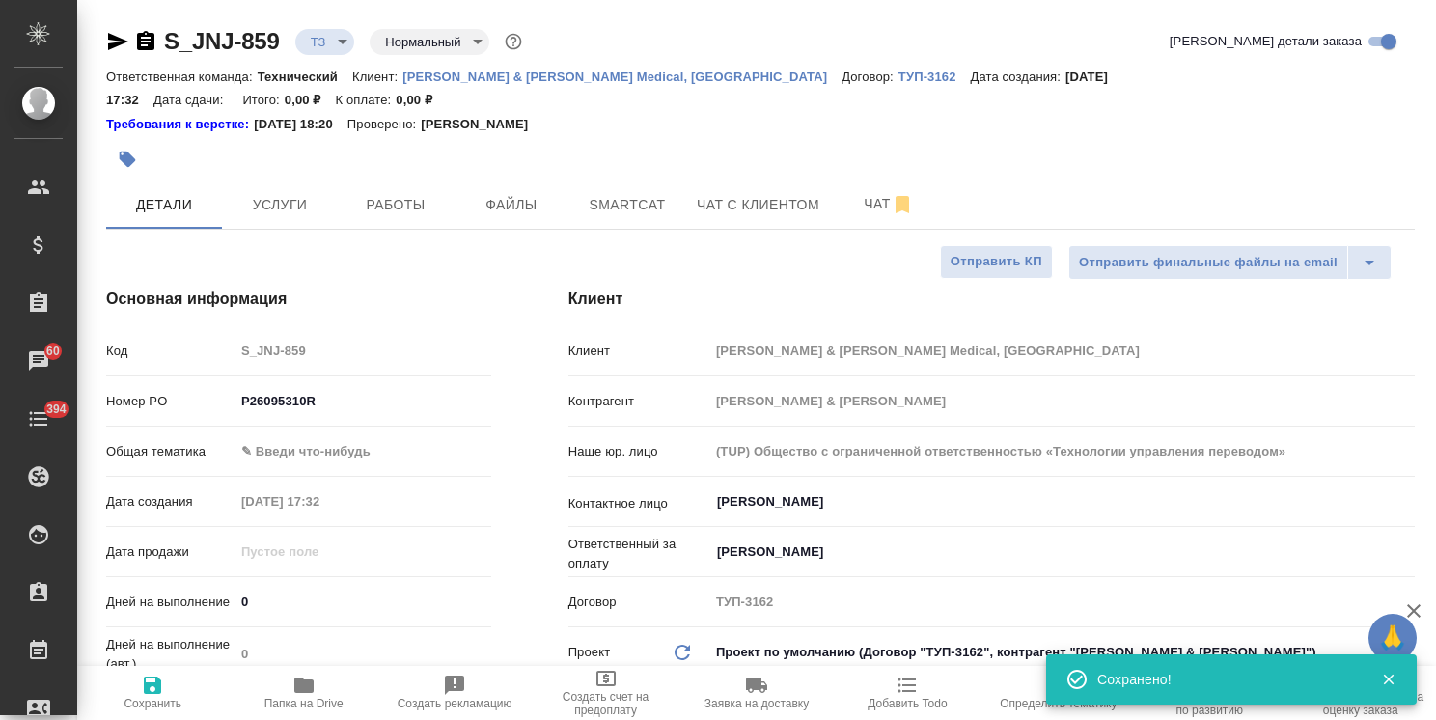
type textarea "x"
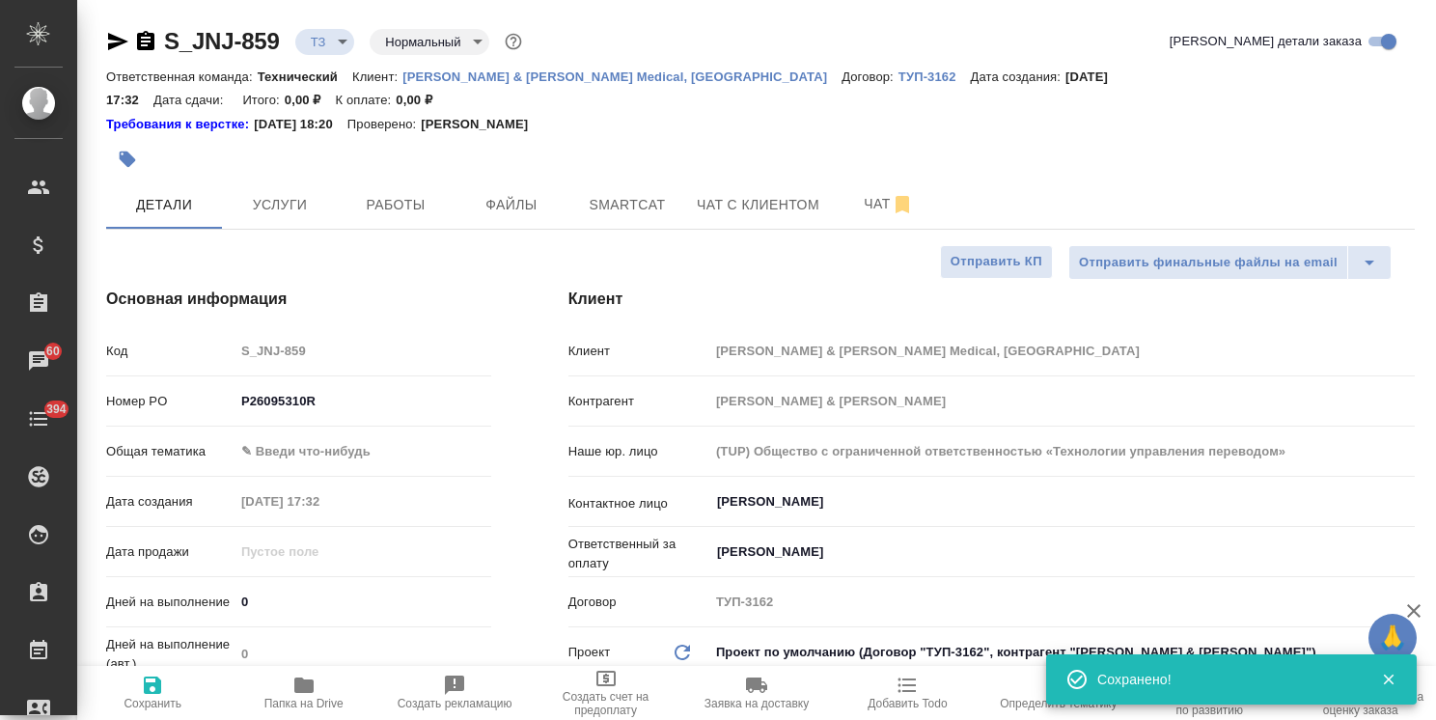
type textarea "x"
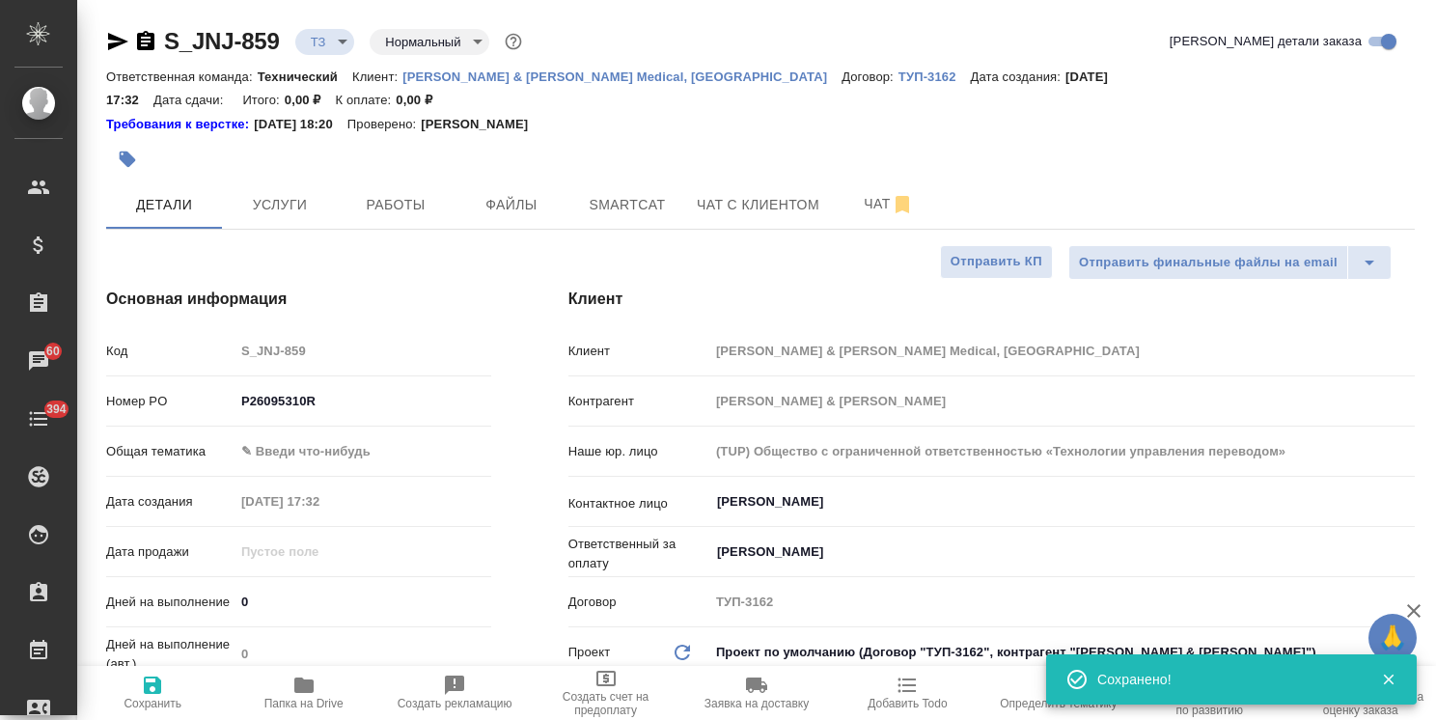
type textarea "x"
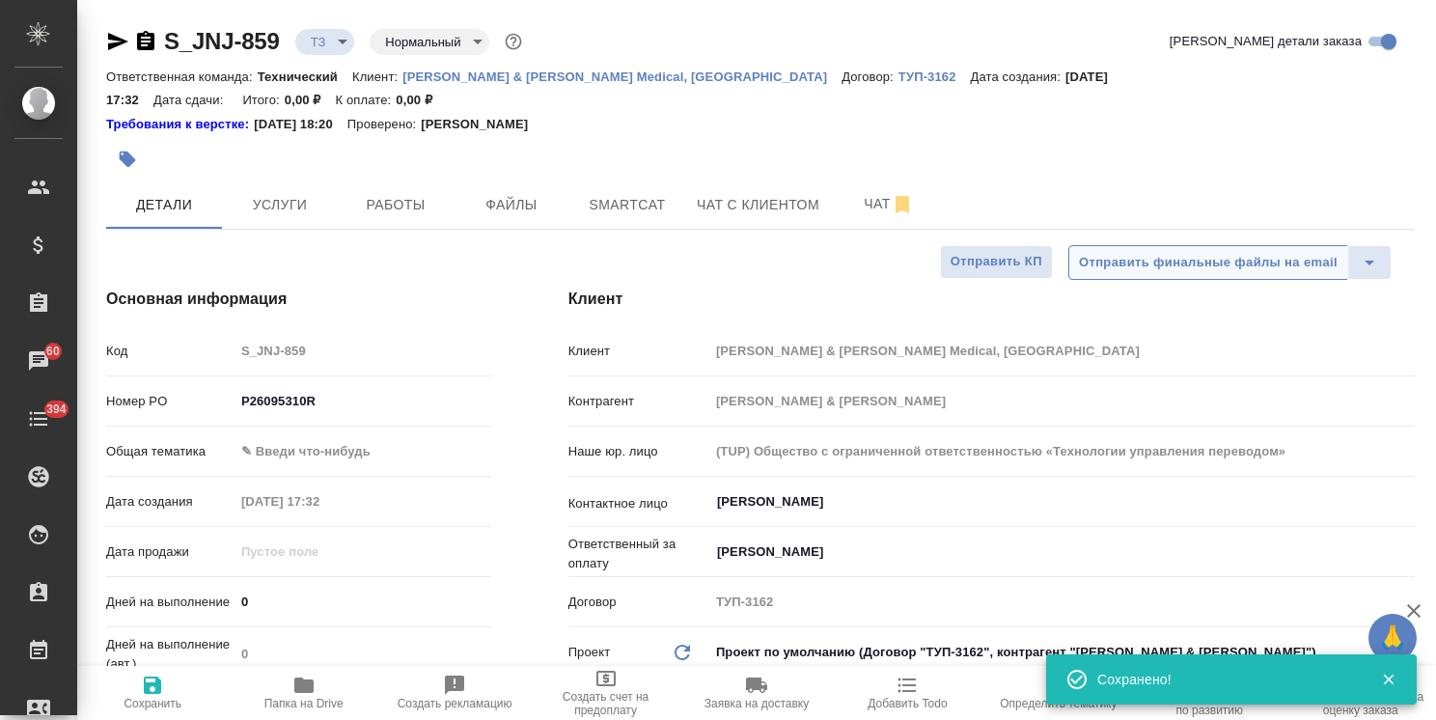
type textarea "x"
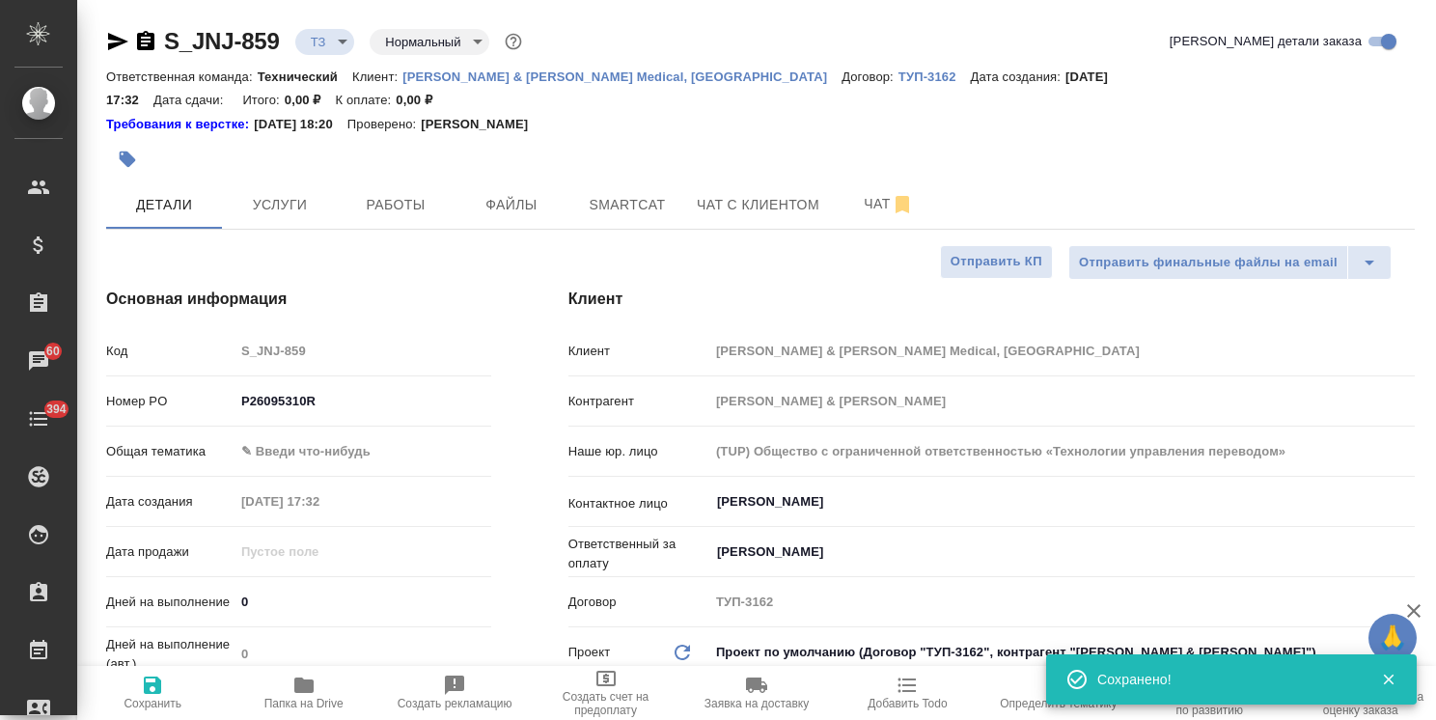
drag, startPoint x: 300, startPoint y: 302, endPoint x: 323, endPoint y: 427, distance: 126.6
click at [300, 302] on div "Основная информация Код S_JNJ-859 Номер PO P26095310R Общая тематика ✎ Введи чт…" at bounding box center [299, 536] width 462 height 575
click at [323, 442] on body "🙏 .cls-1 fill:#fff; AWATERA [PERSON_NAME] Спецификации Заказы 60 Чаты 394 Todo …" at bounding box center [718, 360] width 1436 height 720
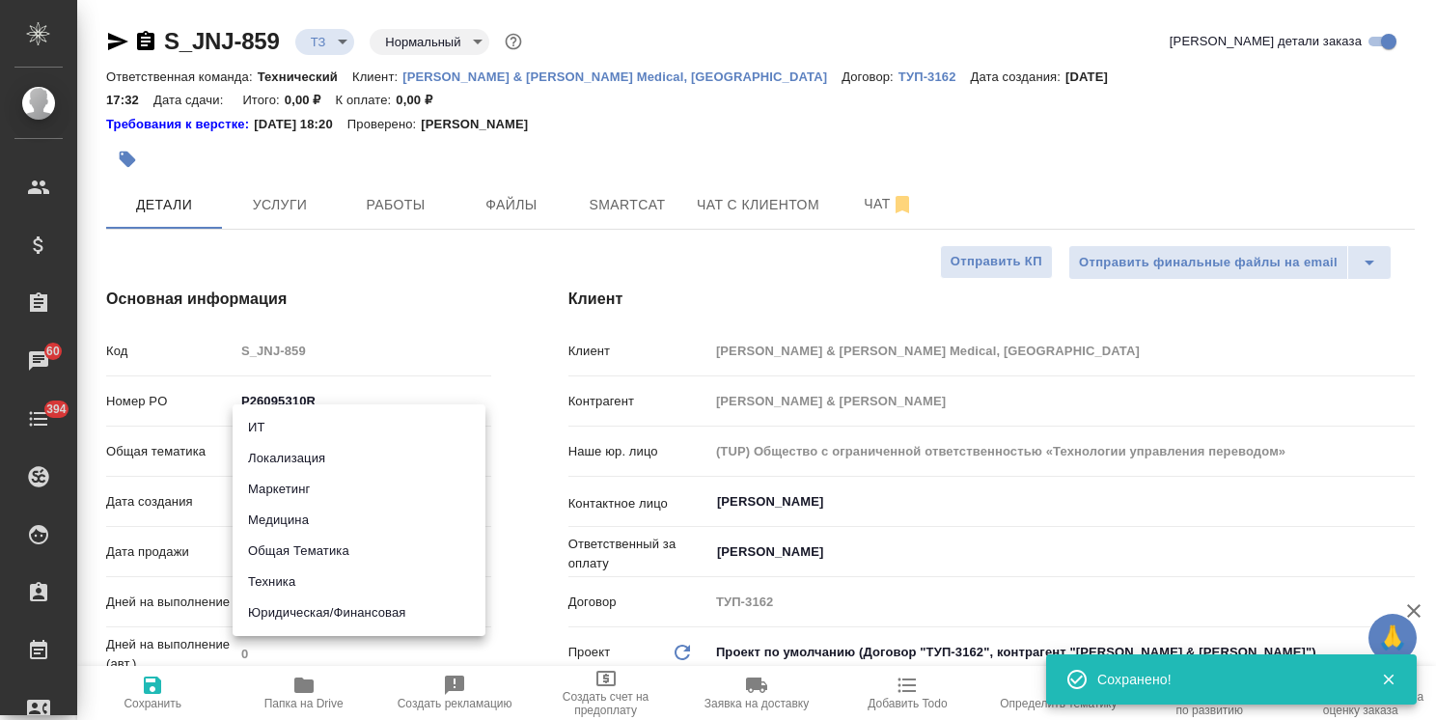
click at [296, 521] on li "Медицина" at bounding box center [359, 520] width 253 height 31
type input "med"
type textarea "x"
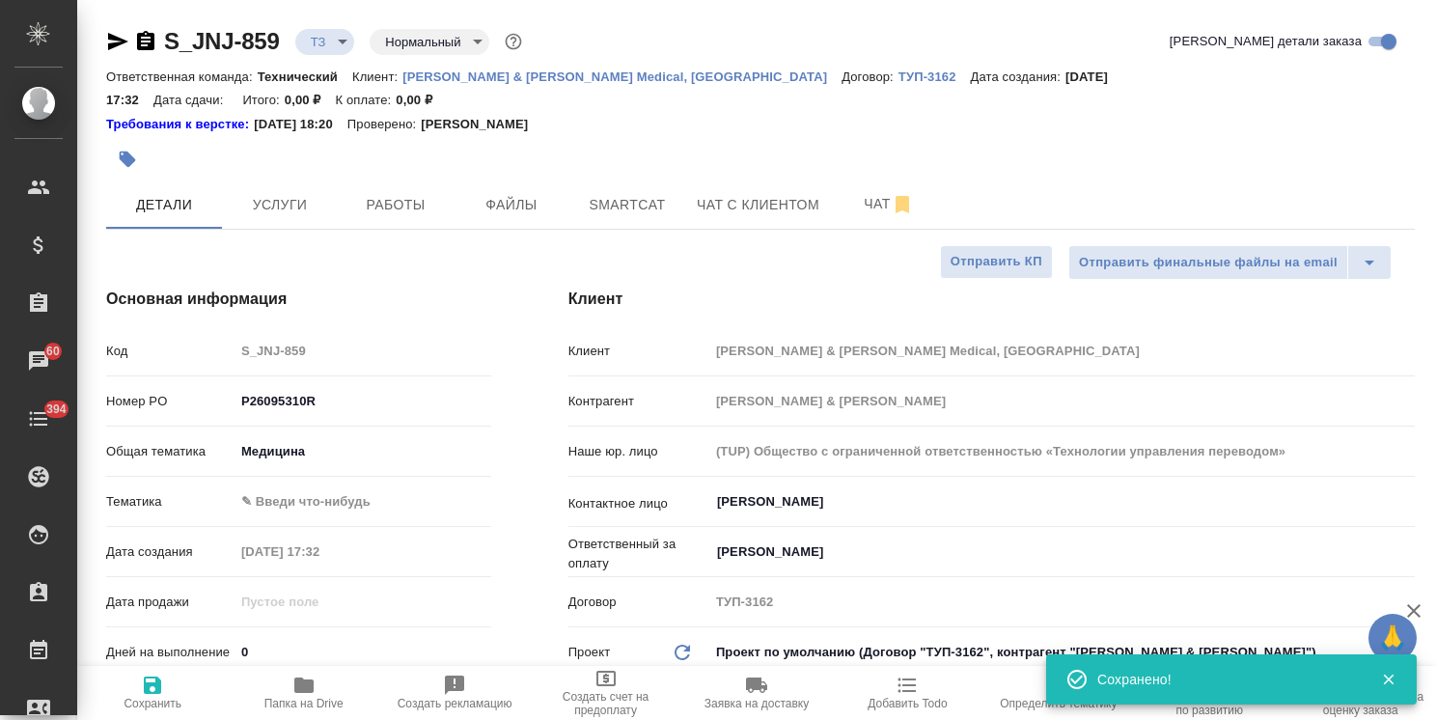
click at [327, 480] on body "🙏 .cls-1 fill:#fff; AWATERA [PERSON_NAME] Спецификации Заказы 60 Чаты 394 Todo …" at bounding box center [718, 360] width 1436 height 720
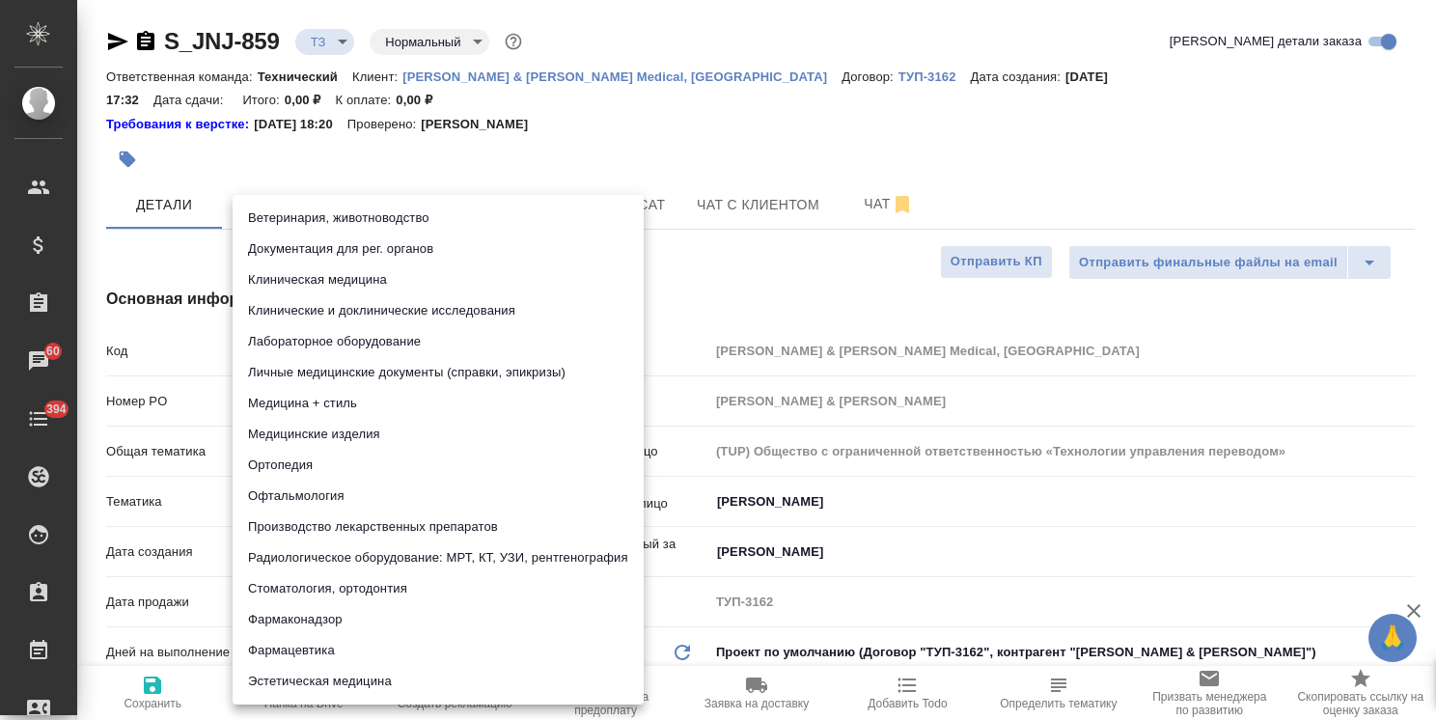
click at [390, 249] on li "Документация для рег. органов" at bounding box center [438, 249] width 411 height 31
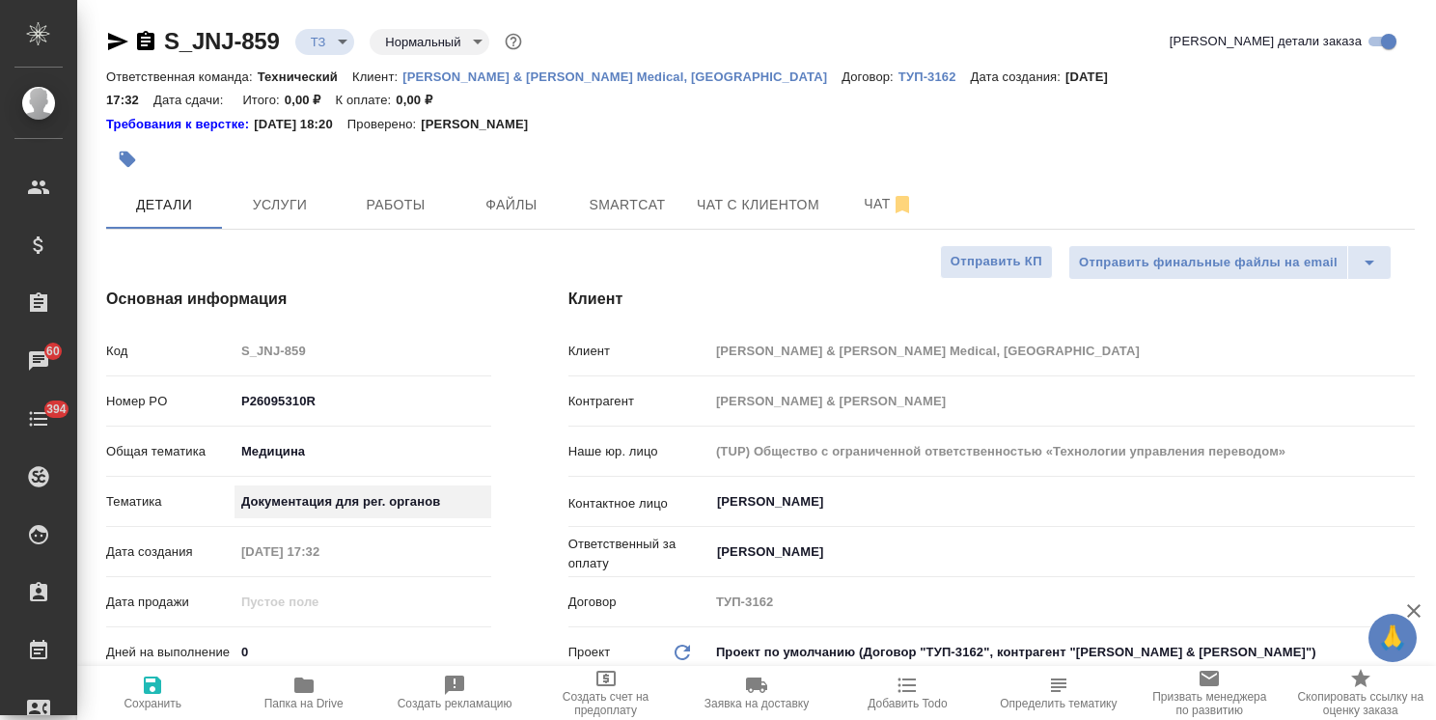
type textarea "x"
type input "5f647205b73bc97568ca66c6"
click at [166, 700] on span "Сохранить" at bounding box center [153, 704] width 58 height 14
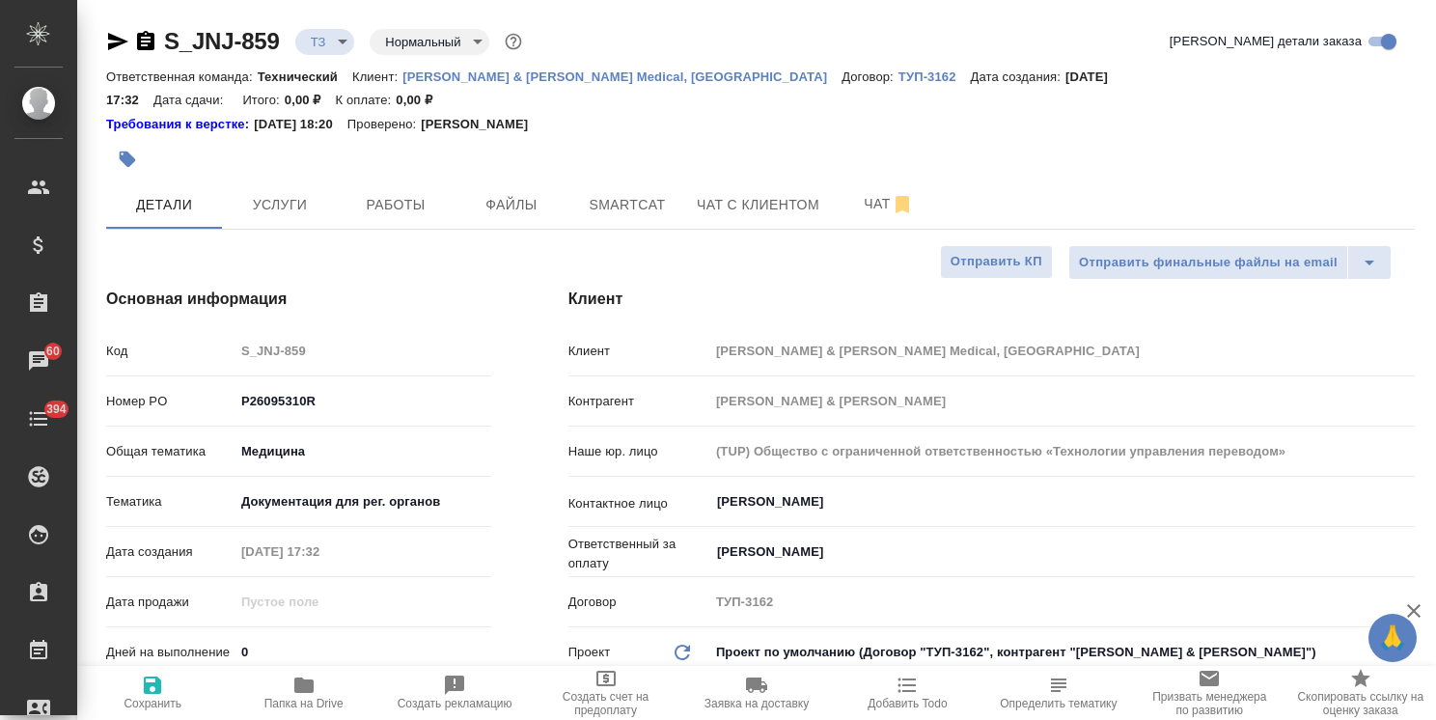
type textarea "x"
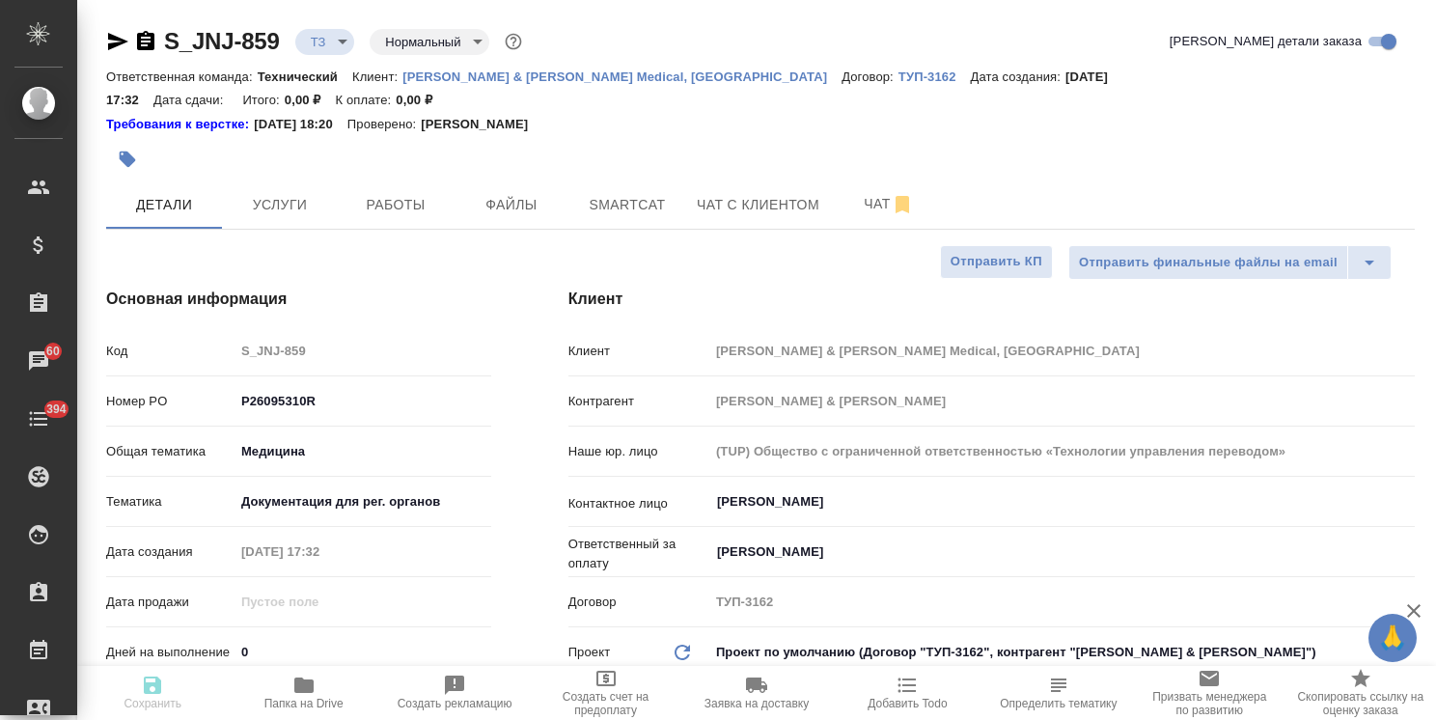
type textarea "x"
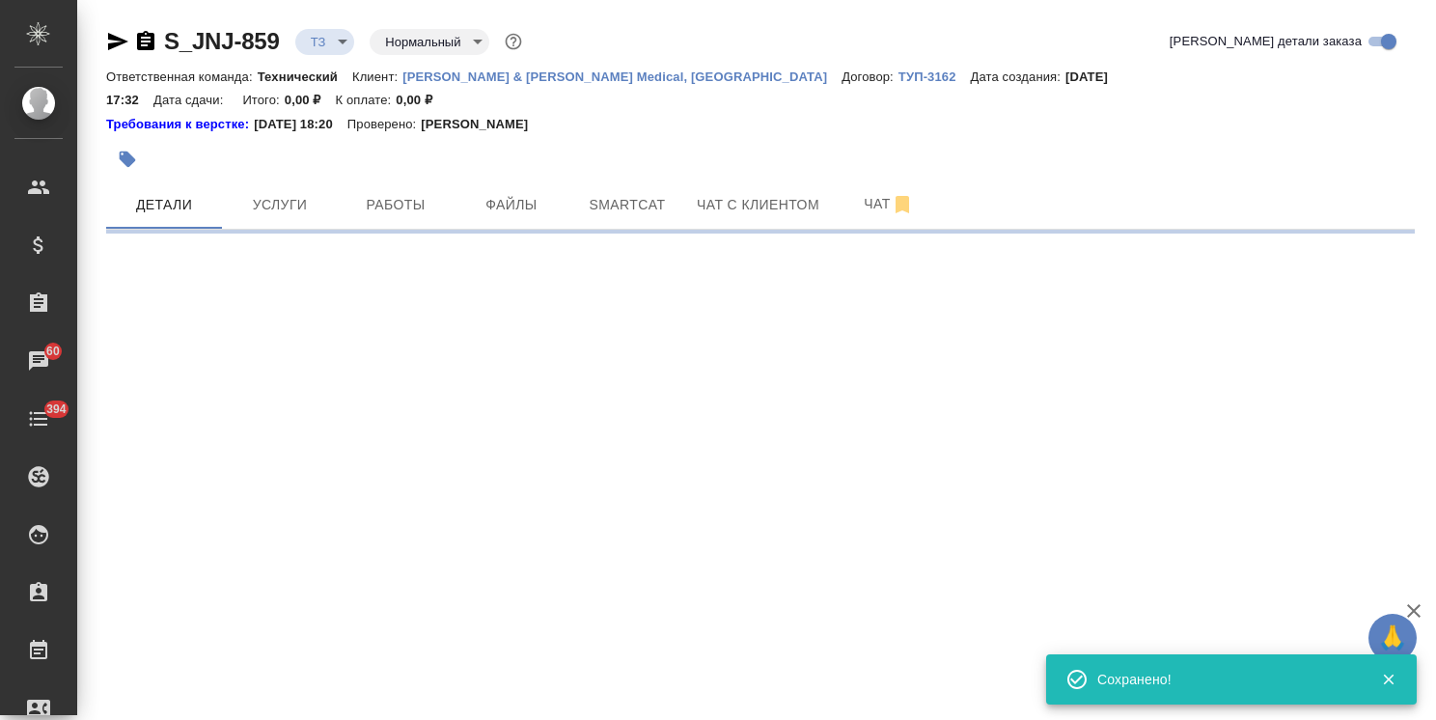
select select "RU"
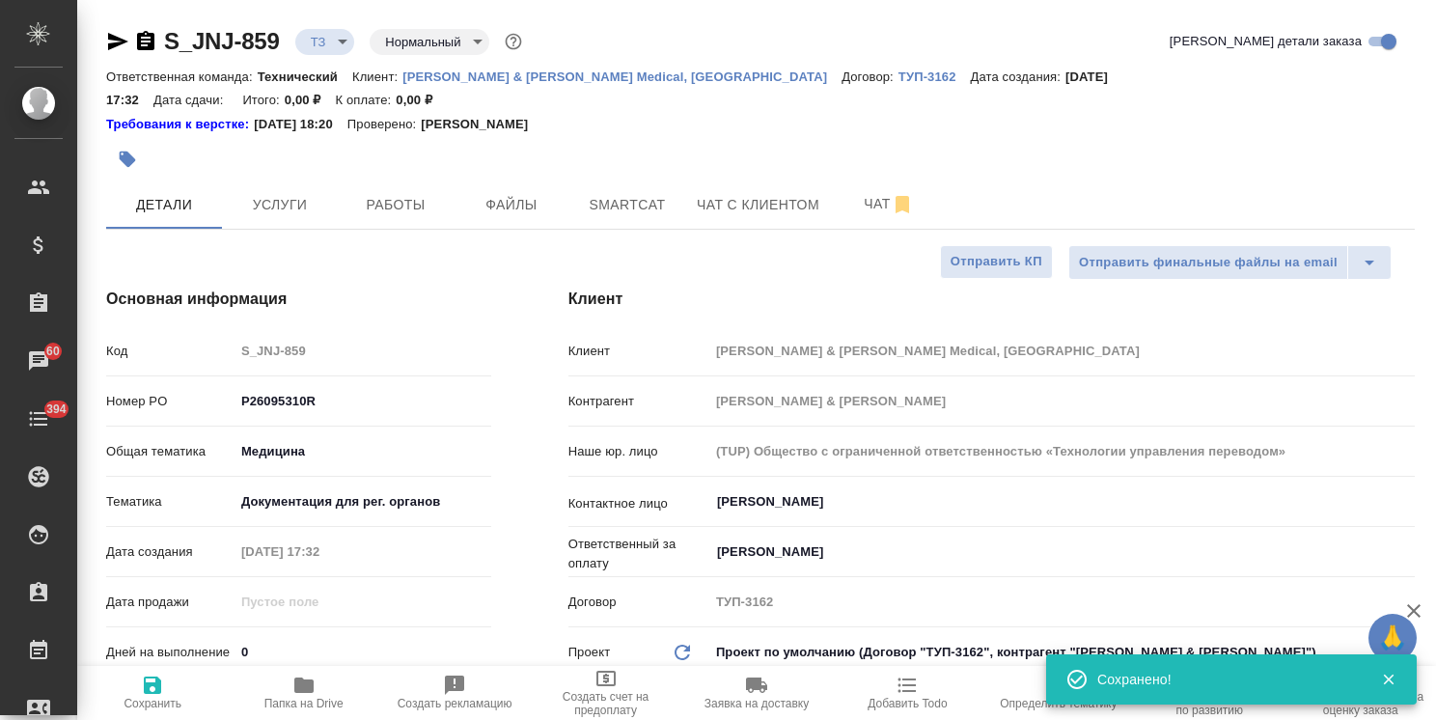
type textarea "x"
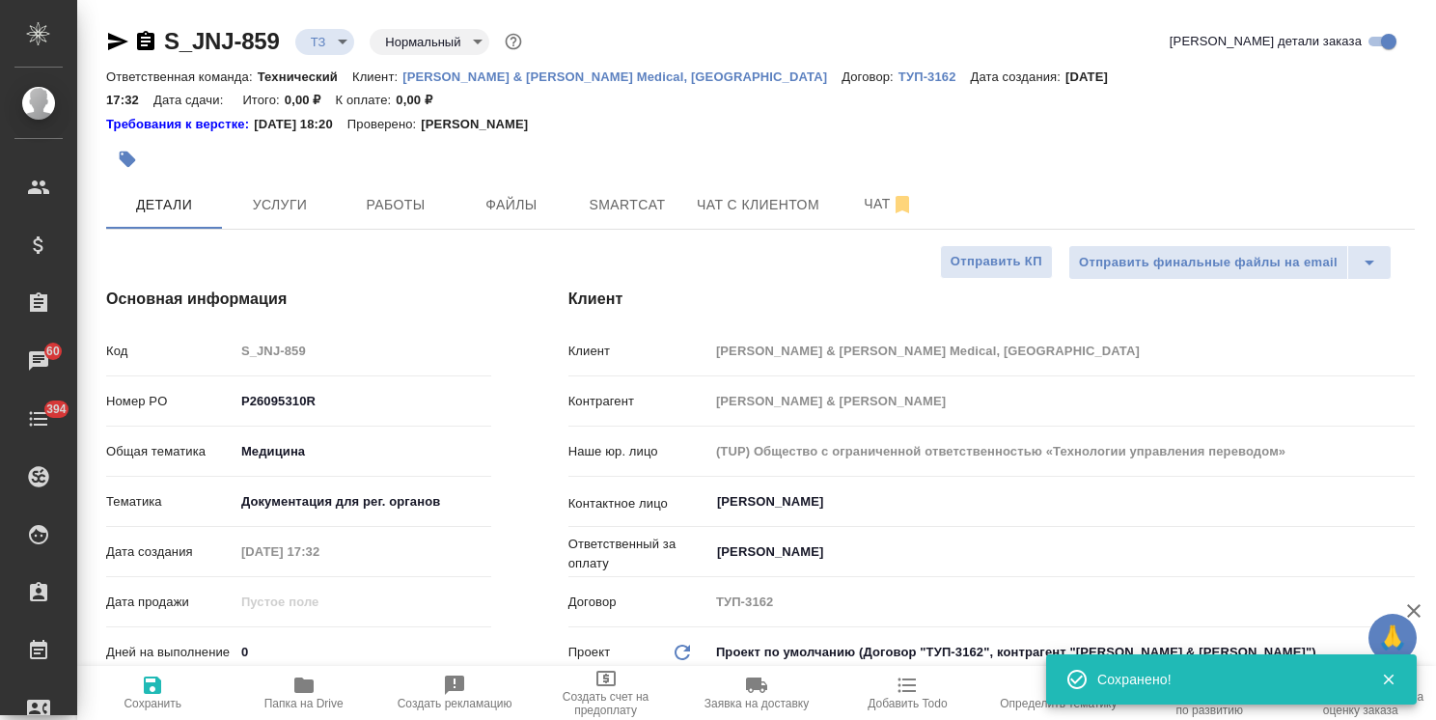
type textarea "x"
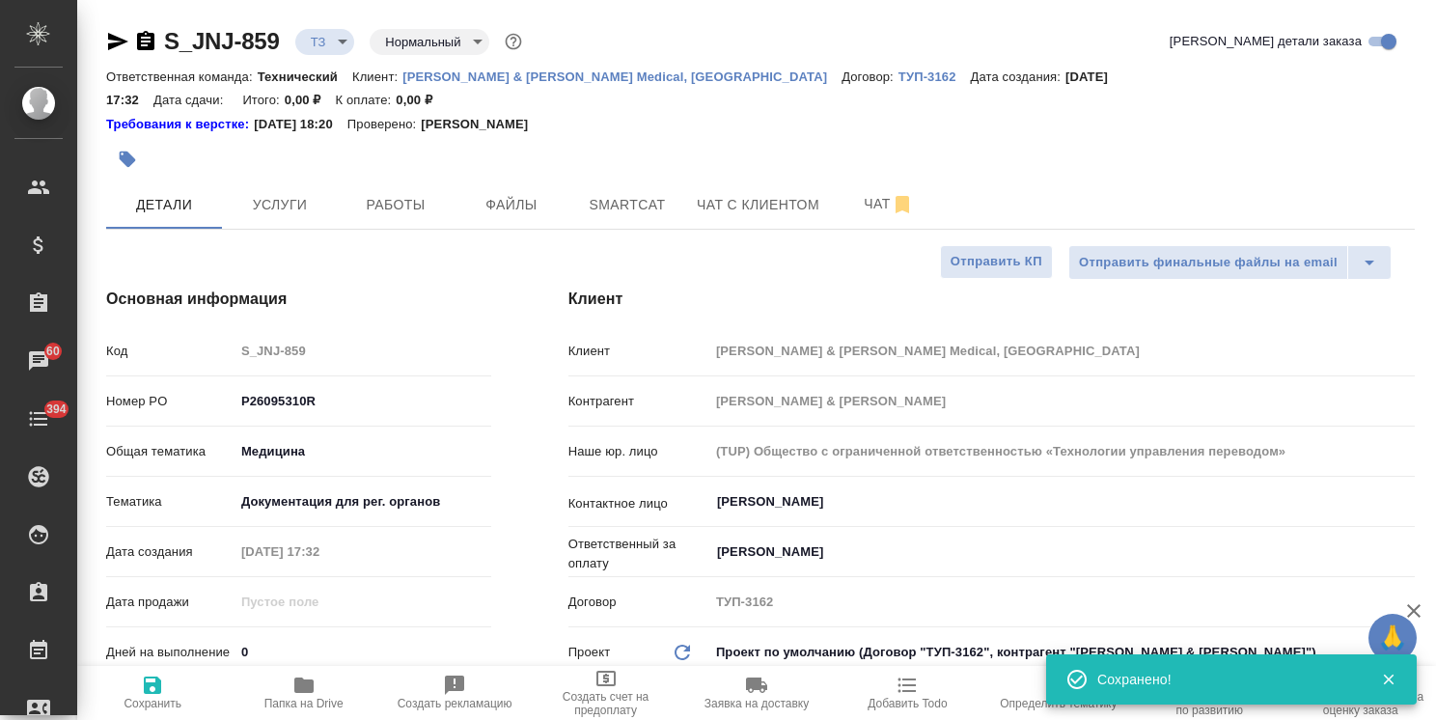
type textarea "x"
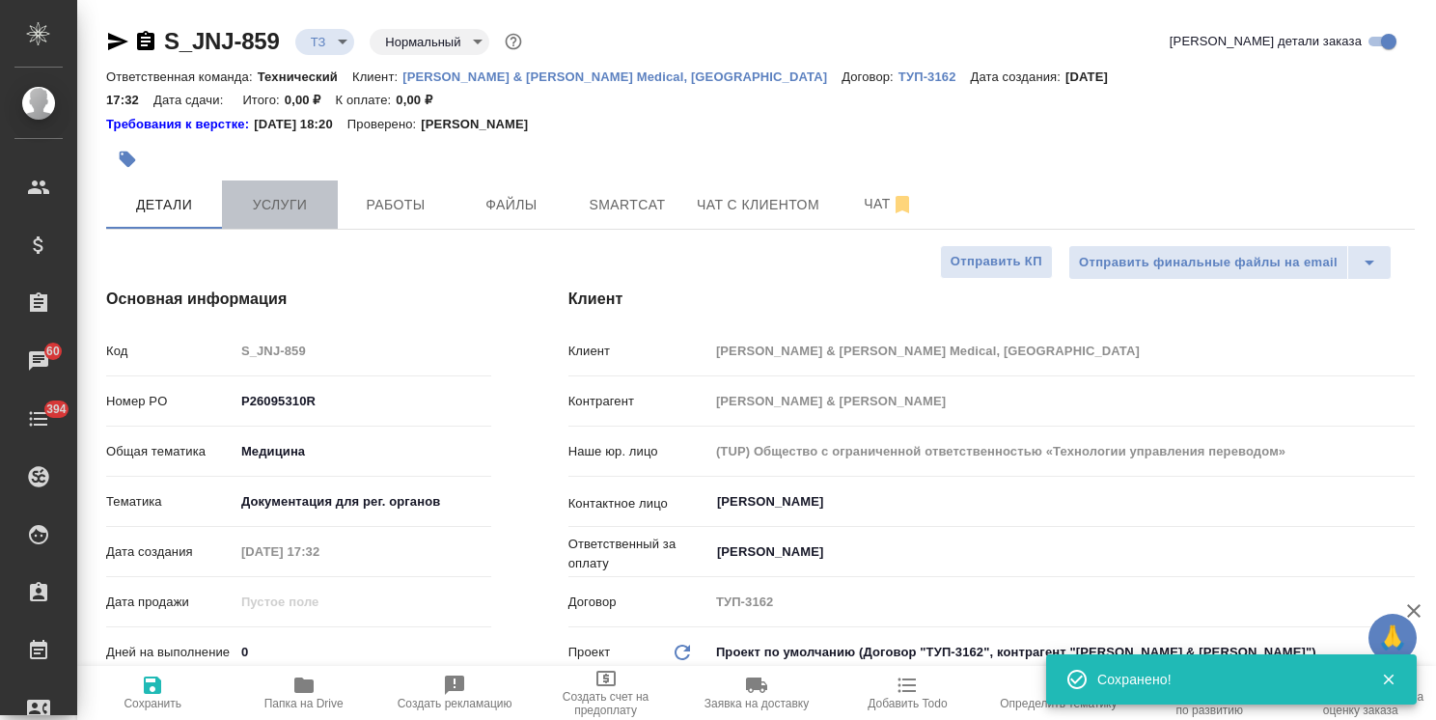
click at [282, 193] on span "Услуги" at bounding box center [280, 205] width 93 height 24
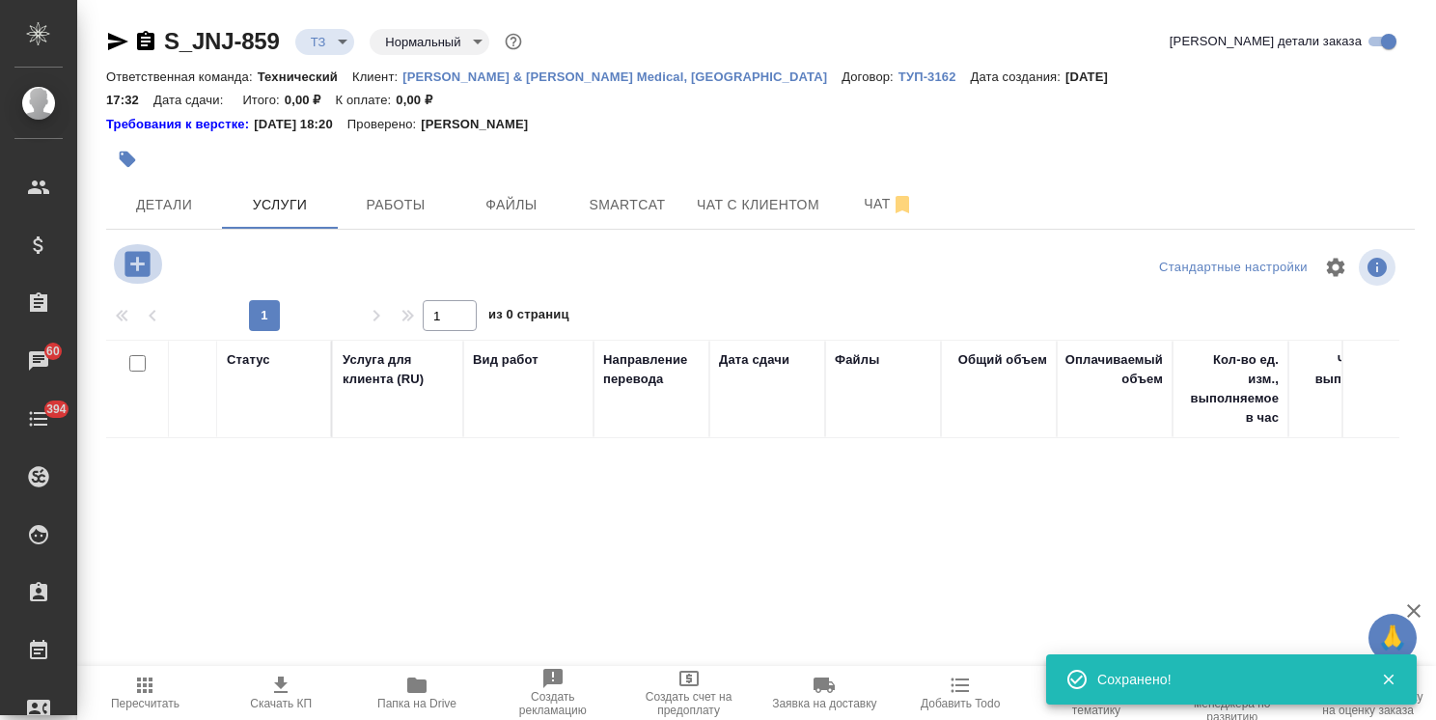
click at [142, 247] on icon "button" at bounding box center [138, 264] width 34 height 34
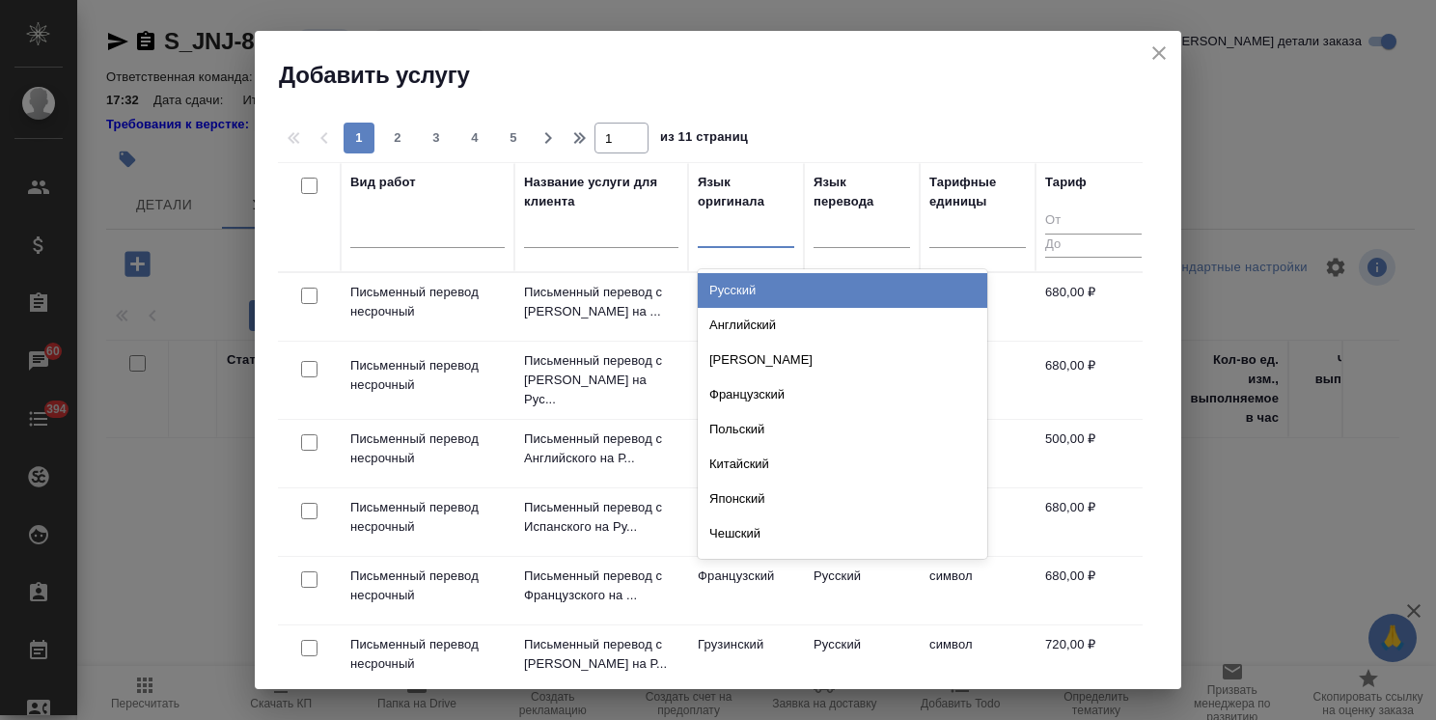
click at [746, 240] on div at bounding box center [746, 228] width 97 height 28
type input "нем"
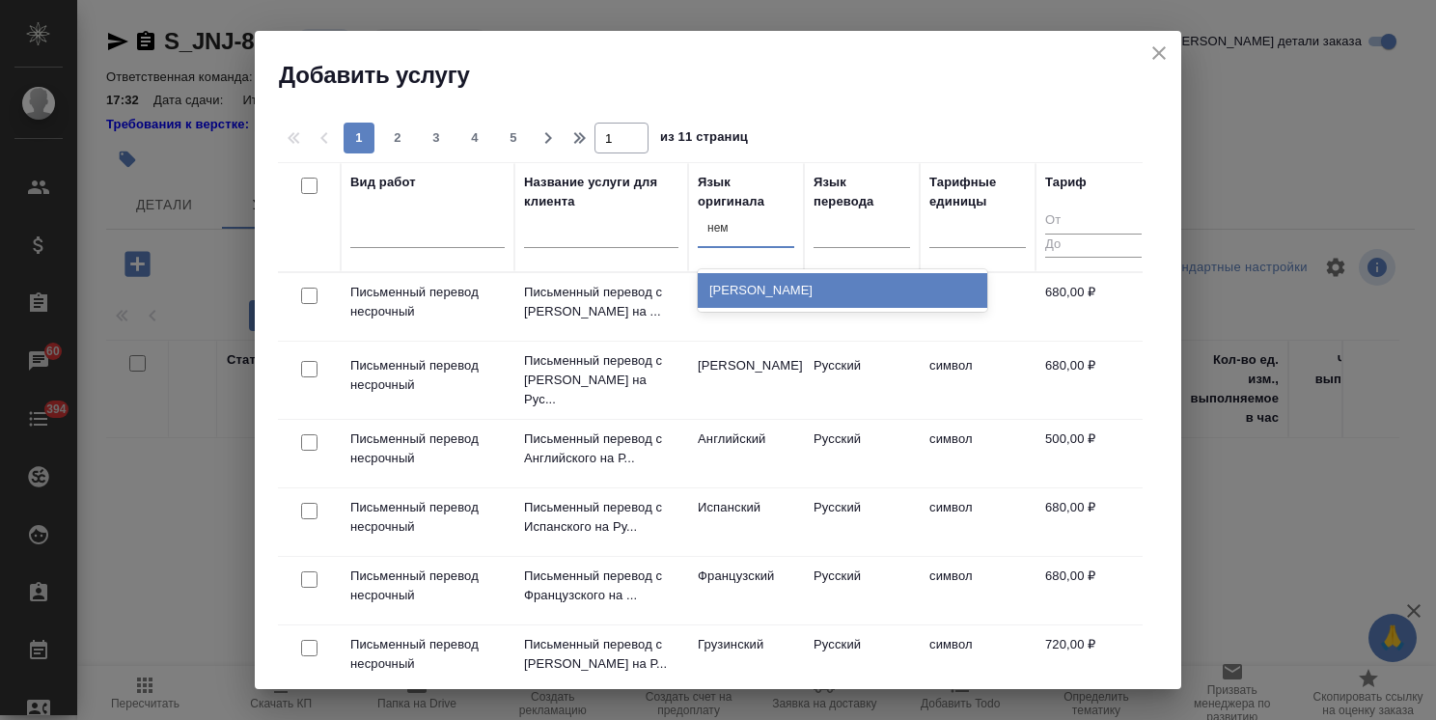
click at [738, 284] on div "[PERSON_NAME]" at bounding box center [843, 290] width 290 height 35
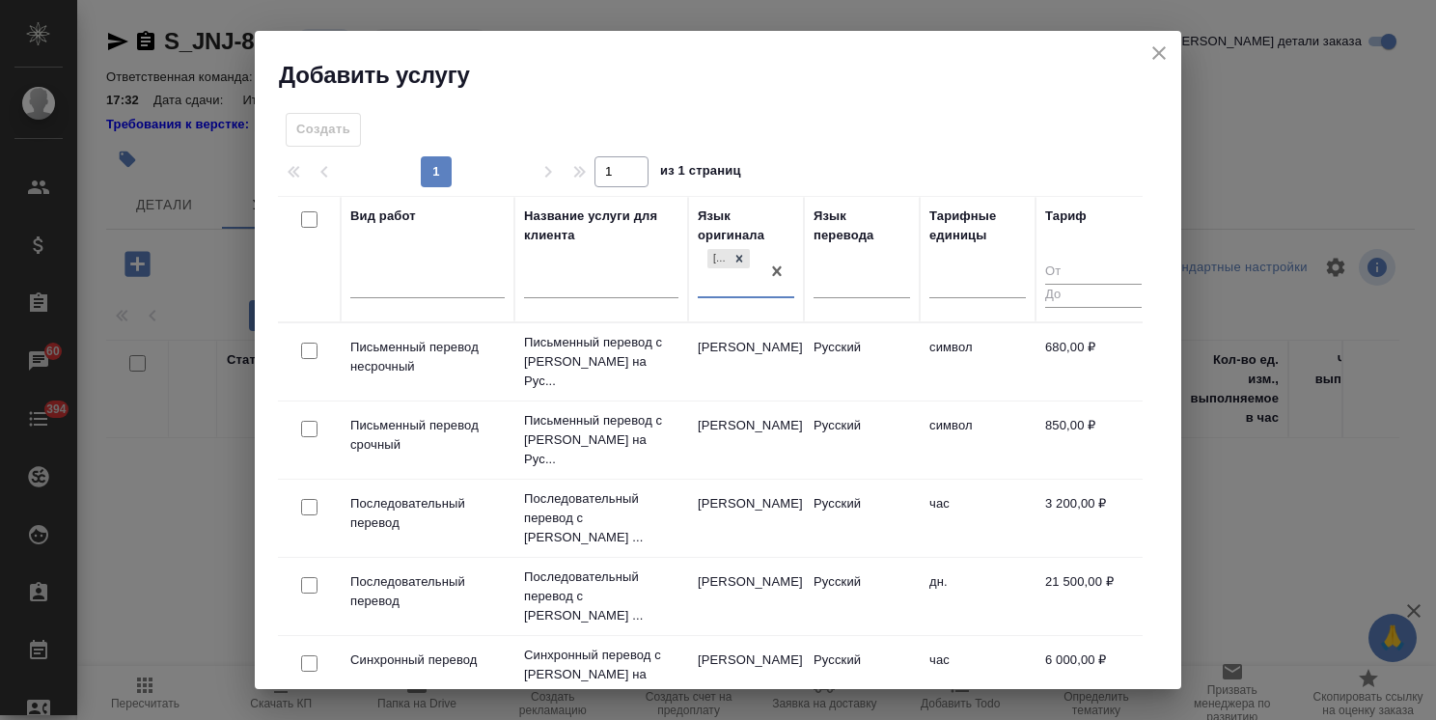
click at [317, 347] on input "checkbox" at bounding box center [309, 351] width 16 height 16
checkbox input "true"
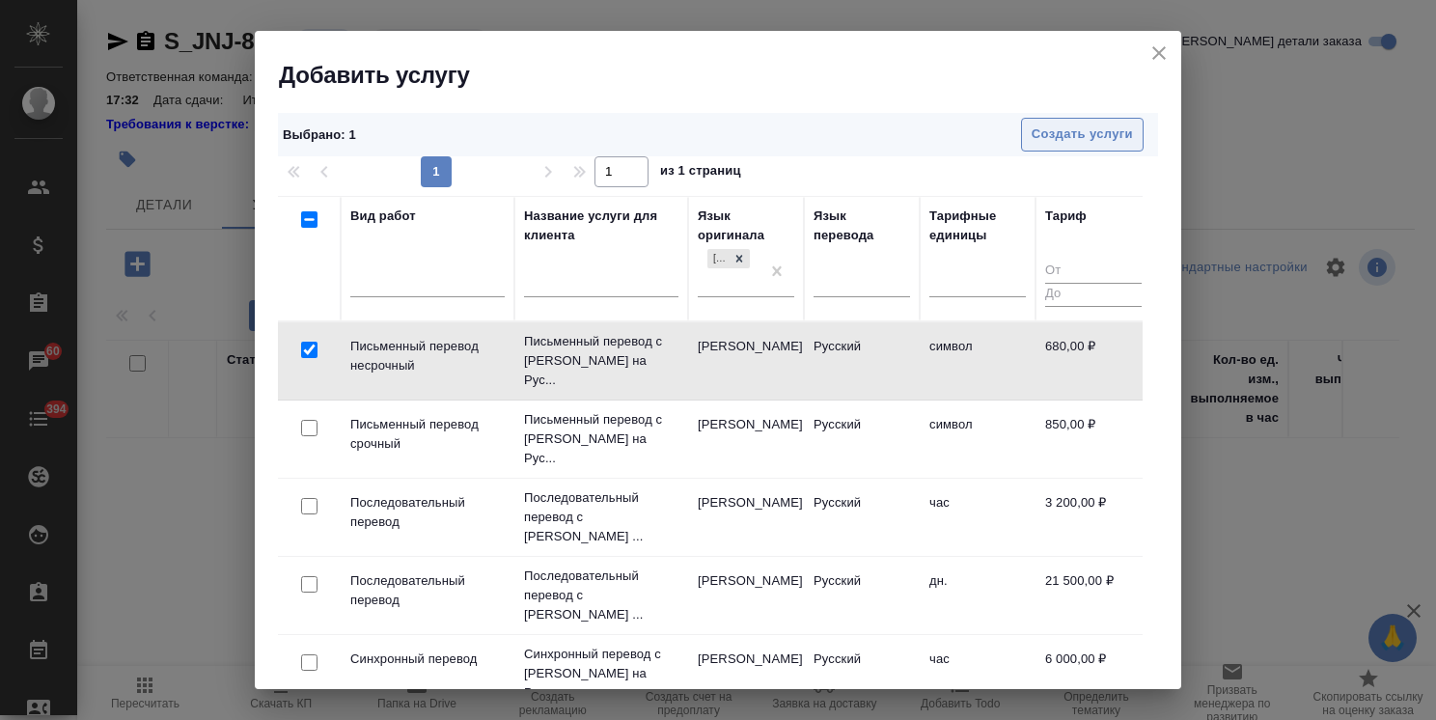
click at [1069, 122] on button "Создать услуги" at bounding box center [1082, 135] width 123 height 34
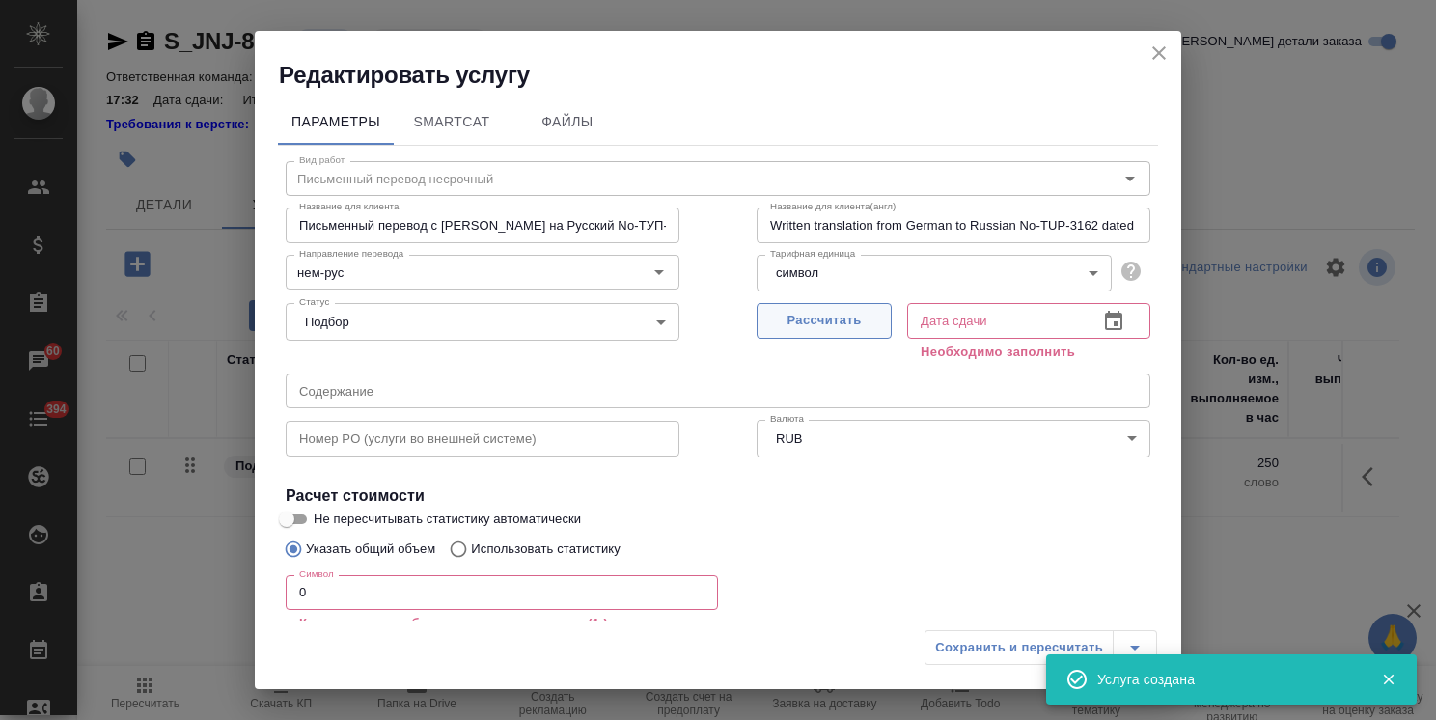
click at [799, 324] on span "Рассчитать" at bounding box center [824, 321] width 114 height 22
type input "[DATE] 17:41"
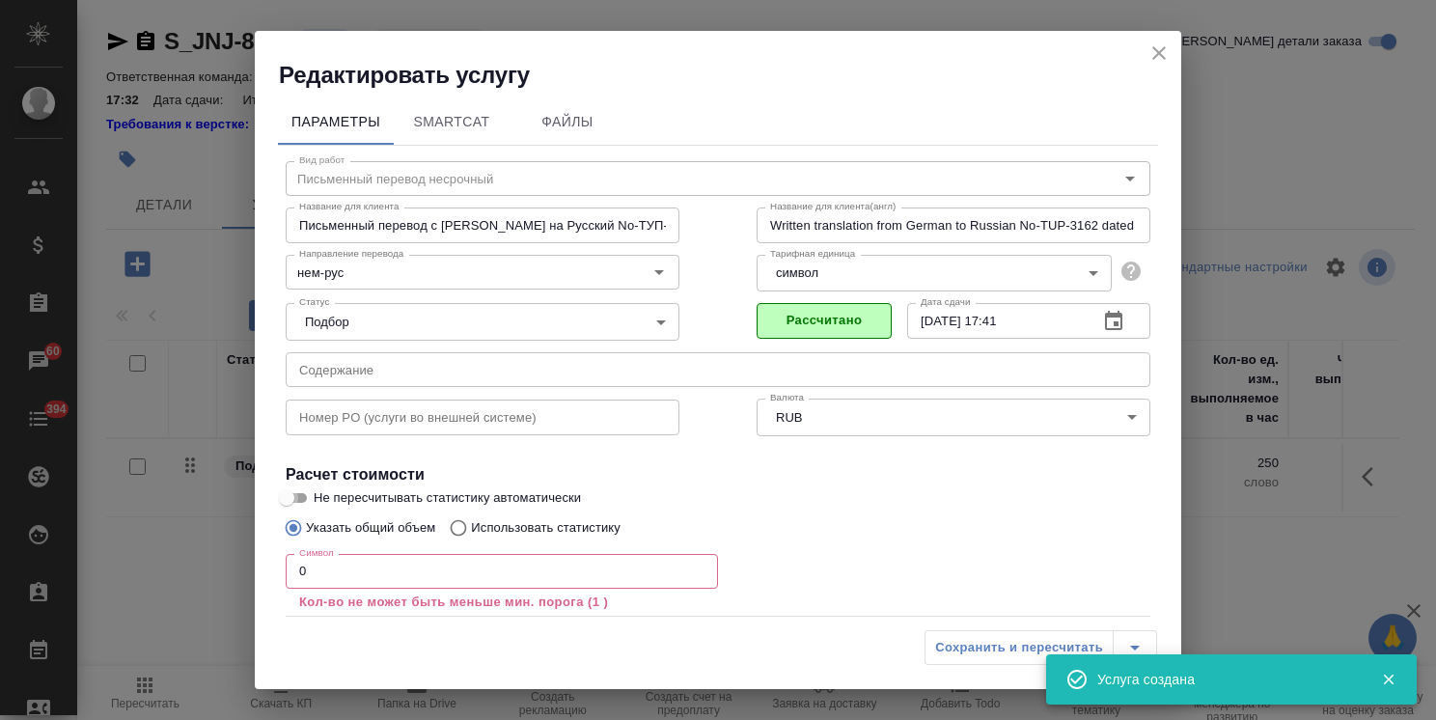
click at [302, 498] on input "Не пересчитывать статистику автоматически" at bounding box center [286, 497] width 69 height 23
checkbox input "true"
drag, startPoint x: 343, startPoint y: 562, endPoint x: 199, endPoint y: 575, distance: 144.4
click at [199, 575] on div "Редактировать услугу Параметры SmartCat Файлы Вид работ Письменный перевод неср…" at bounding box center [718, 360] width 1436 height 720
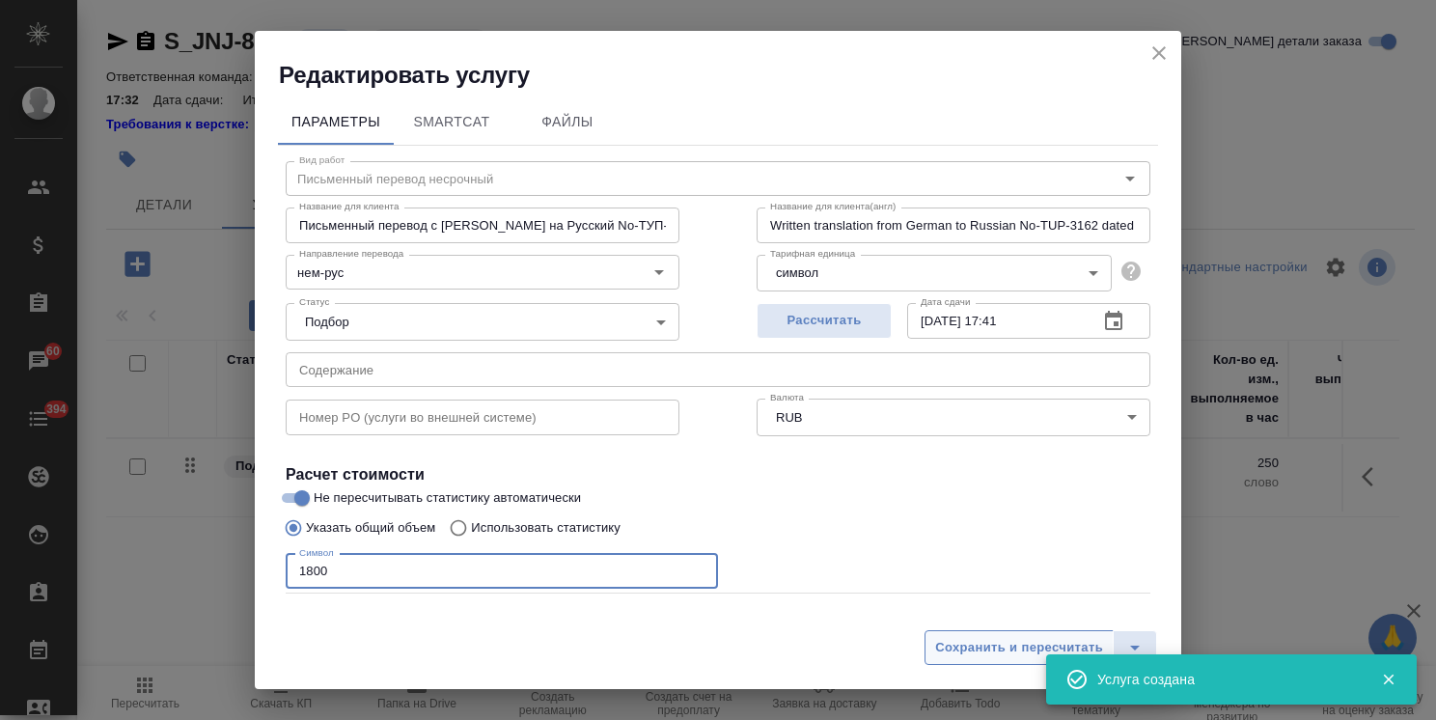
type input "1800"
click at [1019, 655] on span "Сохранить и пересчитать" at bounding box center [1019, 648] width 168 height 22
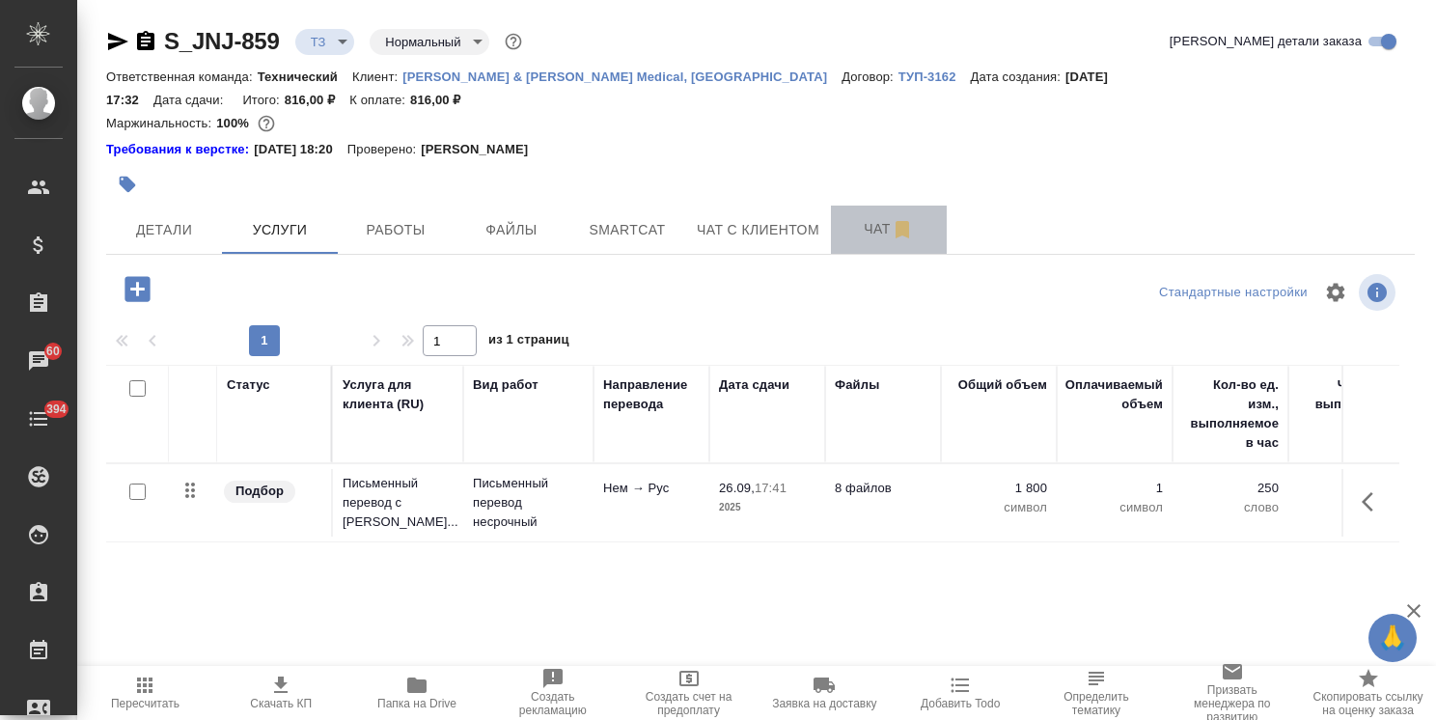
click at [844, 217] on span "Чат" at bounding box center [889, 229] width 93 height 24
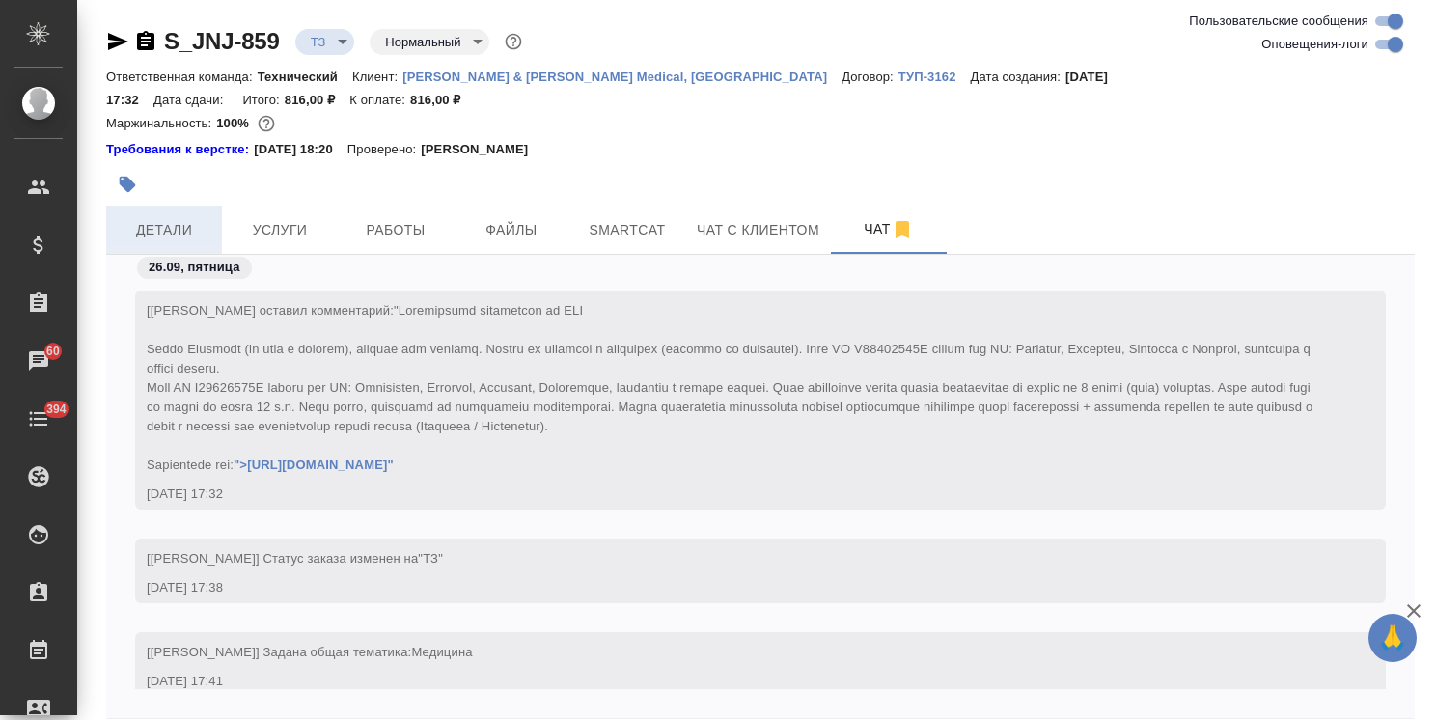
scroll to position [130, 0]
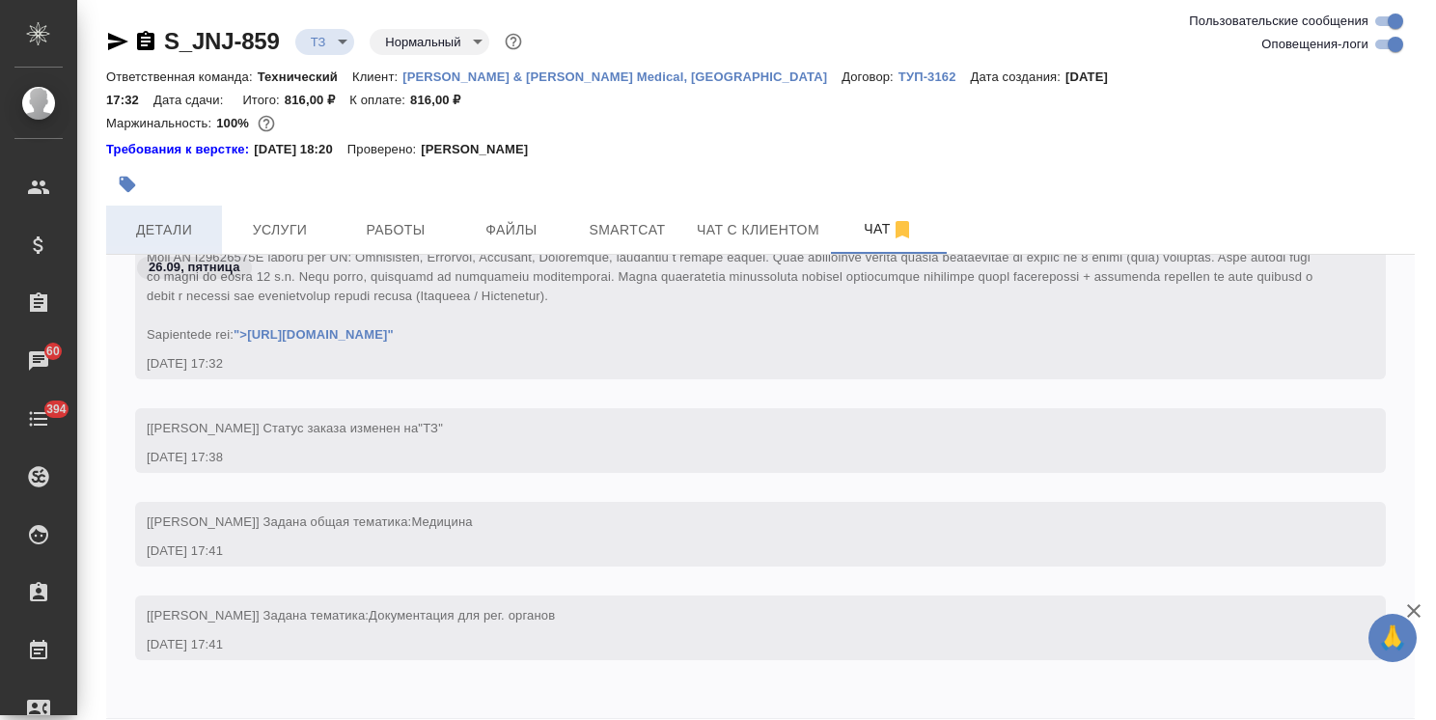
click at [135, 218] on span "Детали" at bounding box center [164, 230] width 93 height 24
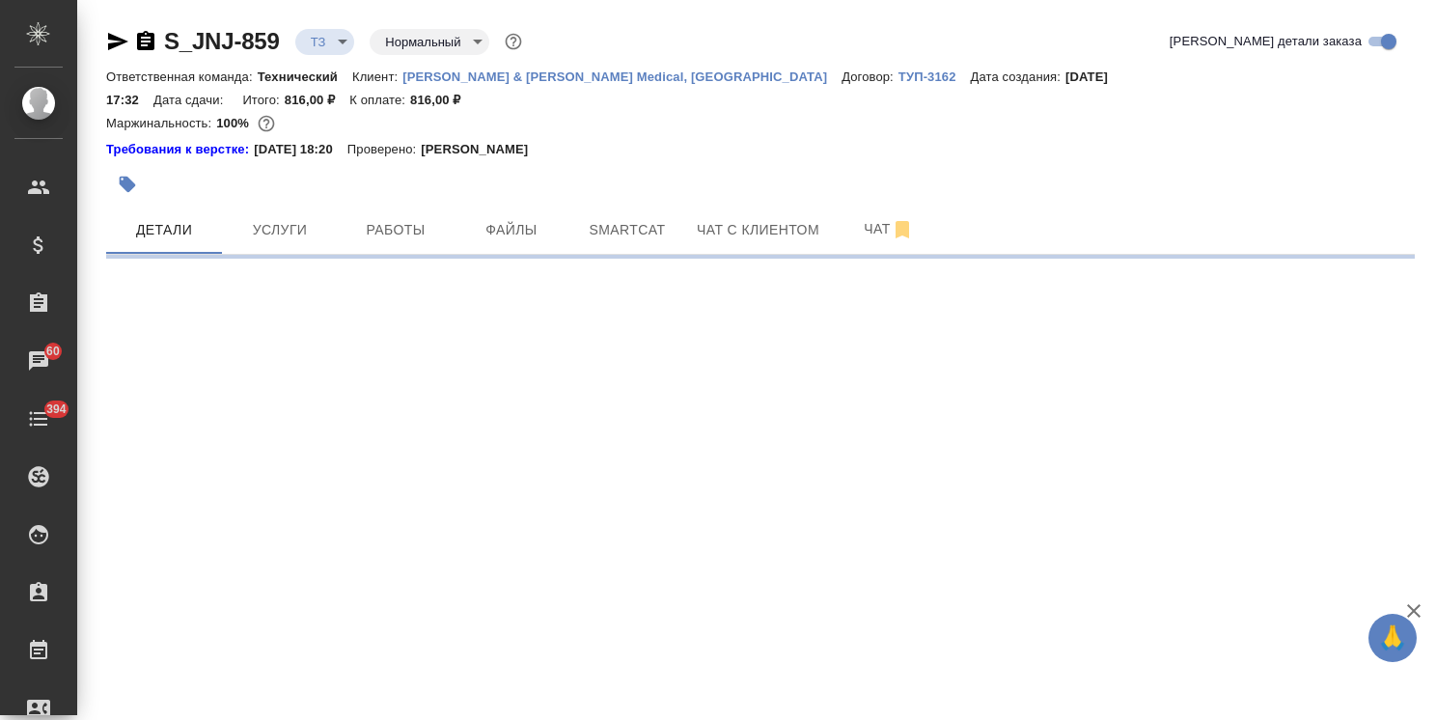
select select "RU"
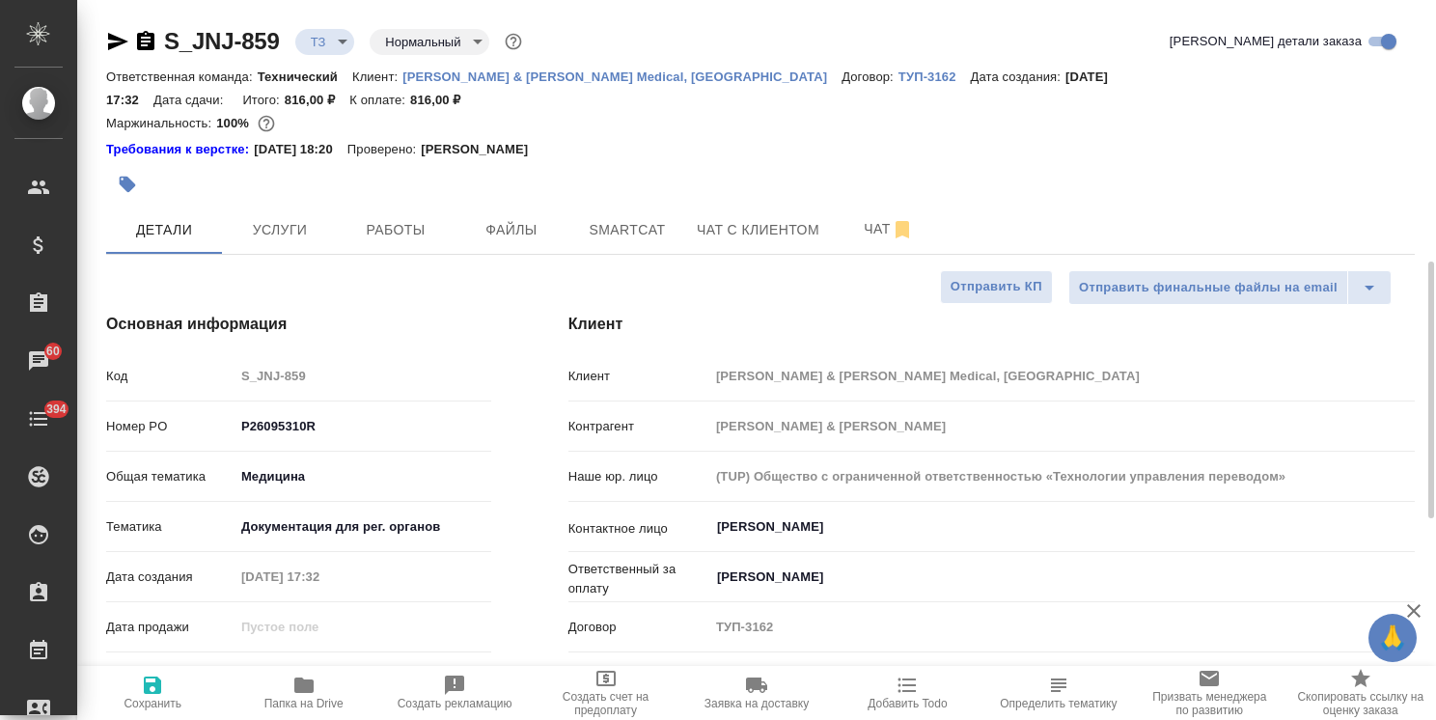
type textarea "x"
click at [266, 219] on button "Услуги" at bounding box center [280, 230] width 116 height 48
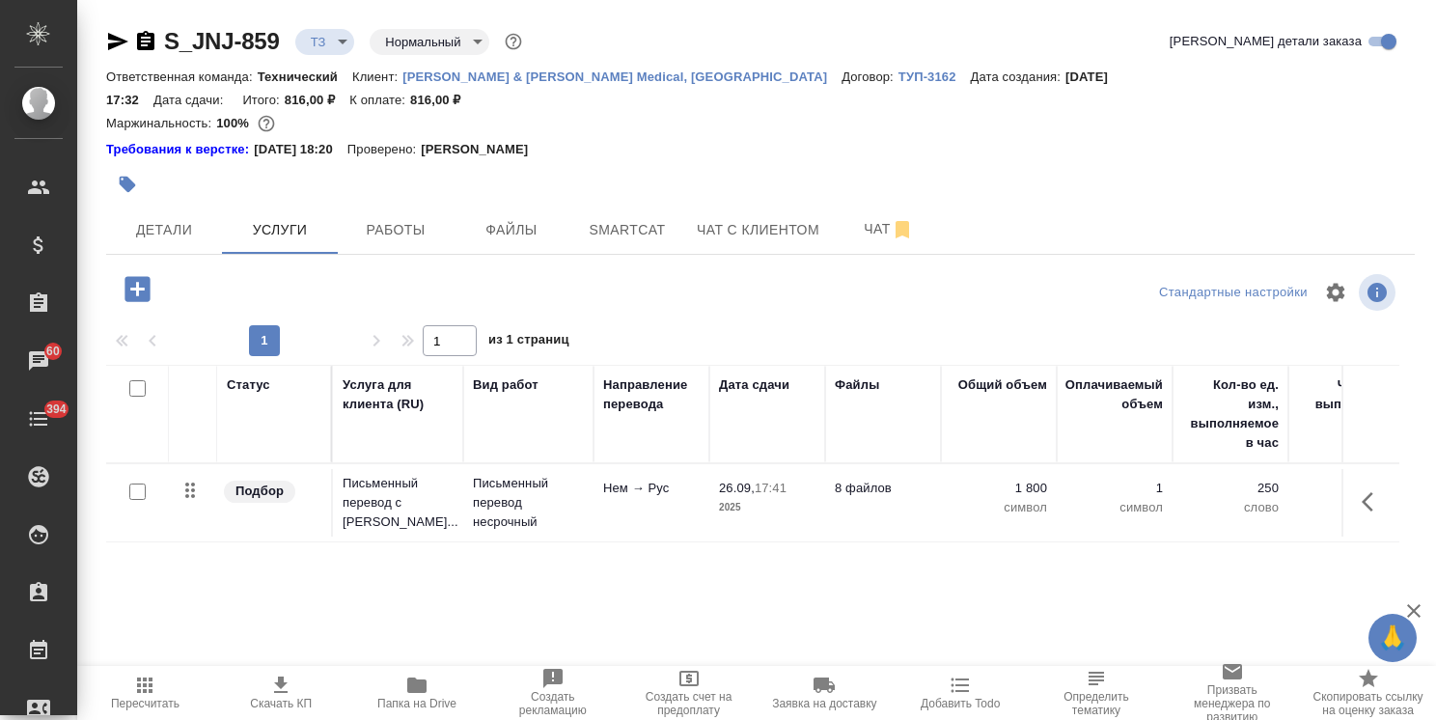
click at [143, 276] on icon "button" at bounding box center [136, 288] width 25 height 25
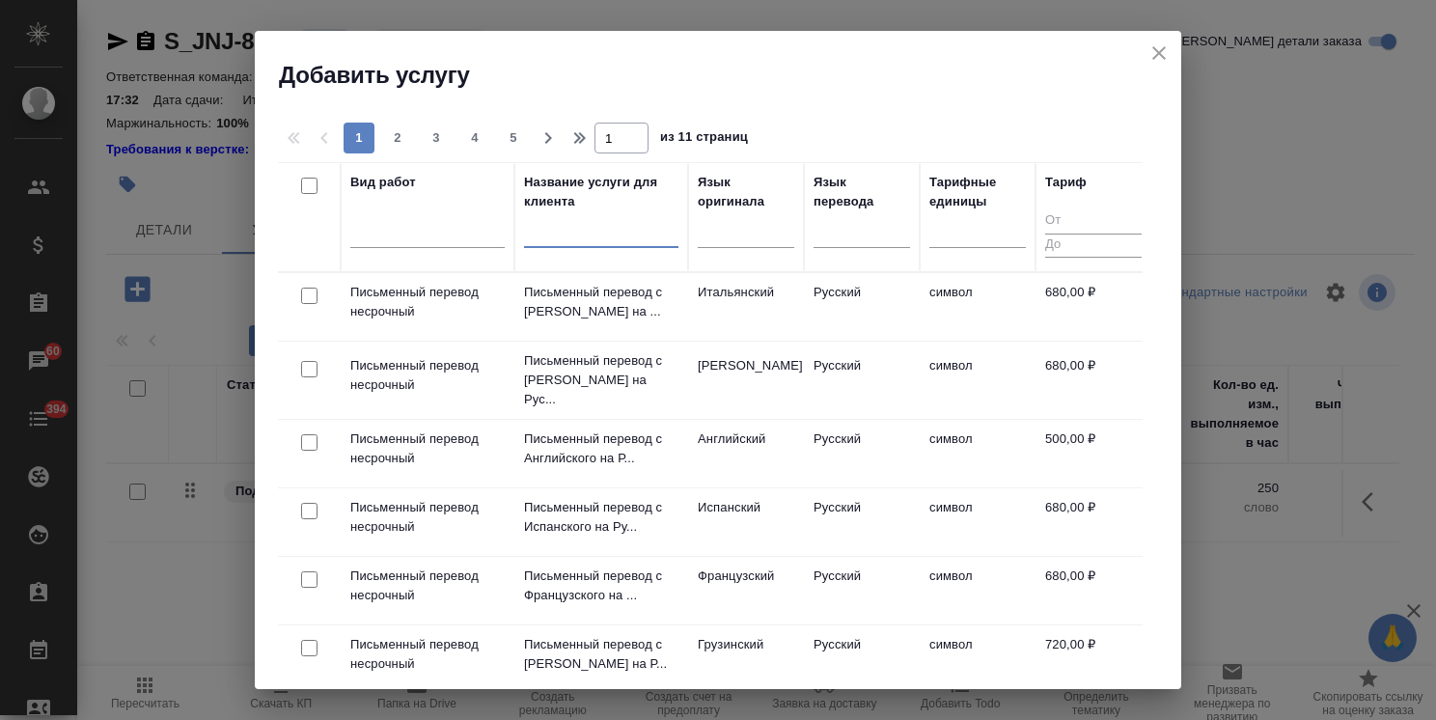
click at [618, 235] on input "text" at bounding box center [601, 236] width 154 height 24
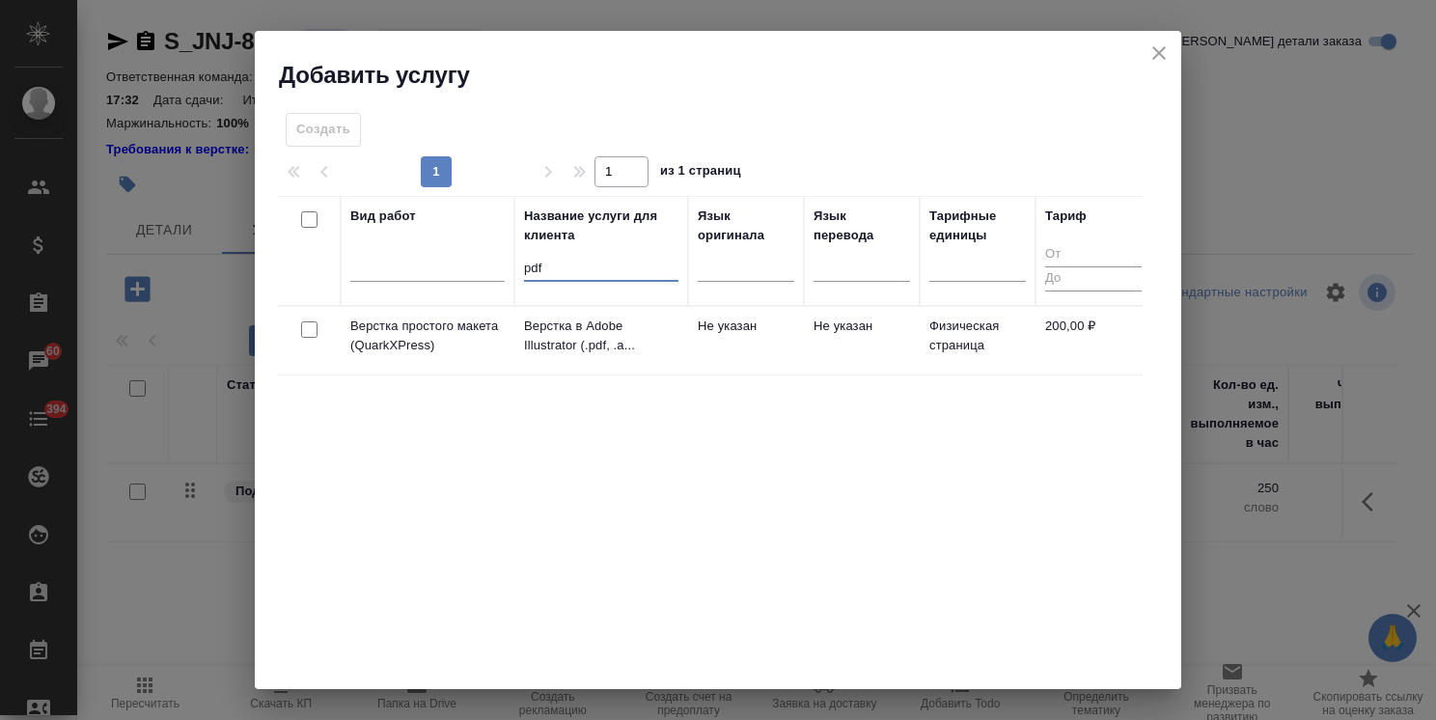
type input "pdf"
click at [316, 338] on div at bounding box center [309, 330] width 43 height 27
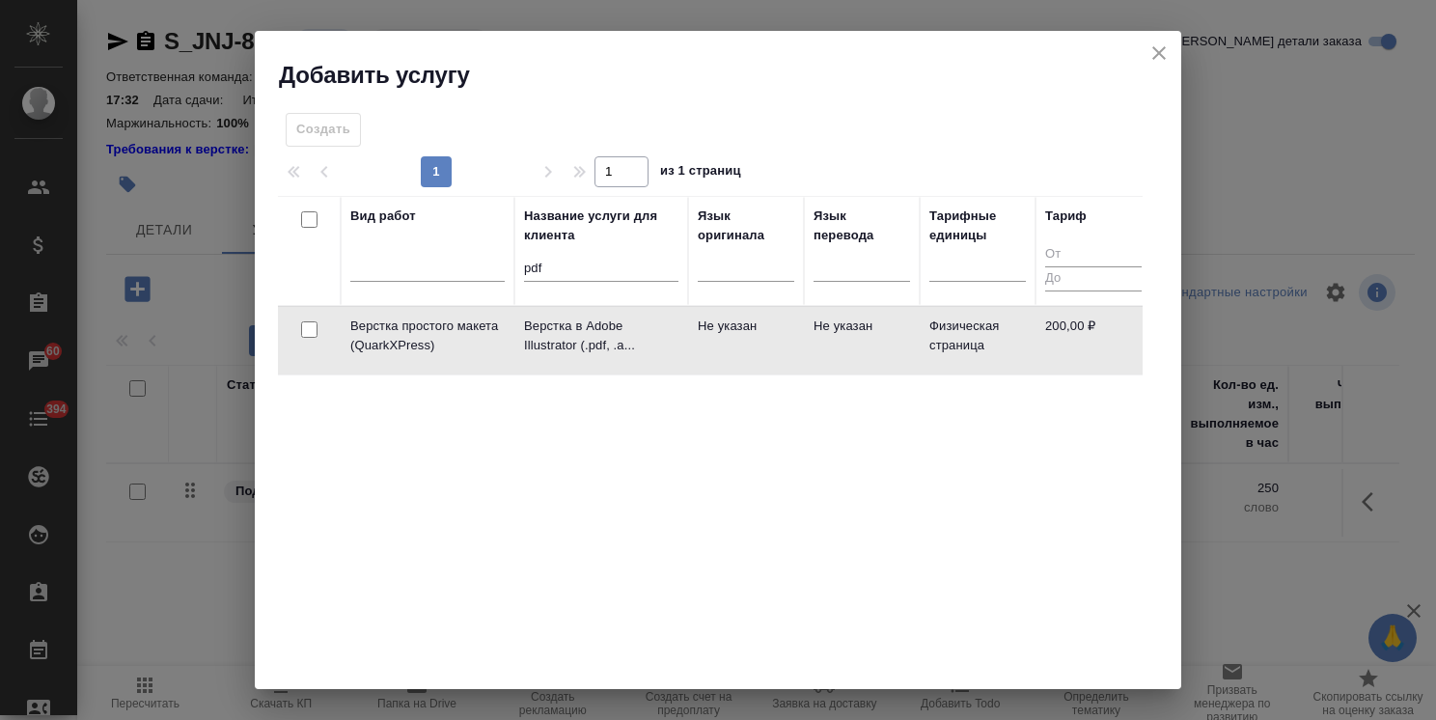
click at [303, 334] on input "checkbox" at bounding box center [309, 329] width 16 height 16
checkbox input "true"
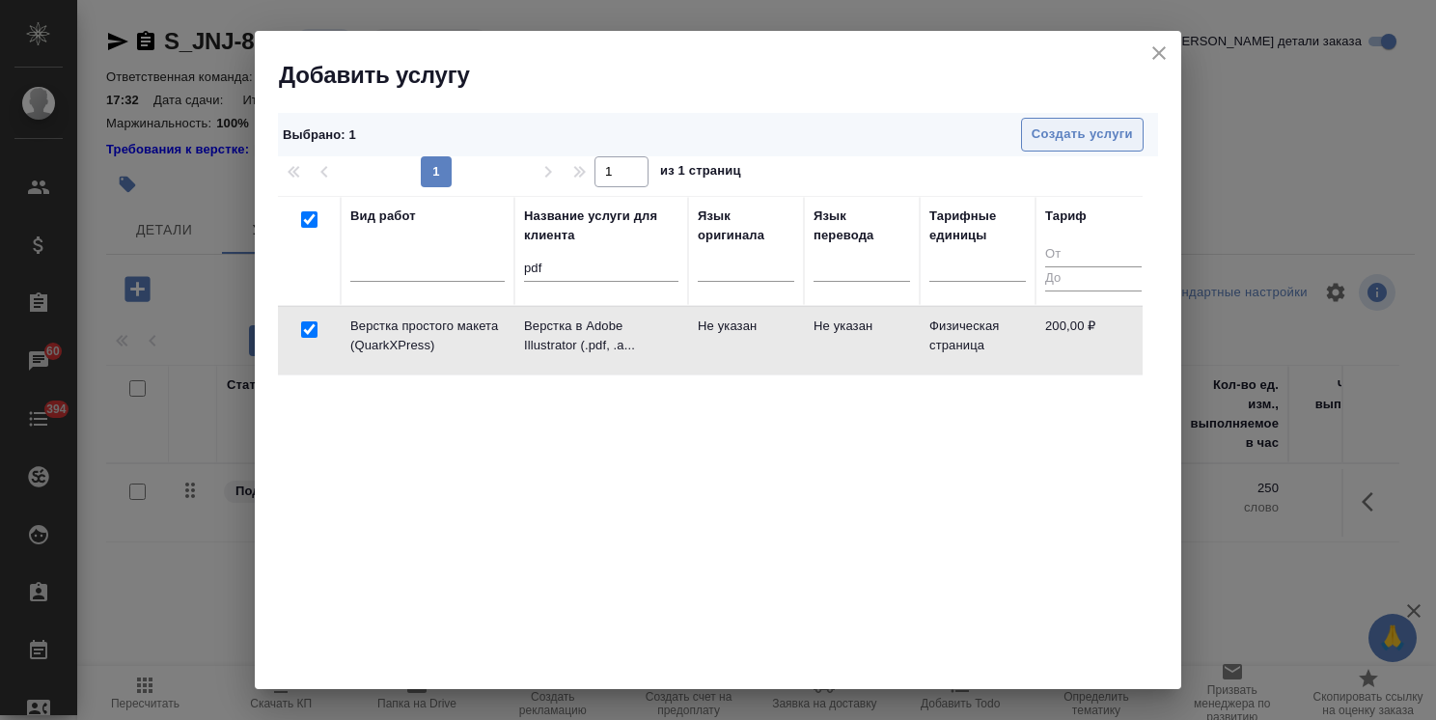
click at [1053, 122] on button "Создать услуги" at bounding box center [1082, 135] width 123 height 34
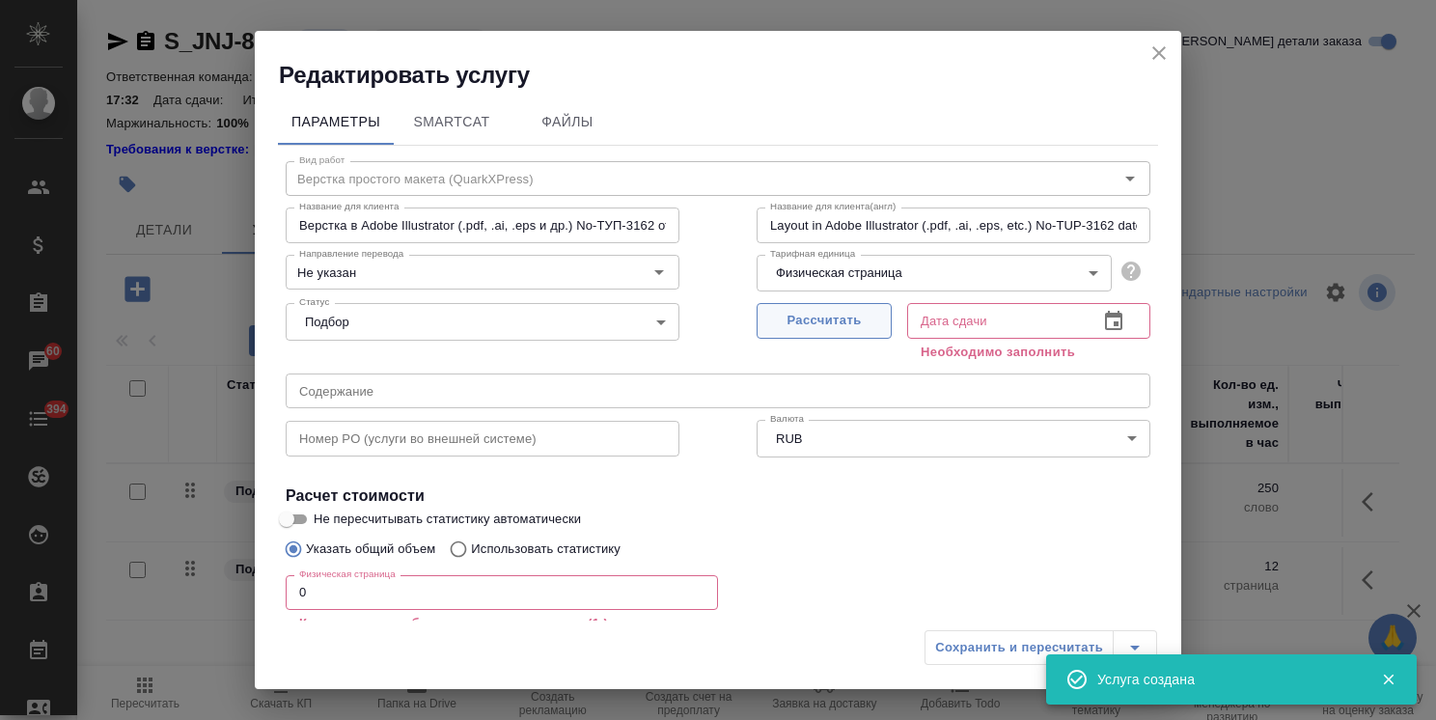
click at [793, 313] on span "Рассчитать" at bounding box center [824, 321] width 114 height 22
type input "[DATE] 17:42"
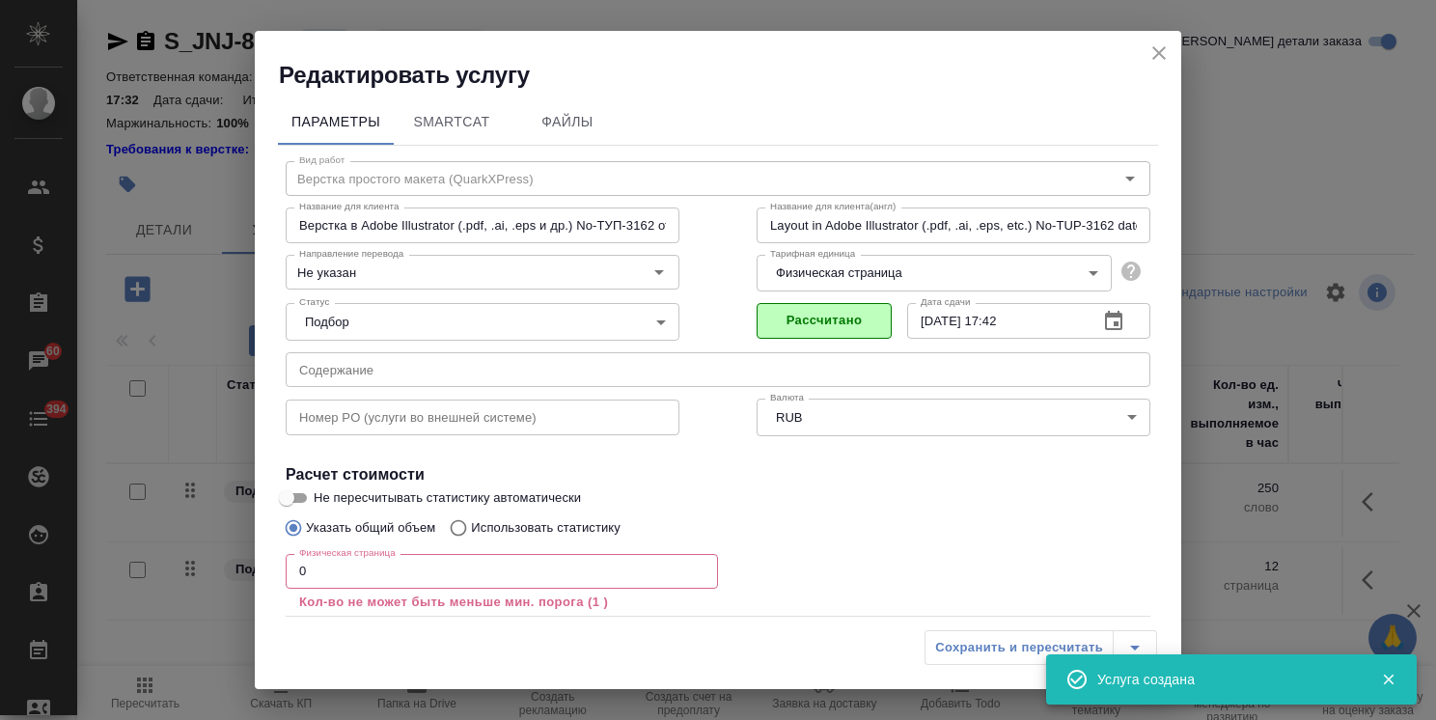
click at [239, 566] on div "Редактировать услугу Параметры SmartCat Файлы Вид работ Верстка простого макета…" at bounding box center [718, 360] width 1436 height 720
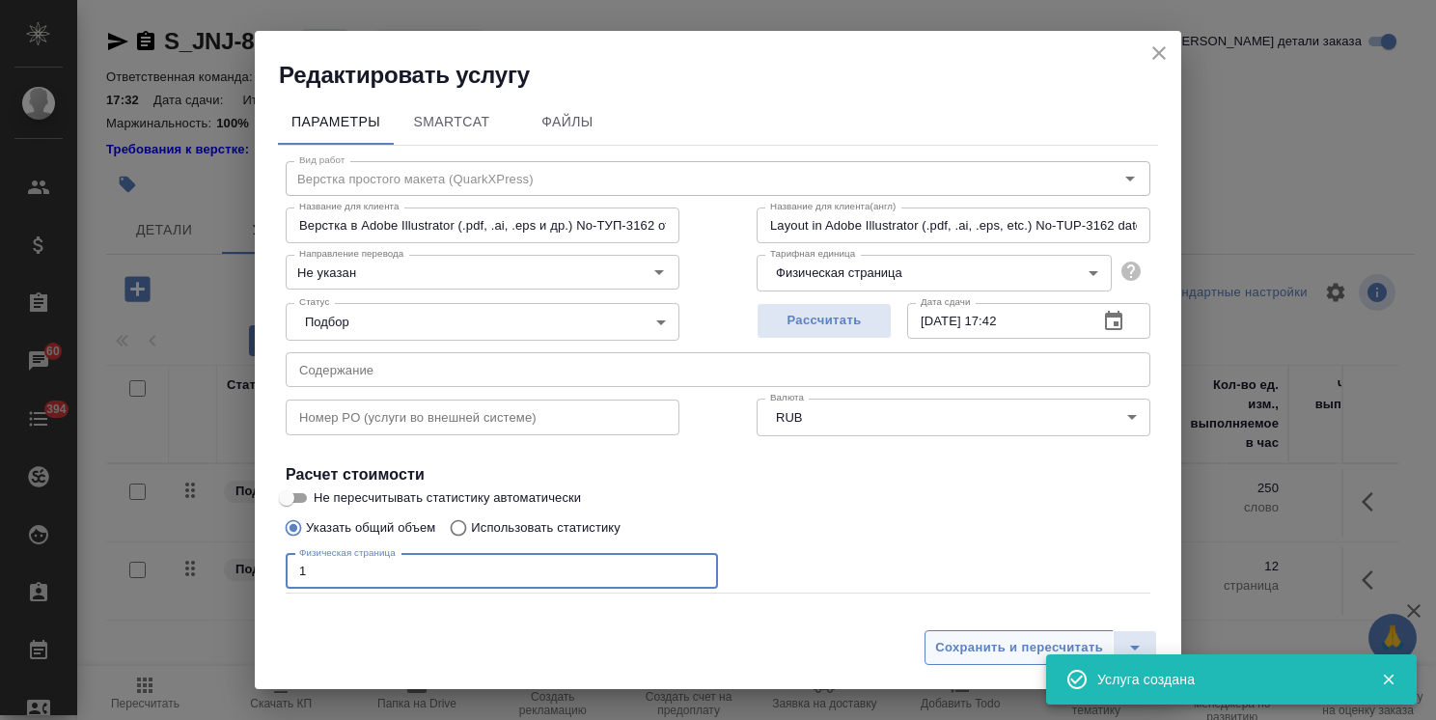
type input "1"
click at [1004, 650] on span "Сохранить и пересчитать" at bounding box center [1019, 648] width 168 height 22
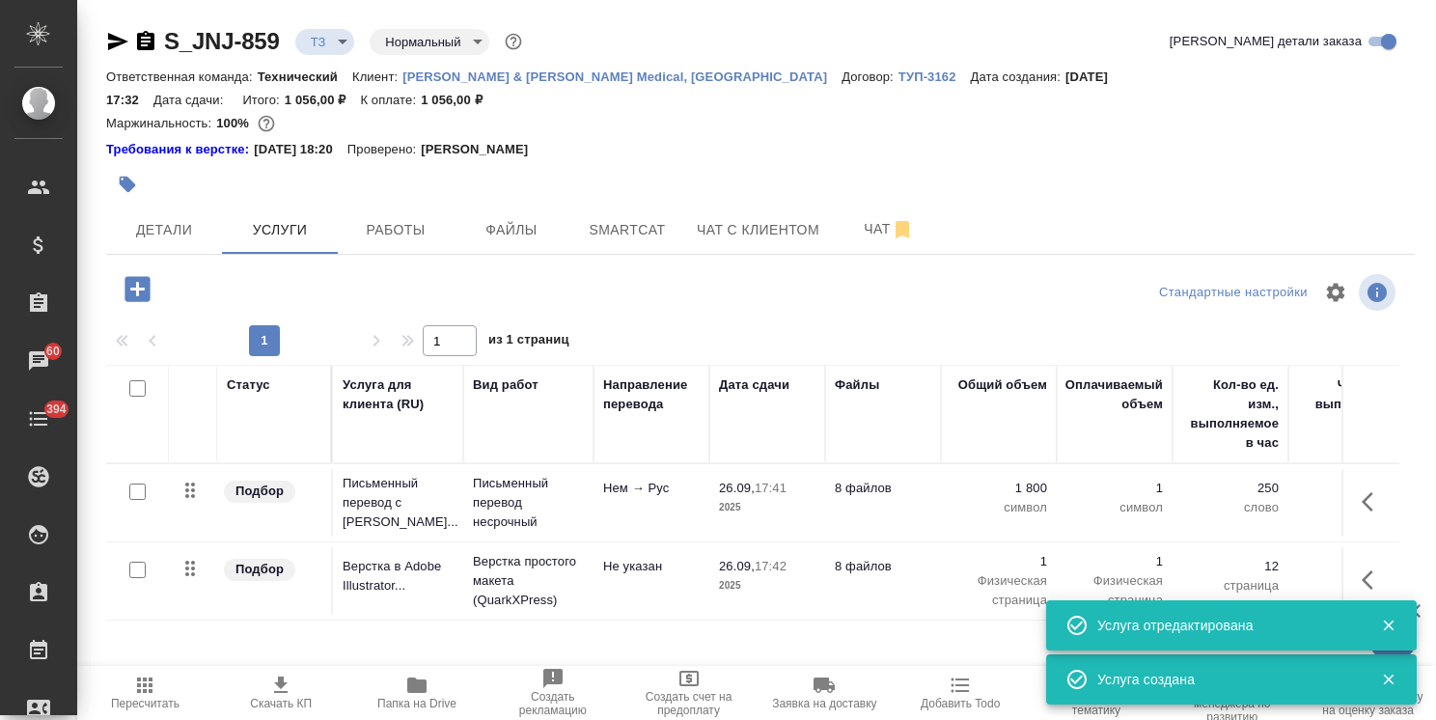
click at [398, 694] on span "Папка на Drive" at bounding box center [417, 692] width 113 height 37
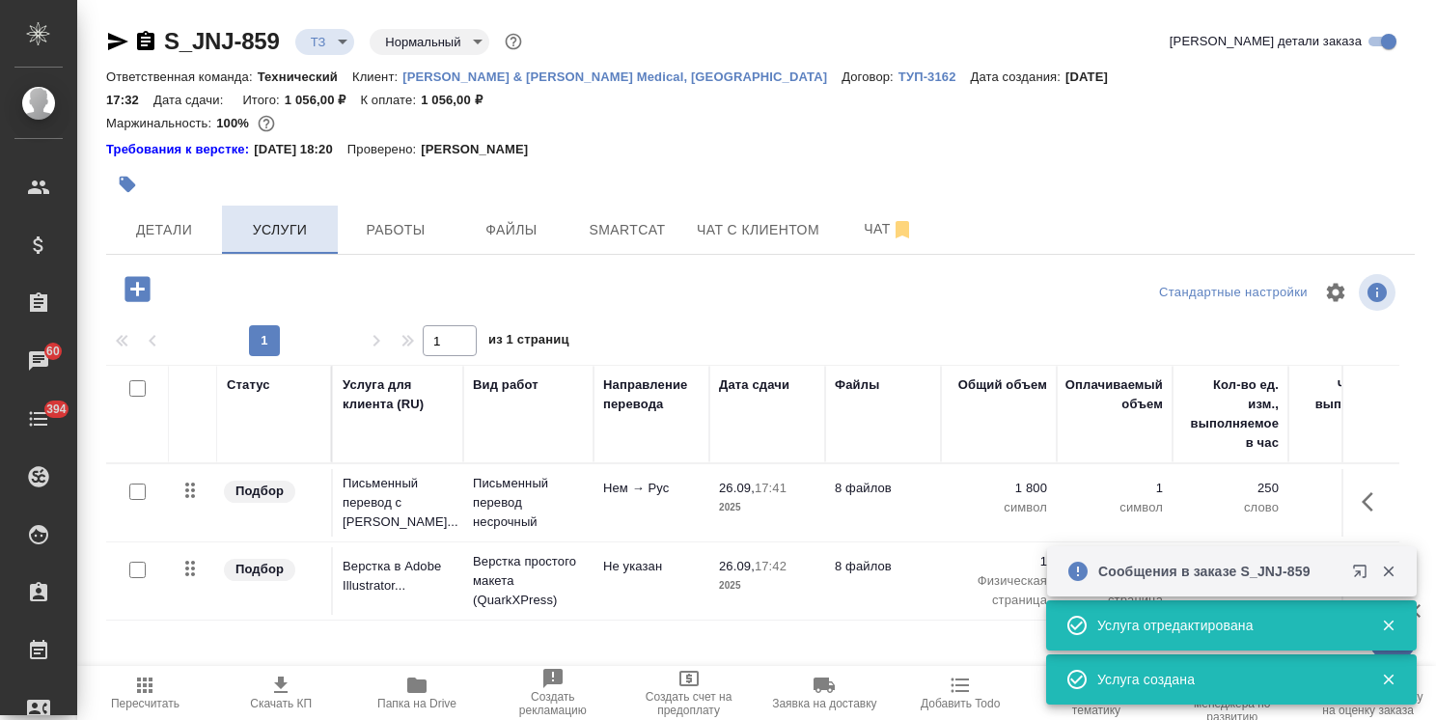
click at [224, 214] on button "Услуги" at bounding box center [280, 230] width 116 height 48
click at [196, 218] on span "Детали" at bounding box center [164, 230] width 93 height 24
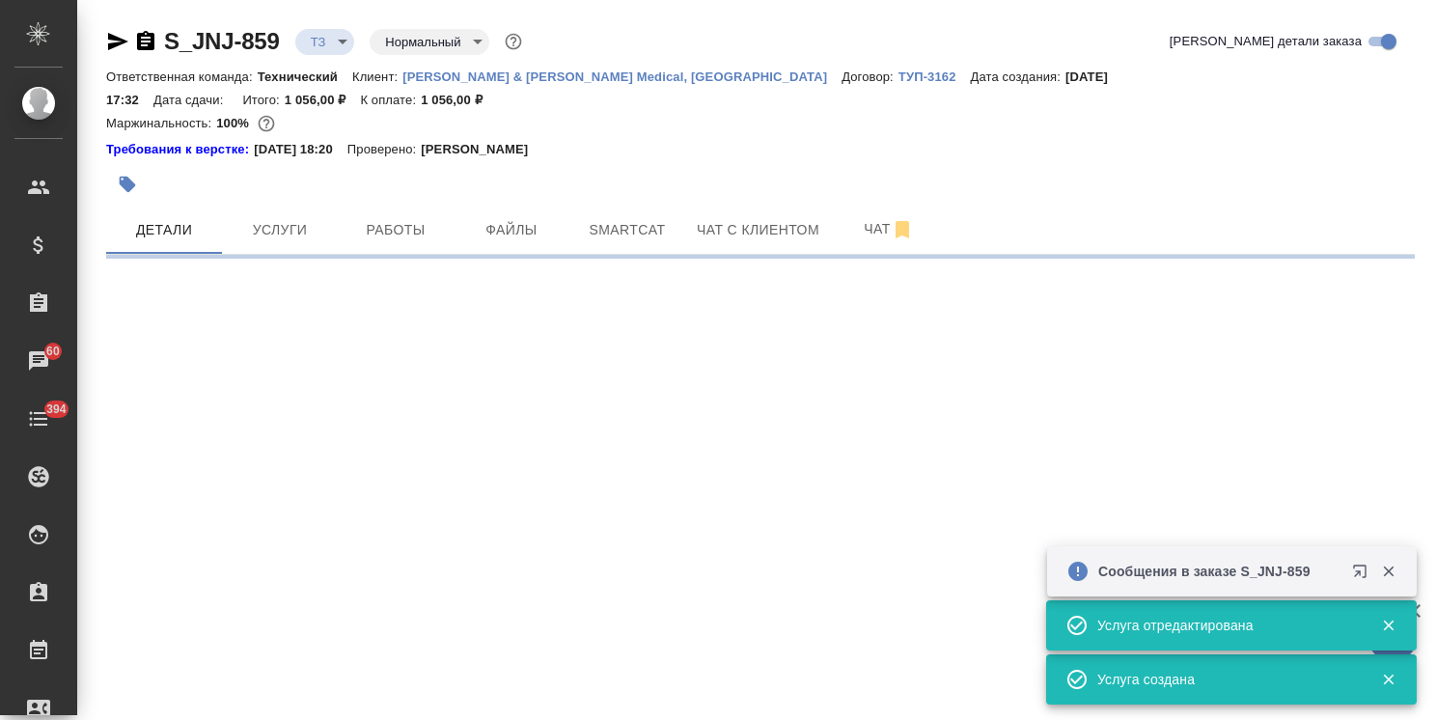
select select "RU"
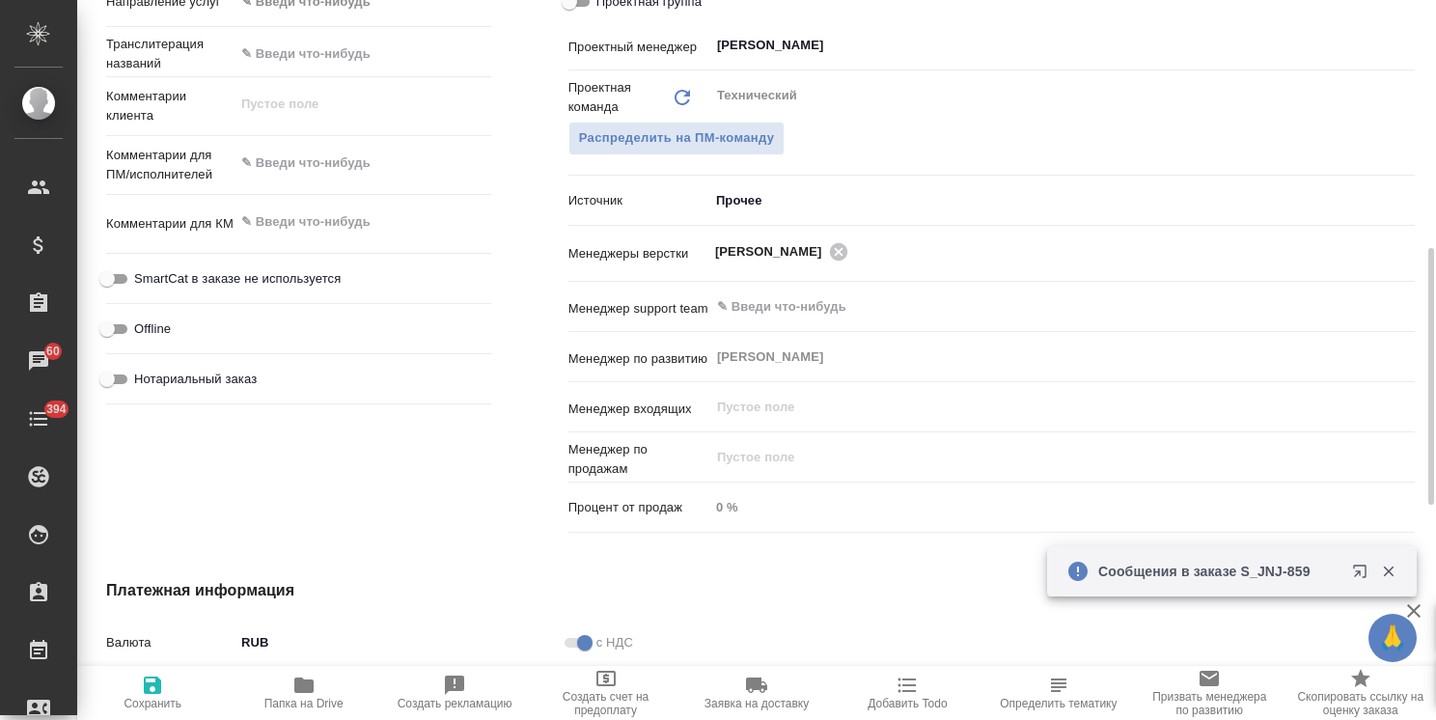
type textarea "x"
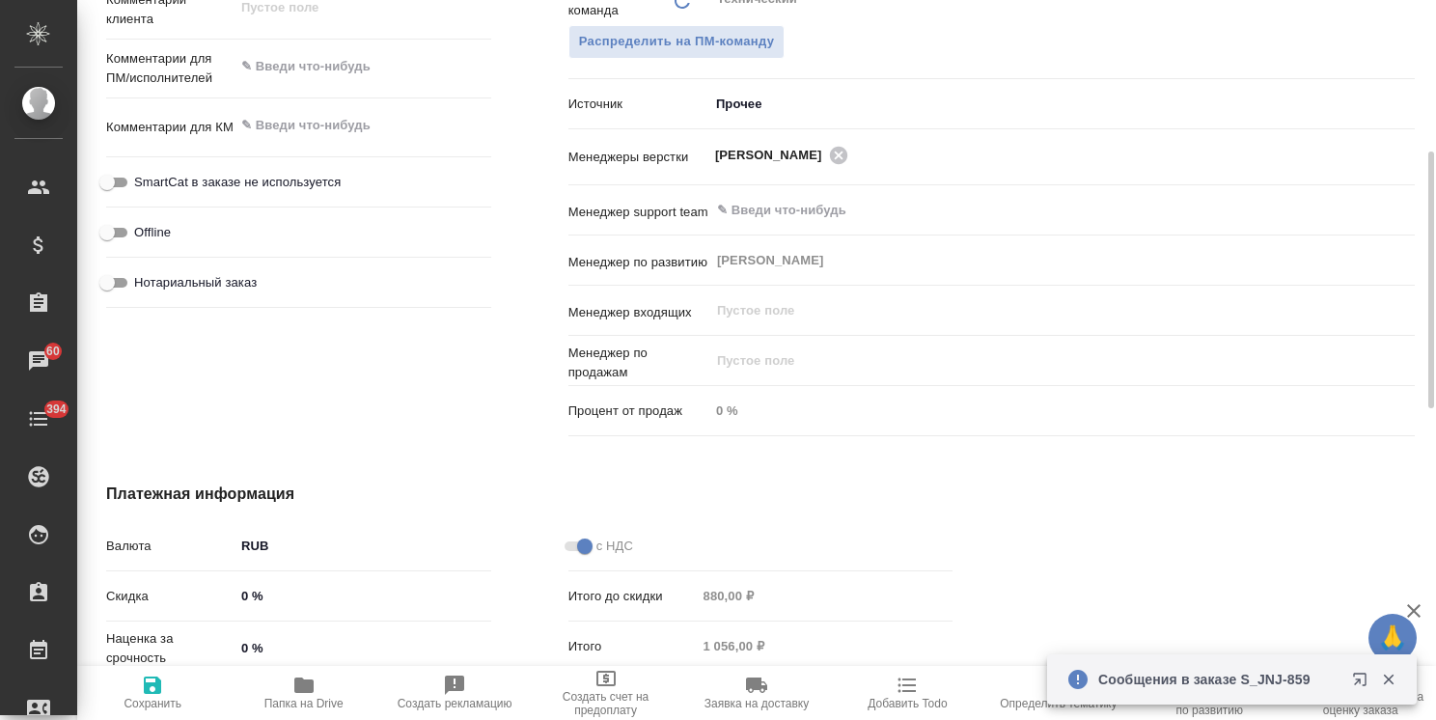
scroll to position [965, 0]
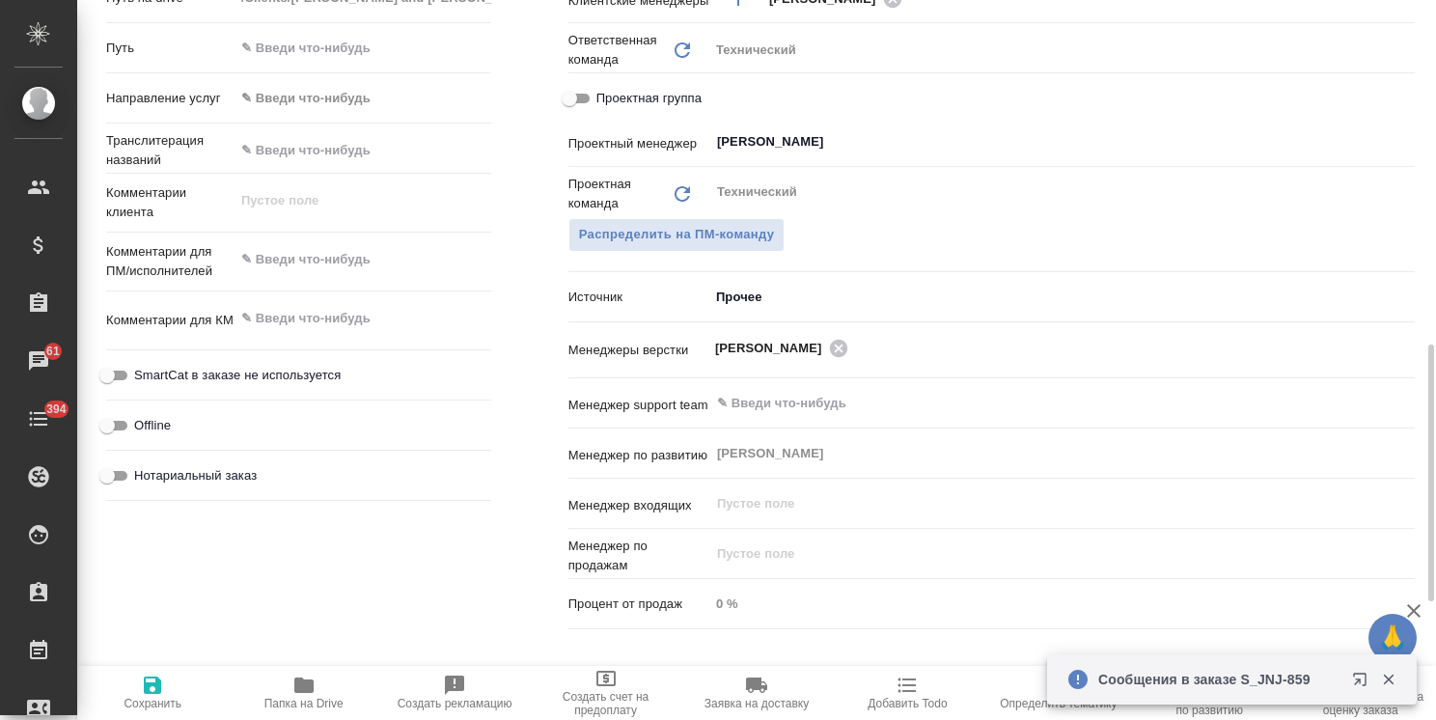
click at [307, 302] on textarea at bounding box center [363, 318] width 257 height 33
type textarea "x"
type textarea "д"
type textarea "x"
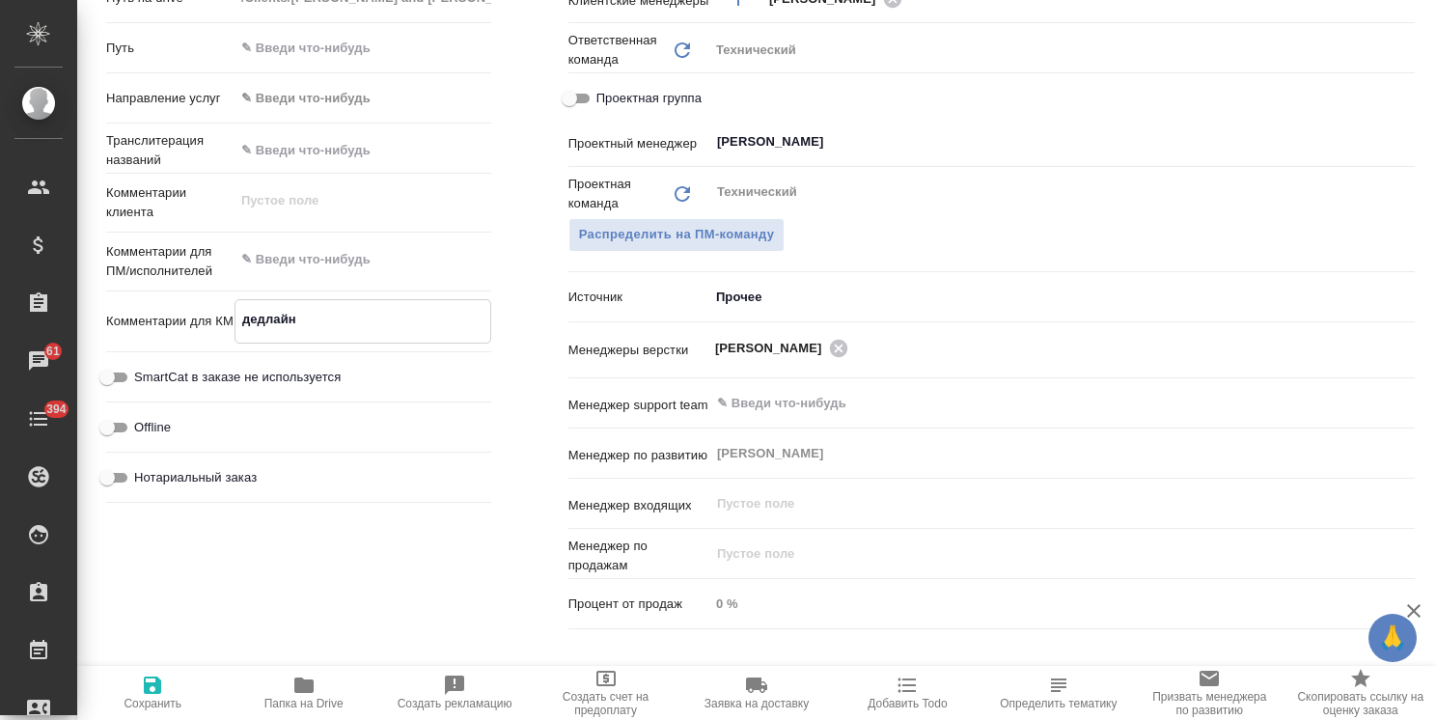
paste textarea "08 10 25"
click at [298, 303] on textarea "дедлайн 08 10 25" at bounding box center [362, 319] width 255 height 33
click at [318, 243] on textarea at bounding box center [363, 259] width 257 height 33
click at [157, 685] on icon "button" at bounding box center [152, 685] width 17 height 17
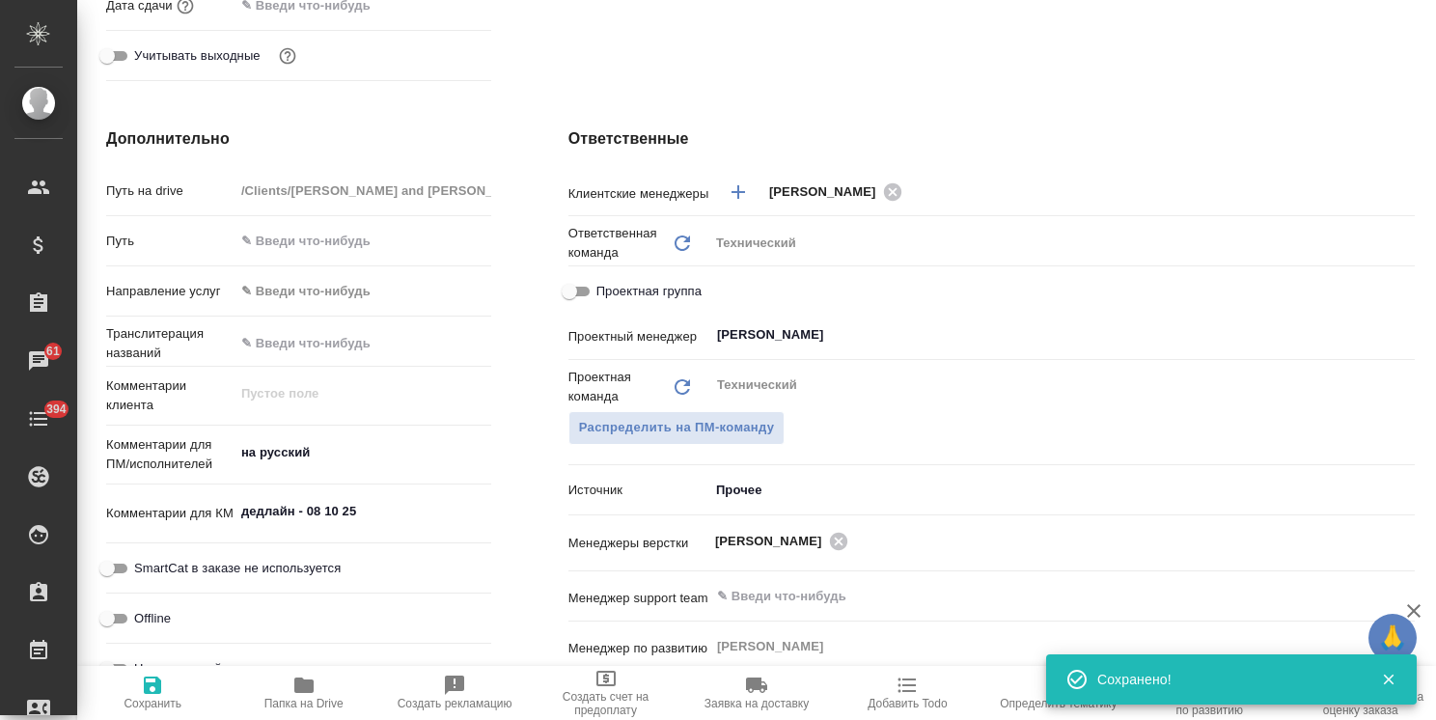
scroll to position [0, 0]
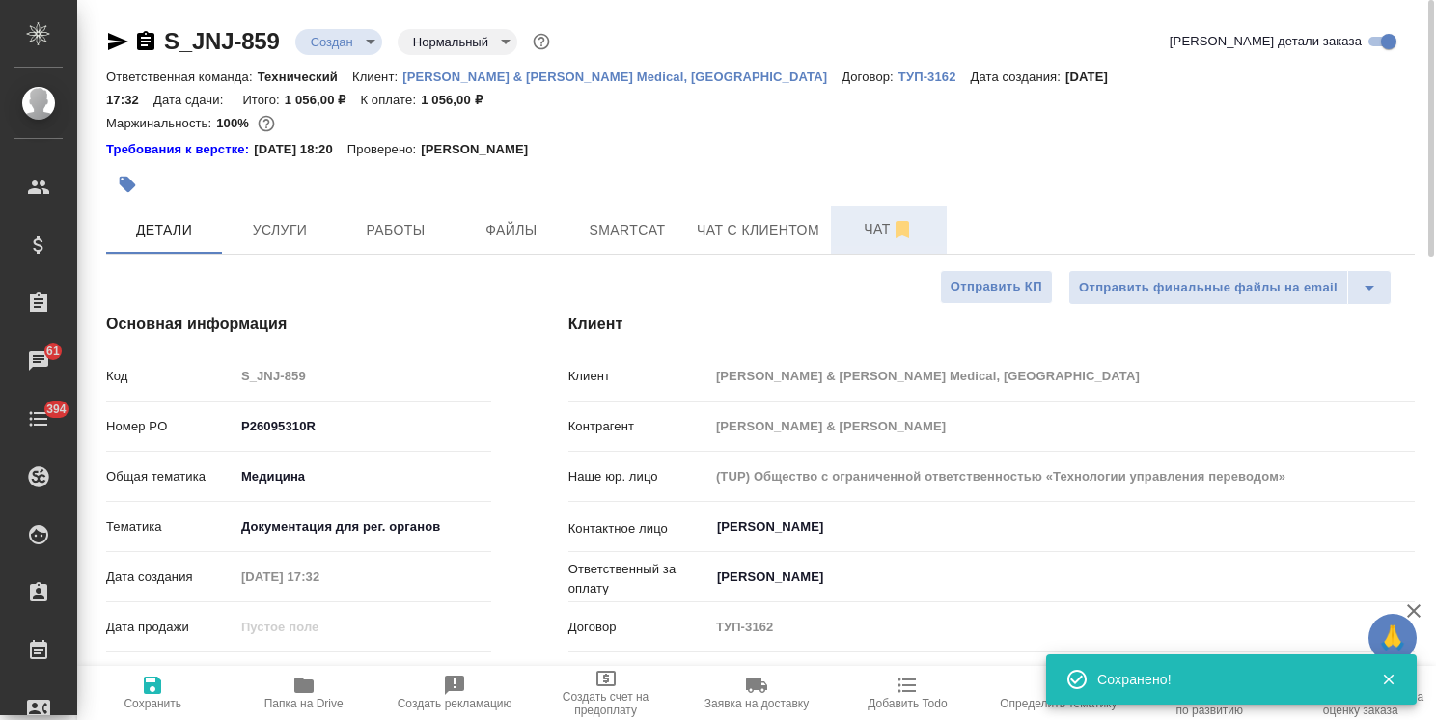
click at [843, 221] on button "Чат" at bounding box center [889, 230] width 116 height 48
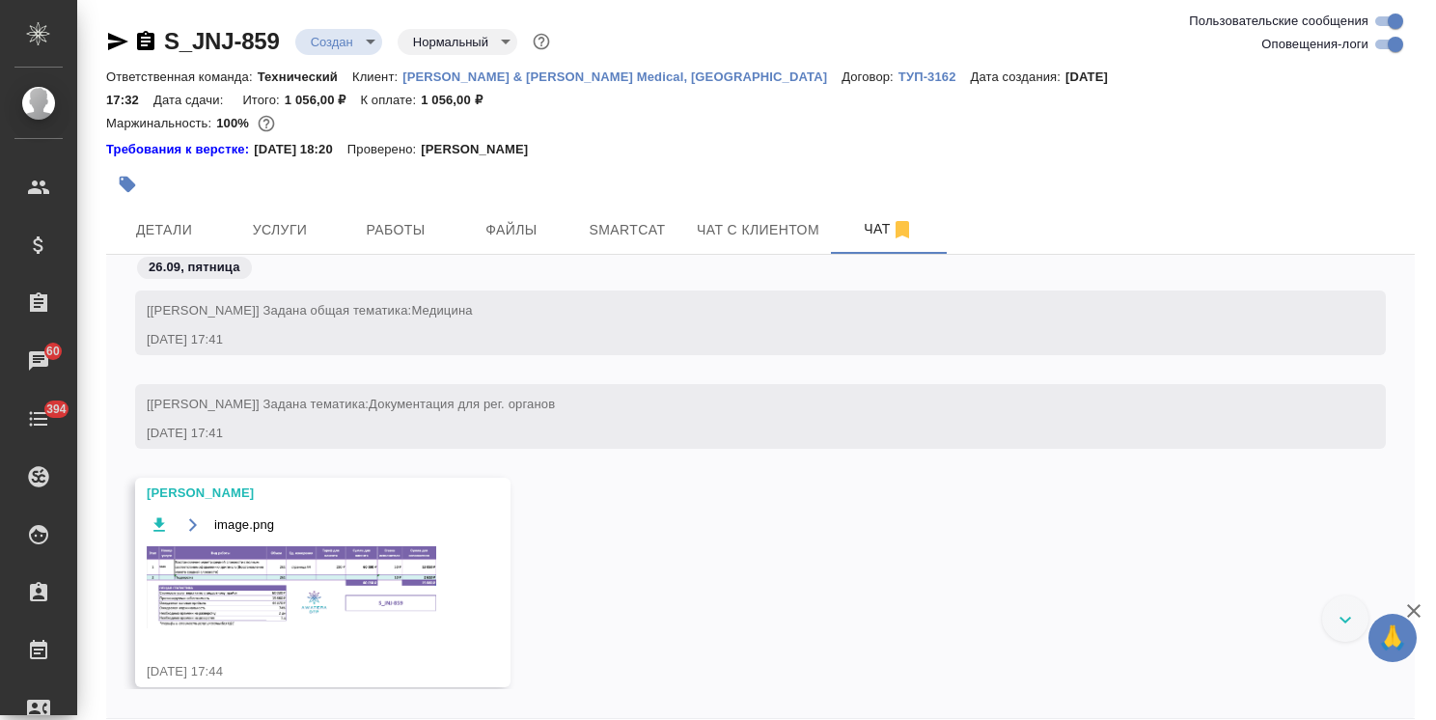
scroll to position [593, 0]
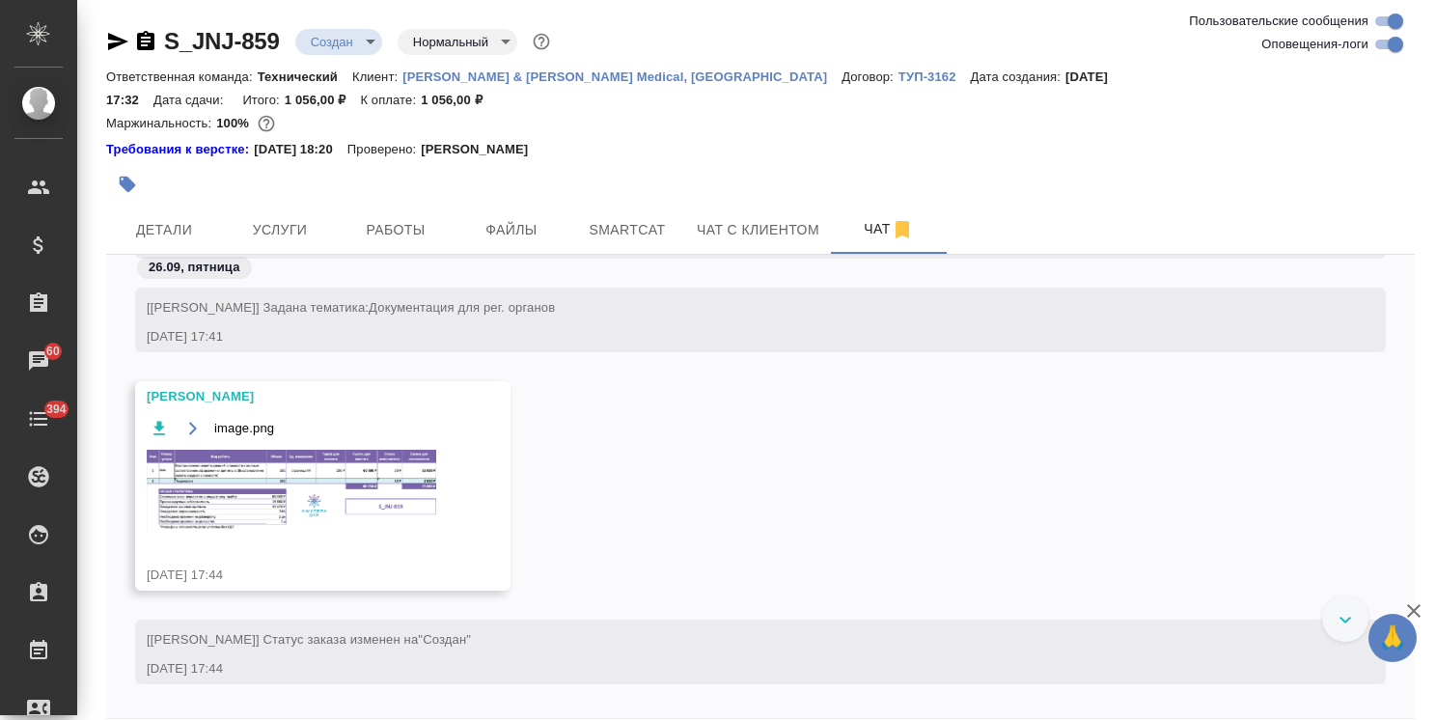
click at [259, 459] on img at bounding box center [292, 491] width 290 height 82
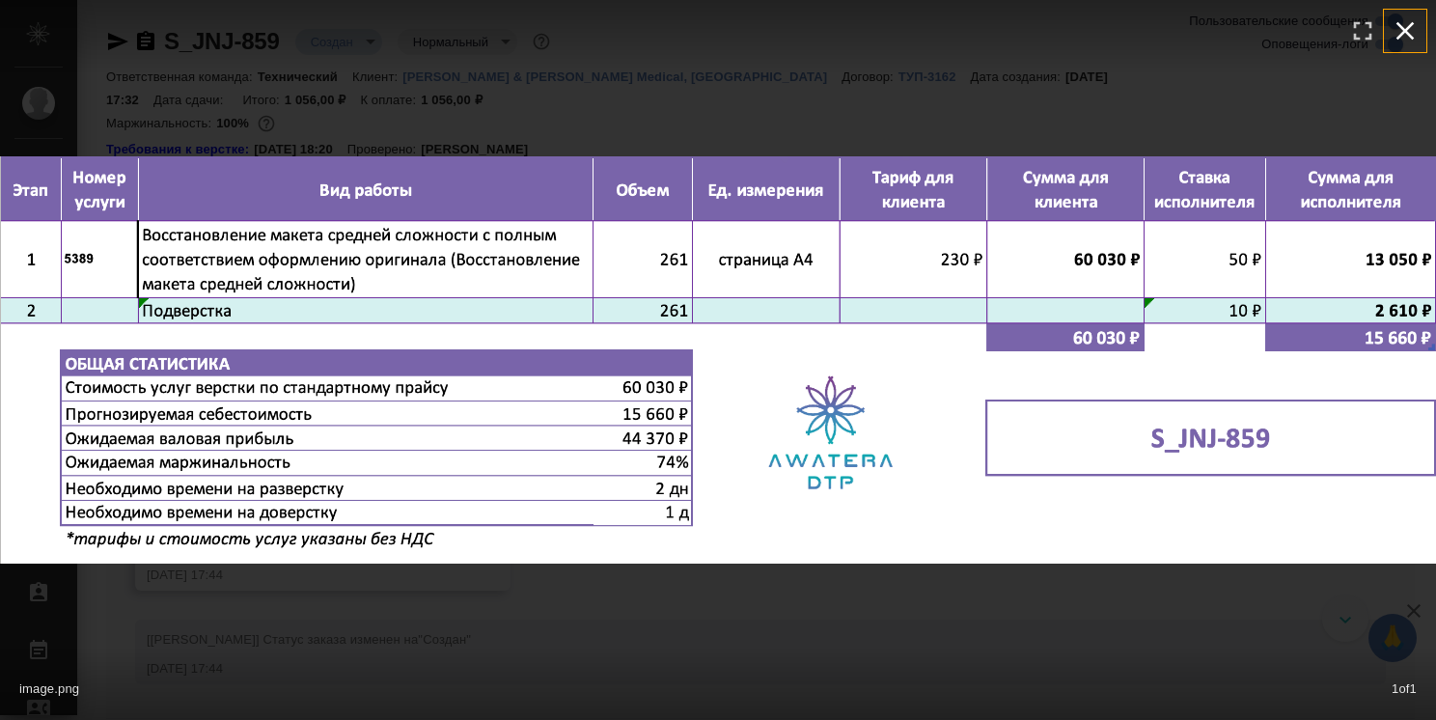
click at [1410, 31] on icon "button" at bounding box center [1405, 30] width 31 height 31
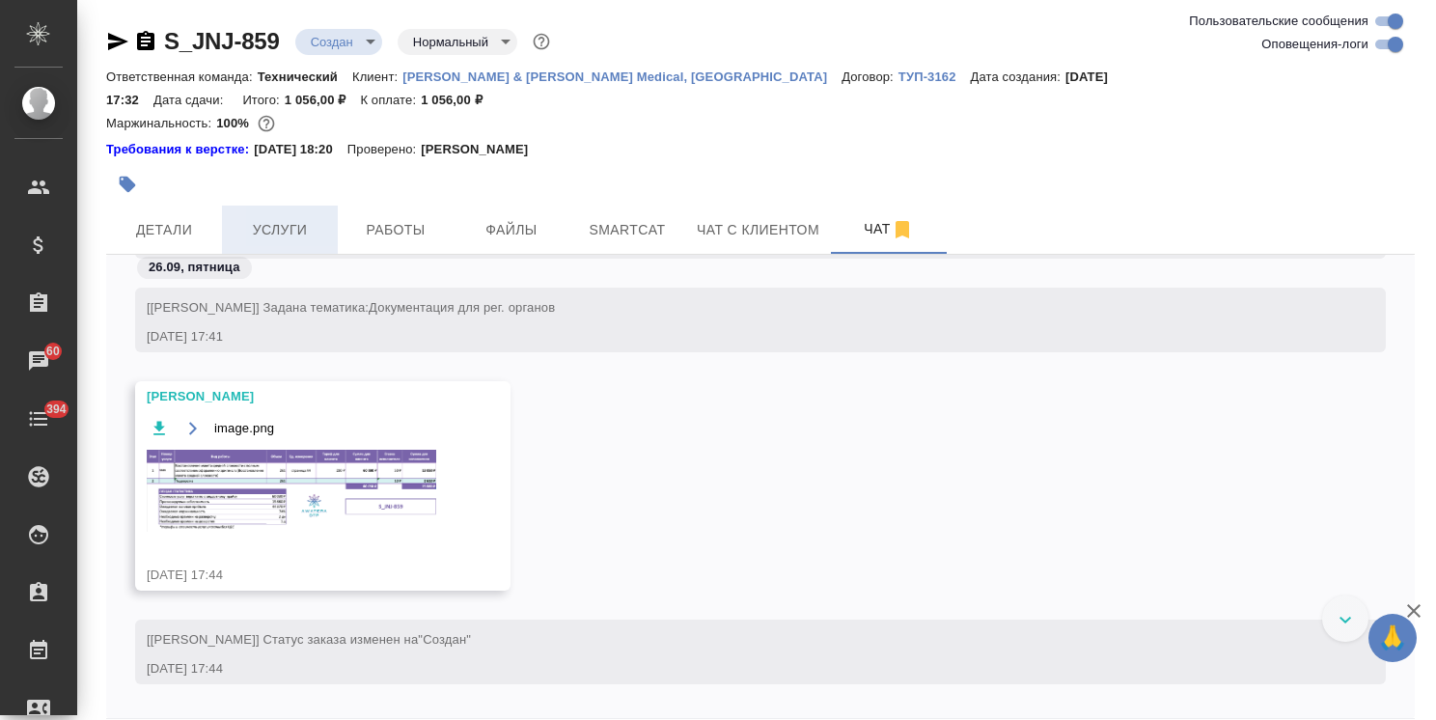
click at [291, 218] on span "Услуги" at bounding box center [280, 230] width 93 height 24
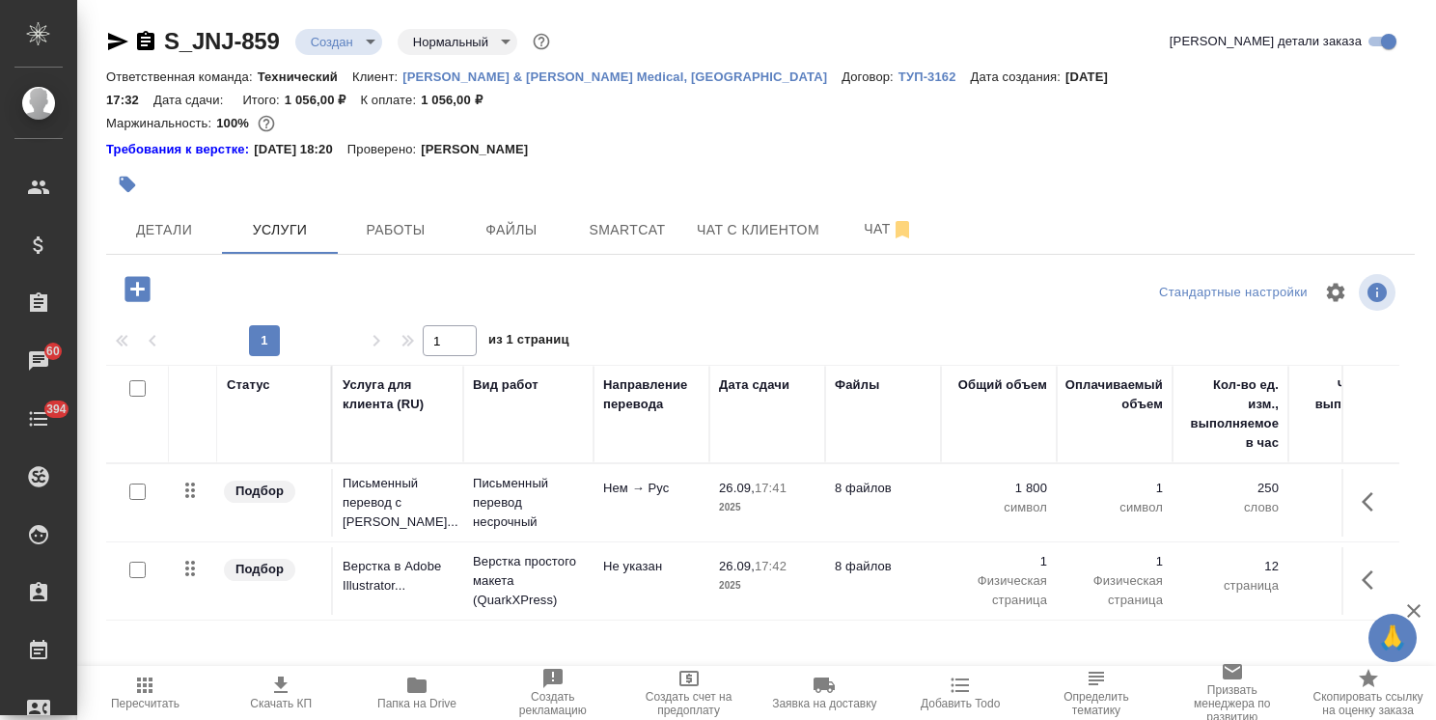
click at [738, 559] on p "26.09," at bounding box center [737, 566] width 36 height 14
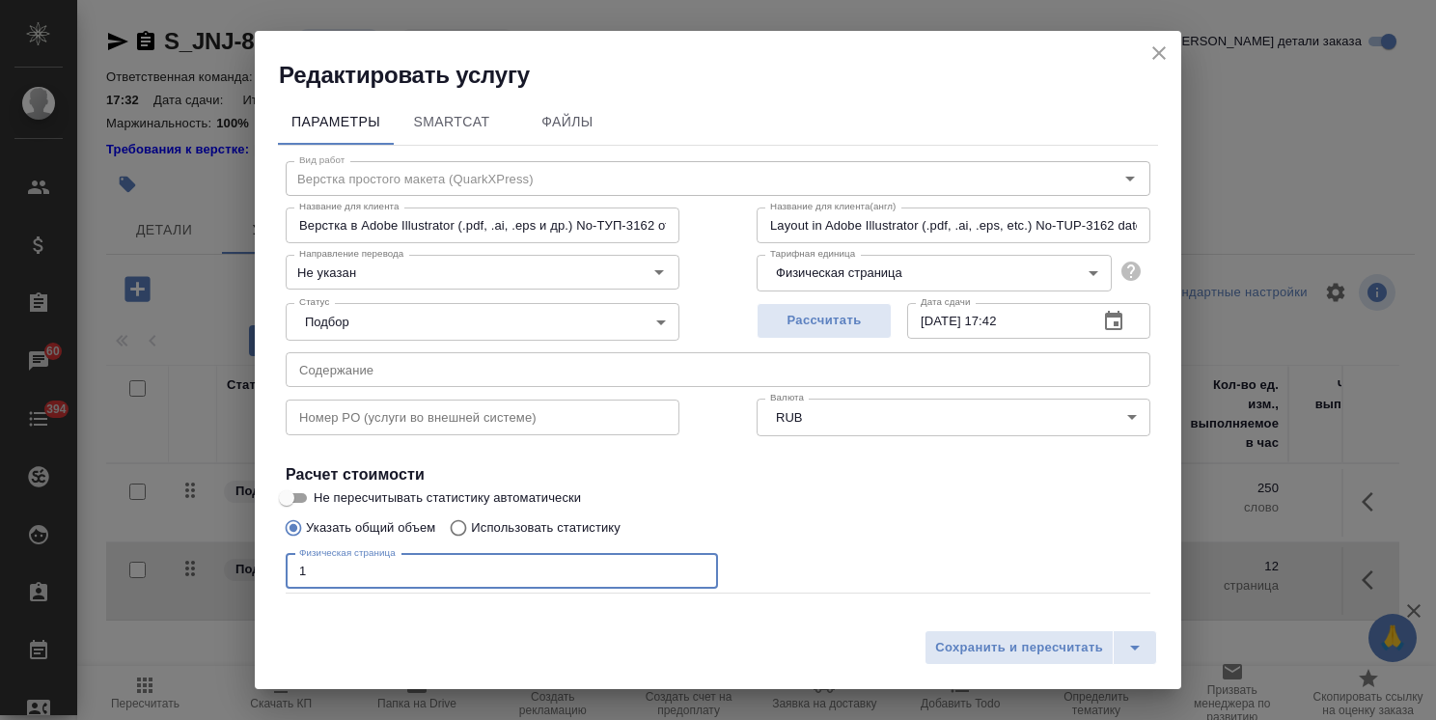
drag, startPoint x: 333, startPoint y: 573, endPoint x: 256, endPoint y: 566, distance: 77.6
click at [270, 566] on div "Параметры SmartCat Файлы Вид работ Верстка простого макета (QuarkXPress) Вид ра…" at bounding box center [718, 356] width 927 height 530
click at [966, 631] on button "Сохранить и пересчитать" at bounding box center [1019, 647] width 189 height 35
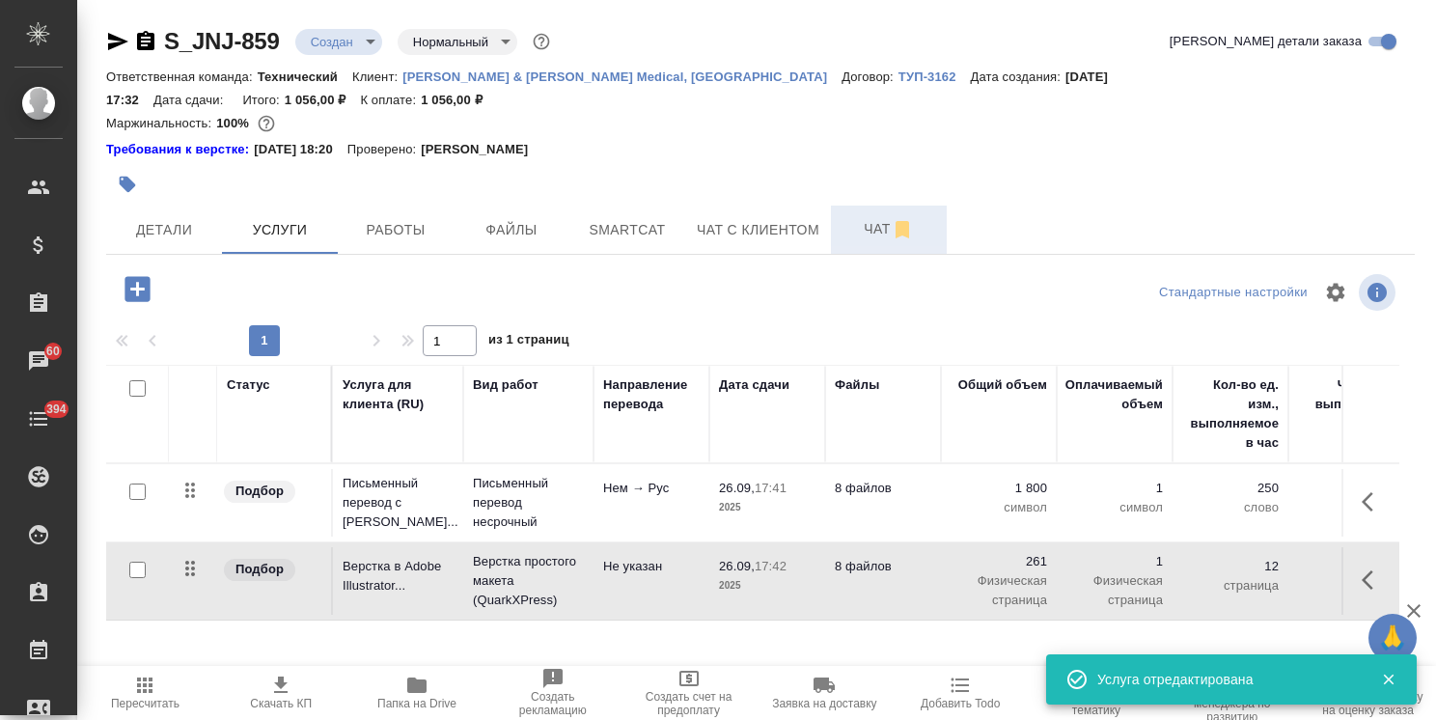
click at [862, 217] on span "Чат" at bounding box center [889, 229] width 93 height 24
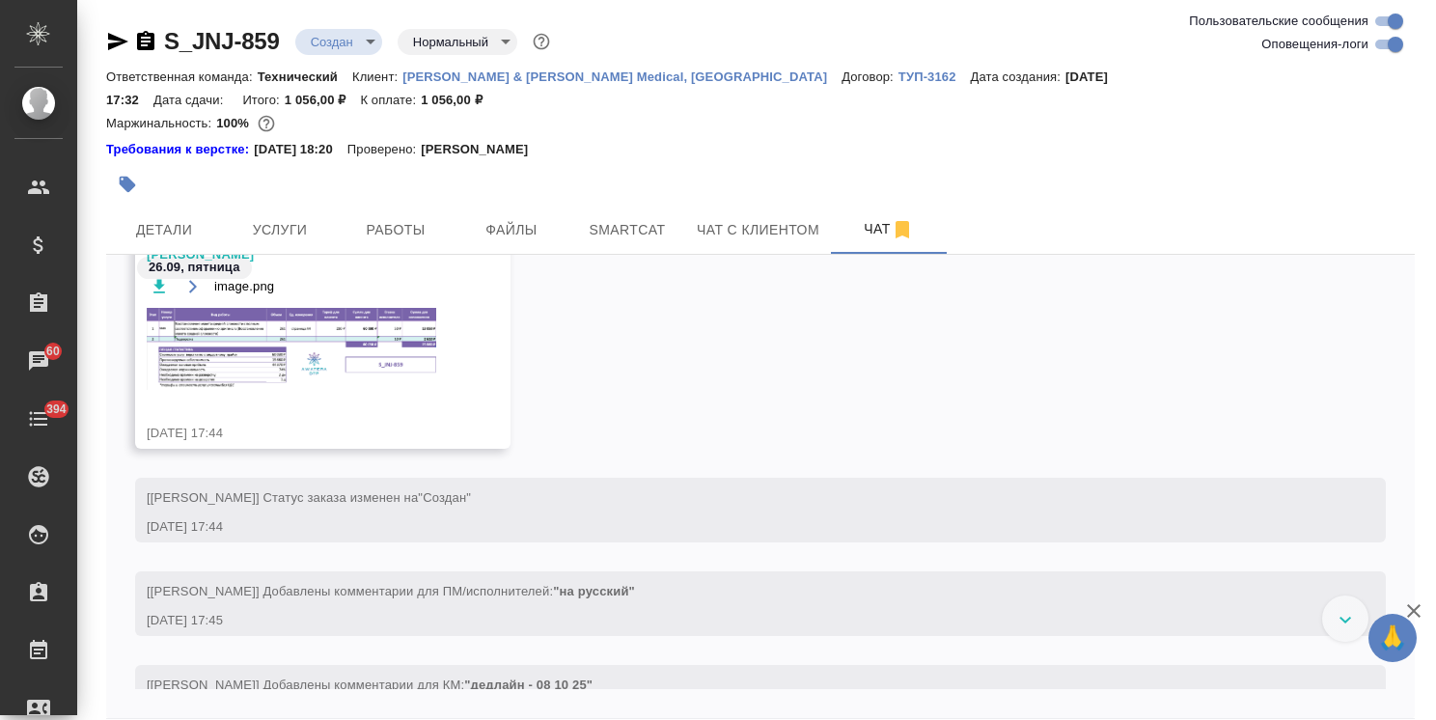
scroll to position [1015, 0]
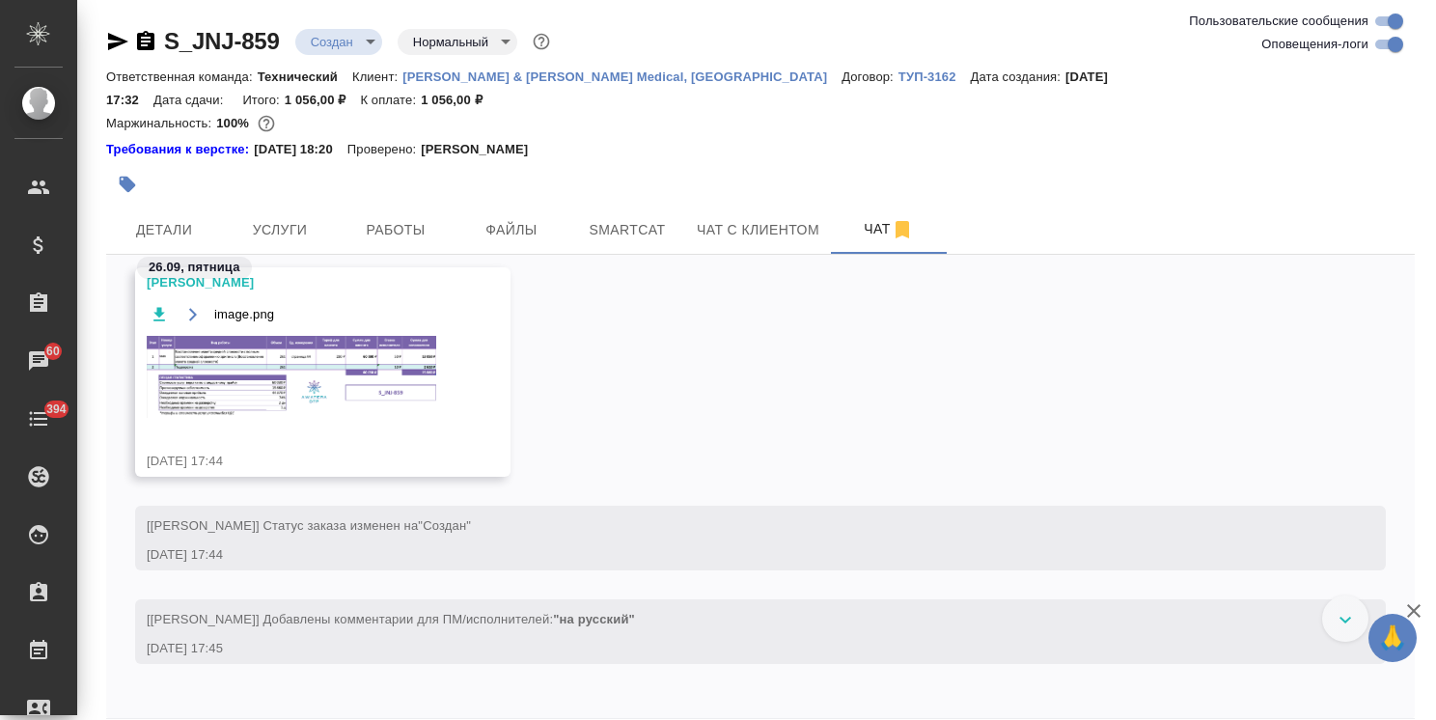
click at [312, 378] on img at bounding box center [292, 377] width 290 height 82
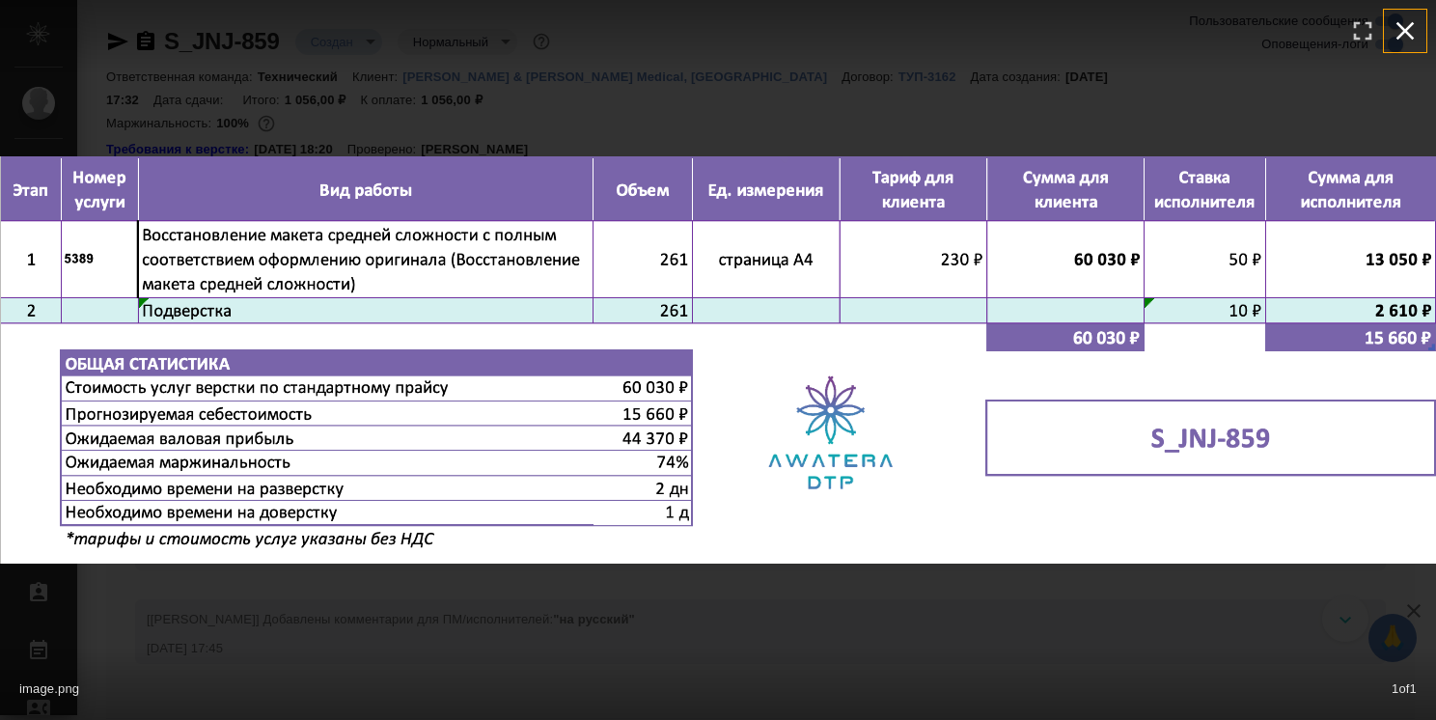
click at [1399, 27] on icon "button" at bounding box center [1405, 30] width 31 height 31
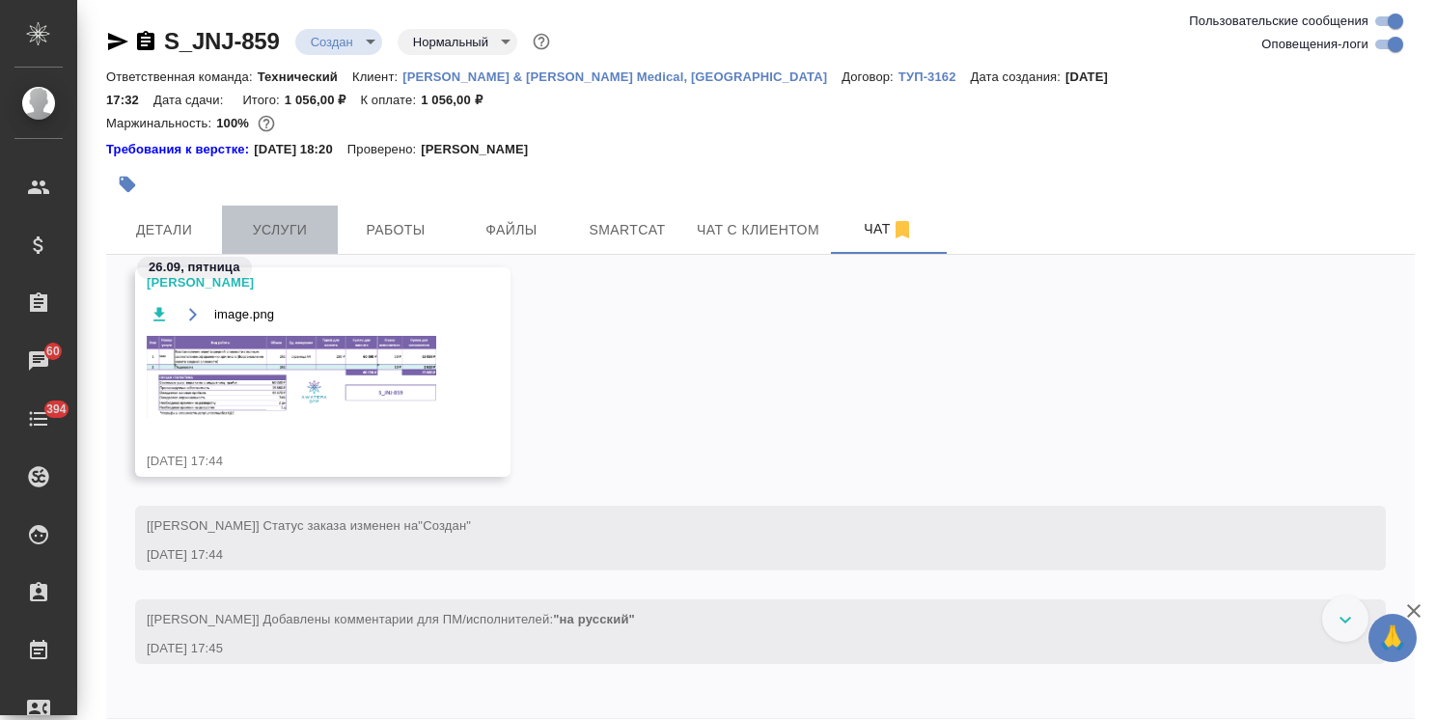
click at [286, 218] on span "Услуги" at bounding box center [280, 230] width 93 height 24
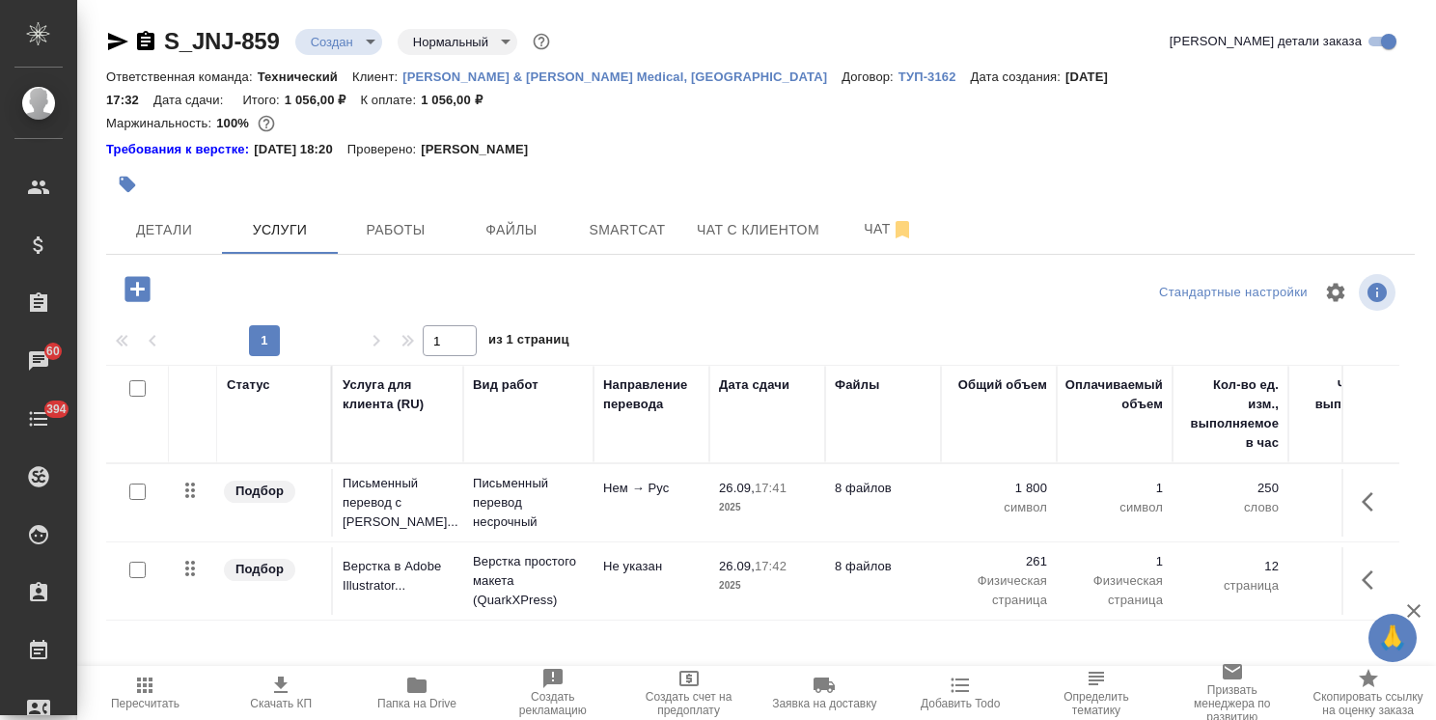
click at [1409, 608] on icon "button" at bounding box center [1414, 611] width 14 height 14
click at [502, 218] on span "Файлы" at bounding box center [511, 230] width 93 height 24
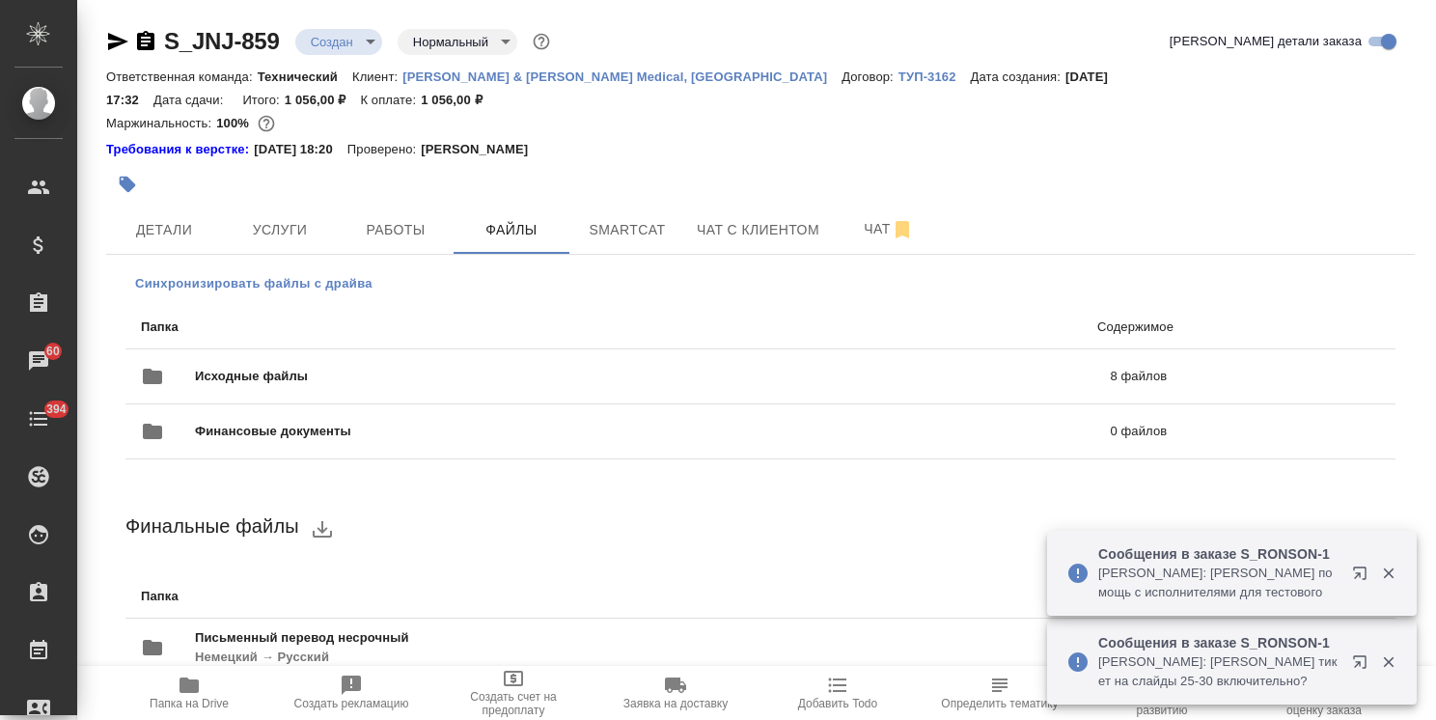
click at [290, 274] on span "Синхронизировать файлы с драйва" at bounding box center [253, 283] width 237 height 19
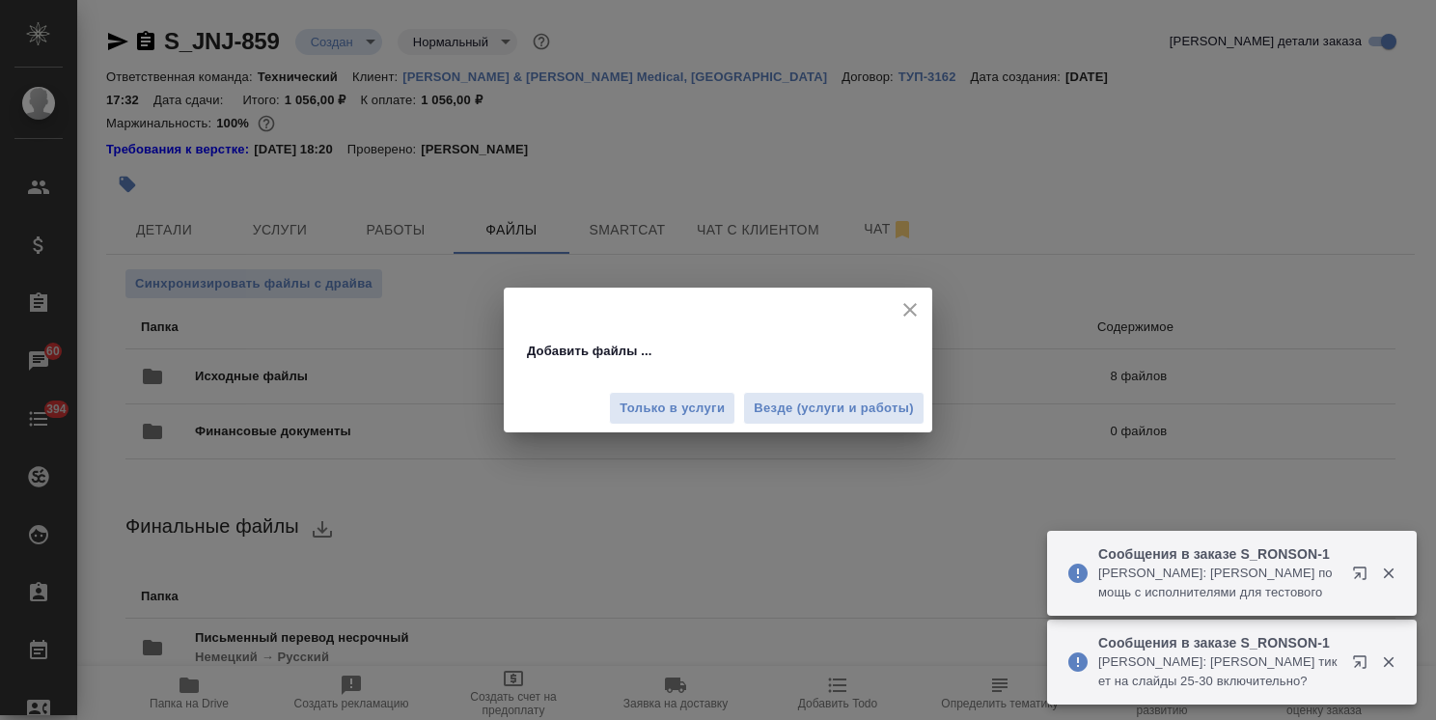
click at [768, 391] on div "Только в услуги Везде (услуги и работы)" at bounding box center [718, 401] width 429 height 65
click at [772, 398] on span "Везде (услуги и работы)" at bounding box center [834, 409] width 160 height 22
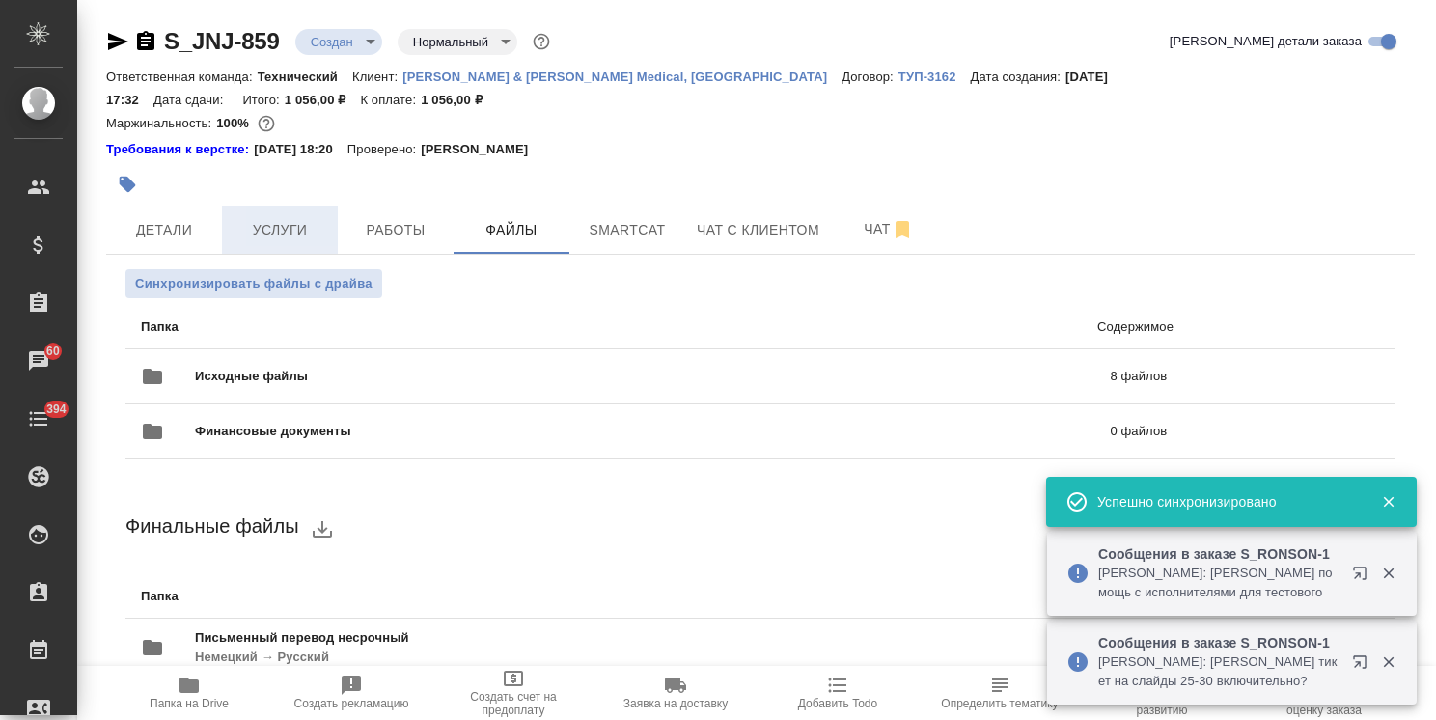
click at [300, 218] on span "Услуги" at bounding box center [280, 230] width 93 height 24
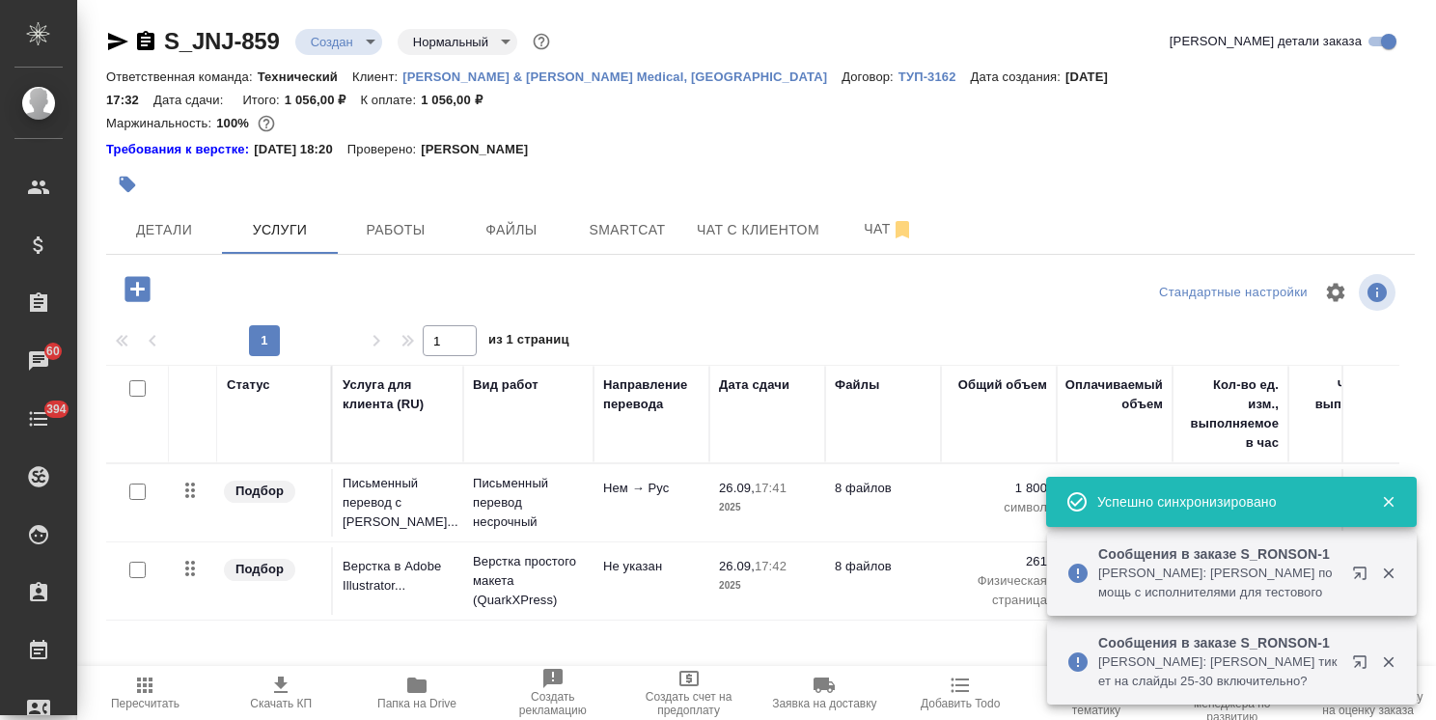
click at [141, 484] on input "checkbox" at bounding box center [137, 492] width 16 height 16
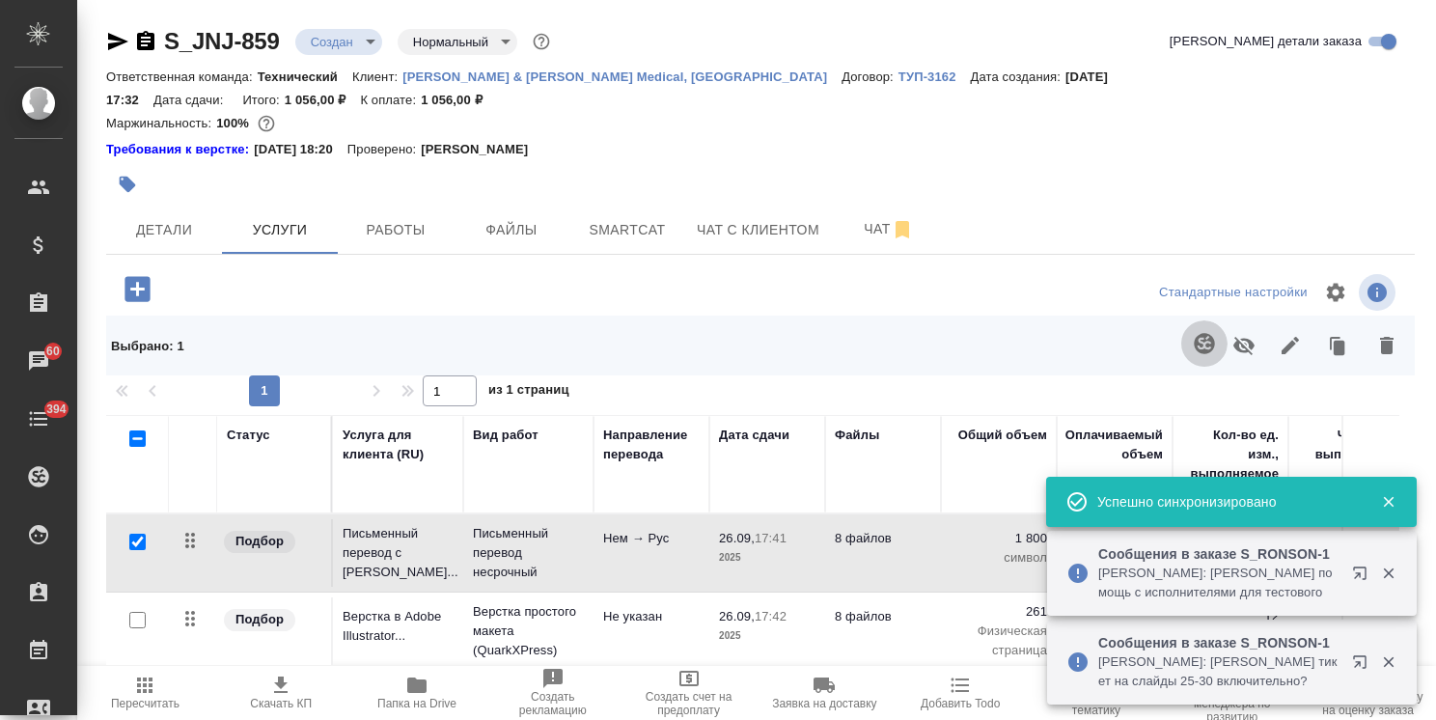
click at [1193, 332] on icon "button" at bounding box center [1204, 343] width 23 height 23
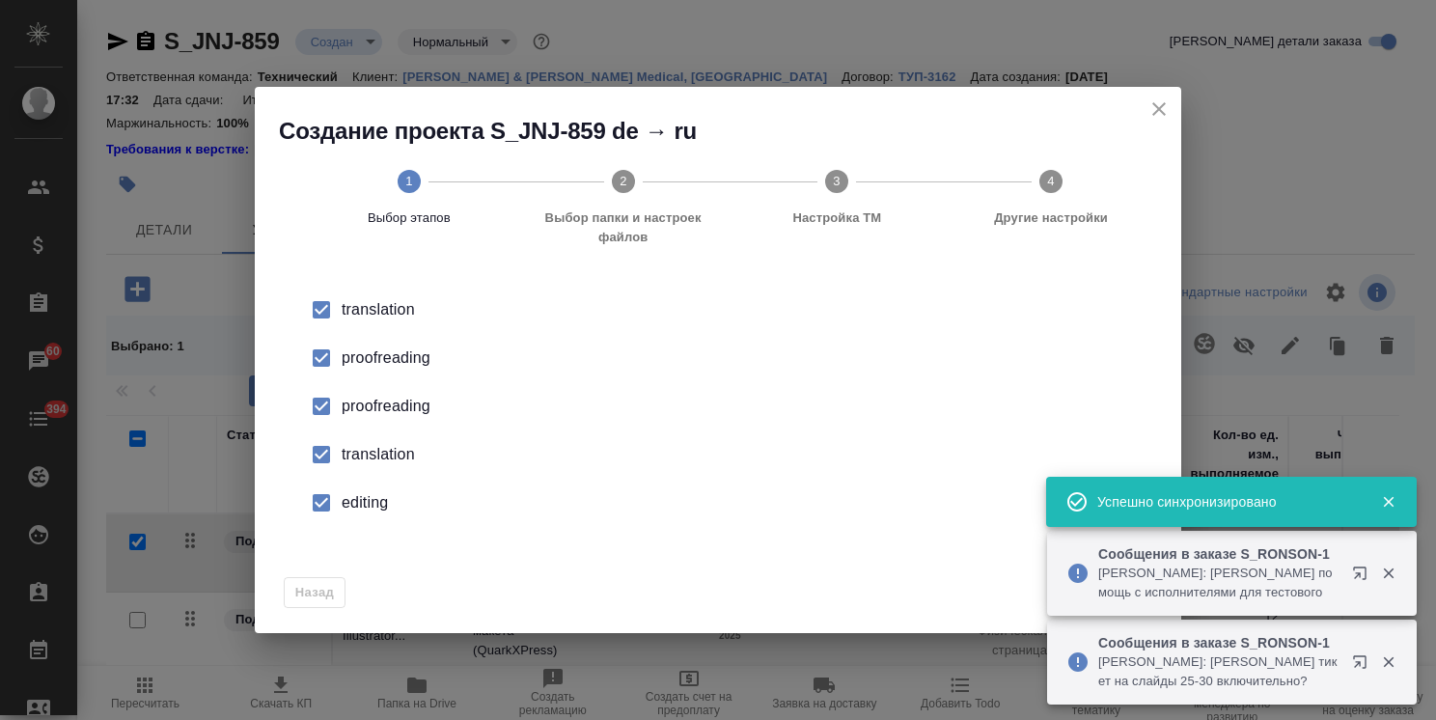
click at [1397, 509] on button "button" at bounding box center [1389, 501] width 40 height 17
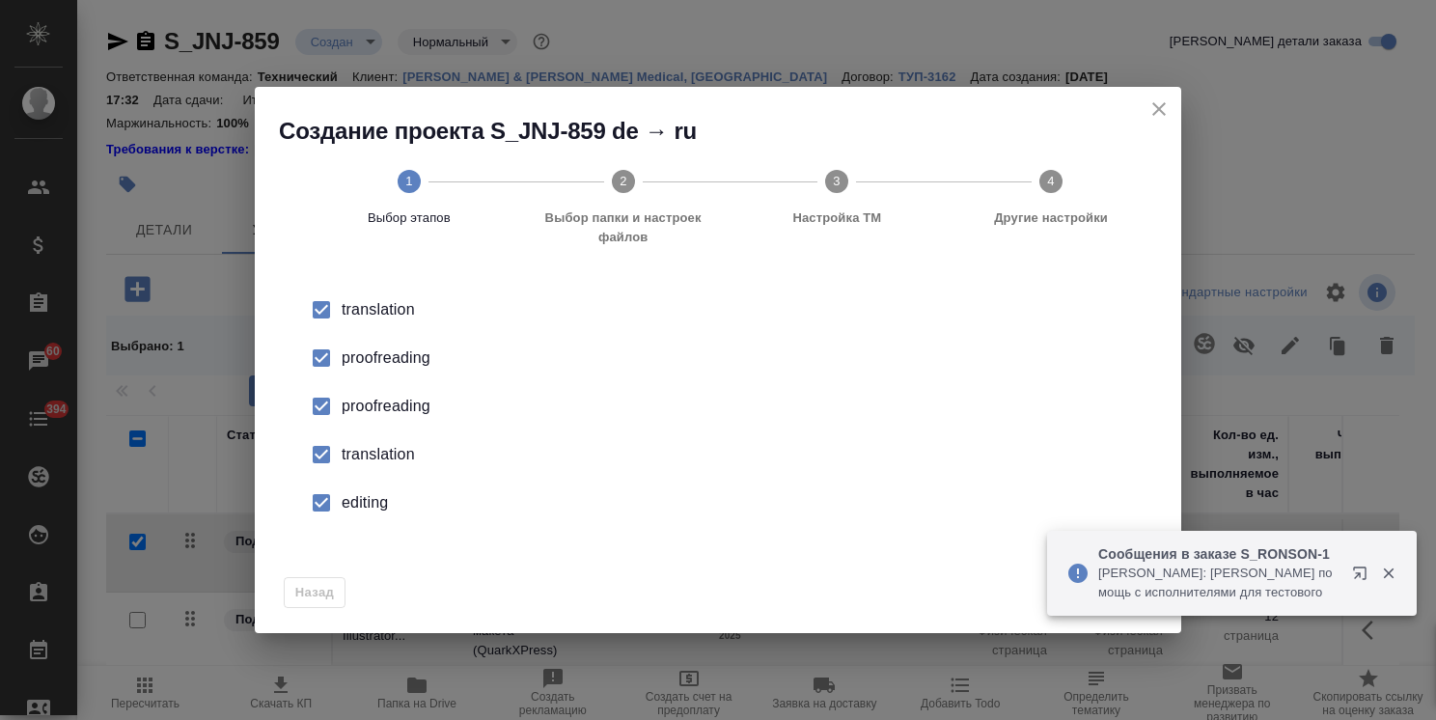
click at [1396, 575] on icon "button" at bounding box center [1388, 573] width 17 height 17
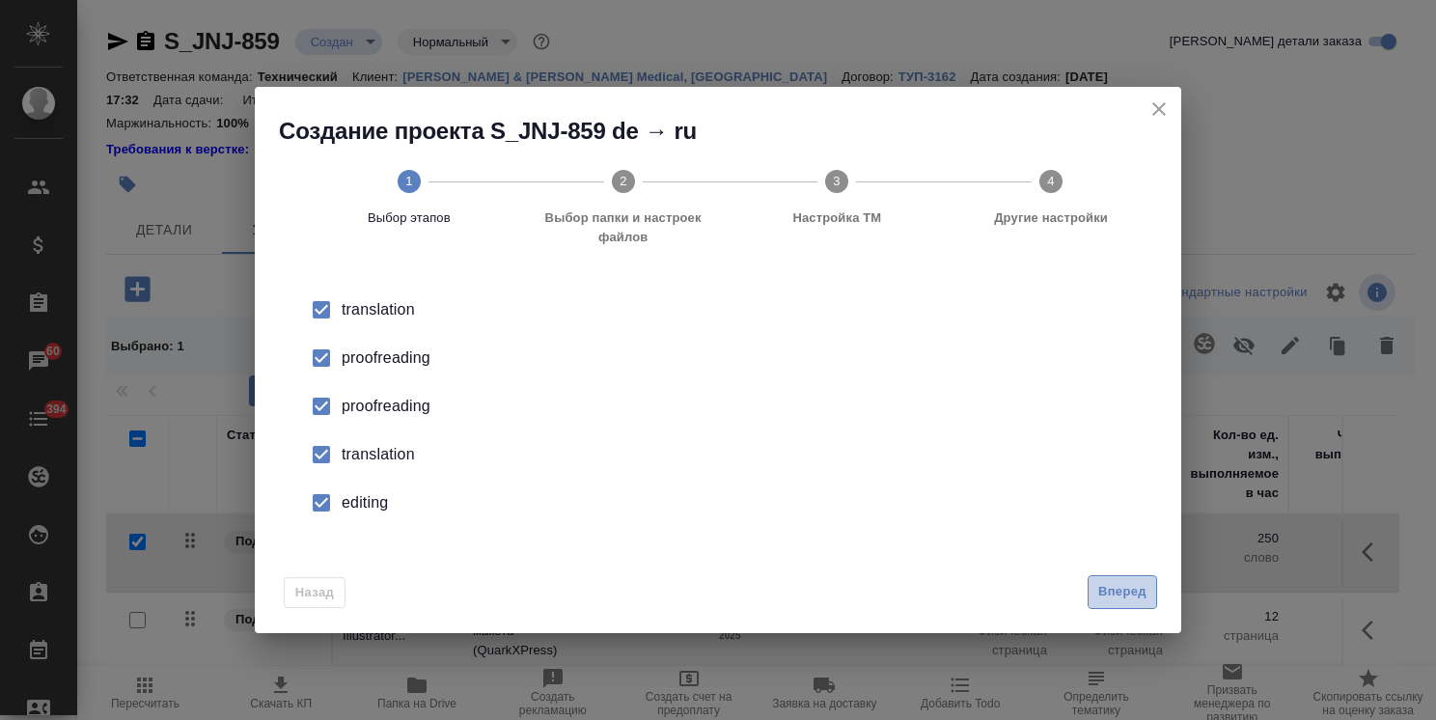
click at [1145, 592] on span "Вперед" at bounding box center [1122, 592] width 48 height 22
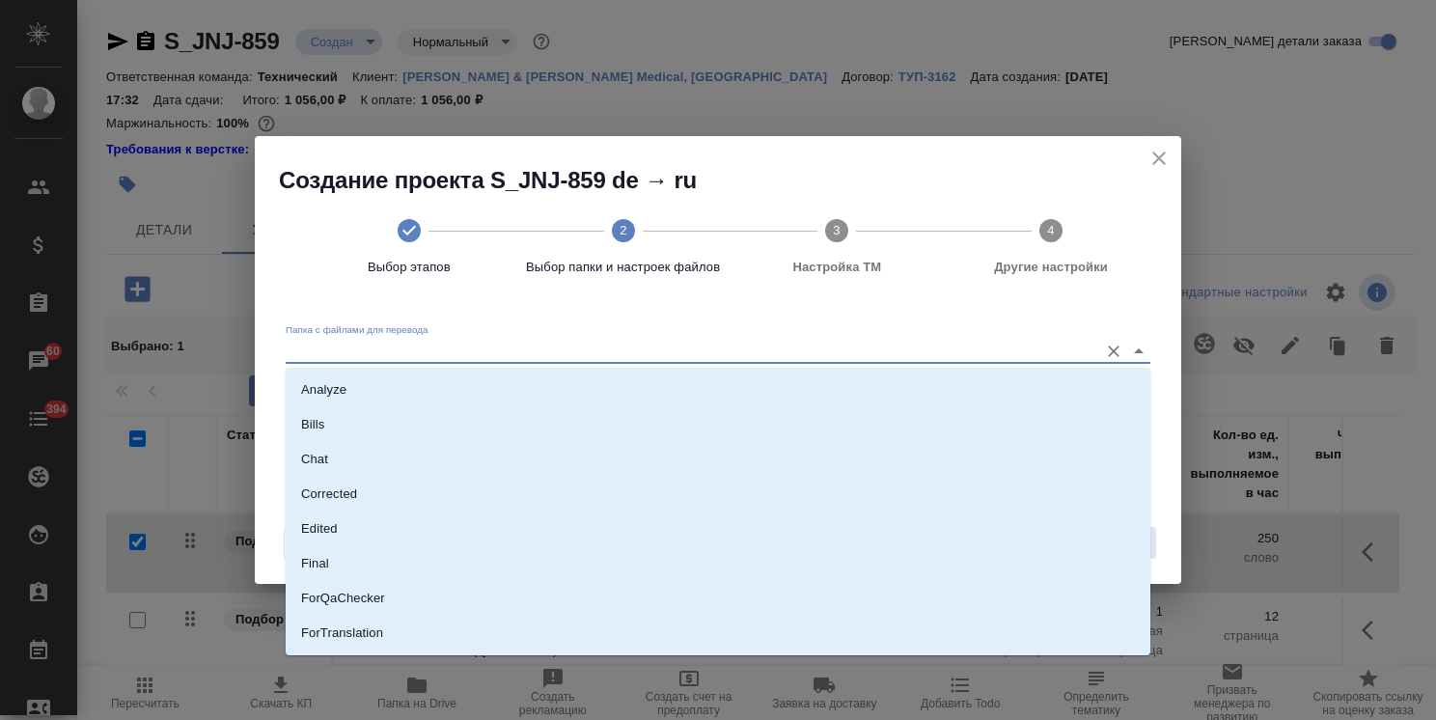
click at [512, 361] on input "Папка с файлами для перевода" at bounding box center [687, 350] width 803 height 23
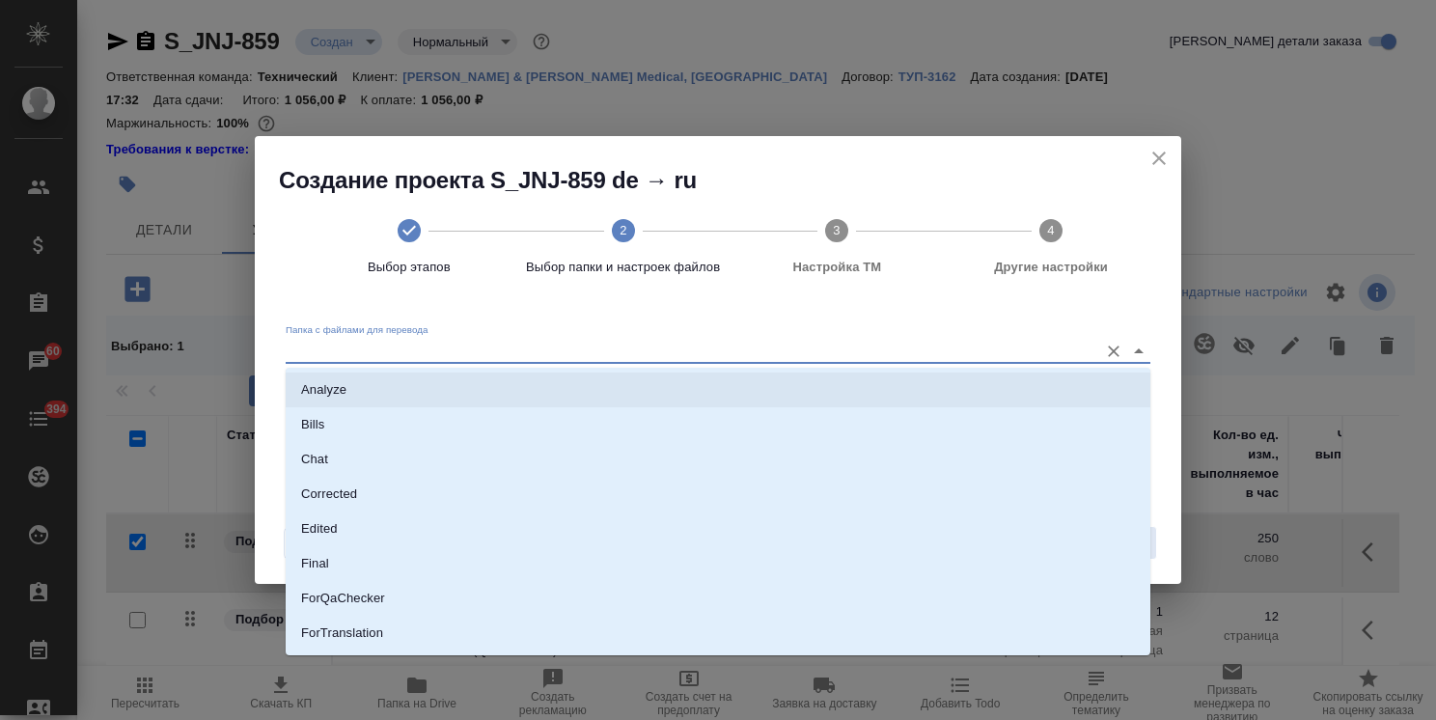
click at [473, 392] on li "Analyze" at bounding box center [718, 390] width 865 height 35
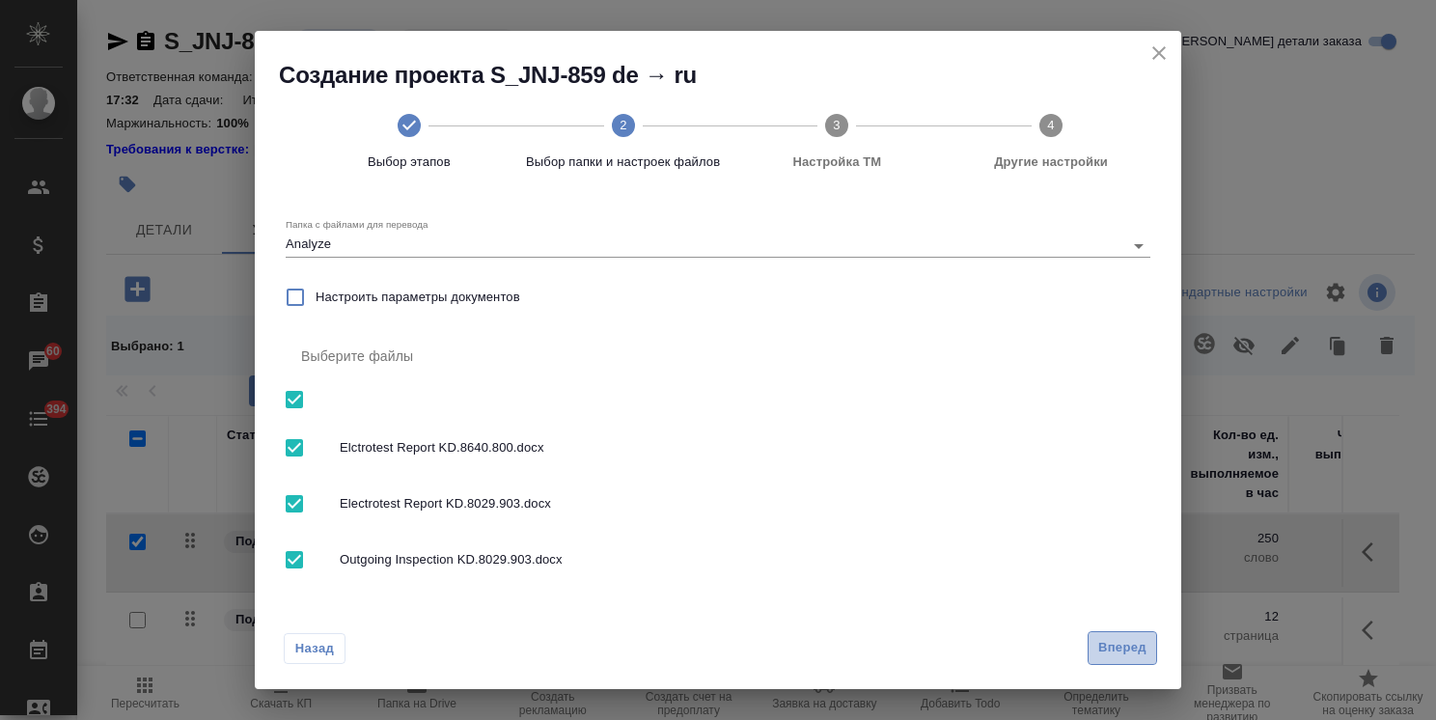
click at [1120, 651] on span "Вперед" at bounding box center [1122, 648] width 48 height 22
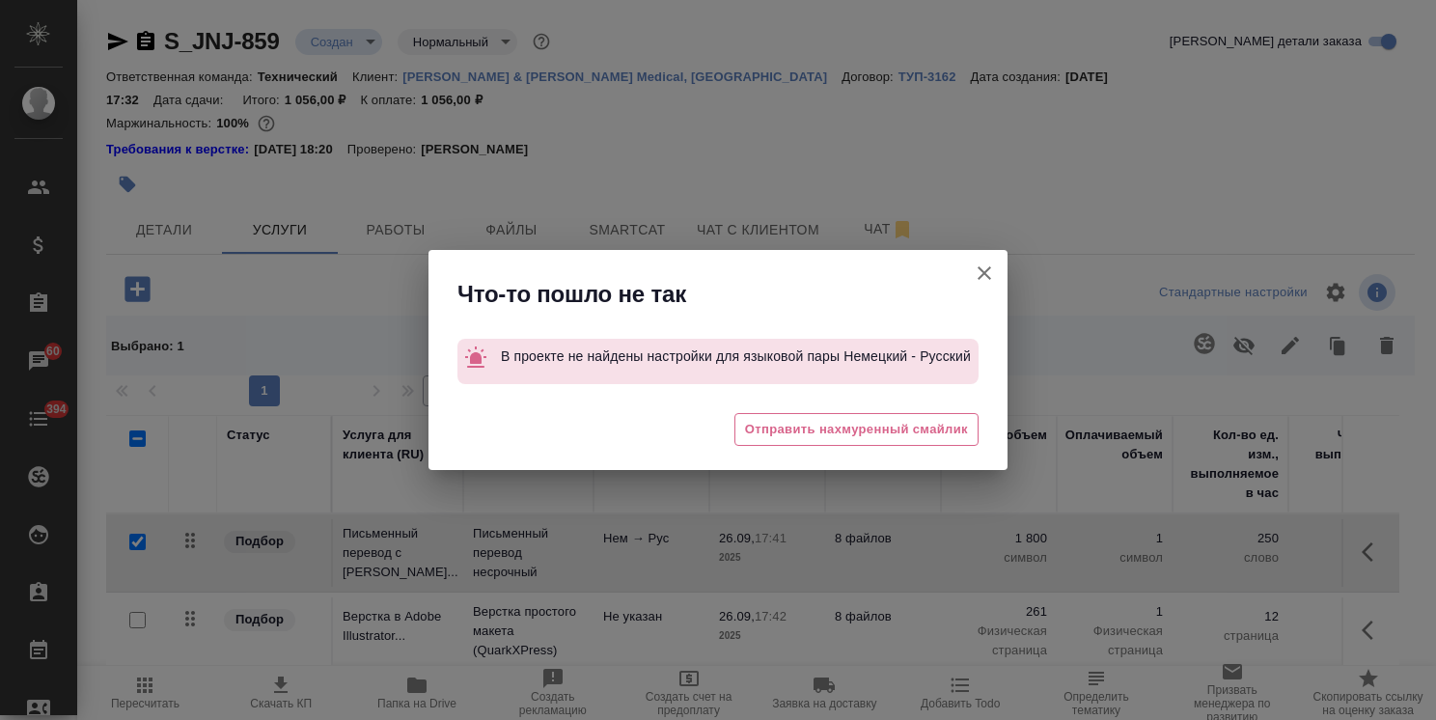
click at [992, 263] on icon "button" at bounding box center [984, 273] width 23 height 23
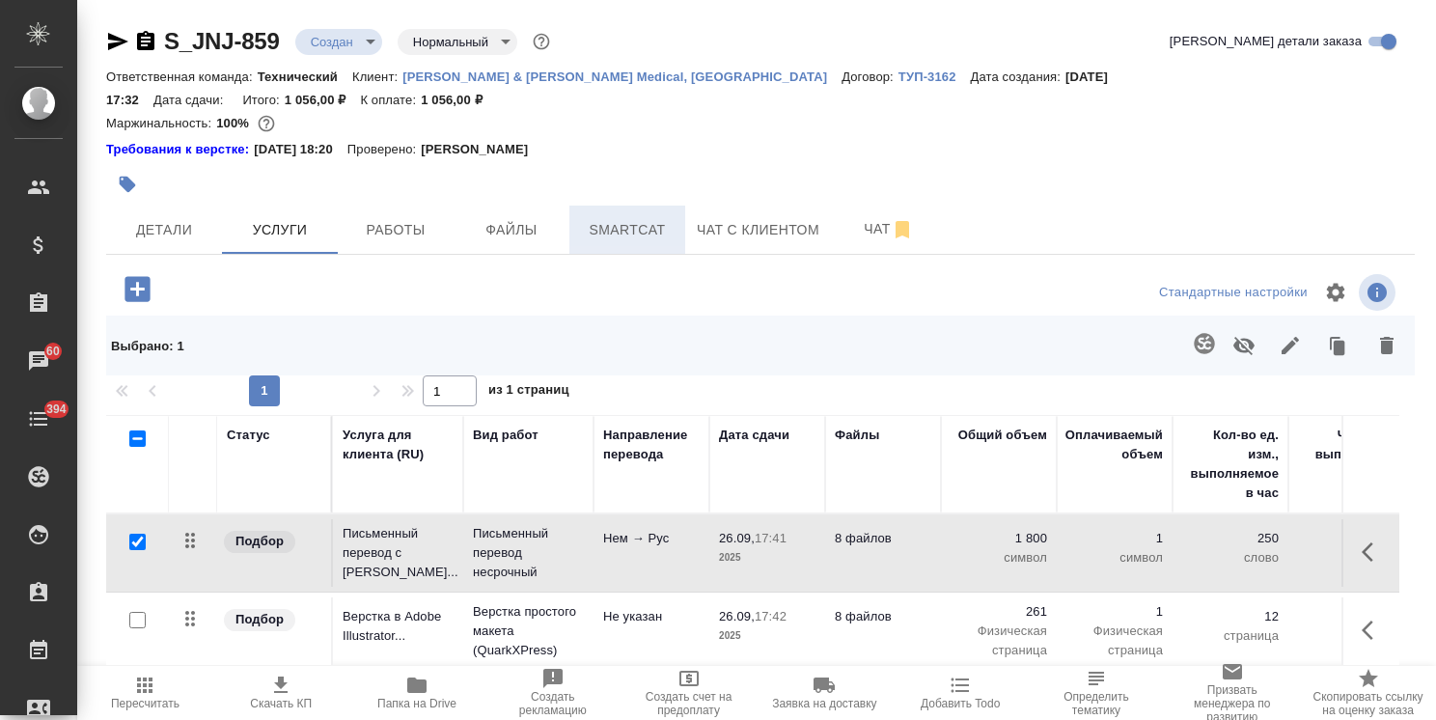
click at [644, 226] on button "Smartcat" at bounding box center [627, 230] width 116 height 48
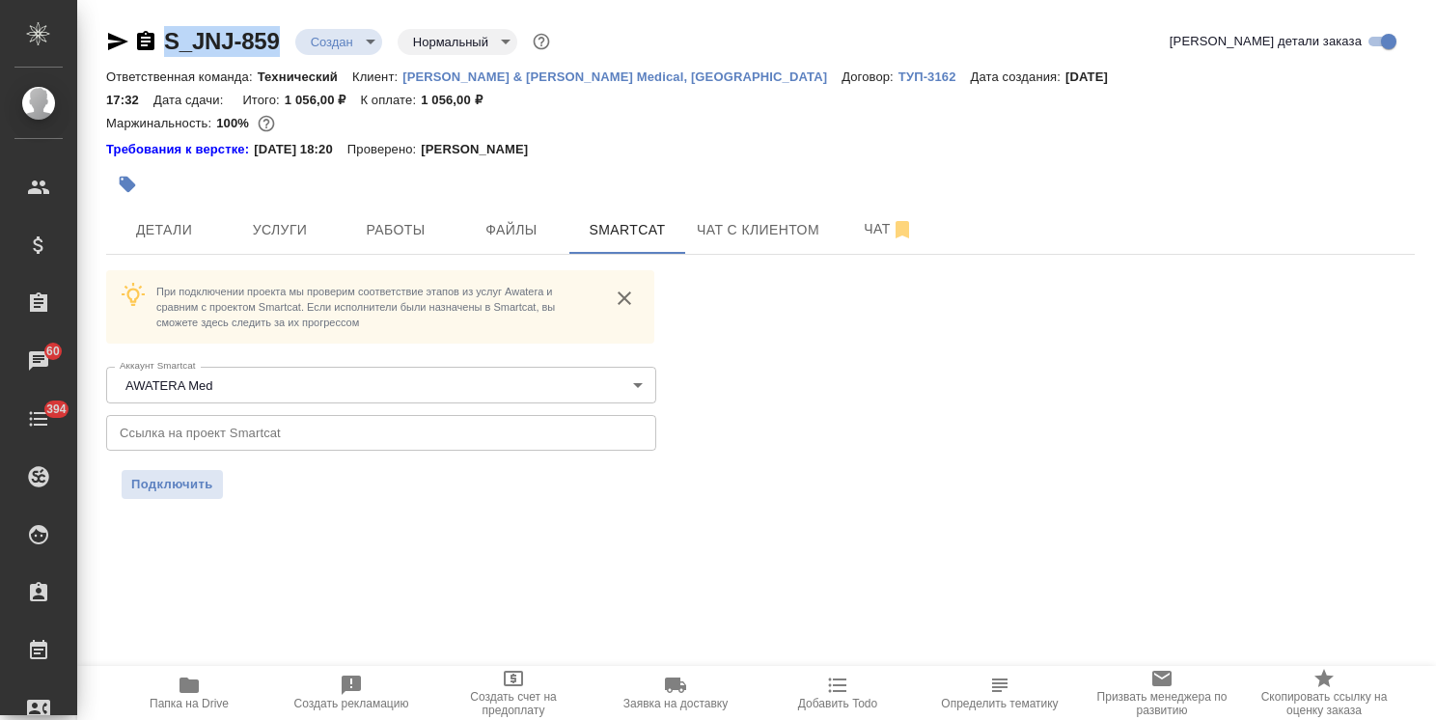
drag, startPoint x: 297, startPoint y: 17, endPoint x: 166, endPoint y: 30, distance: 131.9
click at [147, 24] on div "S_JNJ-859 Создан new Нормальный normal Кратко детали заказа Ответственная коман…" at bounding box center [761, 274] width 1330 height 548
copy link "S_JNJ-859"
